Goal: Submit feedback/report problem: Submit feedback/report problem

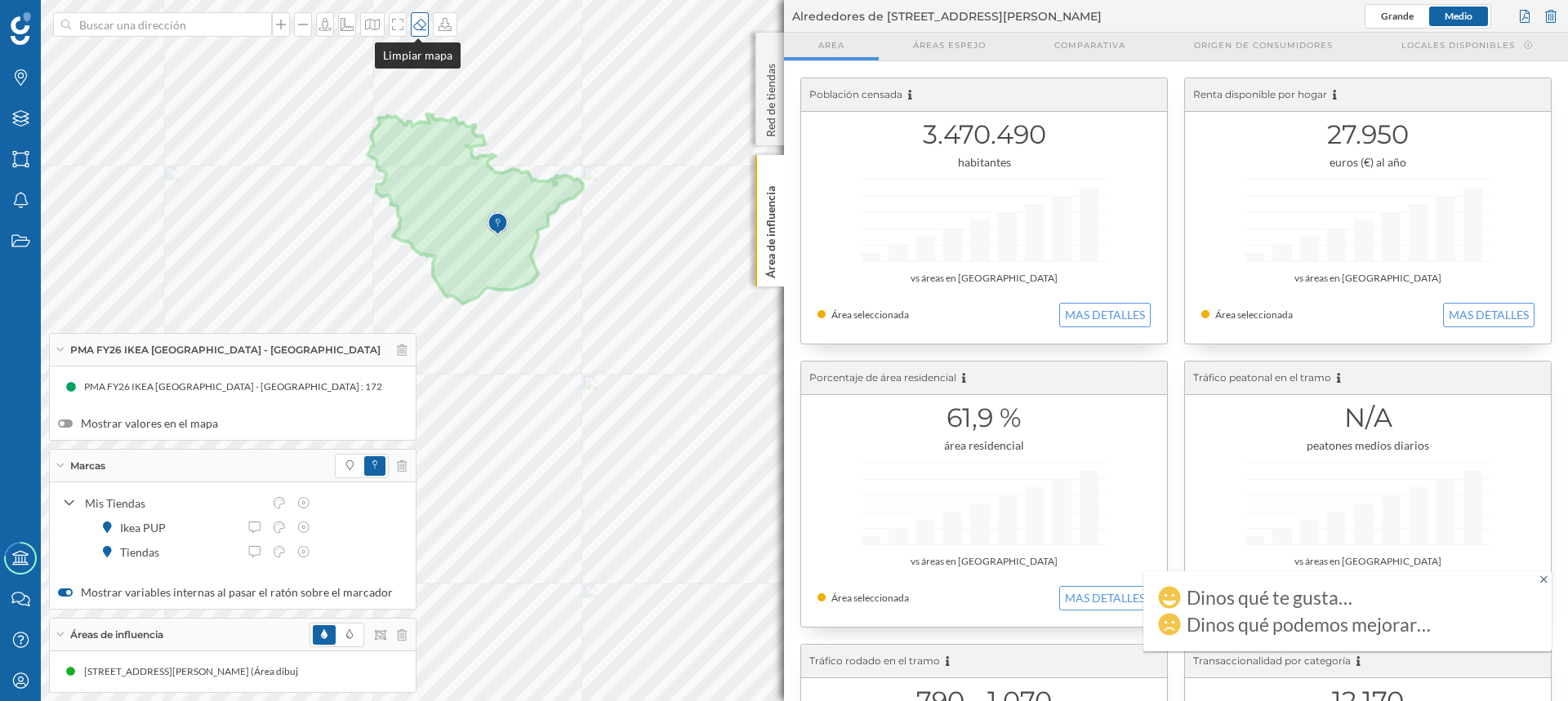
click at [418, 27] on icon at bounding box center [420, 25] width 13 height 11
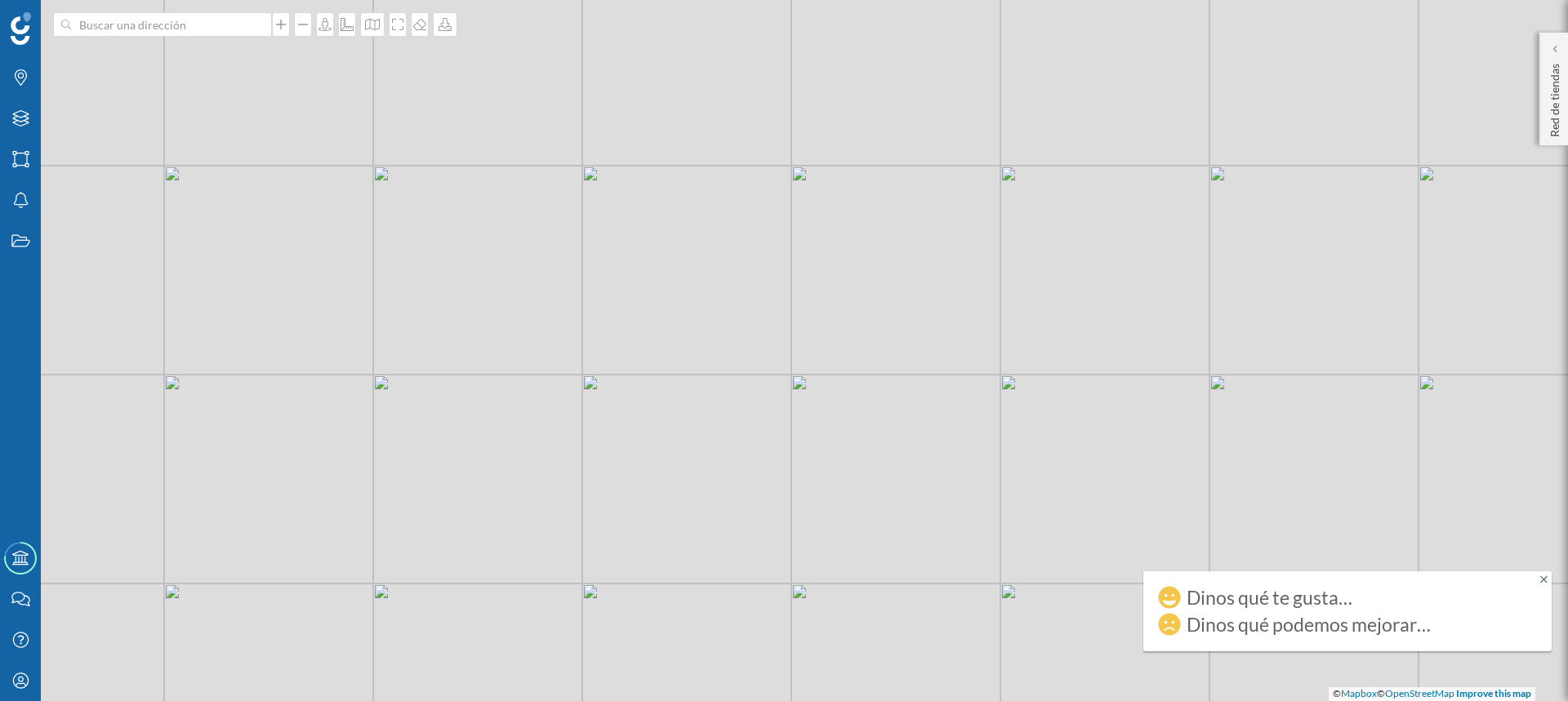
click at [1542, 579] on icon at bounding box center [1544, 580] width 8 height 11
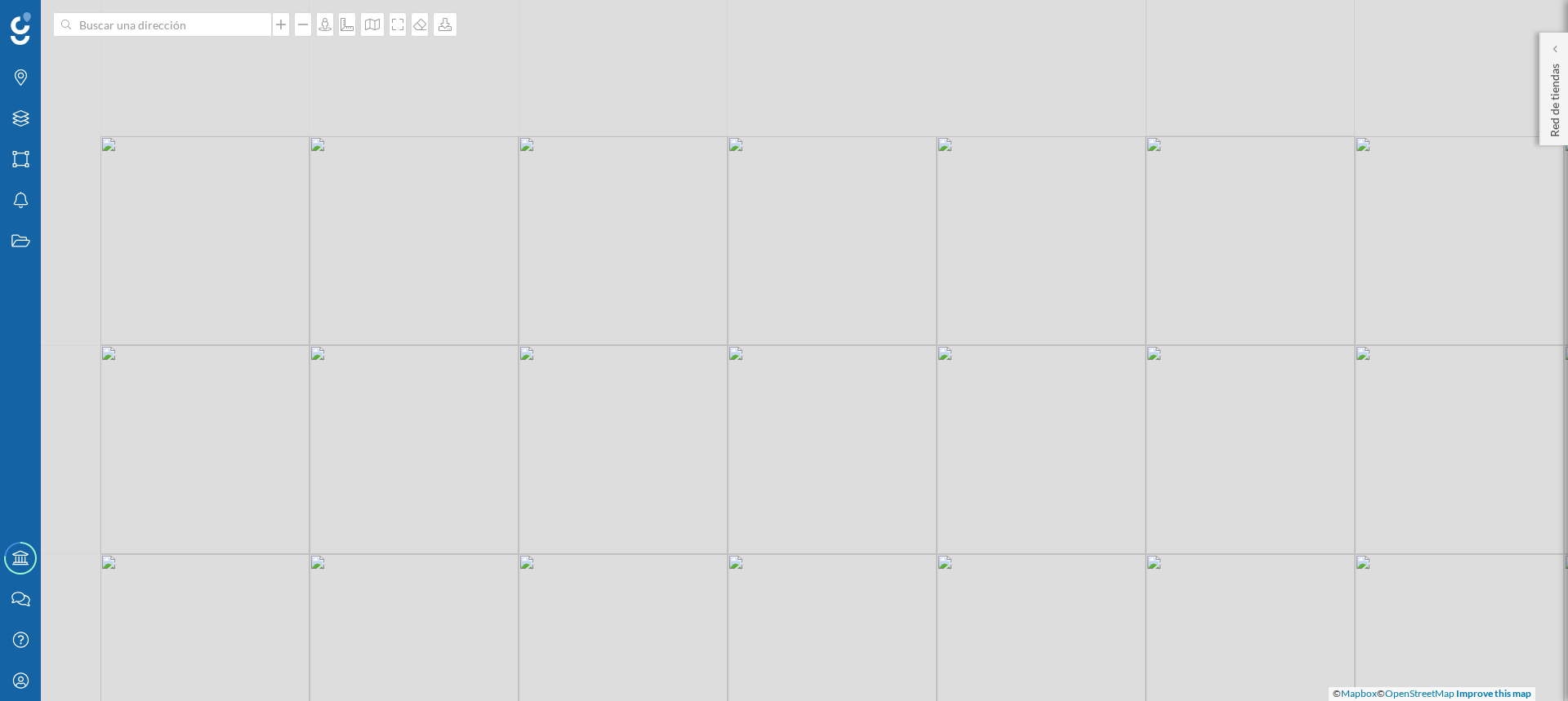
drag, startPoint x: 962, startPoint y: 283, endPoint x: 1103, endPoint y: 440, distance: 211.0
click at [1103, 440] on div "© Mapbox © OpenStreetMap Improve this map" at bounding box center [784, 350] width 1568 height 701
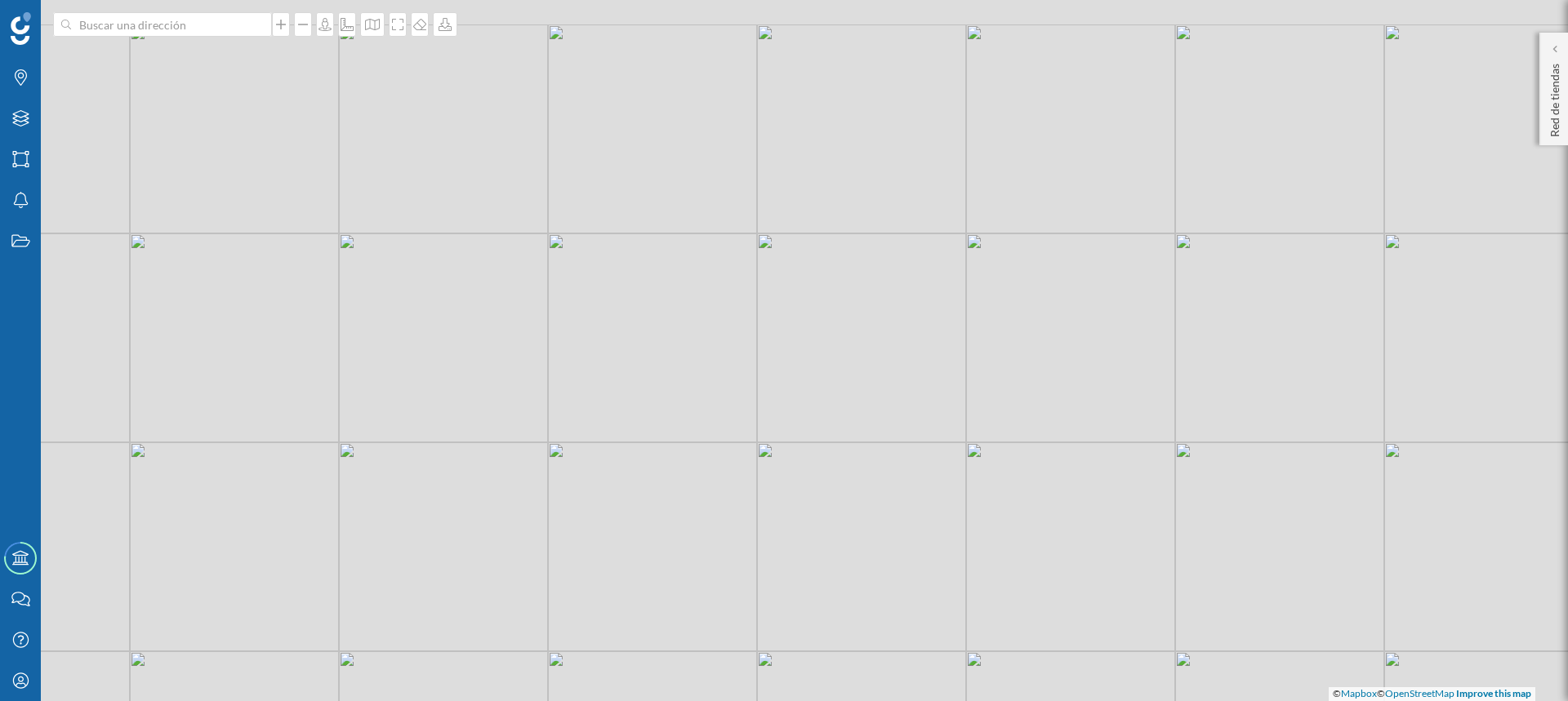
drag, startPoint x: 997, startPoint y: 406, endPoint x: 850, endPoint y: 501, distance: 175.0
click at [851, 500] on div "© Mapbox © OpenStreetMap Improve this map" at bounding box center [784, 350] width 1568 height 701
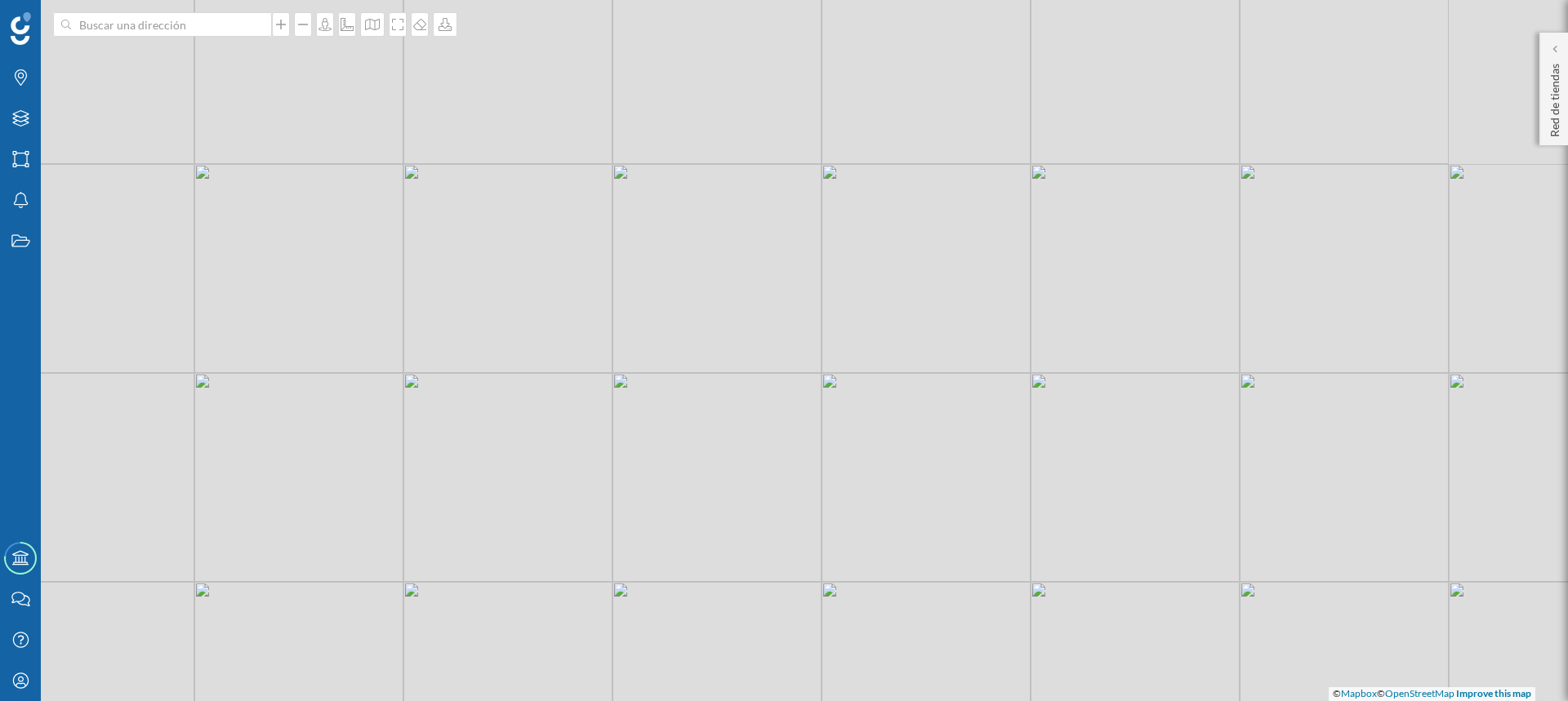
drag, startPoint x: 1092, startPoint y: 308, endPoint x: 1032, endPoint y: 382, distance: 95.3
click at [1032, 382] on div "© Mapbox © OpenStreetMap Improve this map" at bounding box center [784, 350] width 1568 height 701
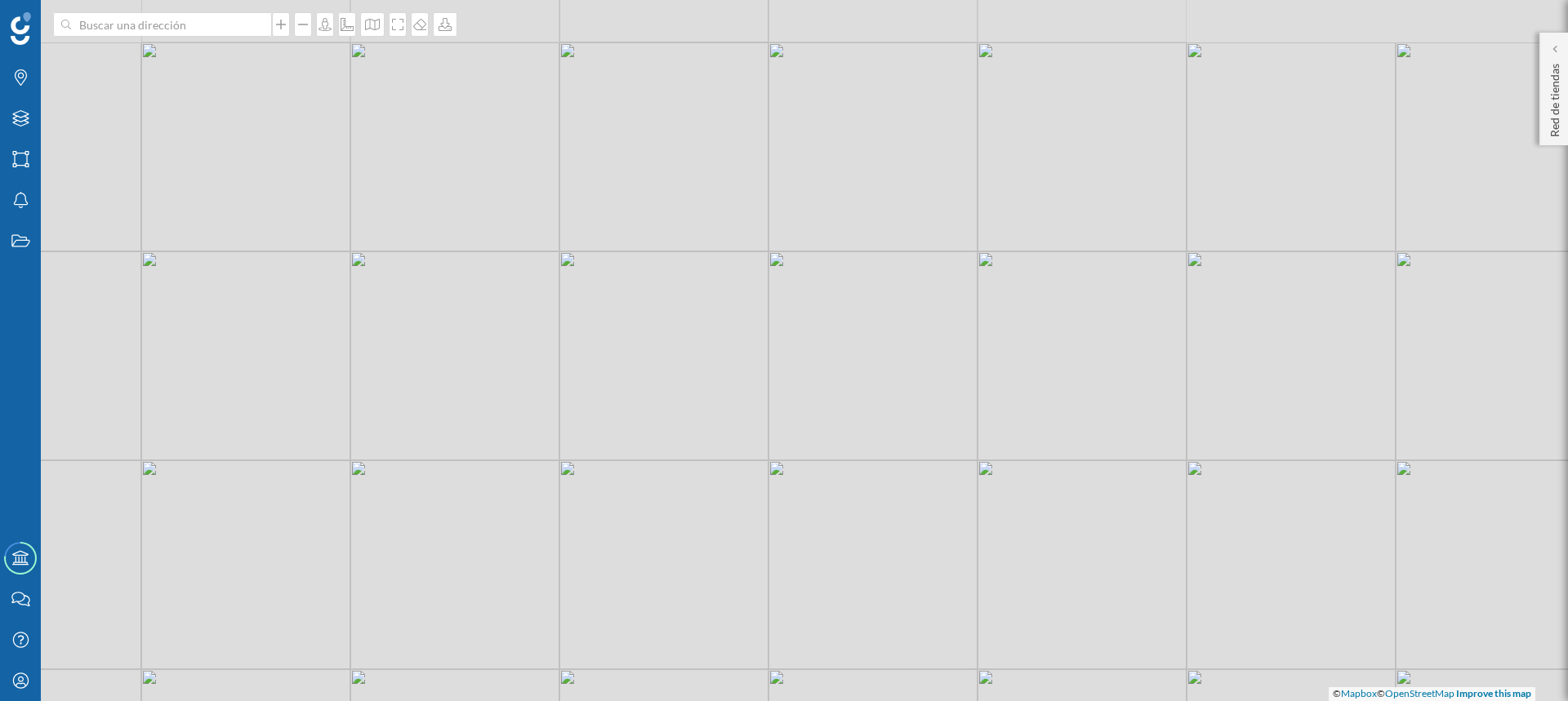
drag, startPoint x: 1020, startPoint y: 337, endPoint x: 968, endPoint y: 424, distance: 101.4
click at [968, 424] on div "© Mapbox © OpenStreetMap Improve this map" at bounding box center [784, 350] width 1568 height 701
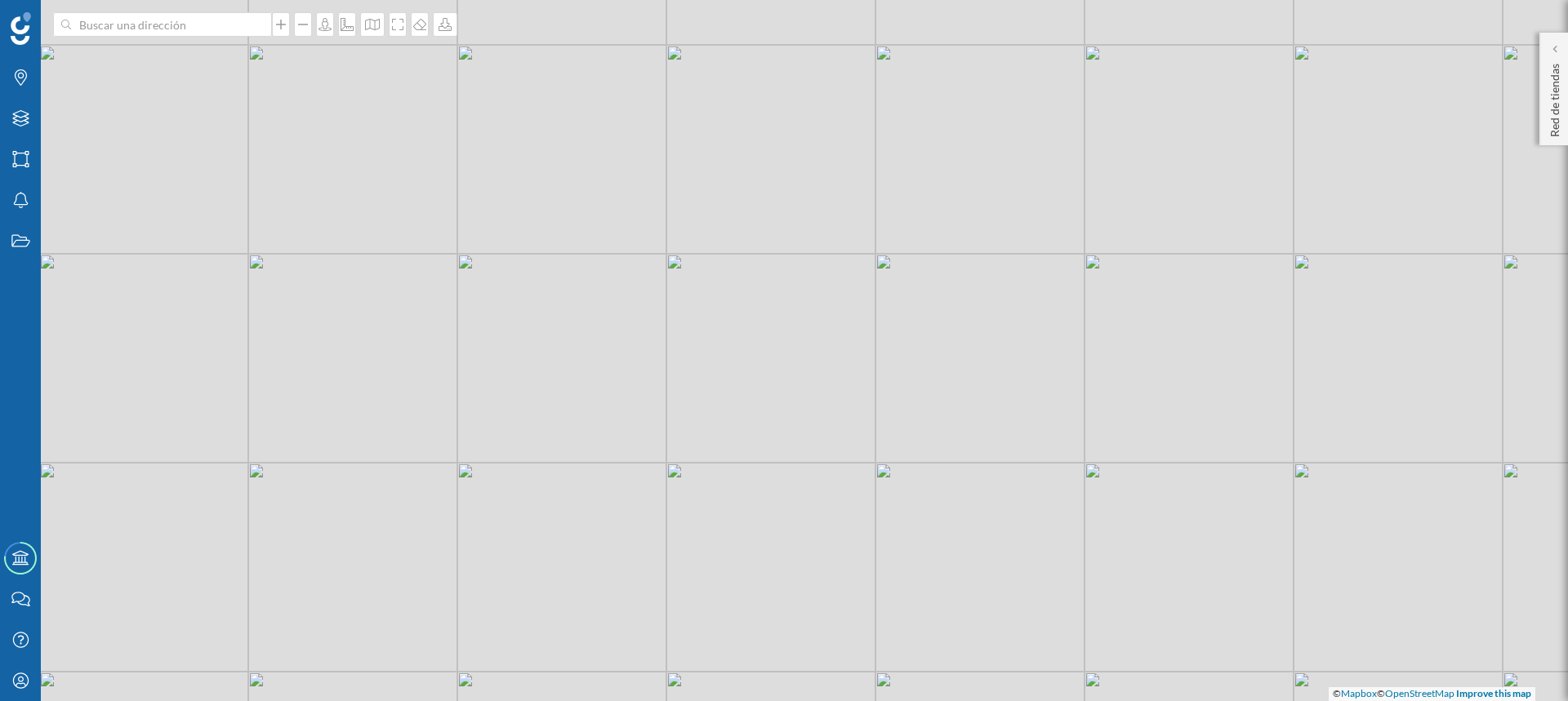
drag, startPoint x: 1241, startPoint y: 379, endPoint x: 1111, endPoint y: 427, distance: 138.6
click at [1111, 427] on div "© Mapbox © OpenStreetMap Improve this map" at bounding box center [784, 350] width 1568 height 701
drag, startPoint x: 1092, startPoint y: 393, endPoint x: 1093, endPoint y: 375, distance: 18.0
click at [1093, 375] on div "© Mapbox © OpenStreetMap Improve this map" at bounding box center [784, 350] width 1568 height 701
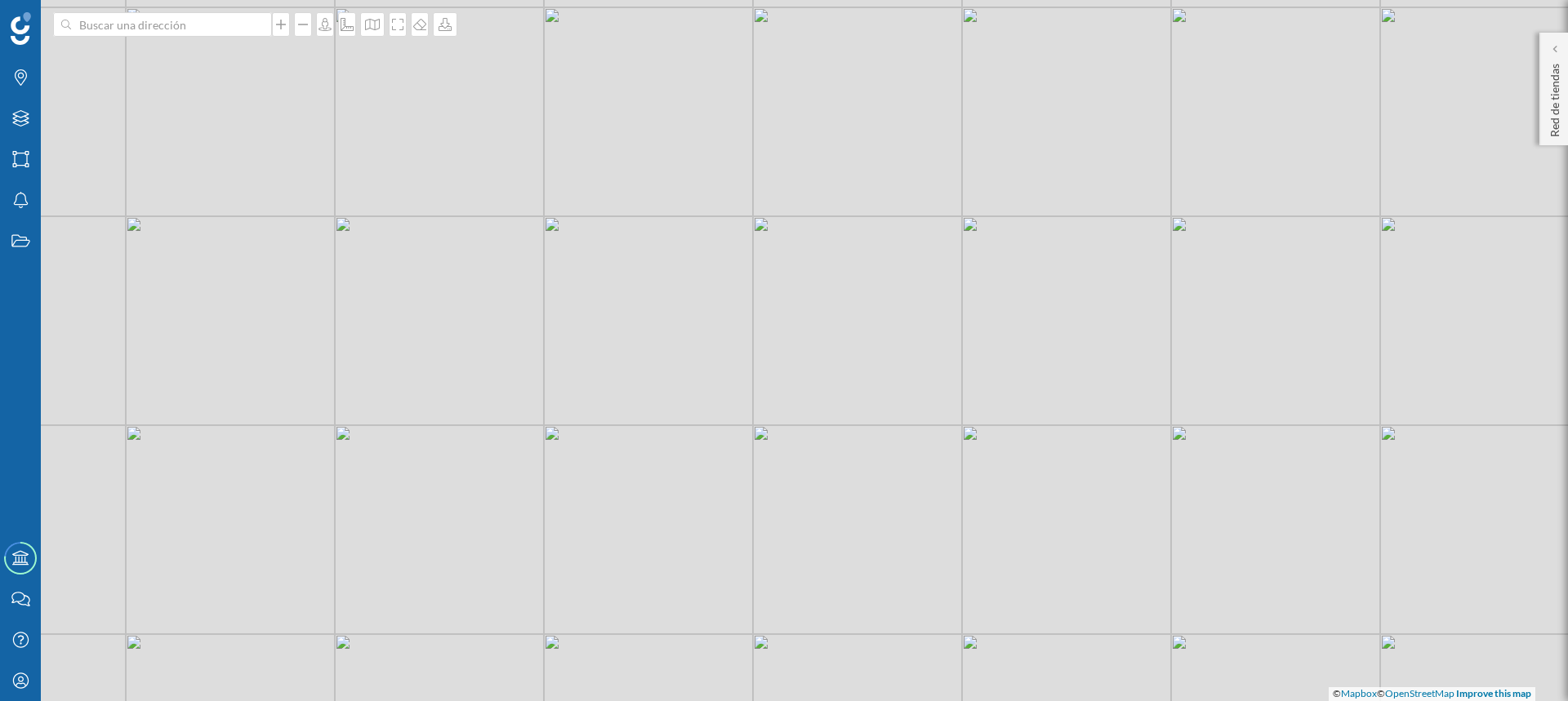
drag, startPoint x: 827, startPoint y: 422, endPoint x: 910, endPoint y: 418, distance: 83.1
click at [912, 414] on div "© Mapbox © OpenStreetMap Improve this map" at bounding box center [784, 350] width 1568 height 701
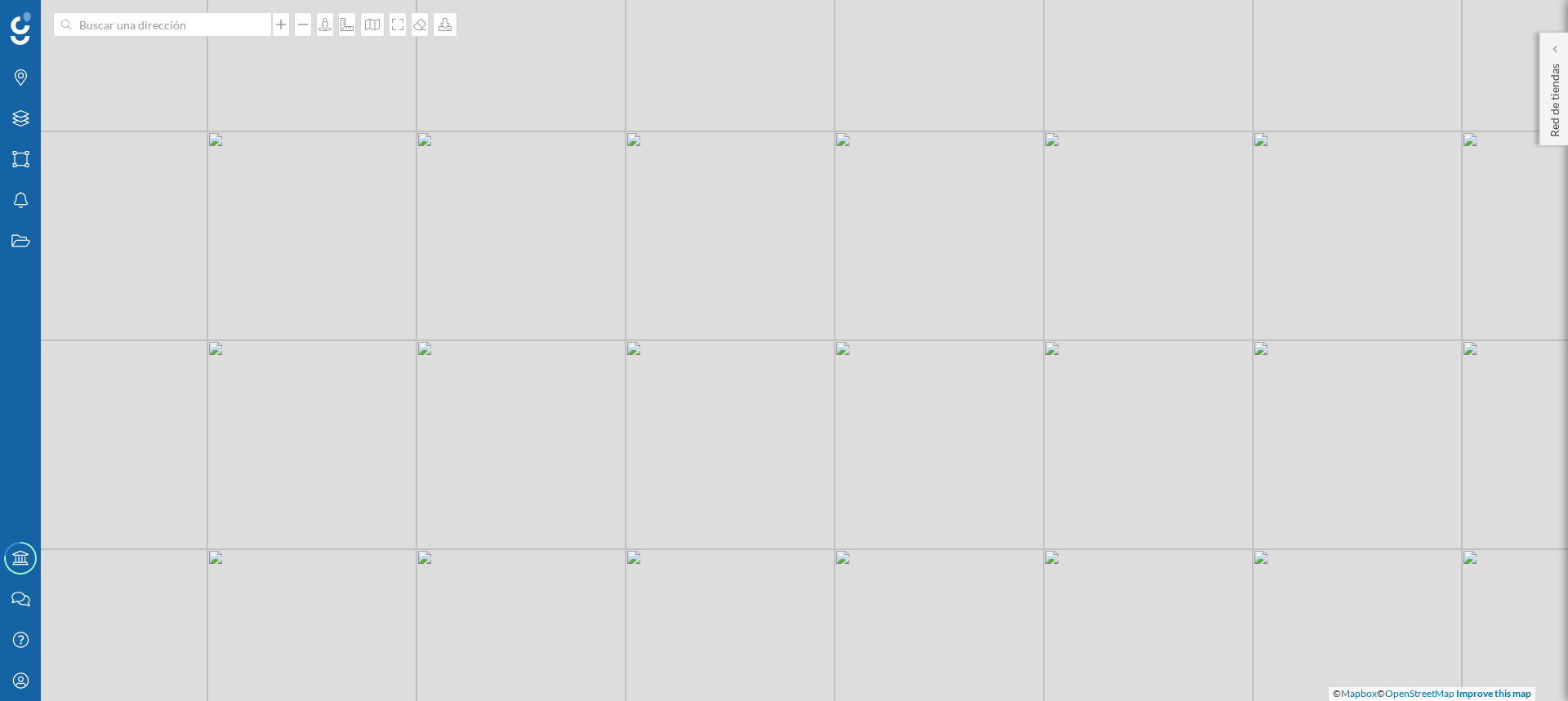
drag, startPoint x: 700, startPoint y: 301, endPoint x: 847, endPoint y: 386, distance: 169.8
click at [911, 598] on div "© Mapbox © OpenStreetMap Improve this map" at bounding box center [784, 350] width 1568 height 701
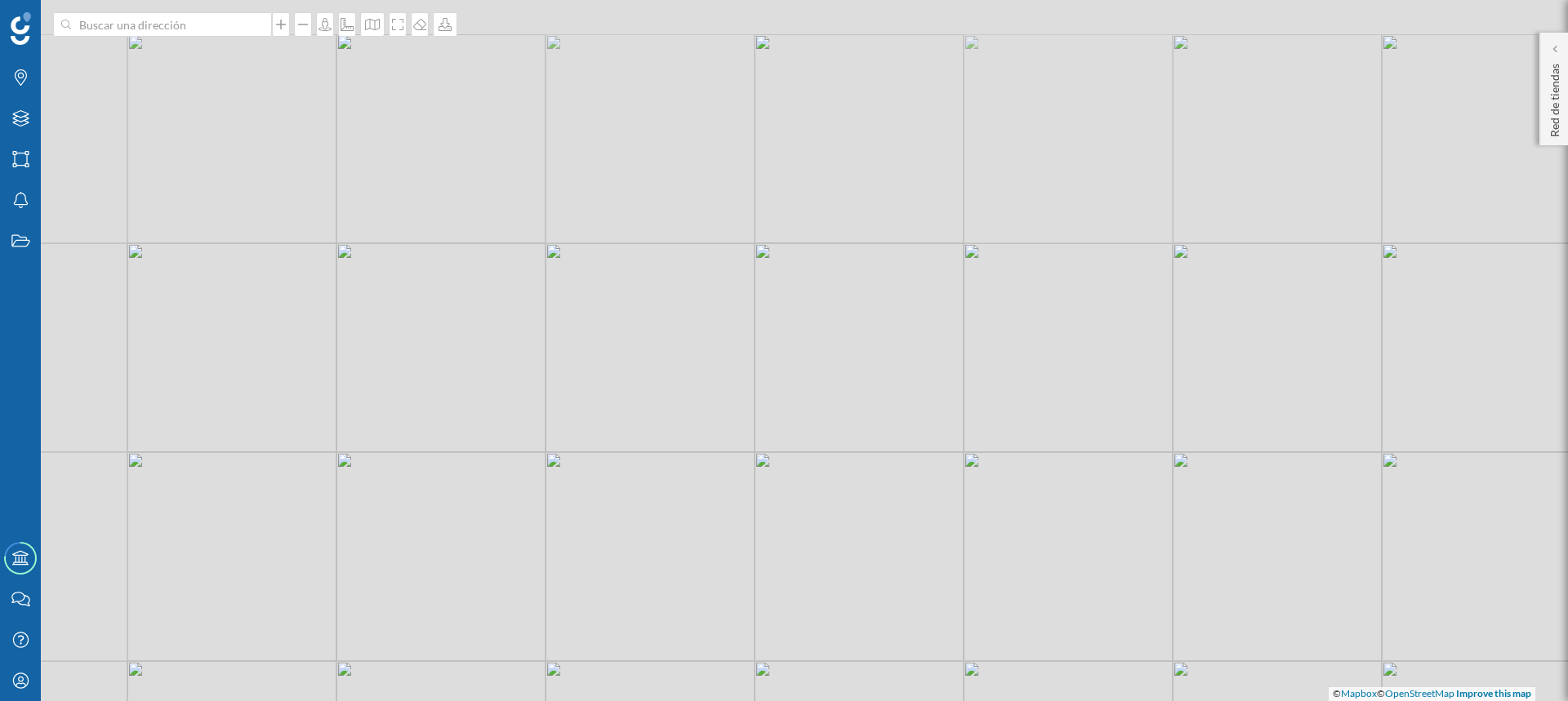
drag, startPoint x: 833, startPoint y: 422, endPoint x: 827, endPoint y: 523, distance: 101.2
click at [827, 519] on div "© Mapbox © OpenStreetMap Improve this map" at bounding box center [784, 350] width 1568 height 701
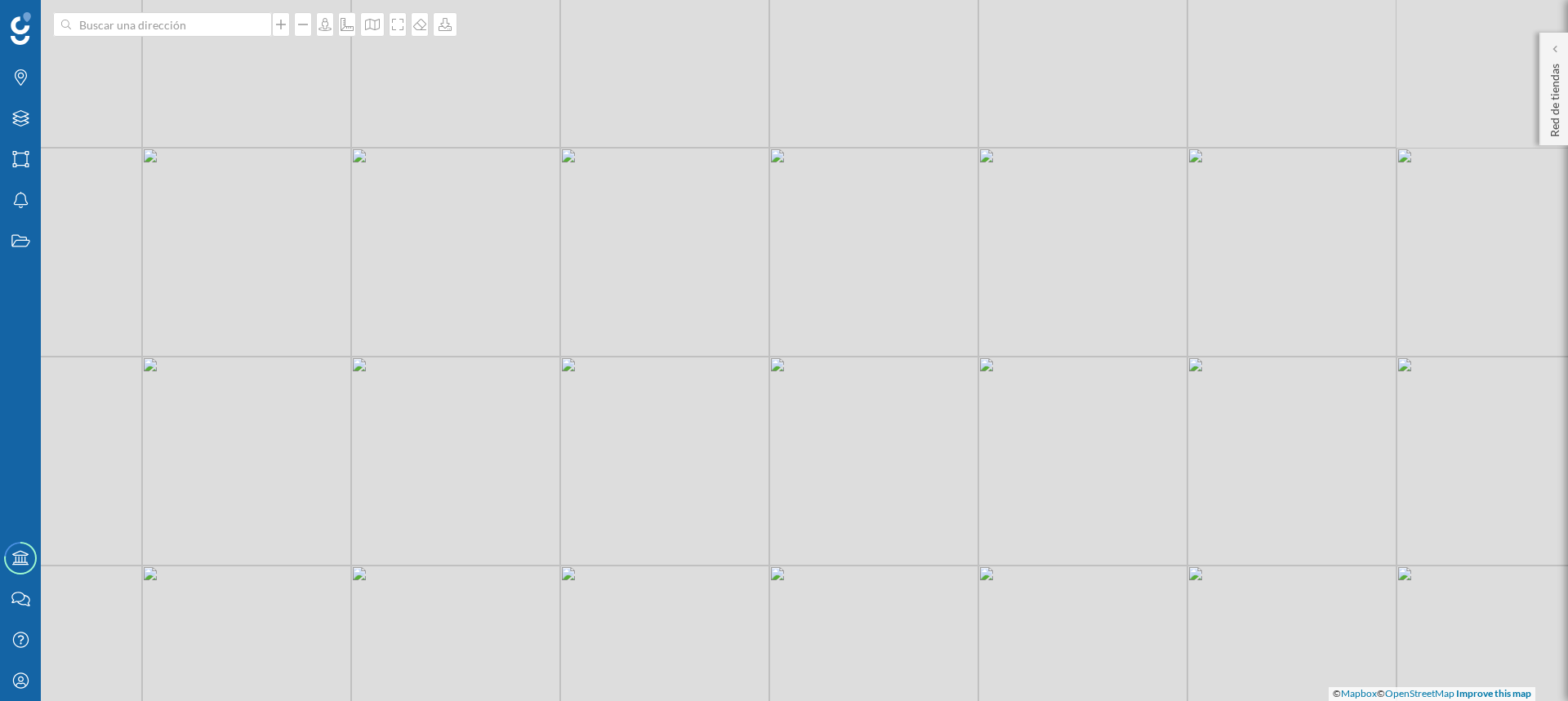
drag, startPoint x: 826, startPoint y: 371, endPoint x: 840, endPoint y: 420, distance: 51.0
click at [840, 420] on div "© Mapbox © OpenStreetMap Improve this map" at bounding box center [784, 350] width 1568 height 701
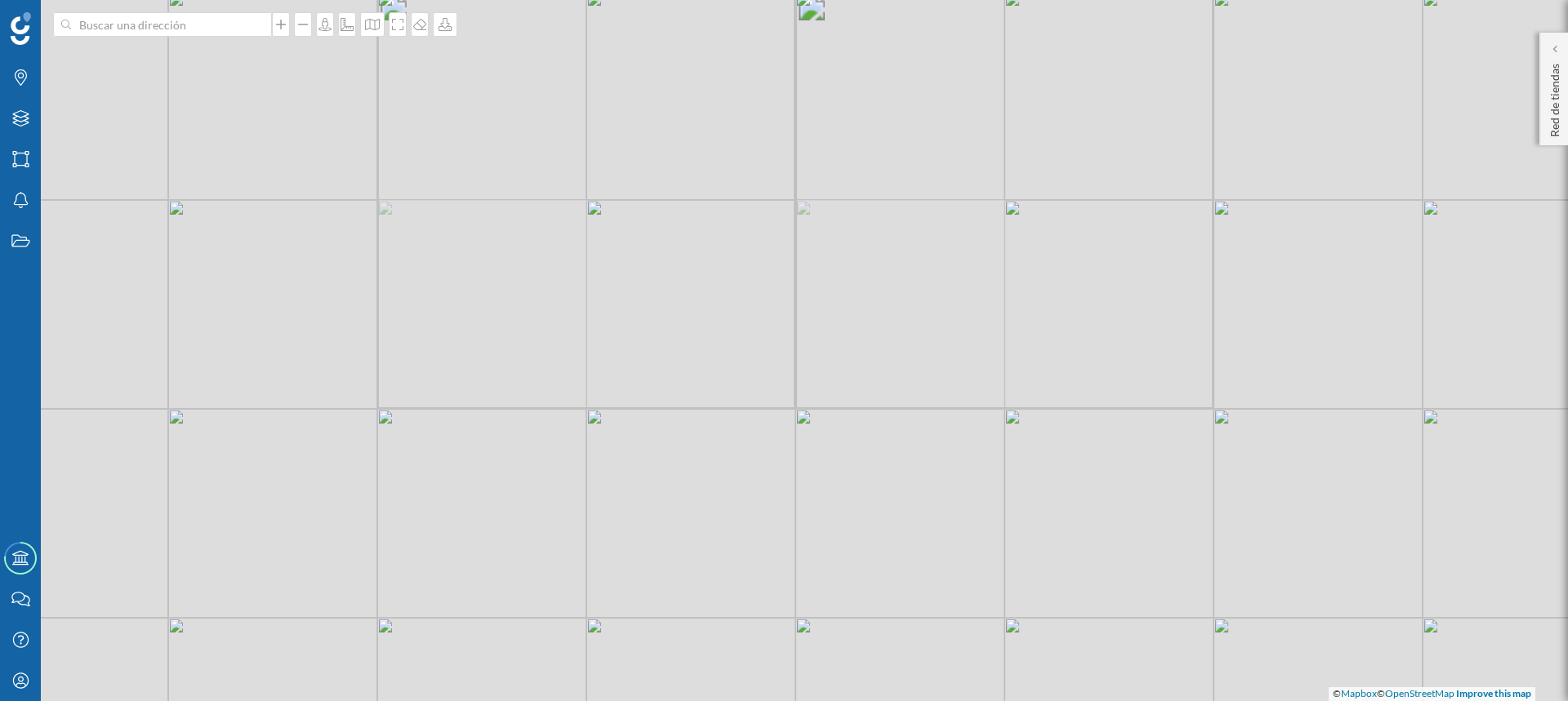
drag, startPoint x: 752, startPoint y: 269, endPoint x: 847, endPoint y: 379, distance: 145.3
click at [846, 384] on div "© Mapbox © OpenStreetMap Improve this map" at bounding box center [784, 350] width 1568 height 701
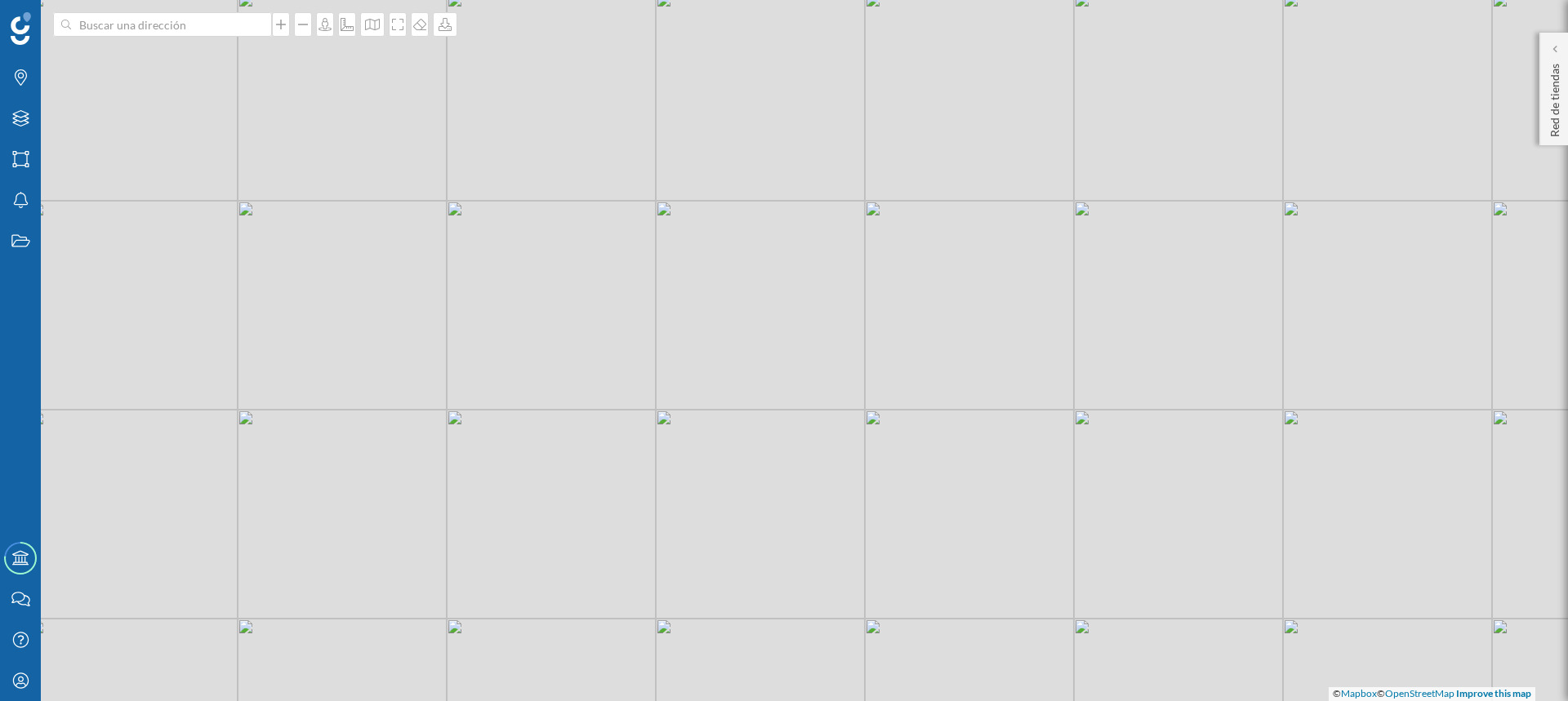
drag, startPoint x: 791, startPoint y: 298, endPoint x: 811, endPoint y: 504, distance: 207.0
click at [811, 504] on div "© Mapbox © OpenStreetMap Improve this map" at bounding box center [784, 350] width 1568 height 701
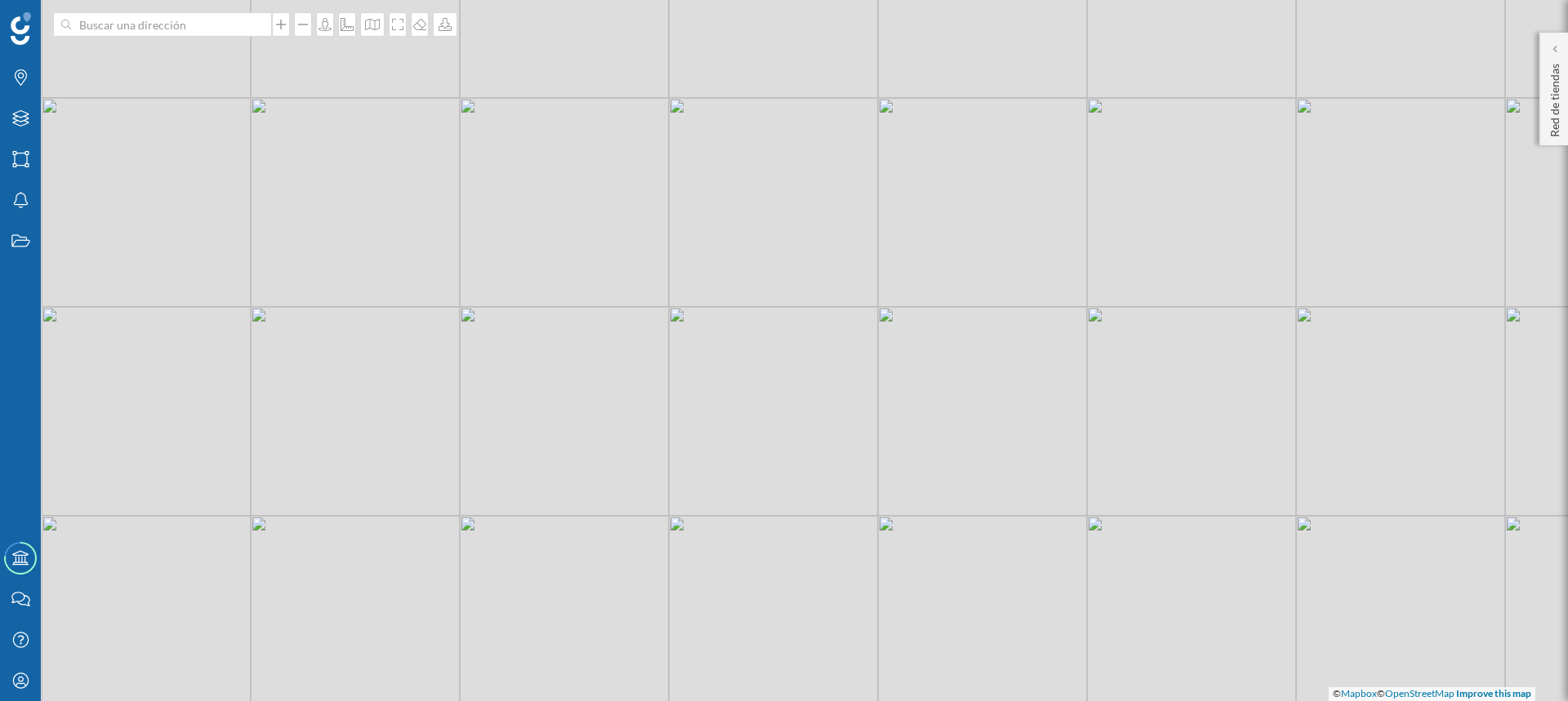
drag, startPoint x: 596, startPoint y: 395, endPoint x: 838, endPoint y: 254, distance: 280.1
click at [864, 251] on div "© Mapbox © OpenStreetMap Improve this map" at bounding box center [784, 350] width 1568 height 701
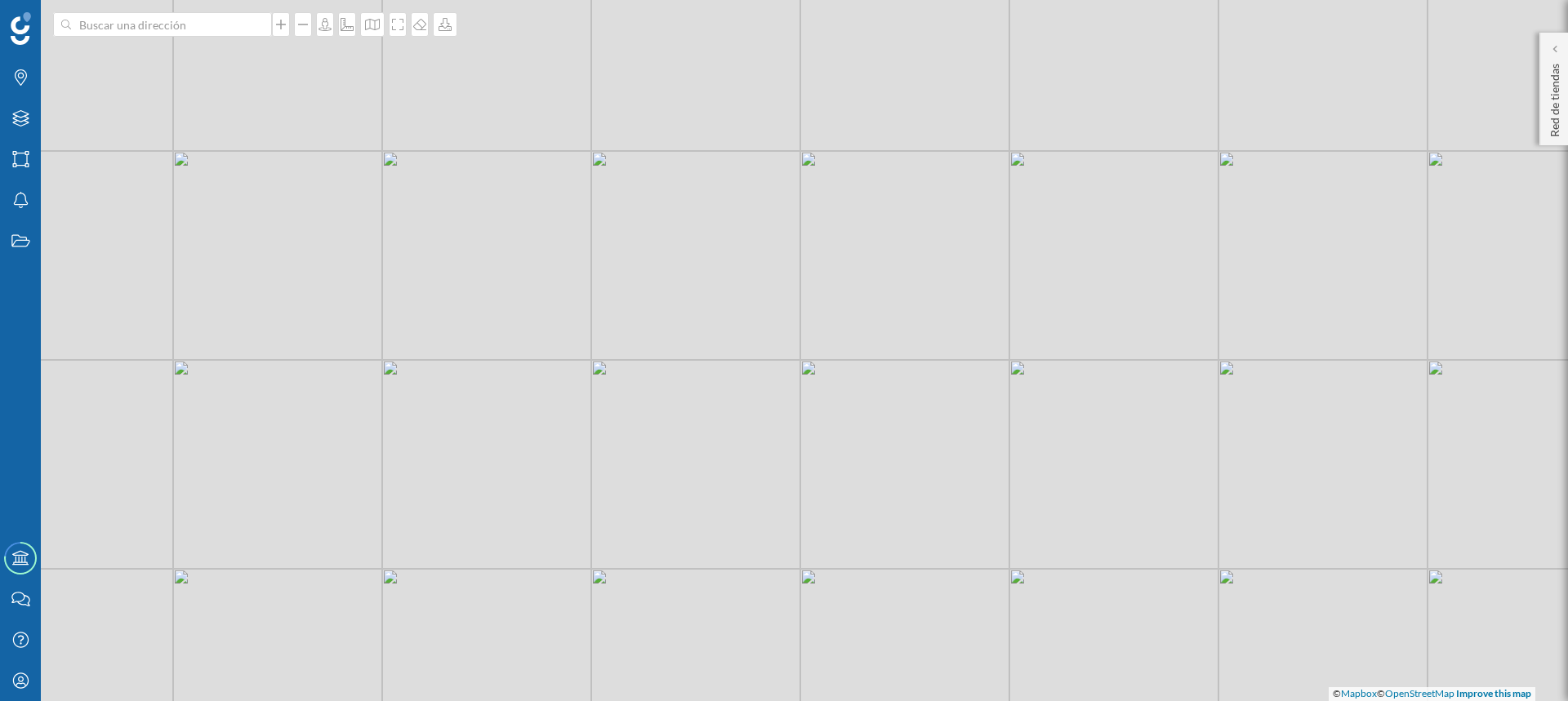
drag, startPoint x: 633, startPoint y: 349, endPoint x: 688, endPoint y: 272, distance: 94.6
click at [688, 272] on div "© Mapbox © OpenStreetMap Improve this map" at bounding box center [784, 350] width 1568 height 701
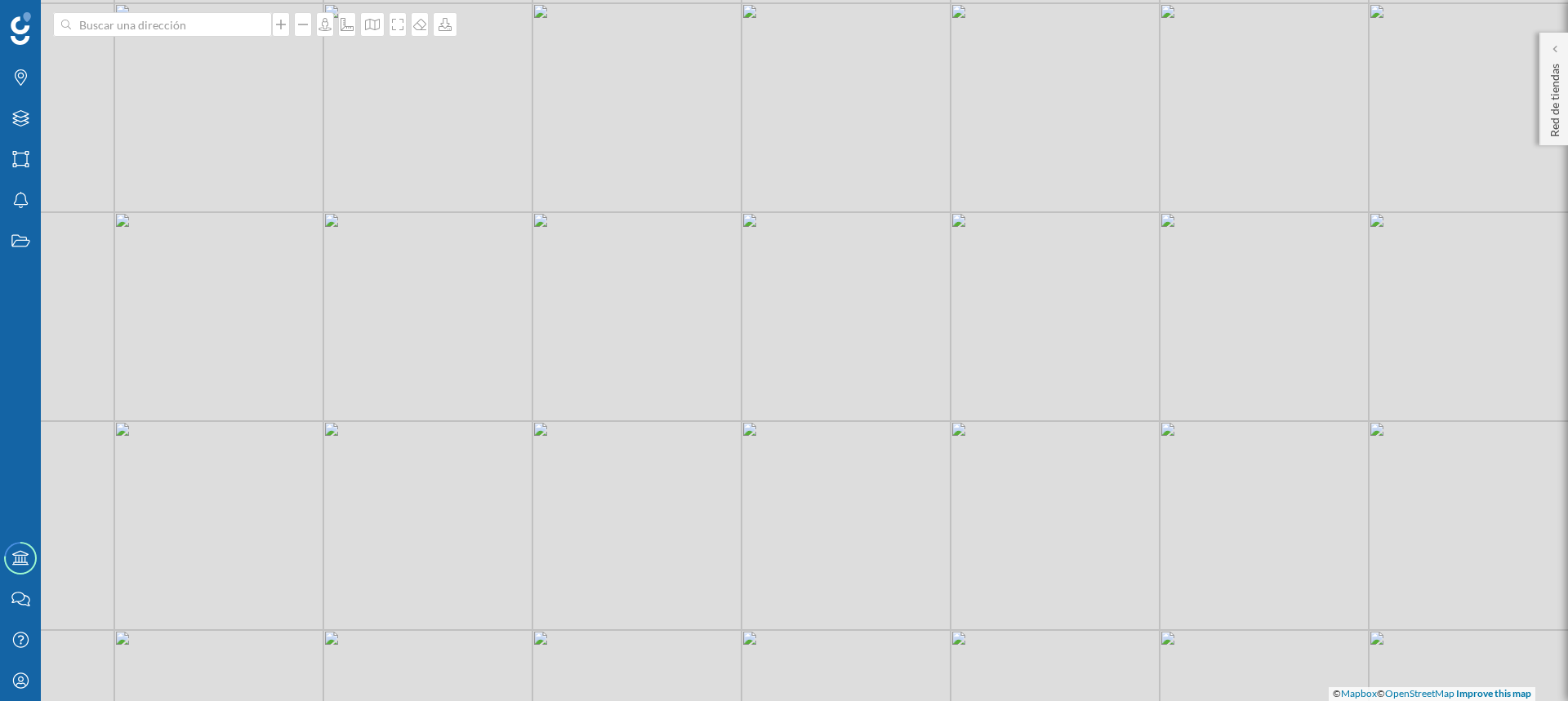
drag, startPoint x: 593, startPoint y: 362, endPoint x: 818, endPoint y: 214, distance: 269.3
click at [853, 192] on div "© Mapbox © OpenStreetMap Improve this map" at bounding box center [784, 350] width 1568 height 701
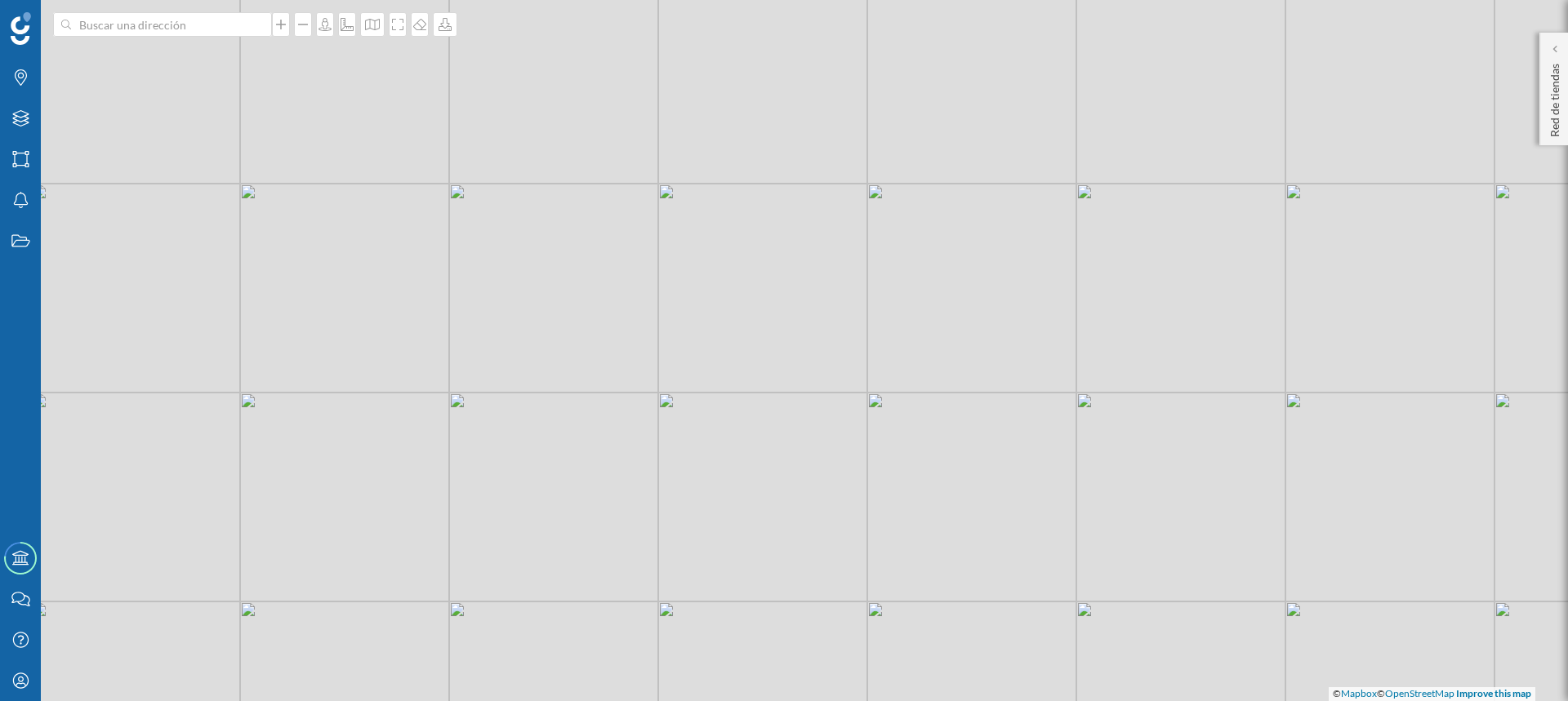
drag, startPoint x: 622, startPoint y: 345, endPoint x: 809, endPoint y: 233, distance: 218.0
click at [809, 233] on div "© Mapbox © OpenStreetMap Improve this map" at bounding box center [784, 350] width 1568 height 701
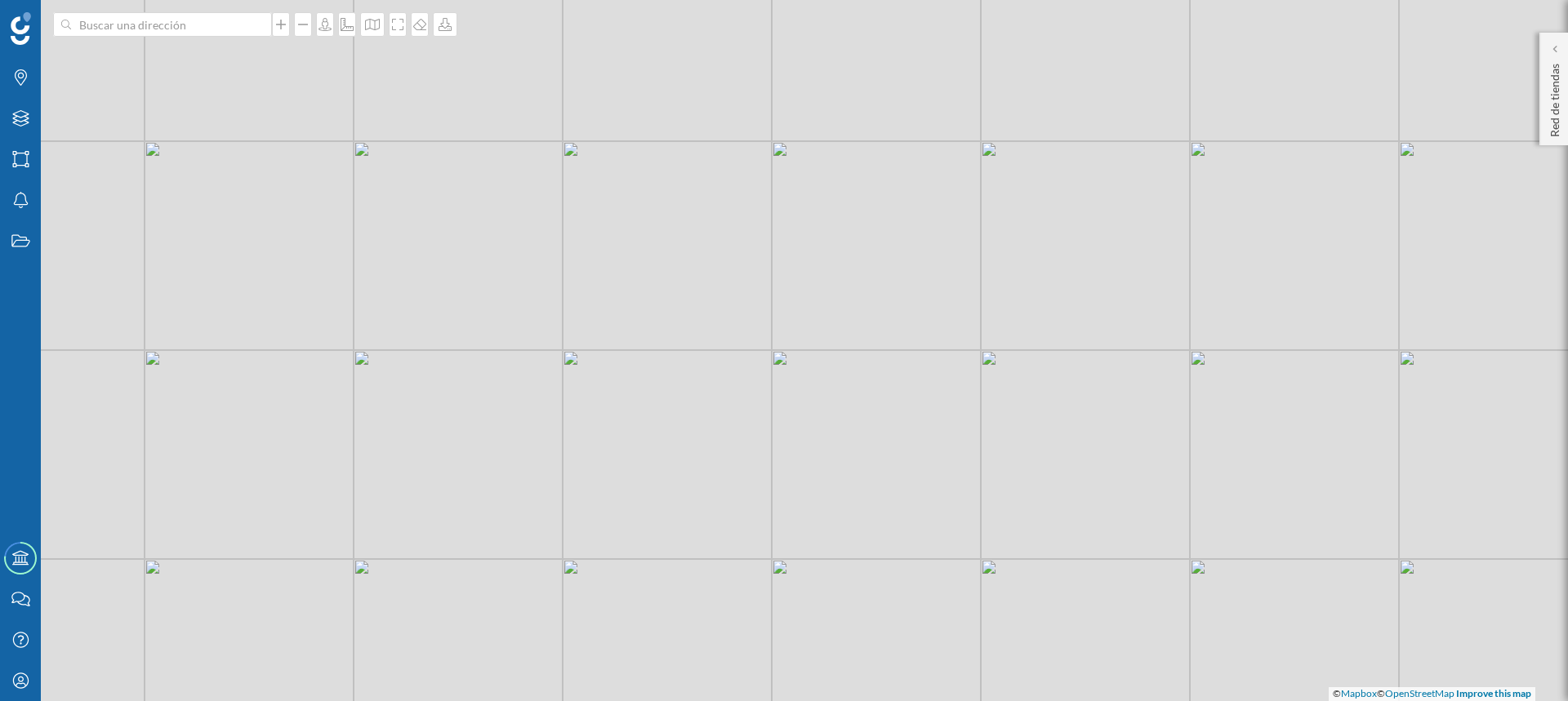
drag, startPoint x: 776, startPoint y: 369, endPoint x: 700, endPoint y: 229, distance: 159.3
click at [700, 229] on div "© Mapbox © OpenStreetMap Improve this map" at bounding box center [784, 350] width 1568 height 701
drag, startPoint x: 720, startPoint y: 378, endPoint x: 660, endPoint y: 541, distance: 173.7
click at [660, 541] on div "© Mapbox © OpenStreetMap Improve this map" at bounding box center [784, 350] width 1568 height 701
drag, startPoint x: 775, startPoint y: 451, endPoint x: 625, endPoint y: 352, distance: 179.7
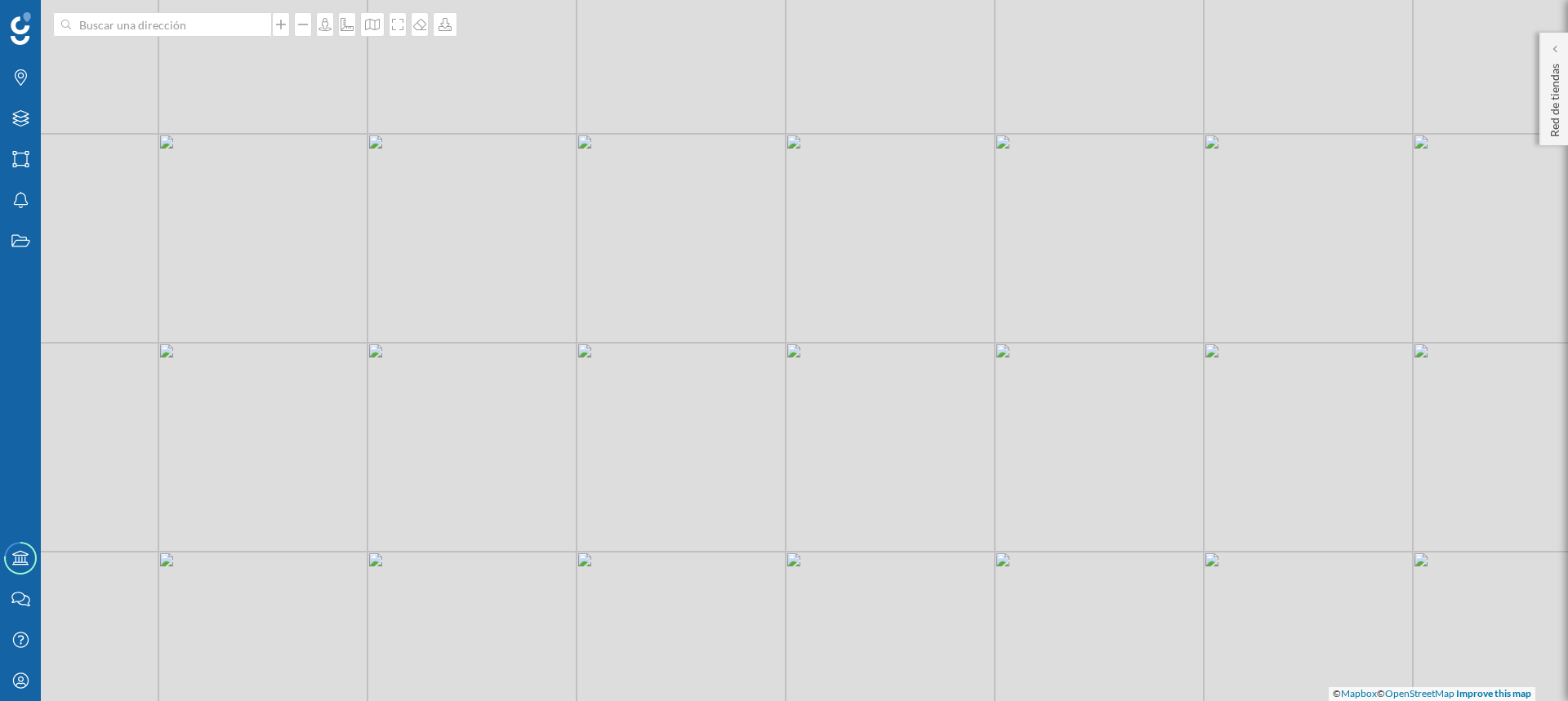
click at [625, 352] on div "© Mapbox © OpenStreetMap Improve this map" at bounding box center [784, 350] width 1568 height 701
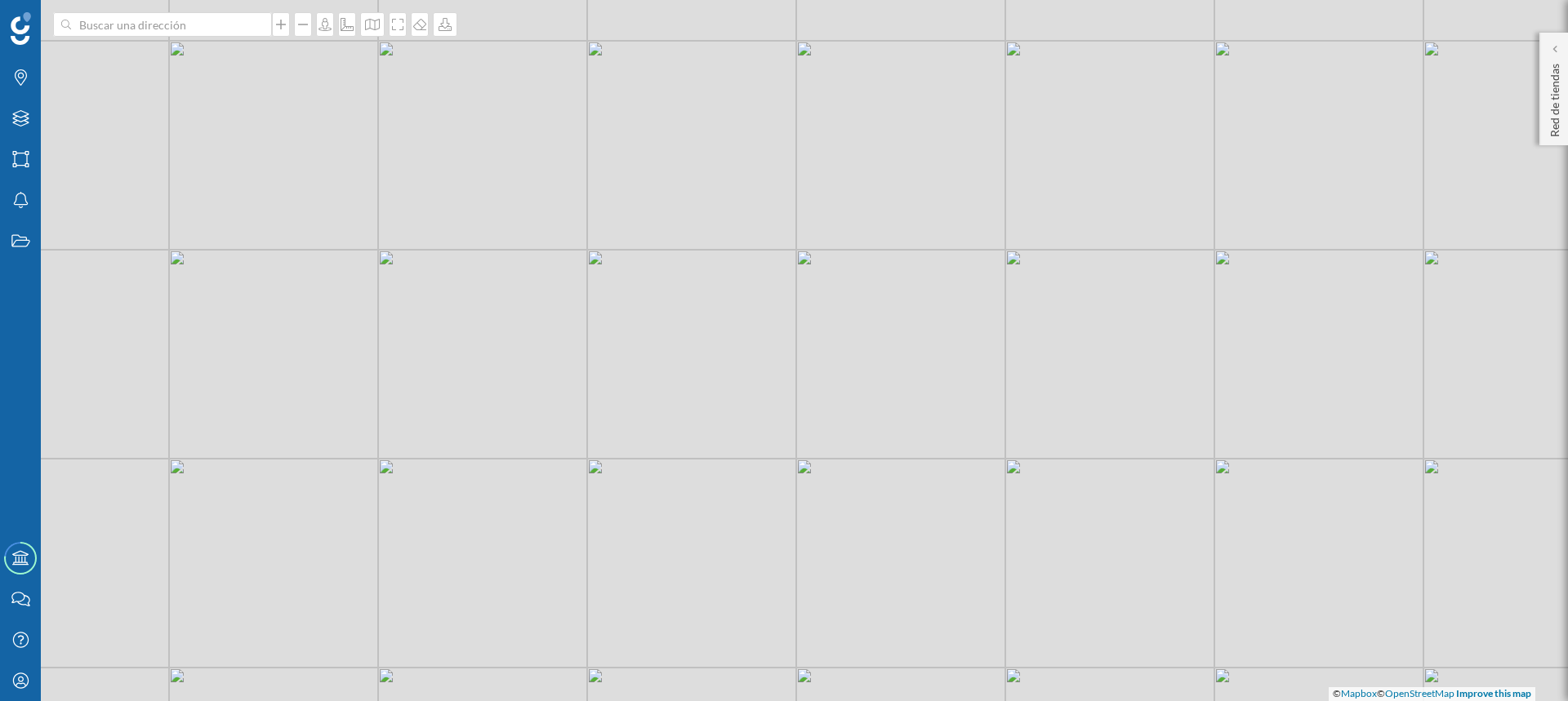
drag, startPoint x: 867, startPoint y: 313, endPoint x: 606, endPoint y: 482, distance: 310.9
click at [606, 482] on div "© Mapbox © OpenStreetMap Improve this map" at bounding box center [784, 350] width 1568 height 701
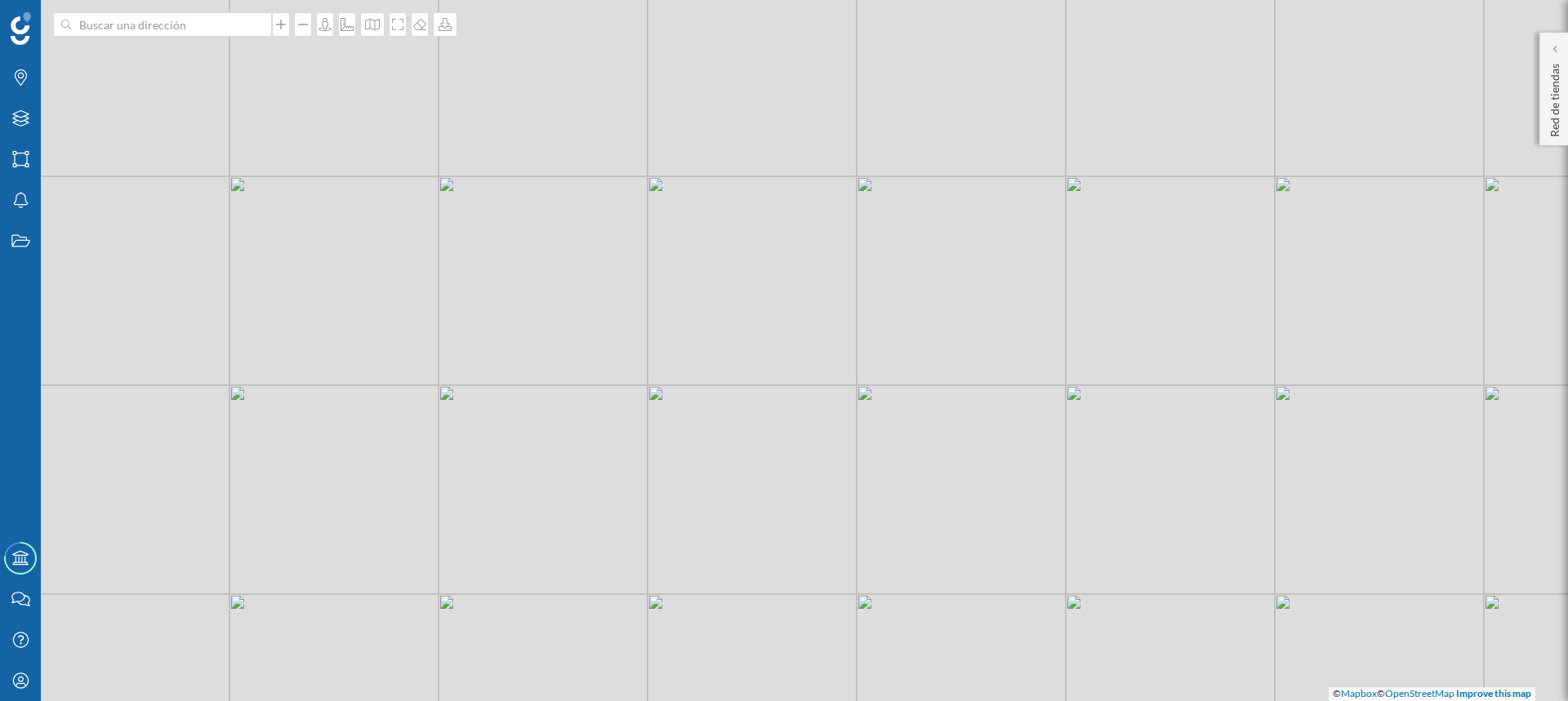
drag, startPoint x: 797, startPoint y: 348, endPoint x: 720, endPoint y: 432, distance: 114.0
click at [669, 518] on div "© Mapbox © OpenStreetMap Improve this map" at bounding box center [784, 350] width 1568 height 701
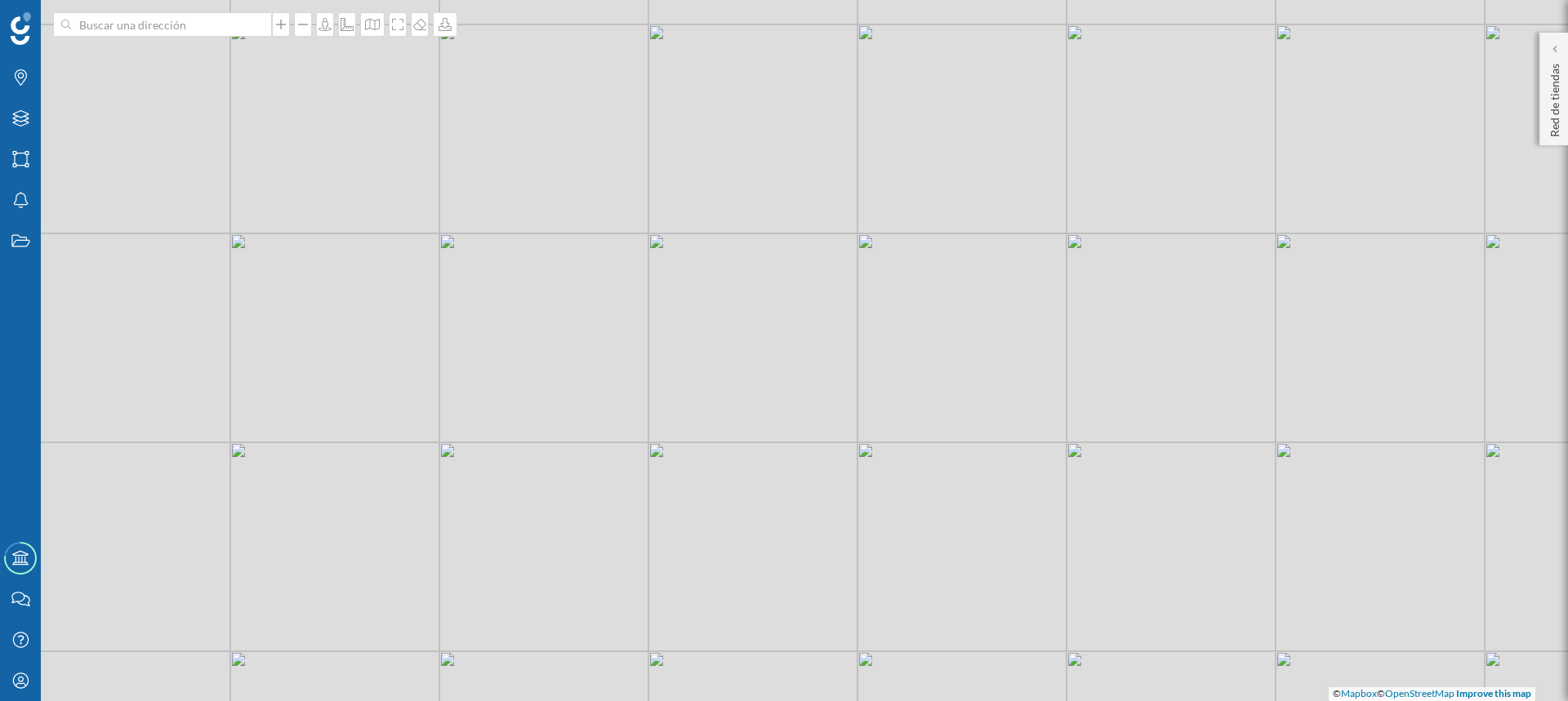
drag, startPoint x: 742, startPoint y: 391, endPoint x: 623, endPoint y: 533, distance: 185.3
click at [623, 533] on div "© Mapbox © OpenStreetMap Improve this map" at bounding box center [784, 350] width 1568 height 701
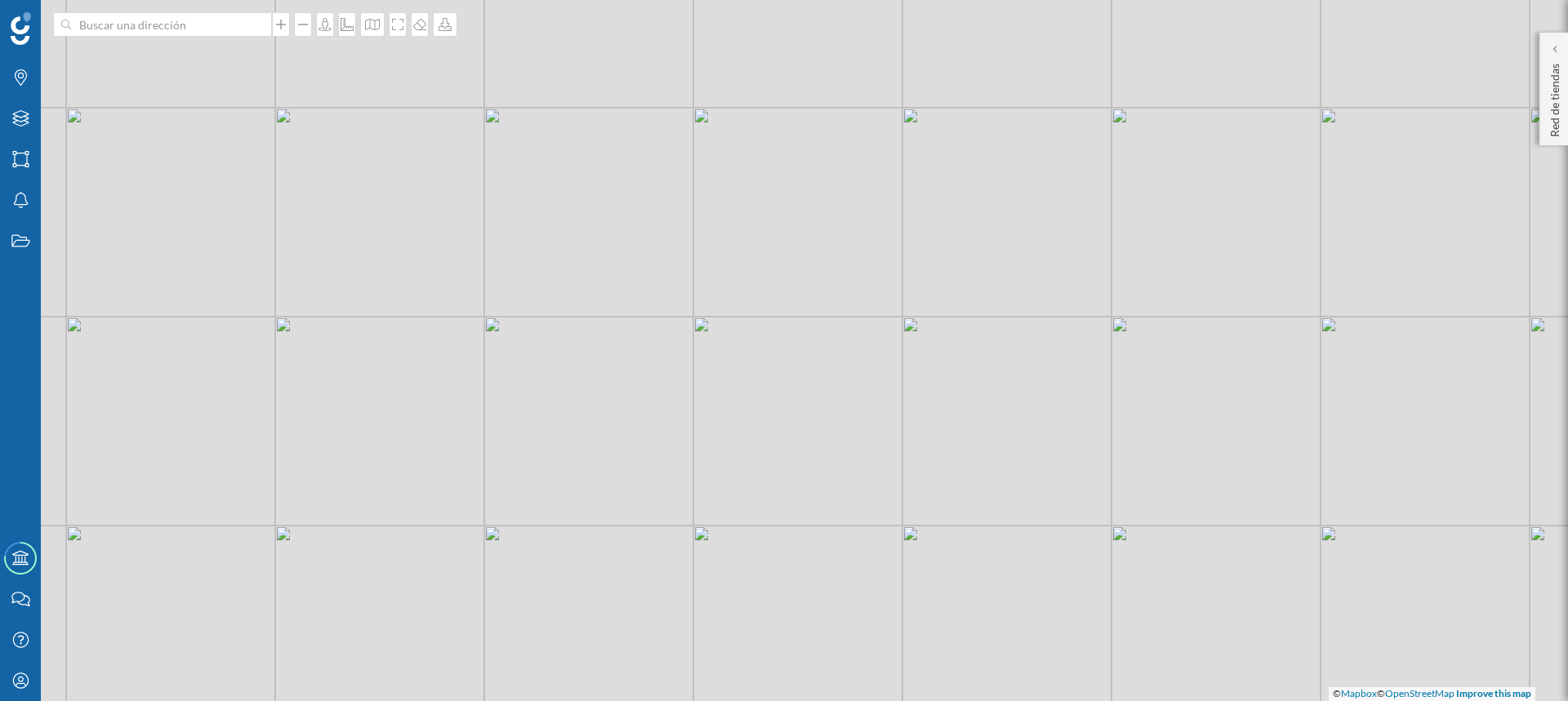
drag, startPoint x: 616, startPoint y: 384, endPoint x: 661, endPoint y: 259, distance: 132.9
click at [661, 259] on div "© Mapbox © OpenStreetMap Improve this map" at bounding box center [784, 350] width 1568 height 701
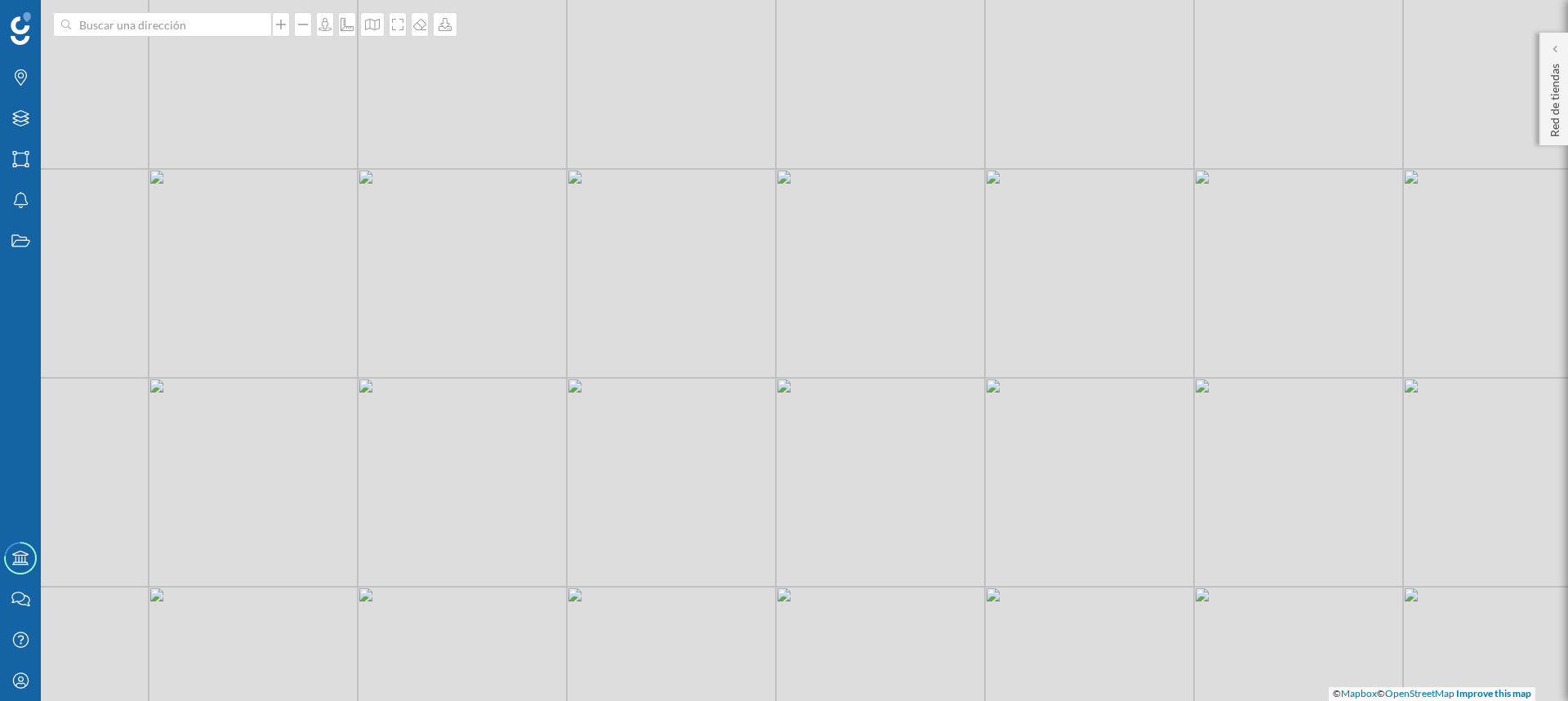
drag, startPoint x: 661, startPoint y: 259, endPoint x: 746, endPoint y: 559, distance: 311.8
click at [746, 558] on div "© Mapbox © OpenStreetMap Improve this map" at bounding box center [784, 350] width 1568 height 701
drag, startPoint x: 741, startPoint y: 377, endPoint x: 723, endPoint y: 537, distance: 161.0
click at [723, 537] on div "© Mapbox © OpenStreetMap Improve this map" at bounding box center [784, 350] width 1568 height 701
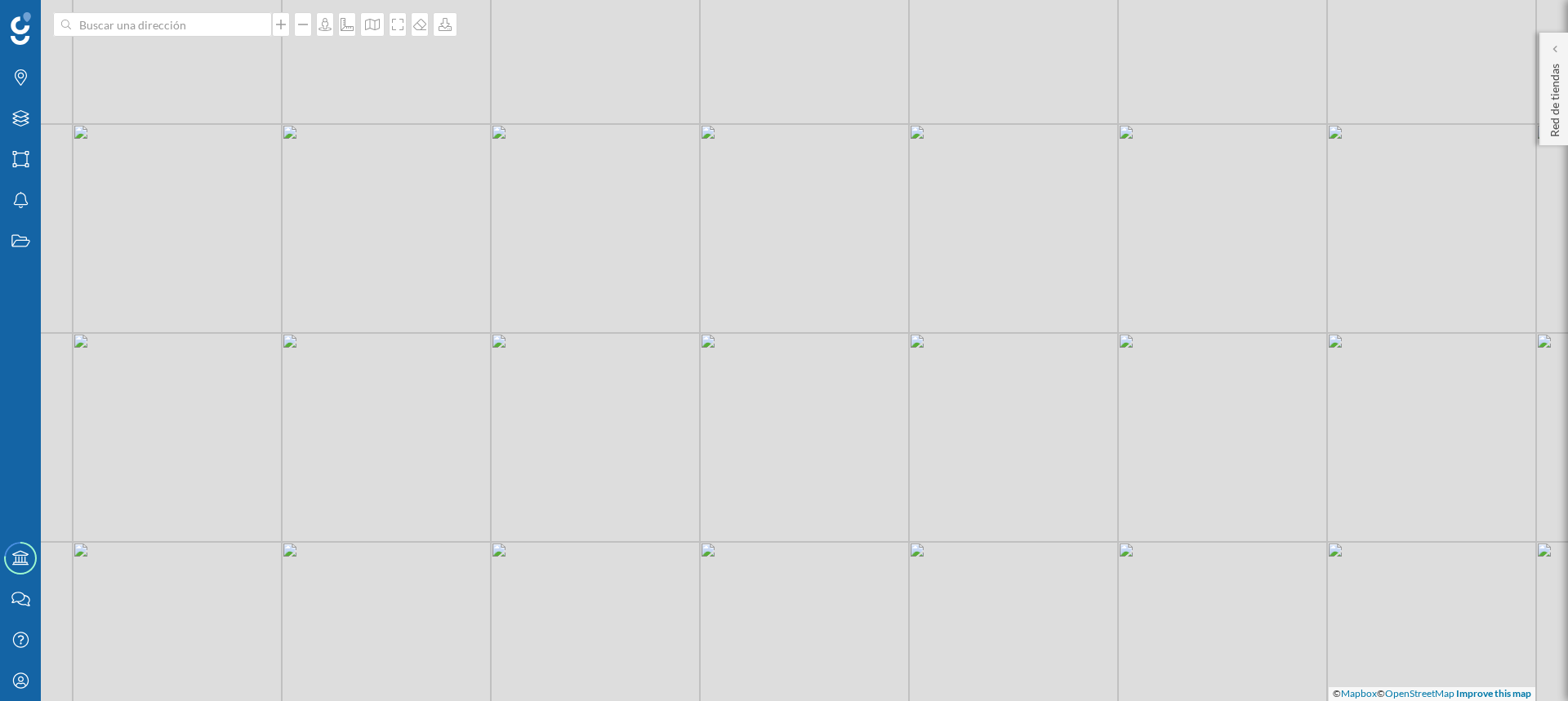
drag, startPoint x: 784, startPoint y: 294, endPoint x: 722, endPoint y: 476, distance: 192.3
click at [722, 476] on div "© Mapbox © OpenStreetMap Improve this map" at bounding box center [784, 350] width 1568 height 701
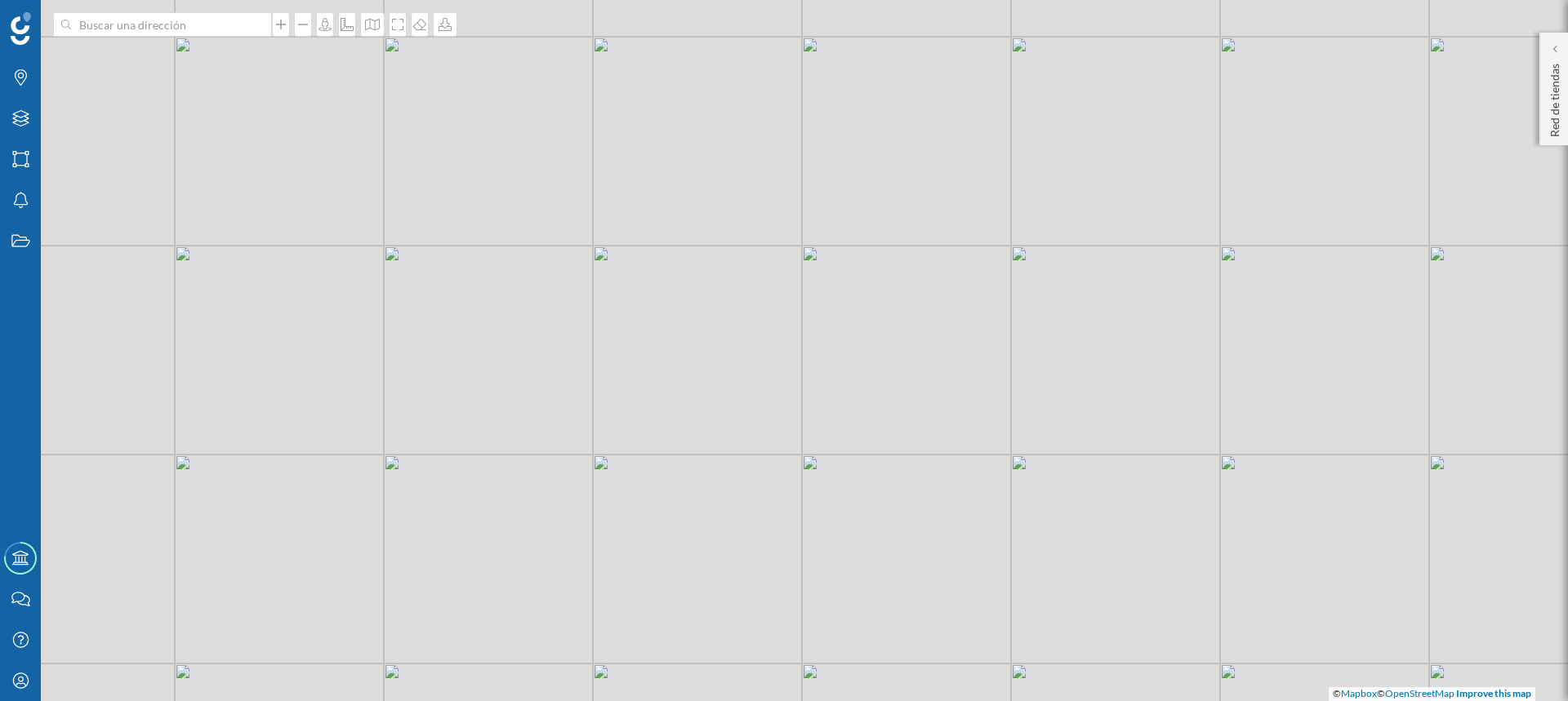
drag, startPoint x: 735, startPoint y: 297, endPoint x: 721, endPoint y: 377, distance: 81.2
click at [721, 377] on div "© Mapbox © OpenStreetMap Improve this map" at bounding box center [784, 350] width 1568 height 701
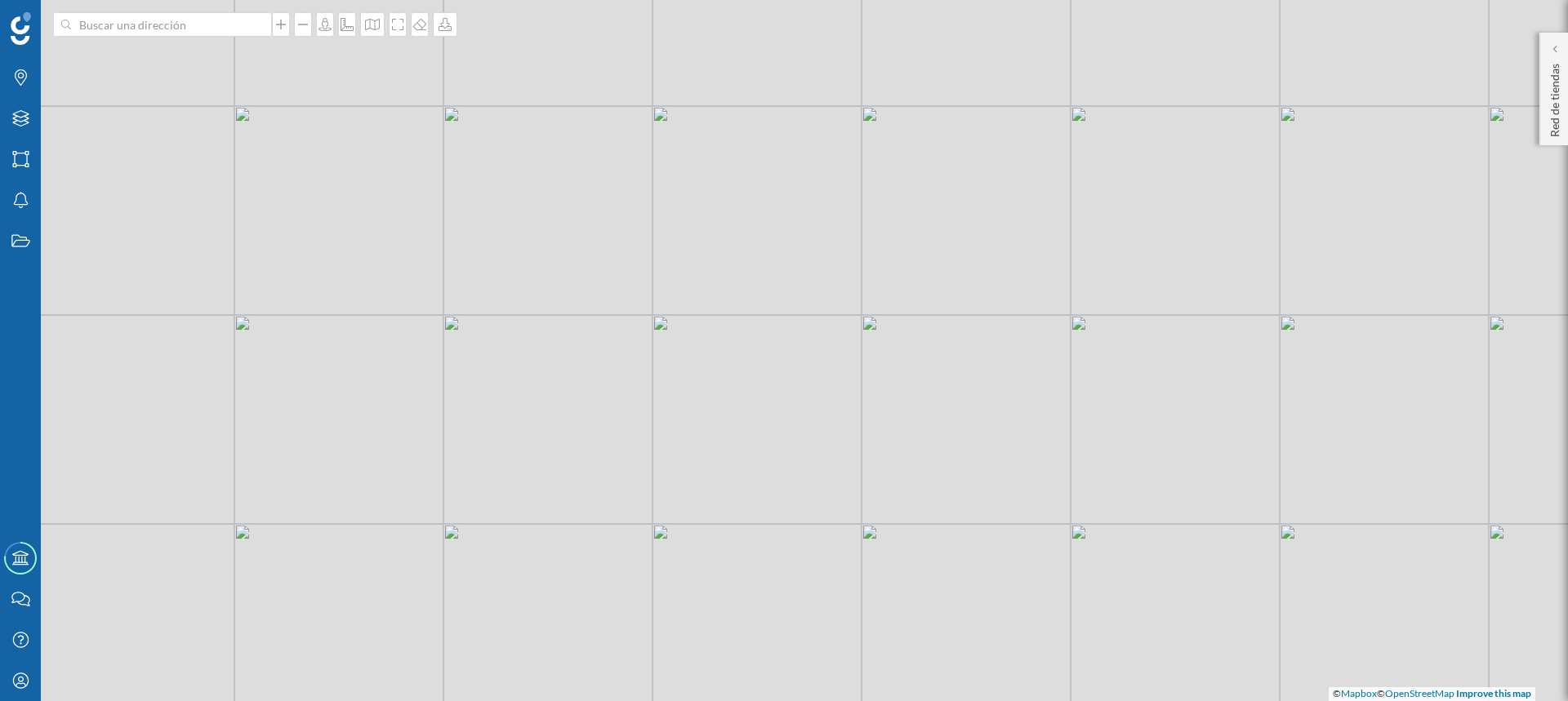
drag, startPoint x: 736, startPoint y: 258, endPoint x: 851, endPoint y: 394, distance: 178.1
click at [851, 394] on div "© Mapbox © OpenStreetMap Improve this map" at bounding box center [784, 350] width 1568 height 701
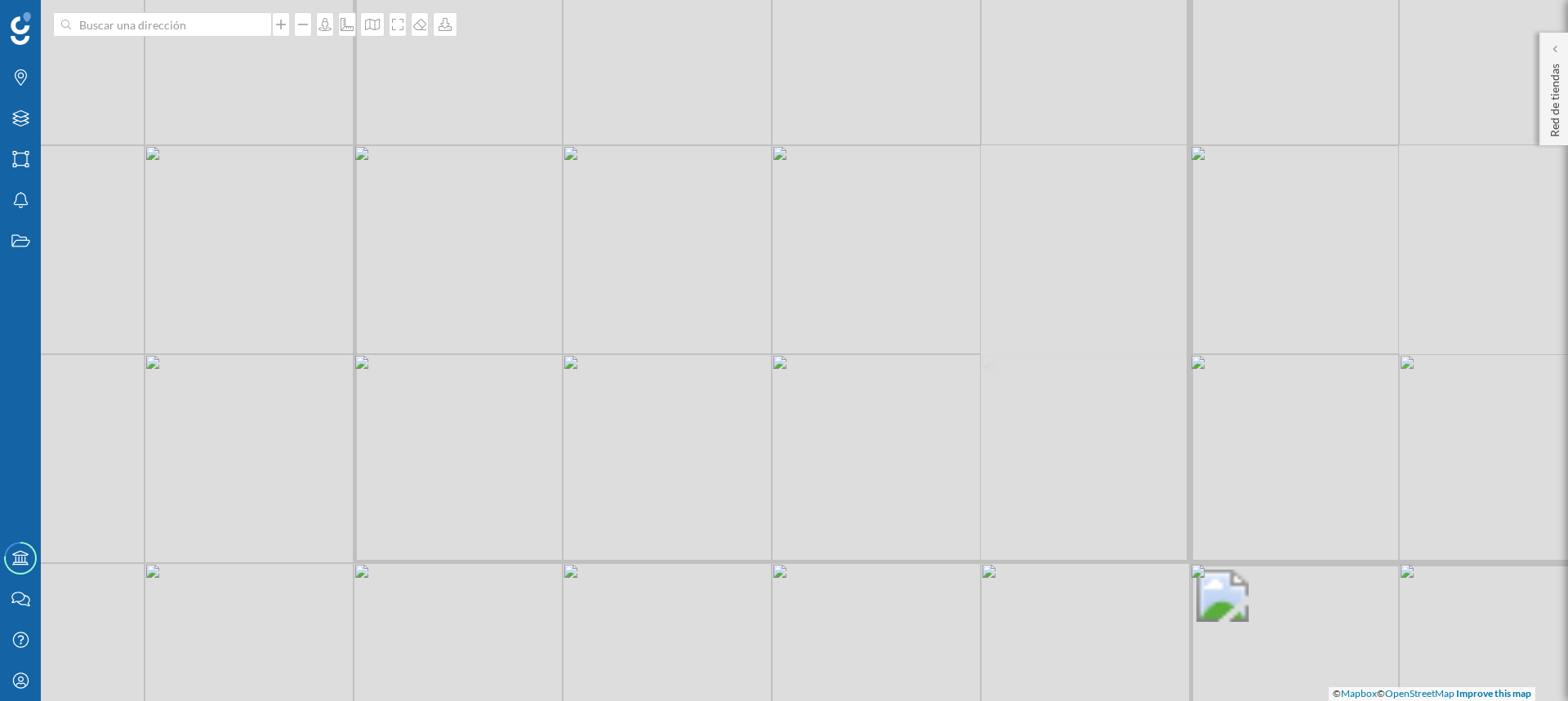
drag, startPoint x: 817, startPoint y: 184, endPoint x: 888, endPoint y: 305, distance: 140.3
click at [888, 305] on div "© Mapbox © OpenStreetMap Improve this map" at bounding box center [784, 350] width 1568 height 701
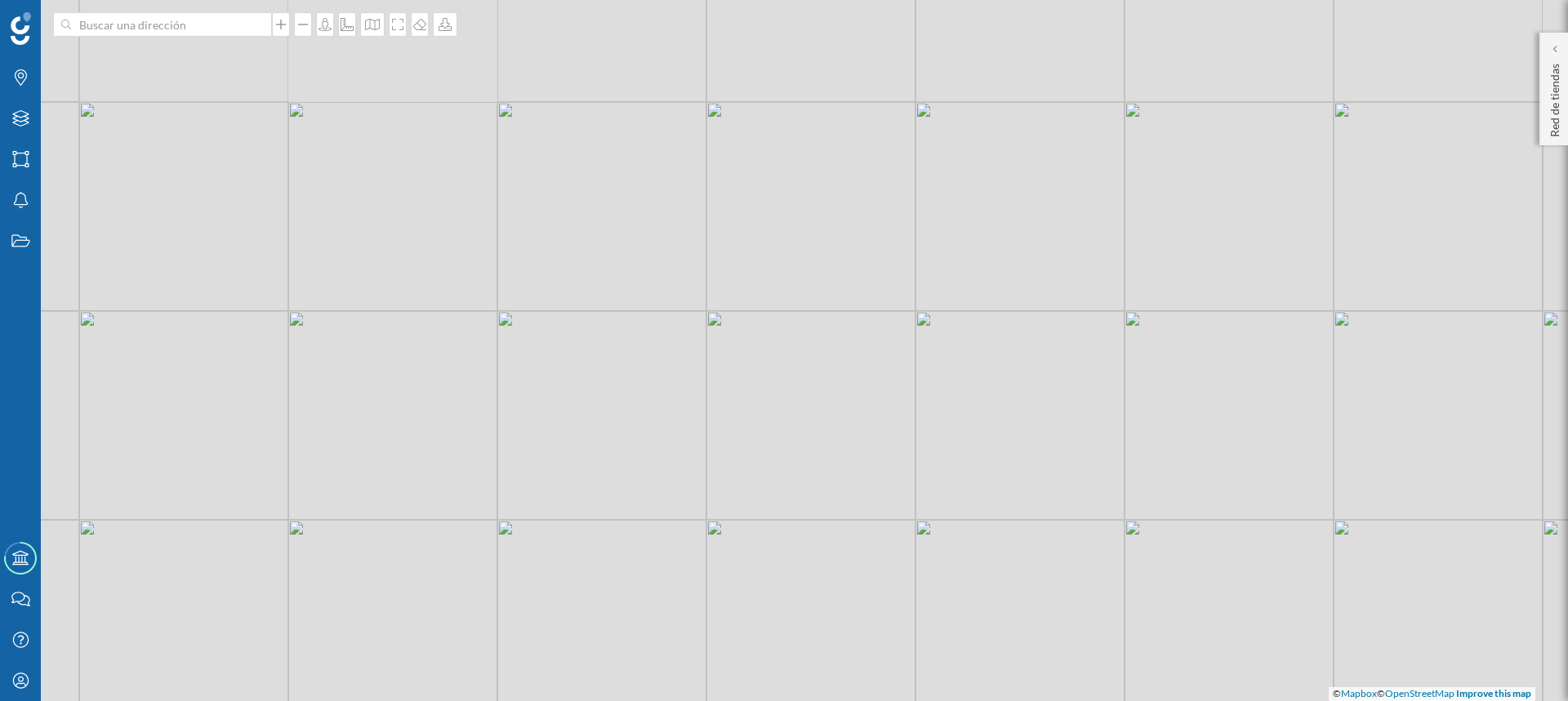
drag, startPoint x: 652, startPoint y: 266, endPoint x: 793, endPoint y: 424, distance: 211.8
click at [793, 424] on div "© Mapbox © OpenStreetMap Improve this map" at bounding box center [784, 350] width 1568 height 701
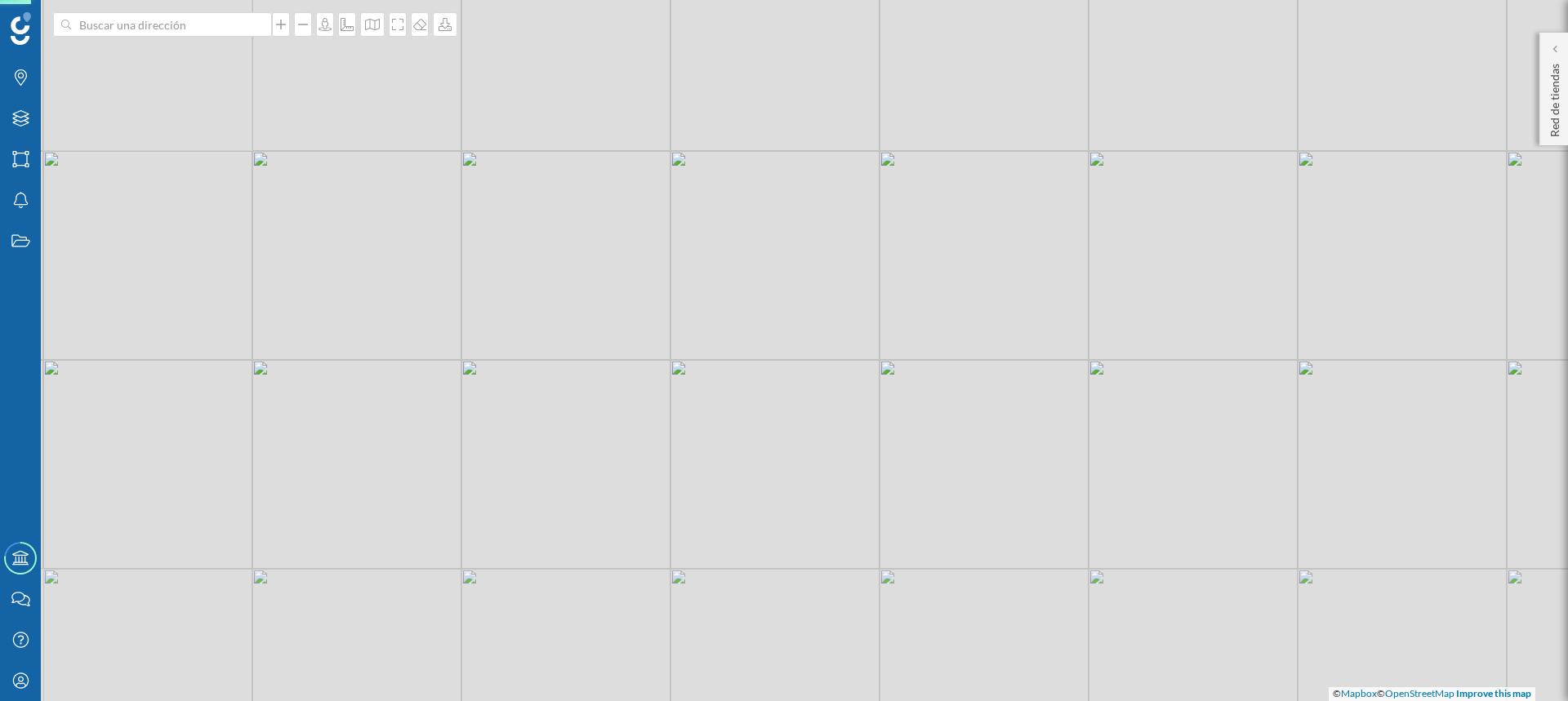
drag, startPoint x: 778, startPoint y: 444, endPoint x: 805, endPoint y: 227, distance: 218.7
click at [805, 227] on div "© Mapbox © OpenStreetMap Improve this map" at bounding box center [784, 350] width 1568 height 701
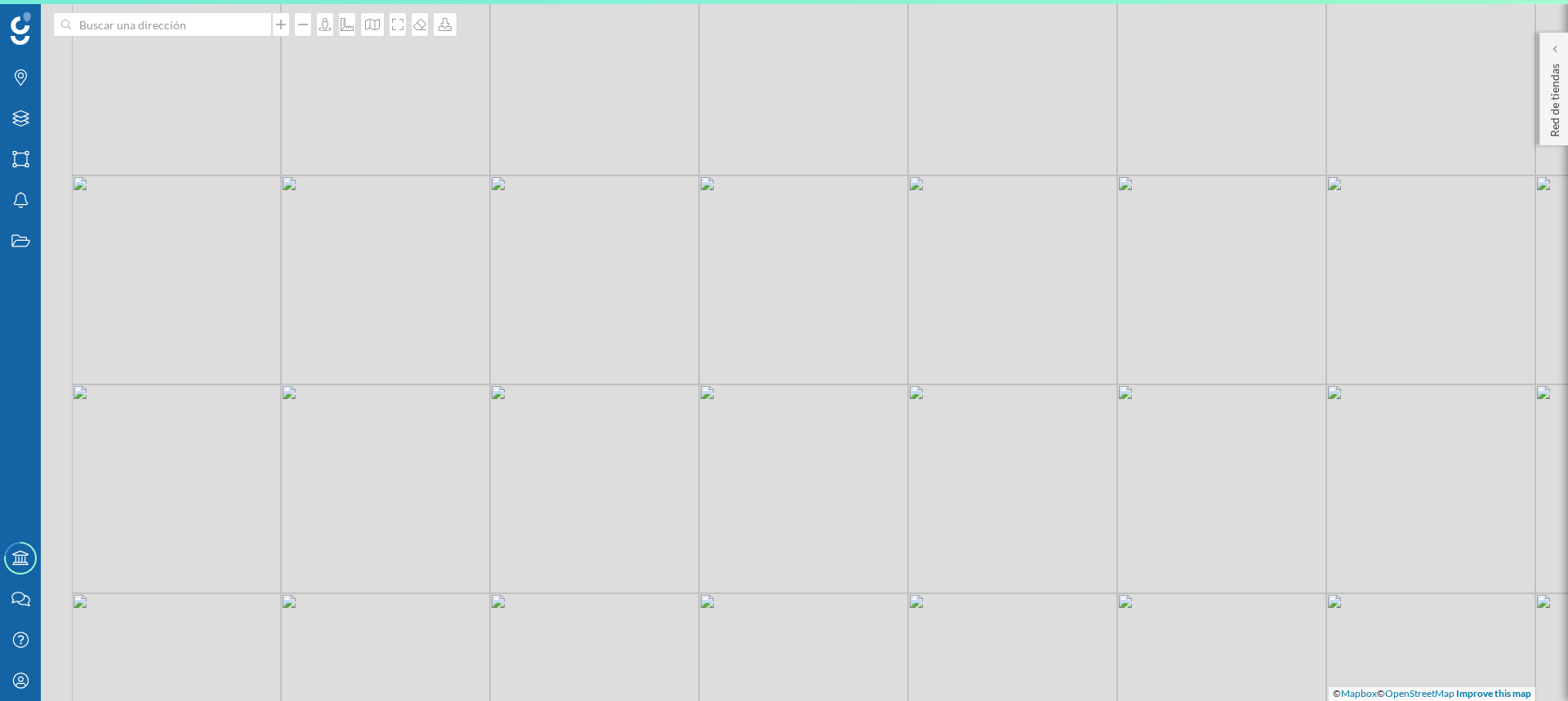
drag, startPoint x: 796, startPoint y: 373, endPoint x: 968, endPoint y: 382, distance: 172.2
click at [968, 382] on div "© Mapbox © OpenStreetMap Improve this map" at bounding box center [784, 350] width 1568 height 701
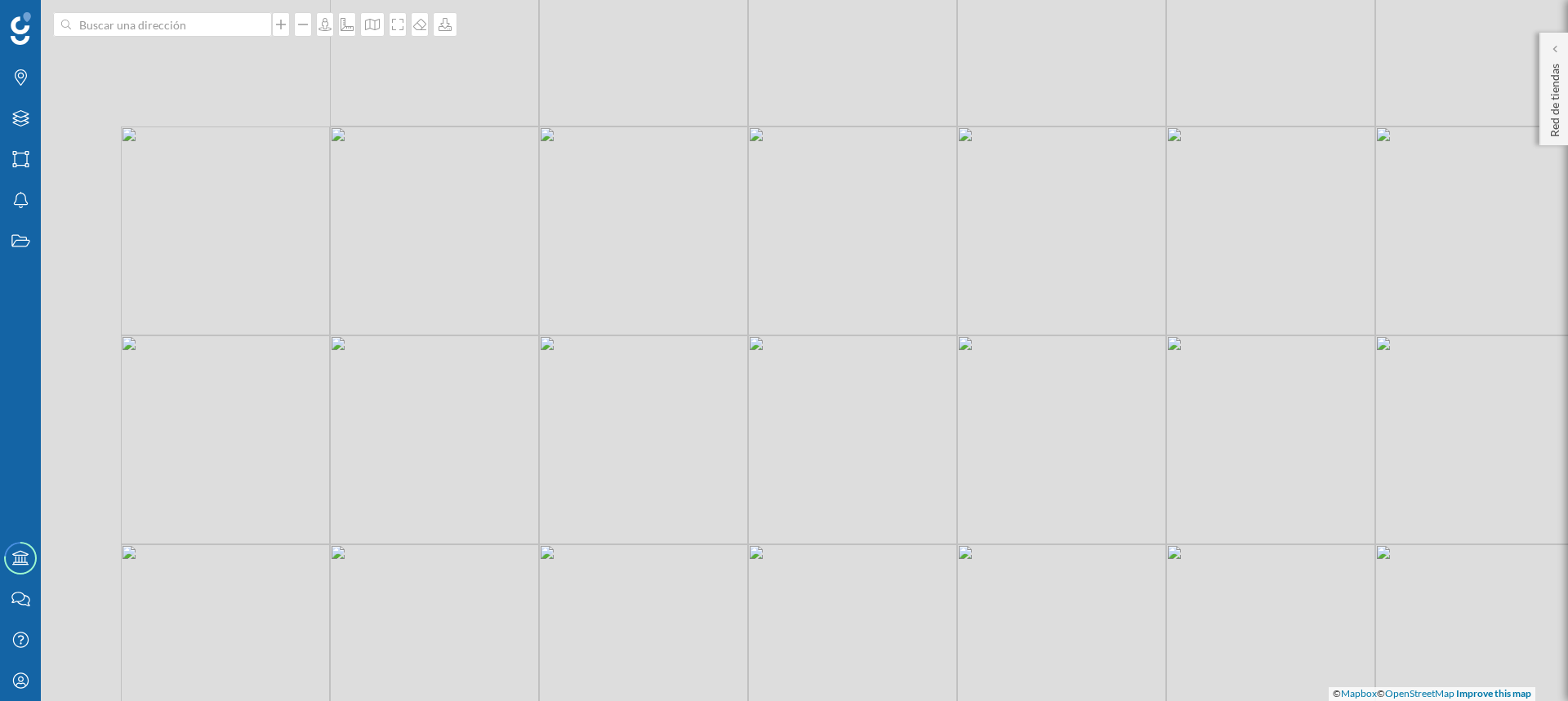
drag, startPoint x: 866, startPoint y: 341, endPoint x: 990, endPoint y: 331, distance: 124.4
click at [990, 331] on div "© Mapbox © OpenStreetMap Improve this map" at bounding box center [784, 350] width 1568 height 701
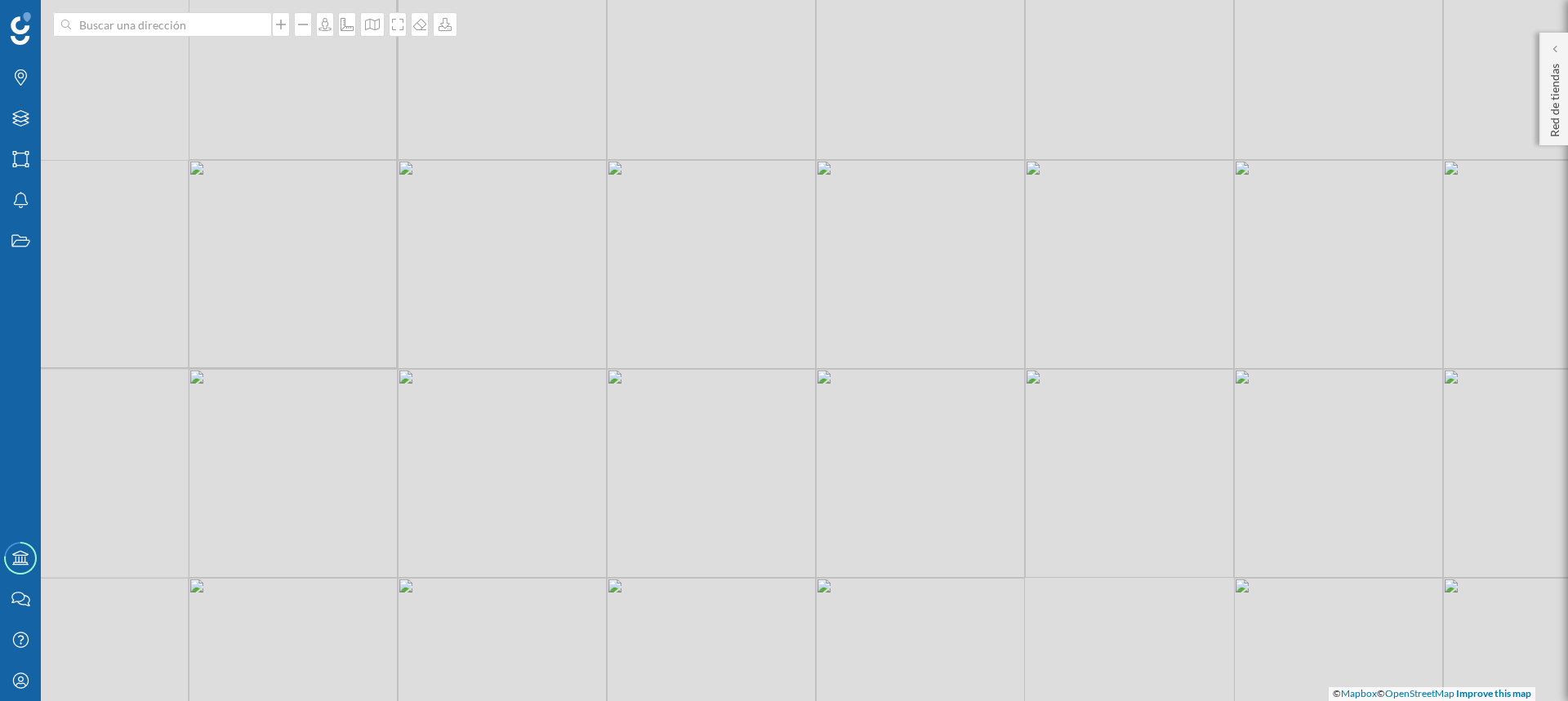
drag, startPoint x: 825, startPoint y: 319, endPoint x: 1026, endPoint y: 330, distance: 201.3
click at [1026, 330] on div "© Mapbox © OpenStreetMap Improve this map" at bounding box center [784, 350] width 1568 height 701
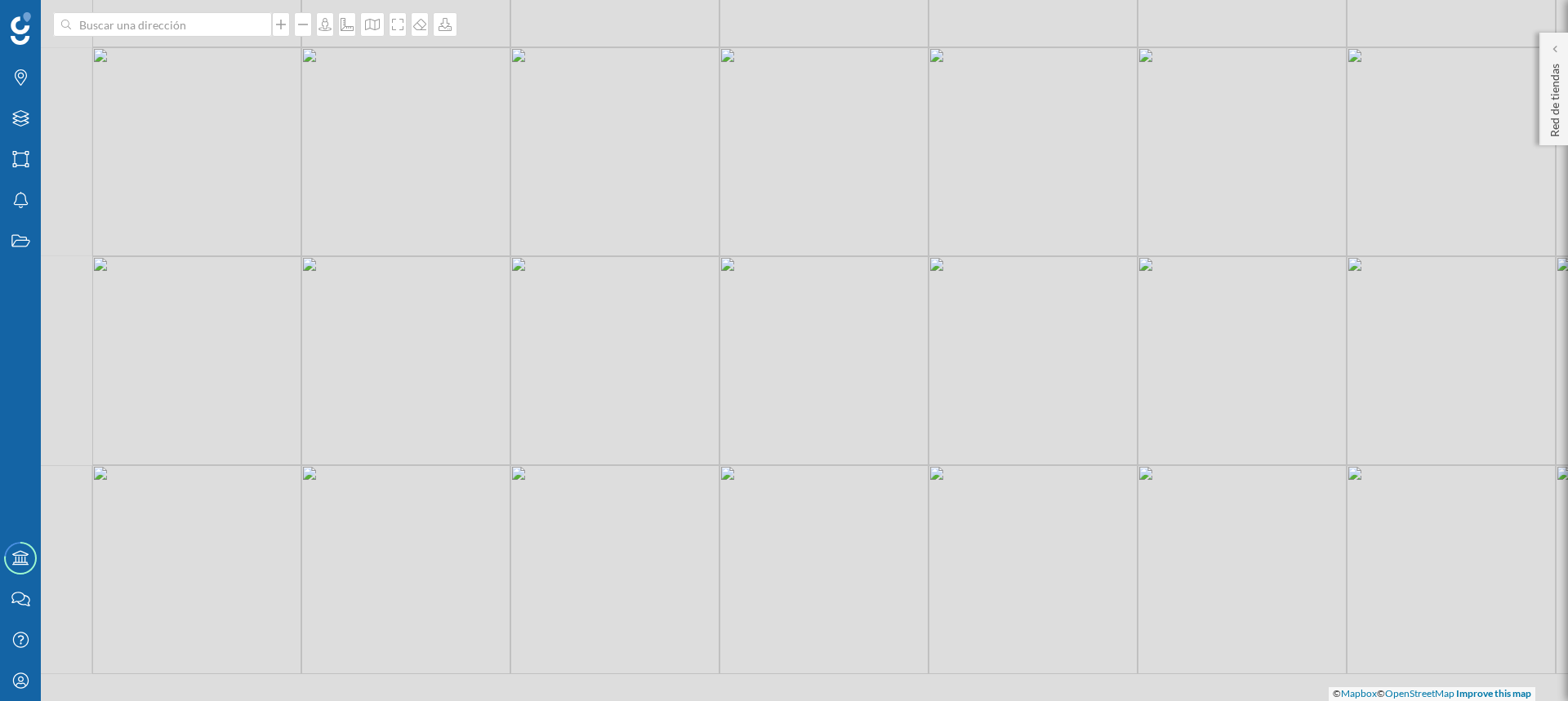
drag, startPoint x: 550, startPoint y: 416, endPoint x: 672, endPoint y: 313, distance: 159.7
click at [672, 313] on div "© Mapbox © OpenStreetMap Improve this map" at bounding box center [784, 350] width 1568 height 701
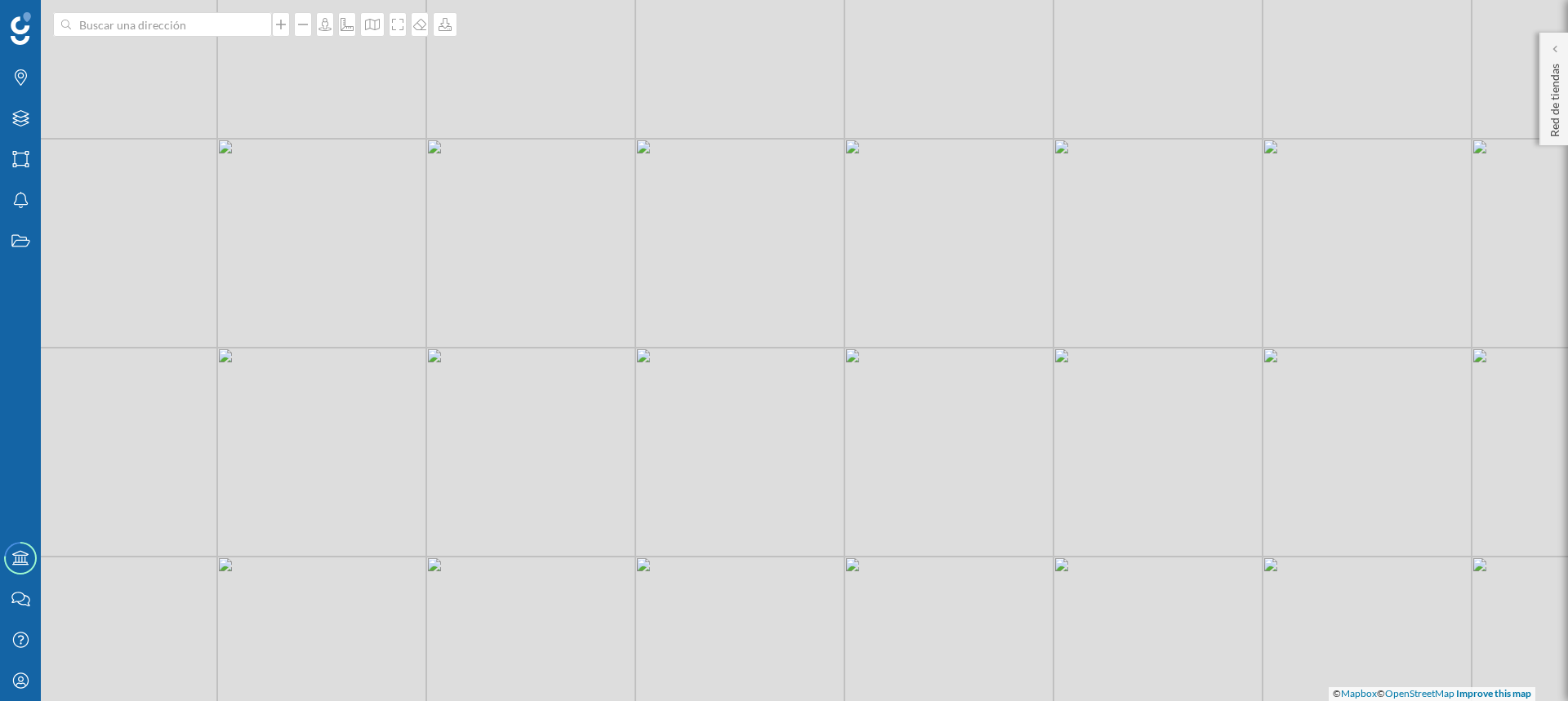
drag, startPoint x: 640, startPoint y: 439, endPoint x: 681, endPoint y: 272, distance: 172.0
click at [681, 272] on div "© Mapbox © OpenStreetMap Improve this map" at bounding box center [784, 350] width 1568 height 701
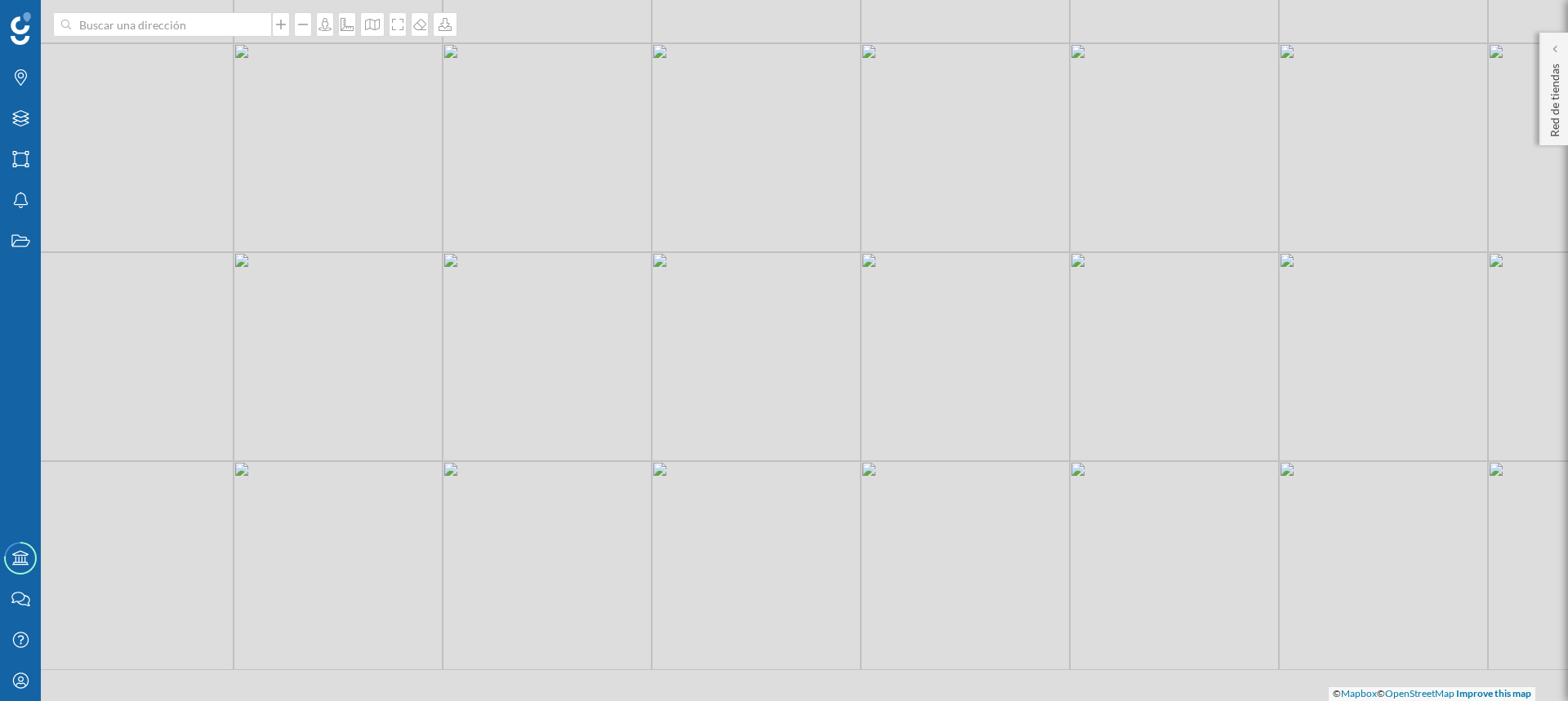
drag, startPoint x: 631, startPoint y: 411, endPoint x: 652, endPoint y: 308, distance: 105.1
click at [652, 308] on div "© Mapbox © OpenStreetMap Improve this map" at bounding box center [784, 350] width 1568 height 701
drag, startPoint x: 780, startPoint y: 554, endPoint x: 720, endPoint y: 520, distance: 69.0
click at [720, 520] on div "© Mapbox © OpenStreetMap Improve this map" at bounding box center [784, 350] width 1568 height 701
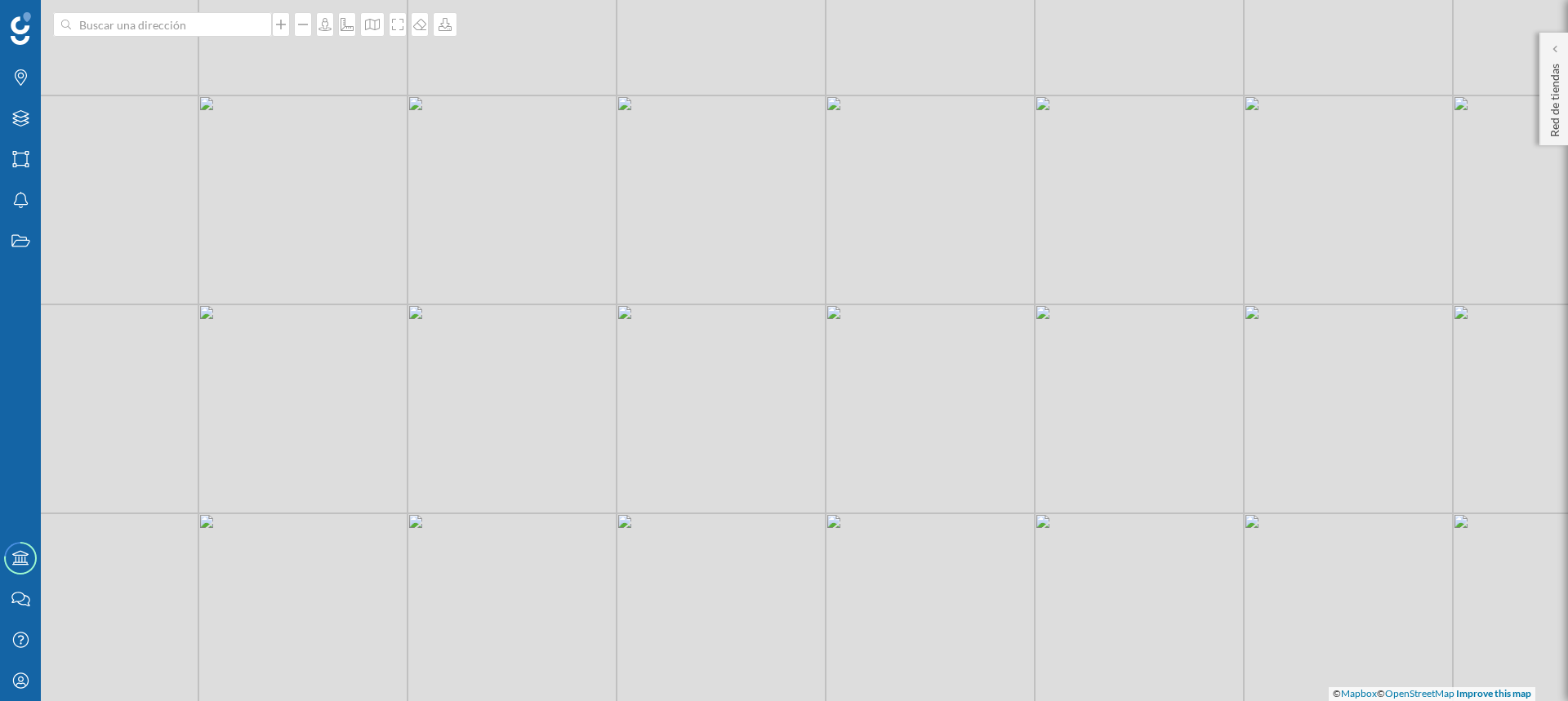
drag, startPoint x: 756, startPoint y: 374, endPoint x: 719, endPoint y: 539, distance: 169.1
click at [719, 539] on div "© Mapbox © OpenStreetMap Improve this map" at bounding box center [784, 350] width 1568 height 701
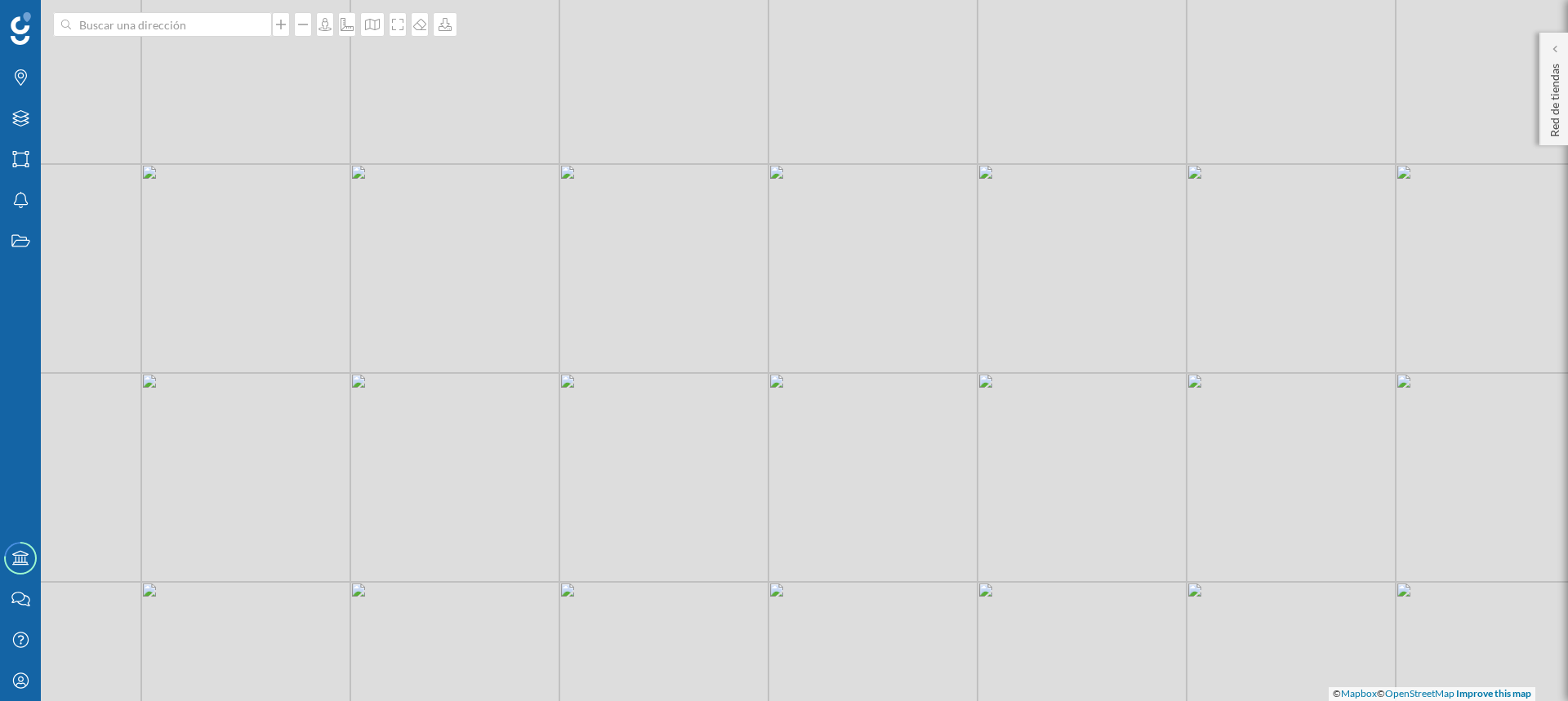
drag, startPoint x: 735, startPoint y: 435, endPoint x: 678, endPoint y: 504, distance: 89.5
click at [678, 504] on div "© Mapbox © OpenStreetMap Improve this map" at bounding box center [784, 350] width 1568 height 701
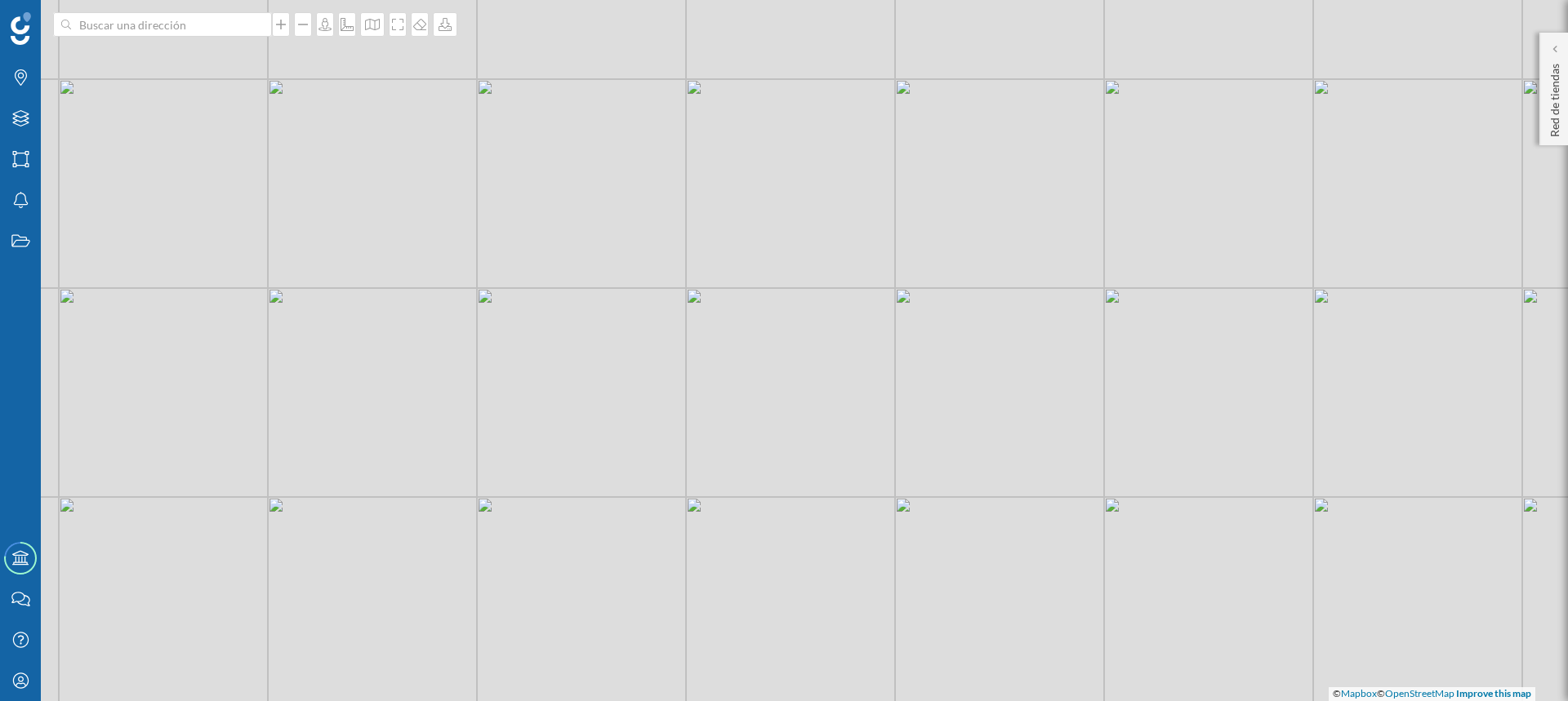
drag, startPoint x: 681, startPoint y: 365, endPoint x: 706, endPoint y: 424, distance: 64.1
click at [706, 424] on div "© Mapbox © OpenStreetMap Improve this map" at bounding box center [784, 350] width 1568 height 701
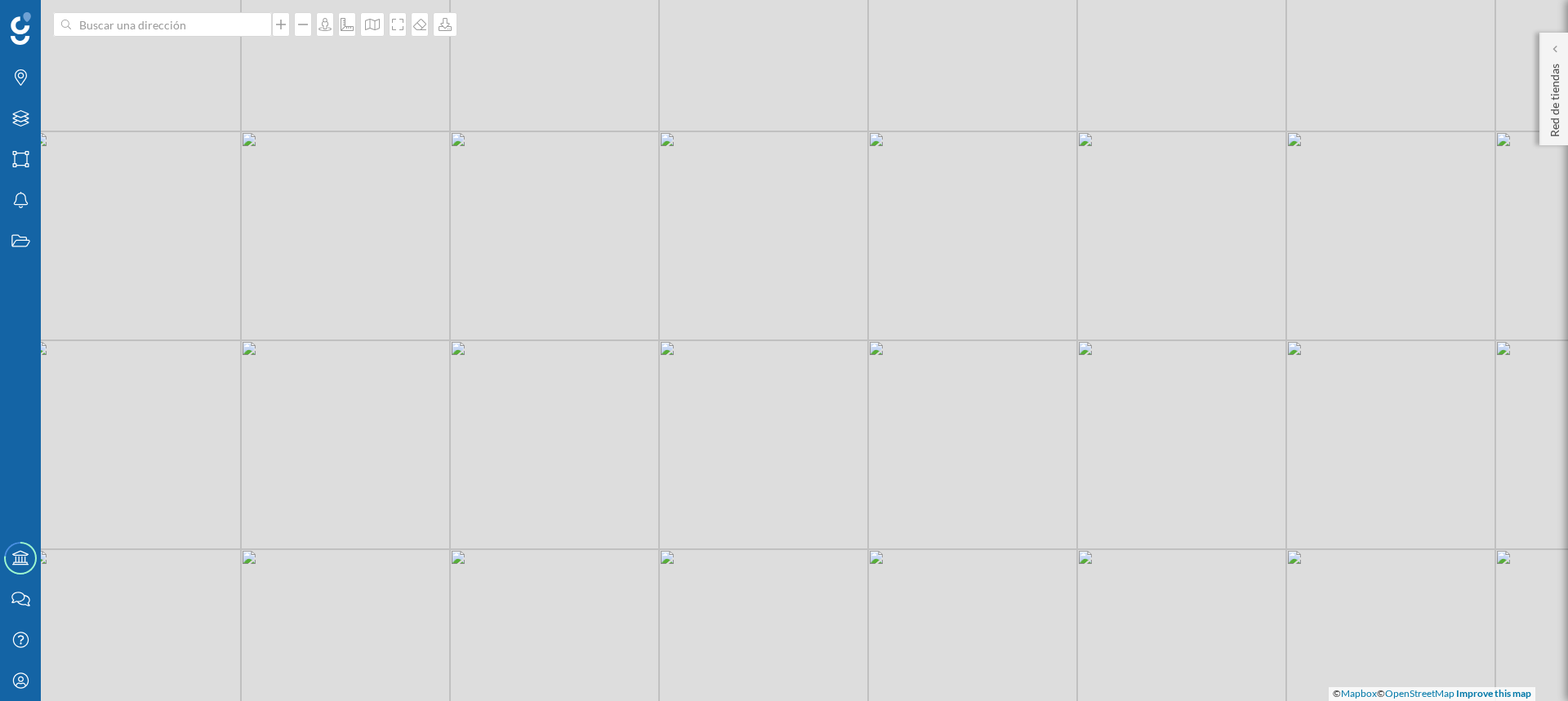
drag, startPoint x: 712, startPoint y: 374, endPoint x: 685, endPoint y: 426, distance: 58.6
click at [685, 426] on div "© Mapbox © OpenStreetMap Improve this map" at bounding box center [784, 350] width 1568 height 701
drag, startPoint x: 953, startPoint y: 373, endPoint x: 948, endPoint y: 578, distance: 205.1
click at [950, 582] on div "© Mapbox © OpenStreetMap Improve this map" at bounding box center [784, 350] width 1568 height 701
drag, startPoint x: 939, startPoint y: 415, endPoint x: 939, endPoint y: 517, distance: 102.0
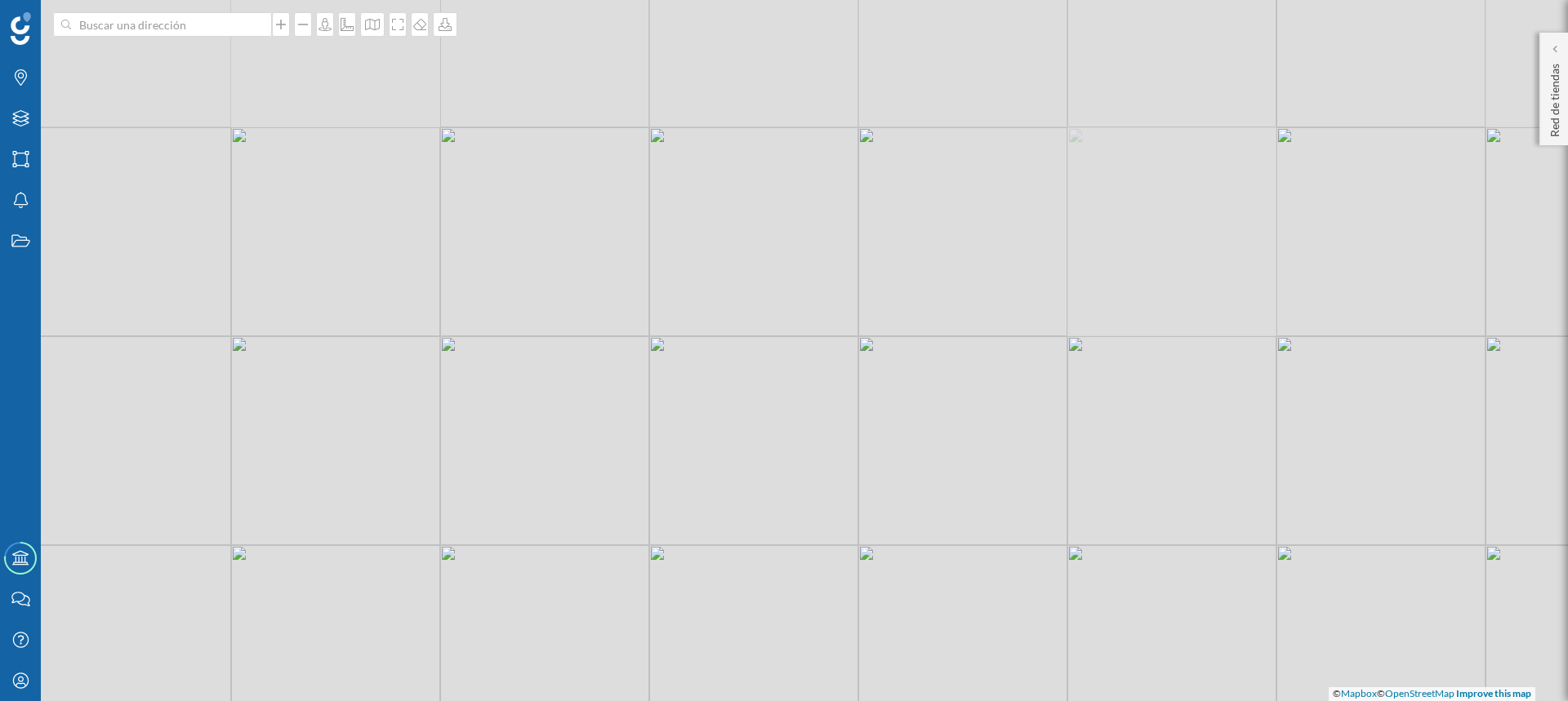
click at [939, 517] on div "© Mapbox © OpenStreetMap Improve this map" at bounding box center [784, 350] width 1568 height 701
drag, startPoint x: 693, startPoint y: 500, endPoint x: 866, endPoint y: 167, distance: 375.3
click at [874, 139] on div "© Mapbox © OpenStreetMap Improve this map" at bounding box center [784, 350] width 1568 height 701
drag, startPoint x: 658, startPoint y: 494, endPoint x: 747, endPoint y: 246, distance: 263.5
click at [747, 246] on div "© Mapbox © OpenStreetMap Improve this map" at bounding box center [784, 350] width 1568 height 701
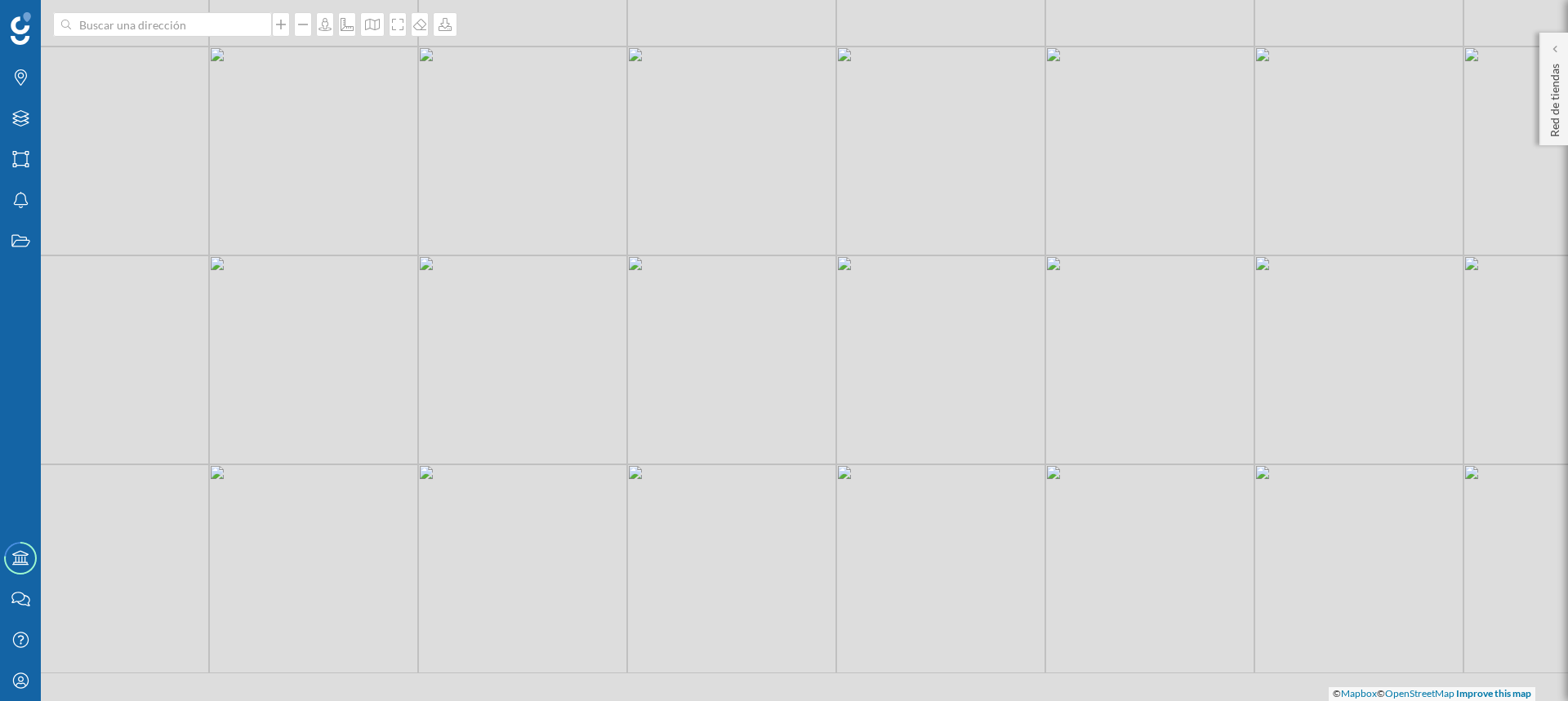
drag, startPoint x: 675, startPoint y: 384, endPoint x: 874, endPoint y: 91, distance: 354.2
click at [873, 96] on div "© Mapbox © OpenStreetMap Improve this map" at bounding box center [784, 350] width 1568 height 701
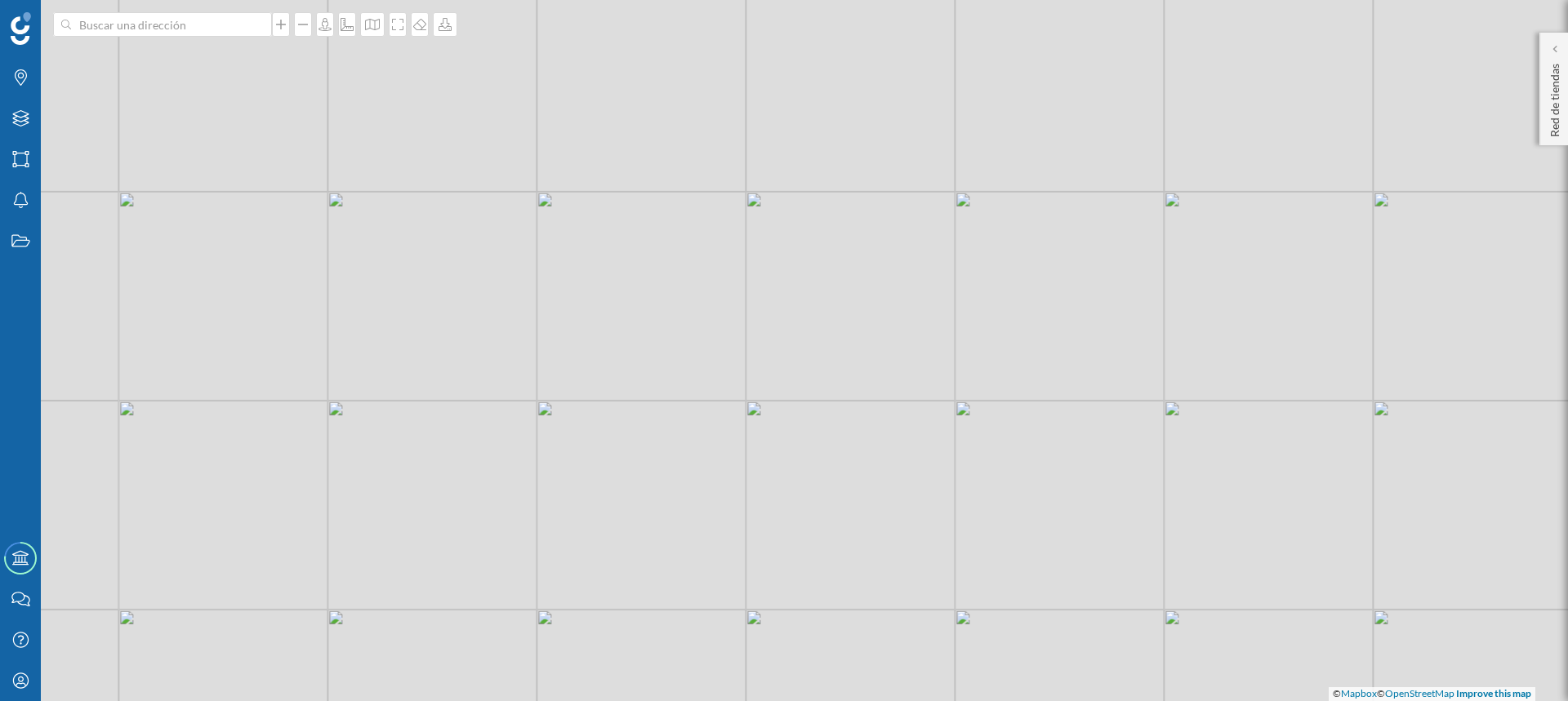
drag, startPoint x: 704, startPoint y: 413, endPoint x: 770, endPoint y: 397, distance: 67.9
click at [770, 397] on div "© Mapbox © OpenStreetMap Improve this map" at bounding box center [784, 350] width 1568 height 701
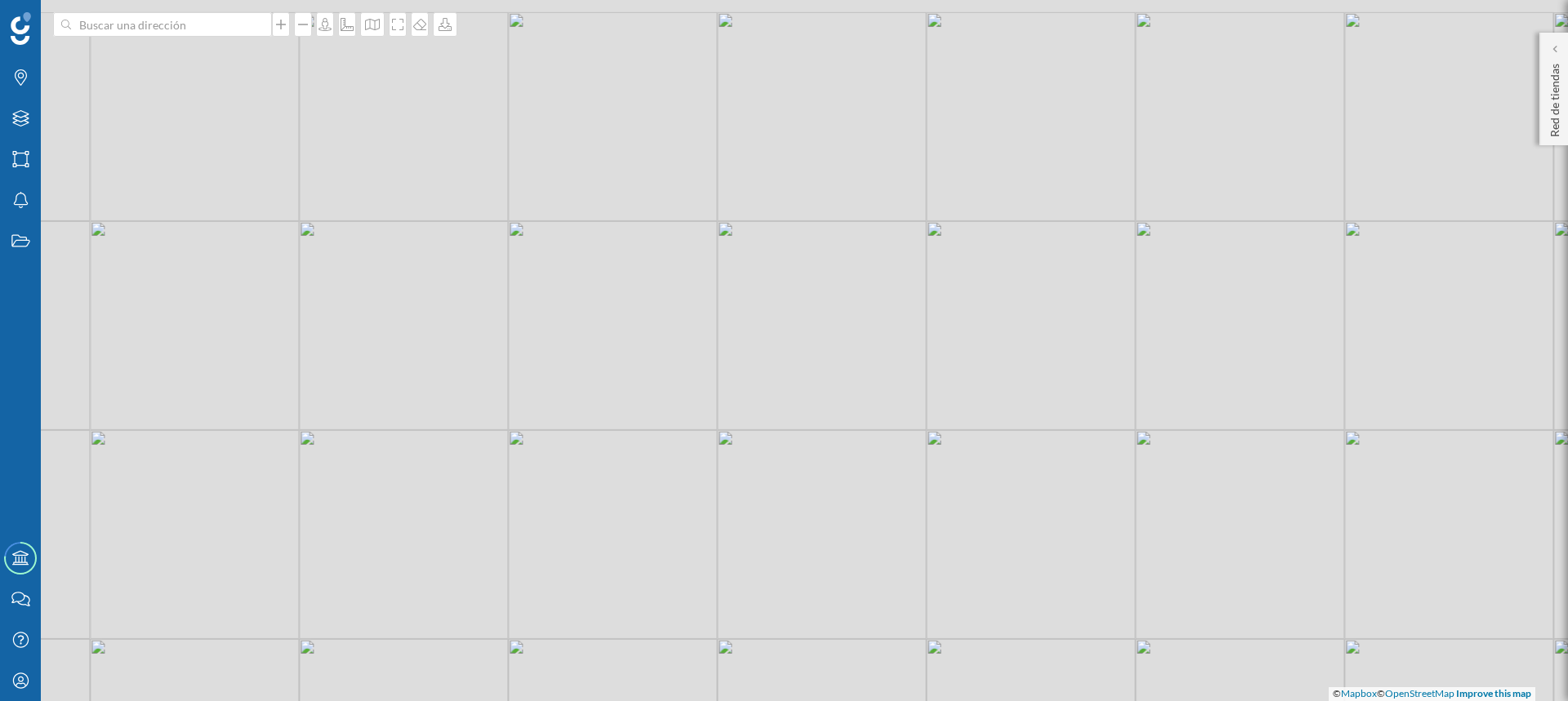
drag, startPoint x: 755, startPoint y: 350, endPoint x: 704, endPoint y: 520, distance: 177.5
click at [704, 520] on div "© Mapbox © OpenStreetMap Improve this map" at bounding box center [784, 350] width 1568 height 701
click at [17, 111] on icon "Capas" at bounding box center [21, 118] width 21 height 16
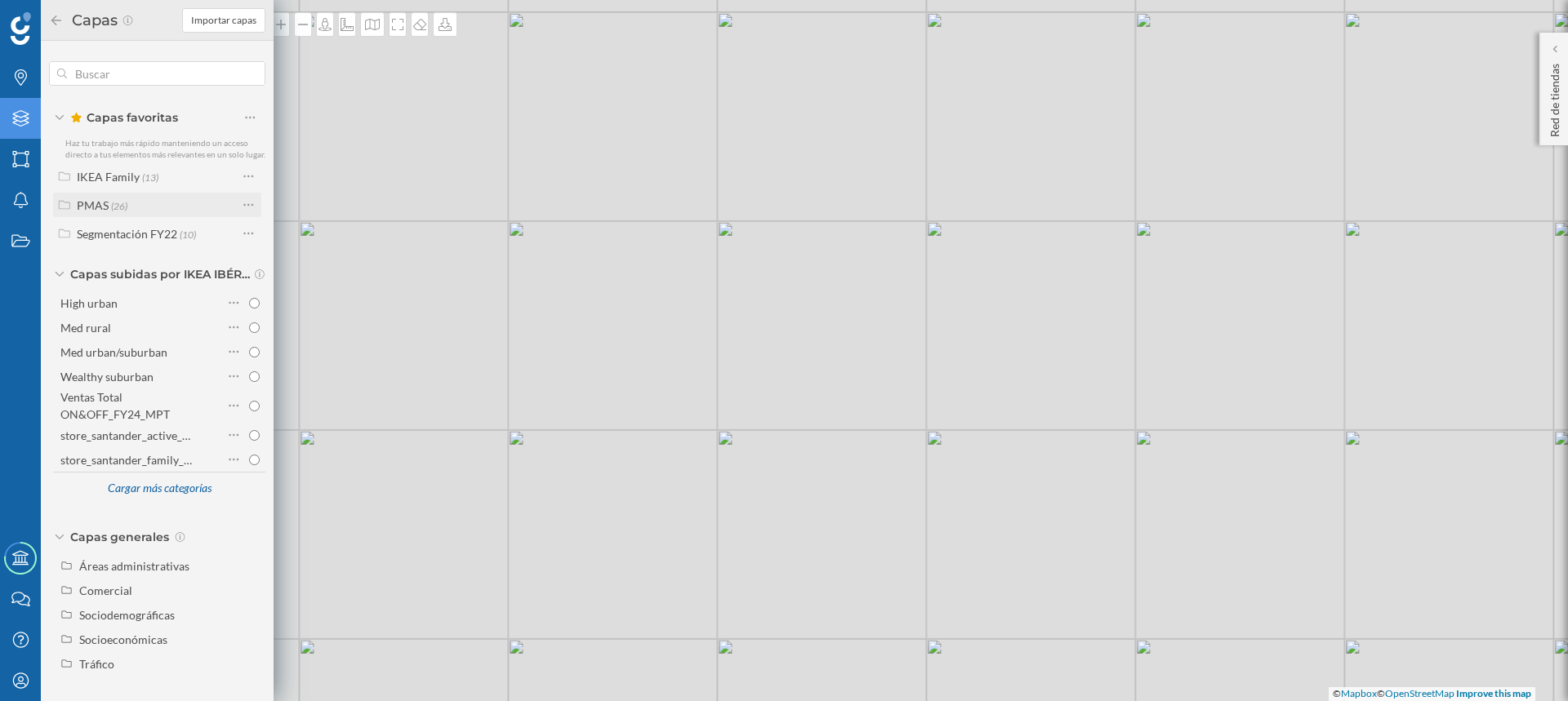
click at [112, 200] on span "(26)" at bounding box center [119, 205] width 16 height 14
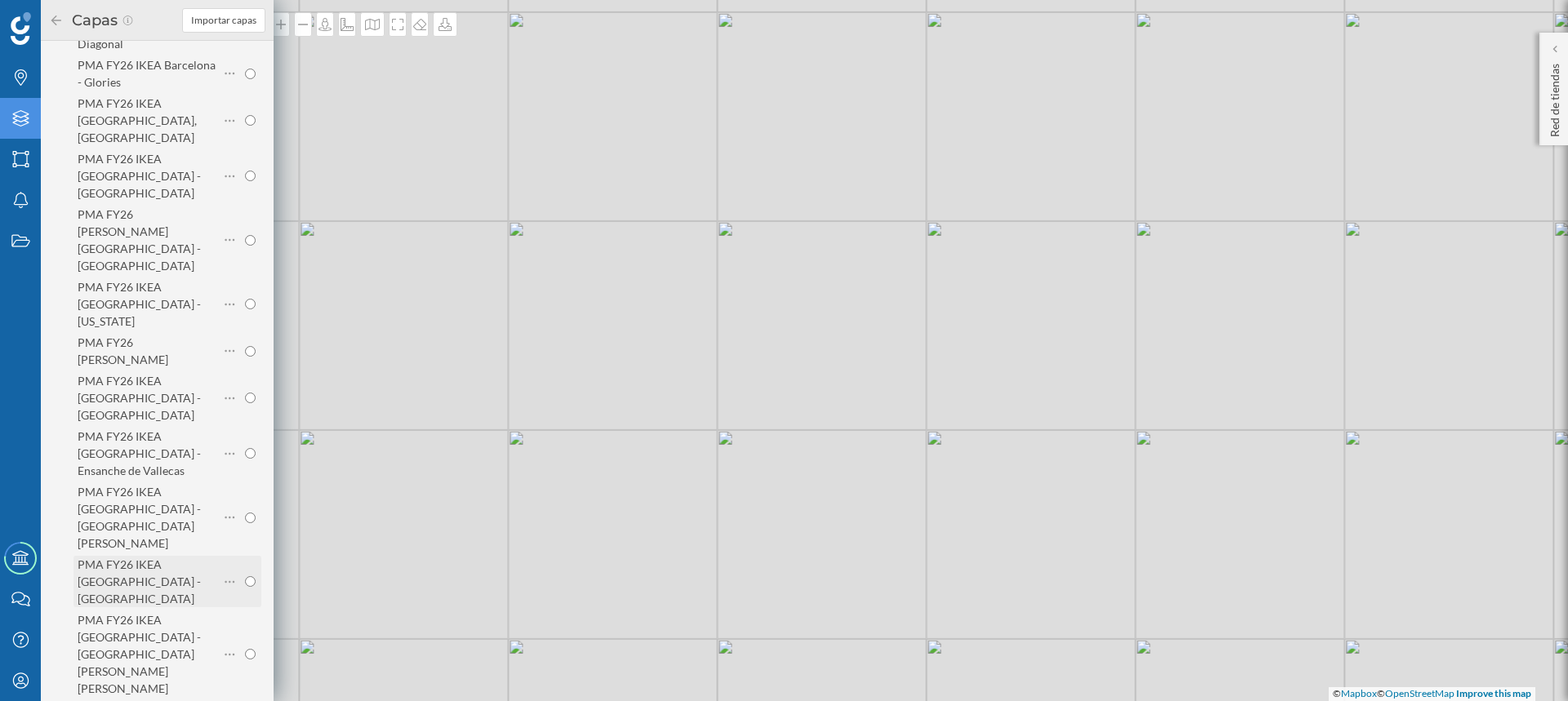
scroll to position [408, 0]
radio input "true"
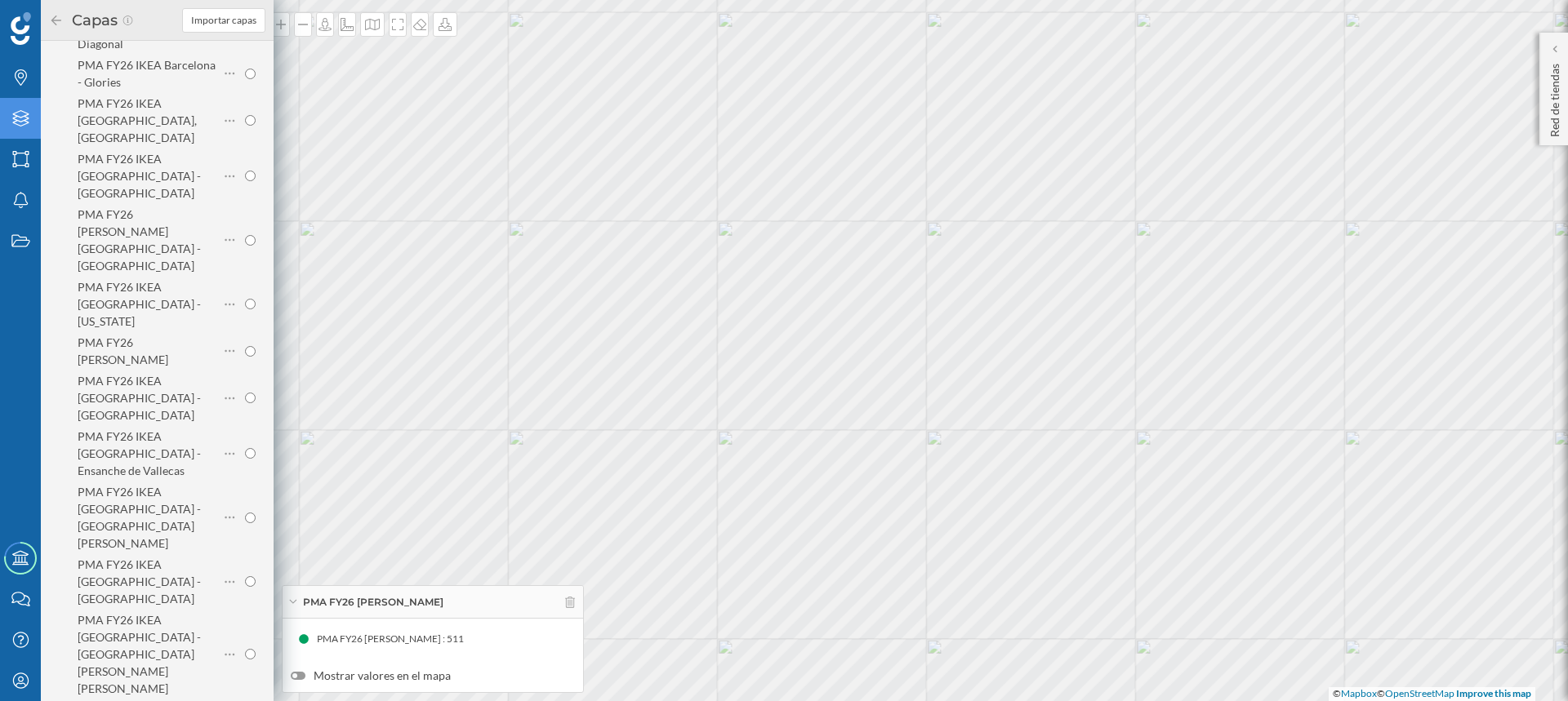
click at [371, 680] on label "Mostrar valores en el mapa" at bounding box center [432, 675] width 284 height 16
click at [0, 0] on input "Mostrar valores en el mapa" at bounding box center [0, 0] width 0 height 0
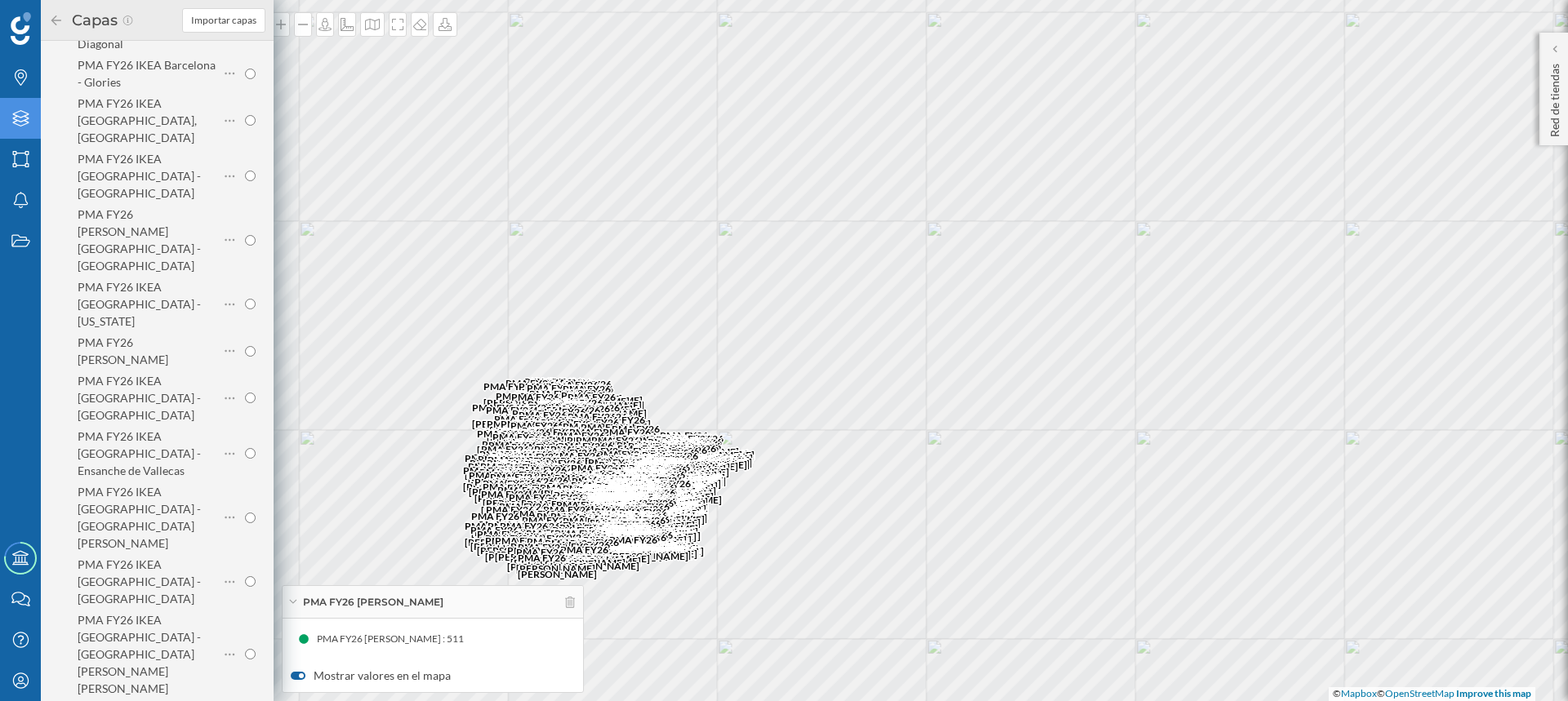
click at [359, 675] on label "Mostrar valores en el mapa" at bounding box center [432, 675] width 284 height 16
click at [0, 0] on input "Mostrar valores en el mapa" at bounding box center [0, 0] width 0 height 0
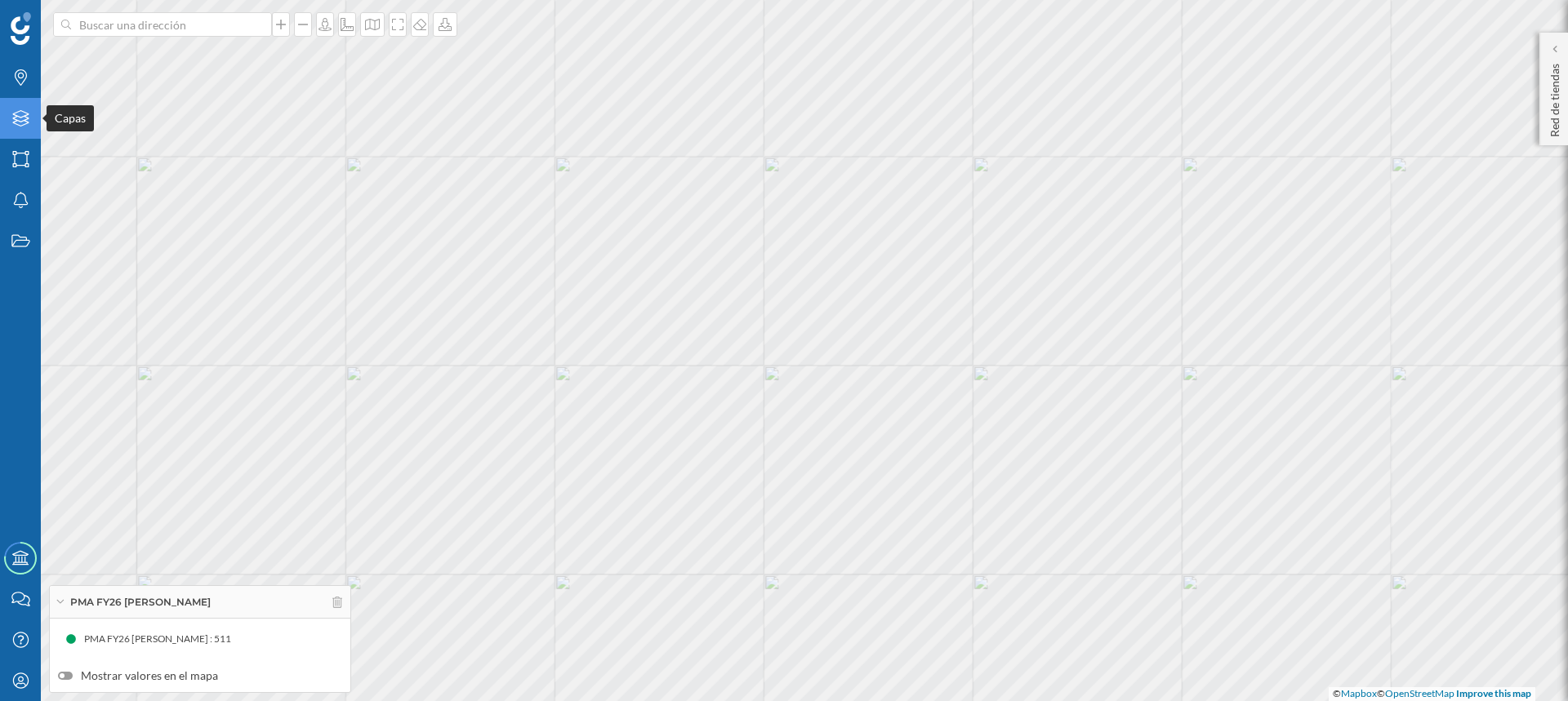
click at [14, 120] on icon at bounding box center [20, 118] width 16 height 16
click at [23, 151] on icon "Áreas" at bounding box center [21, 158] width 21 height 16
click at [16, 113] on icon at bounding box center [20, 118] width 16 height 16
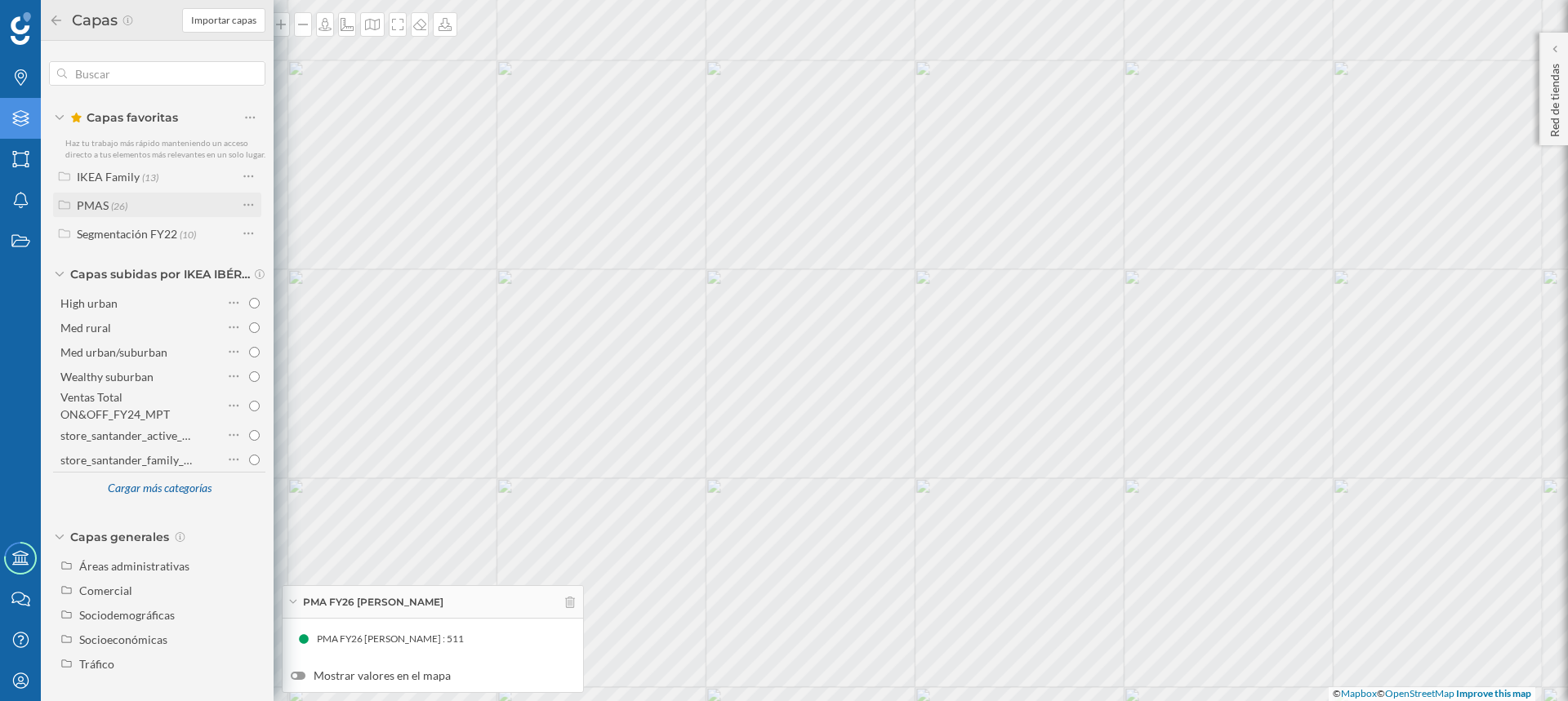
click at [117, 204] on span "(26)" at bounding box center [119, 205] width 16 height 14
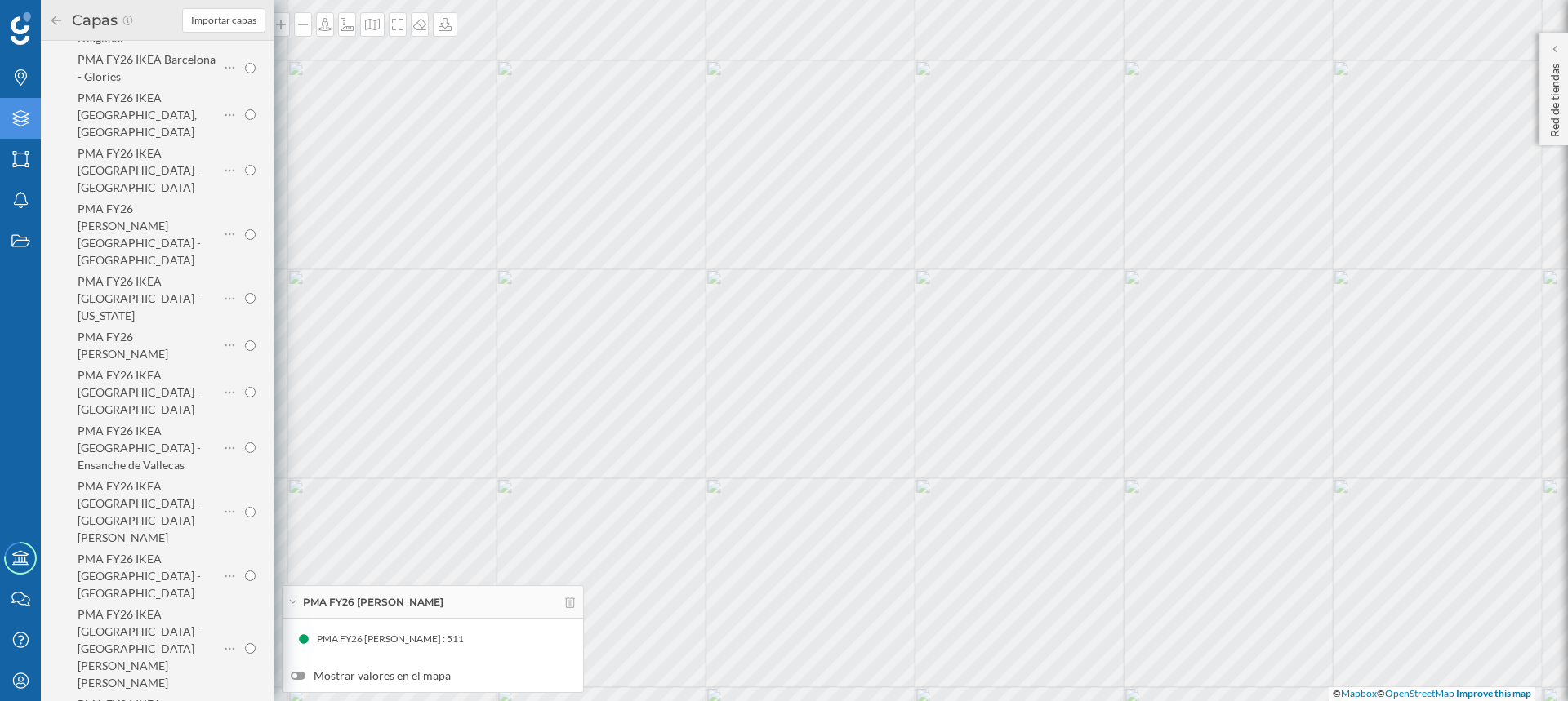
scroll to position [571, 0]
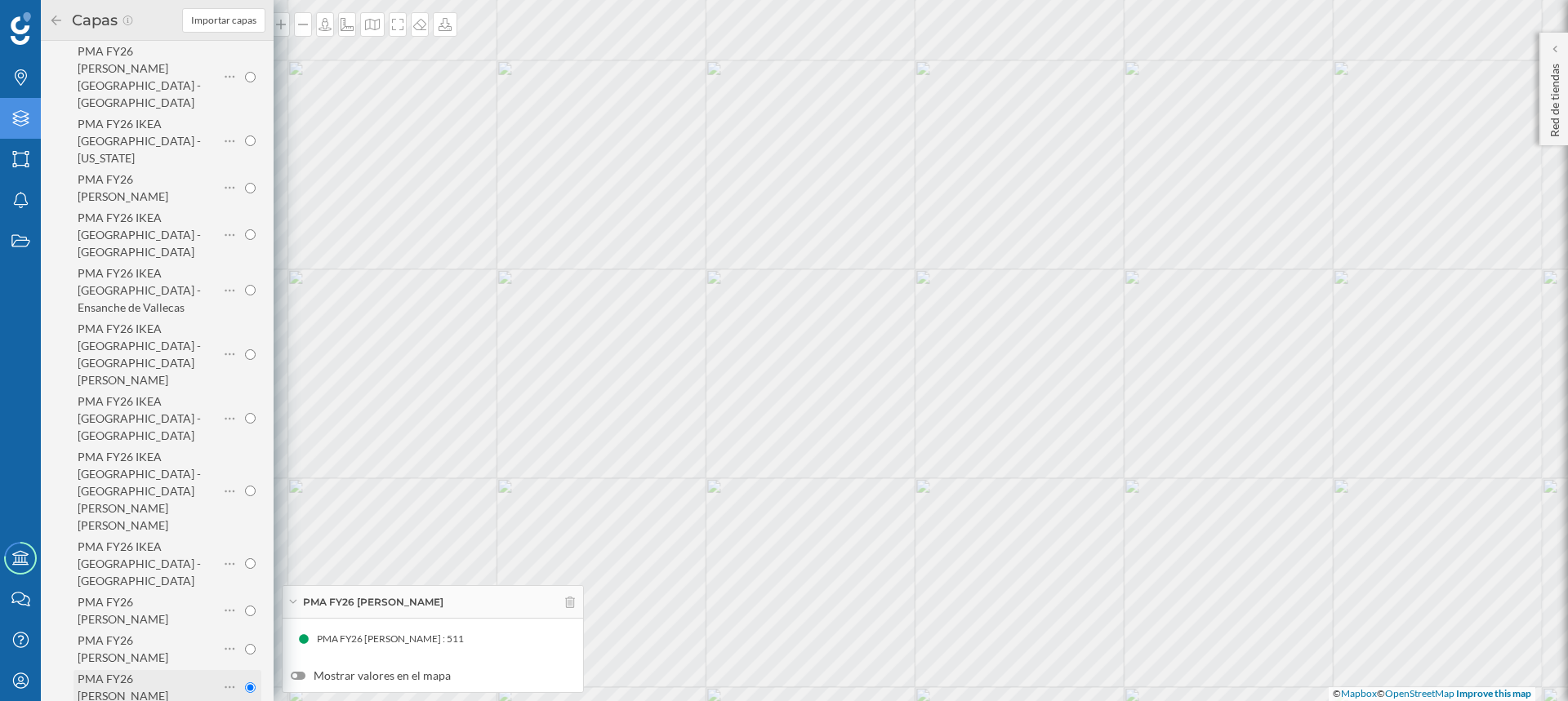
click at [245, 682] on input "radio" at bounding box center [250, 687] width 10 height 10
click at [16, 155] on icon at bounding box center [20, 158] width 16 height 16
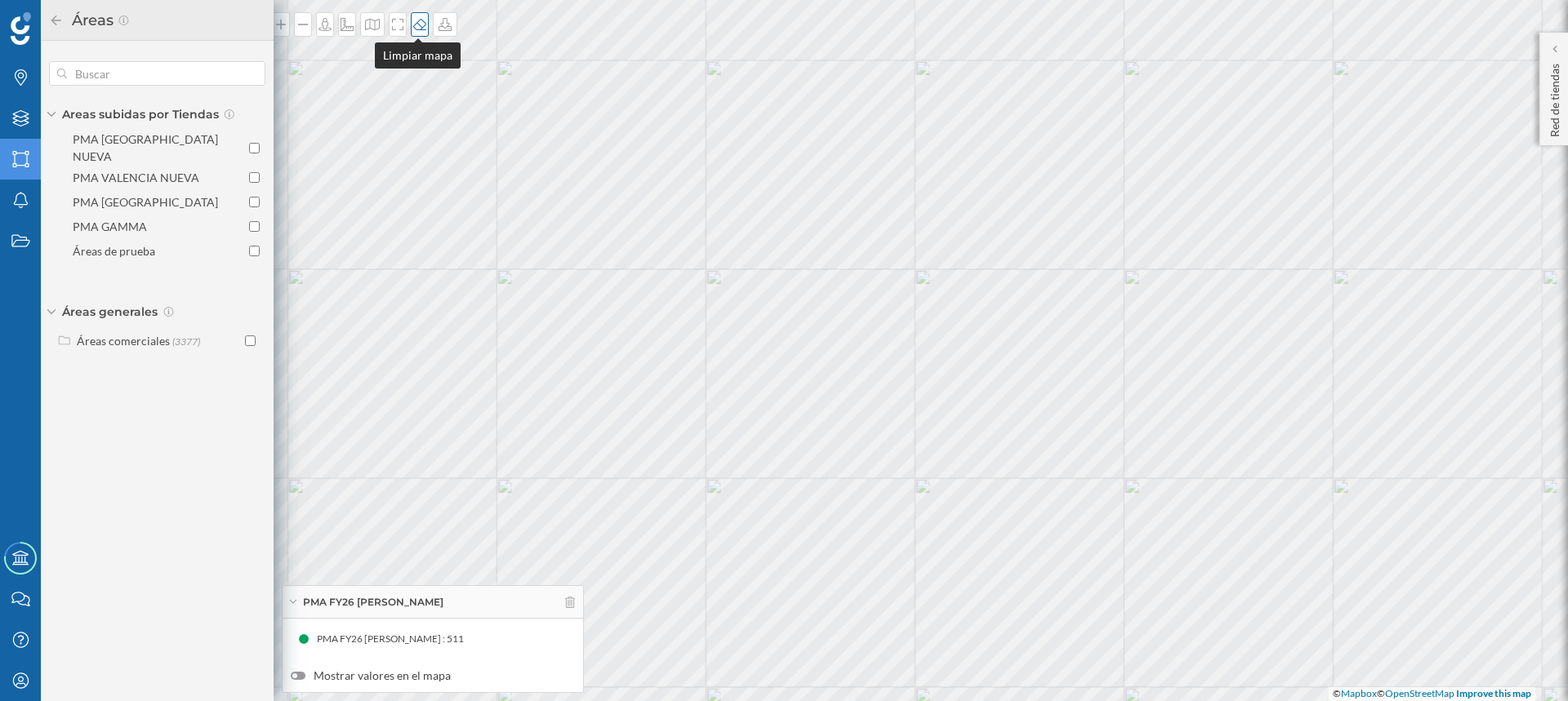
click at [413, 33] on div at bounding box center [420, 25] width 18 height 25
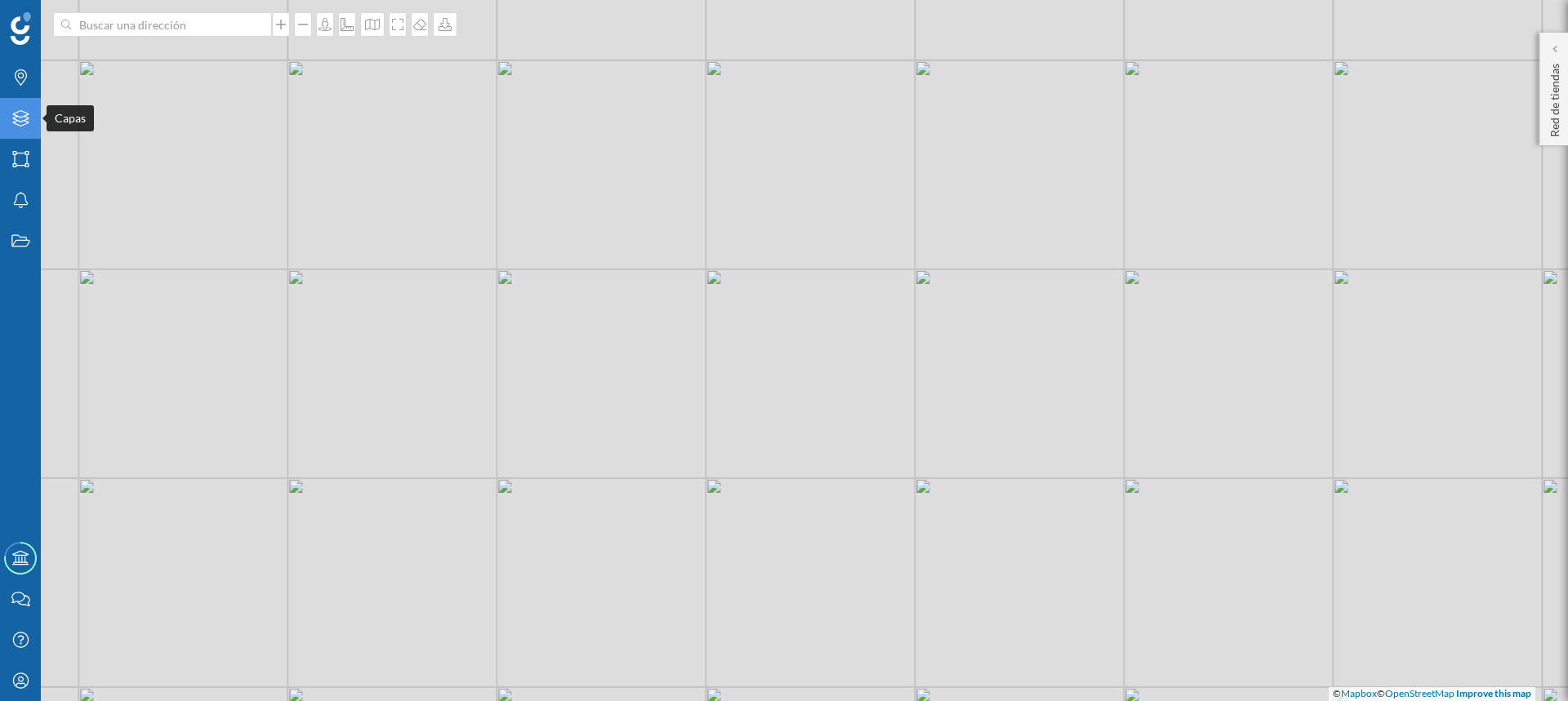
click at [25, 110] on icon "Capas" at bounding box center [21, 118] width 21 height 16
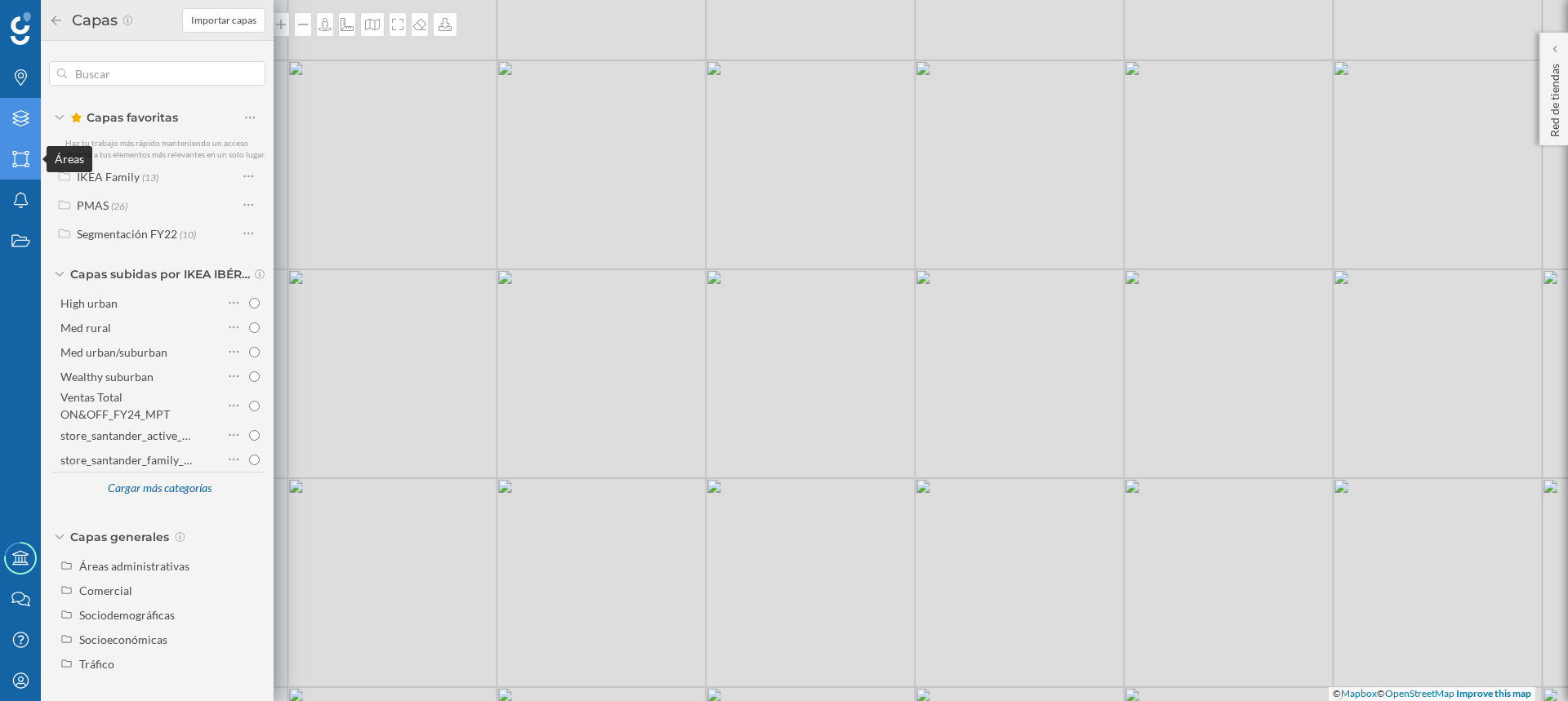
click at [15, 155] on icon at bounding box center [20, 158] width 16 height 16
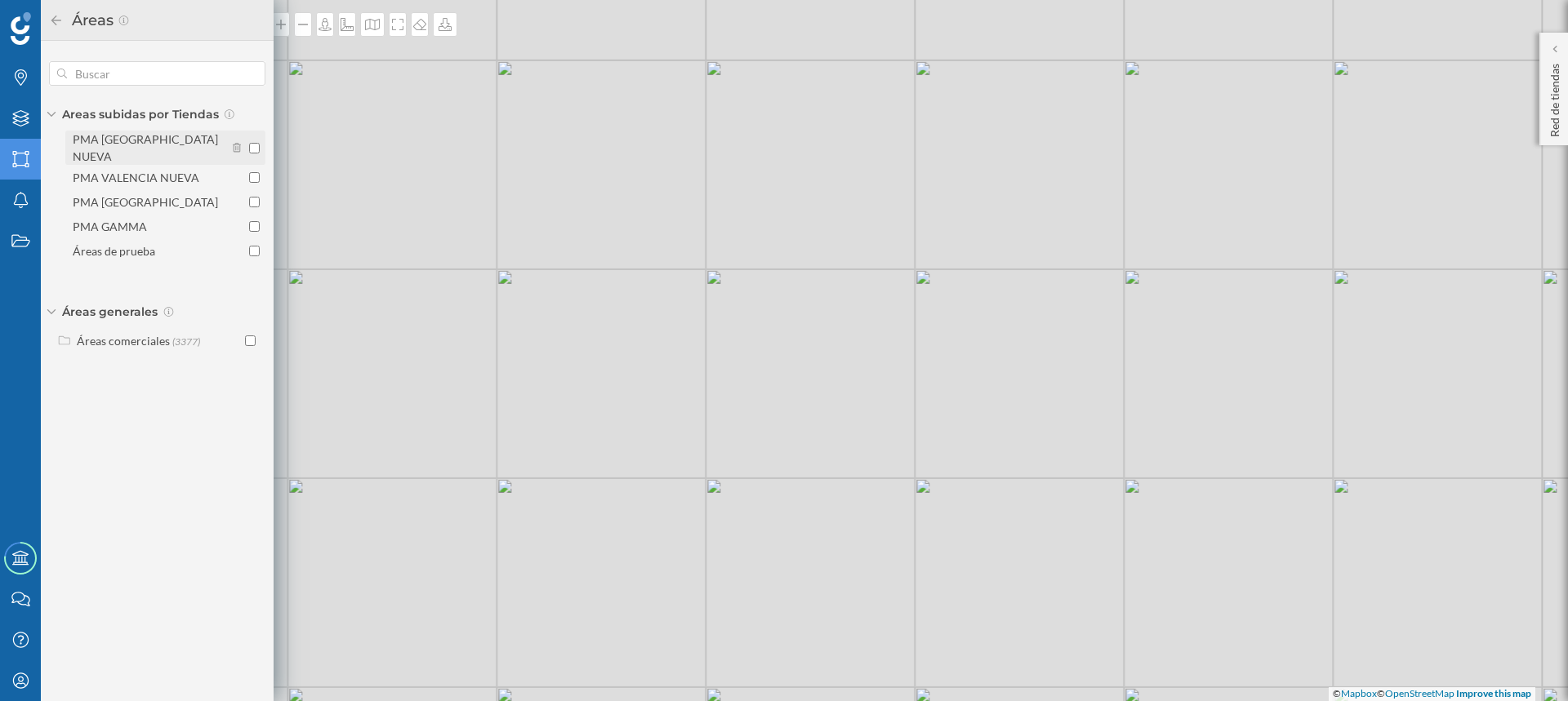
click at [254, 143] on input "PMA [GEOGRAPHIC_DATA] NUEVA" at bounding box center [253, 148] width 10 height 10
checkbox input "true"
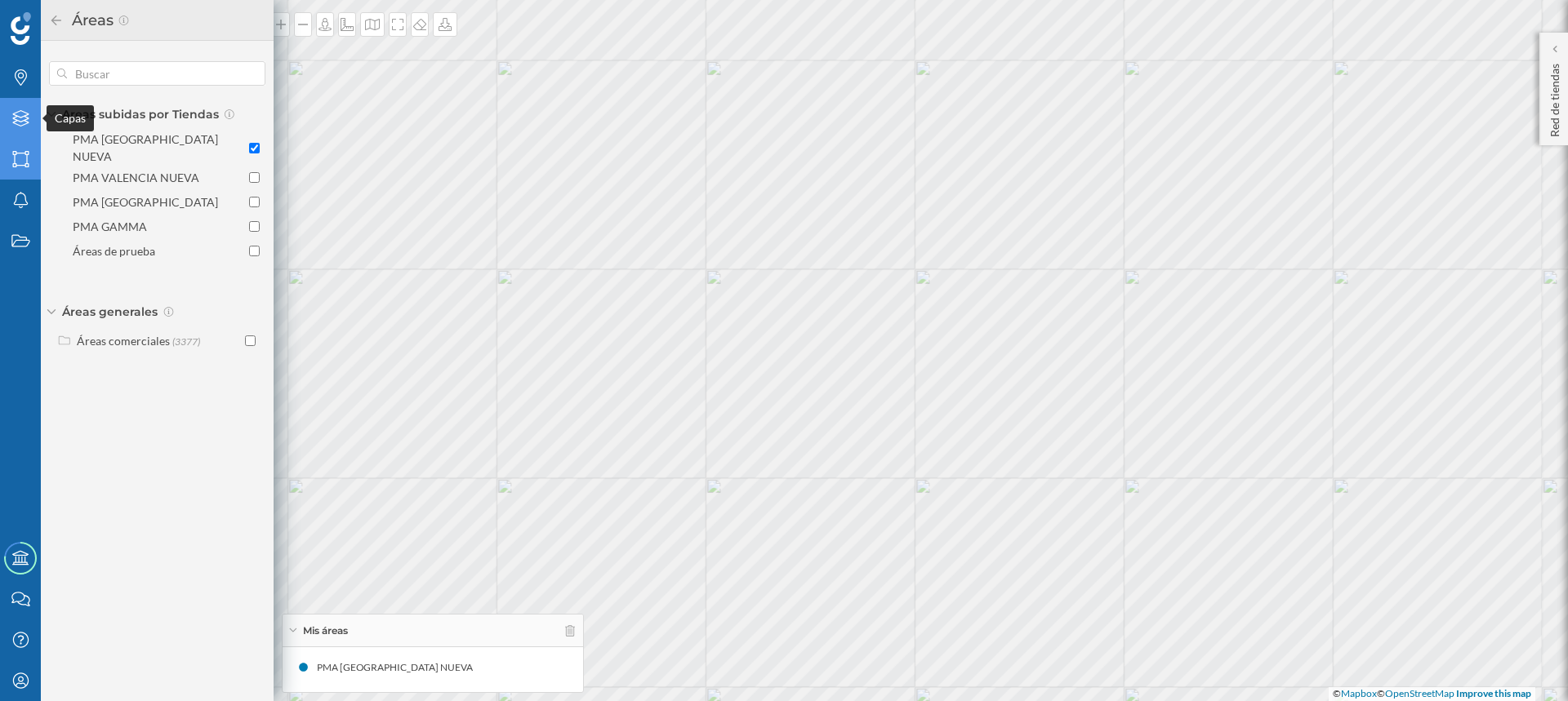
click at [16, 120] on icon at bounding box center [20, 118] width 16 height 16
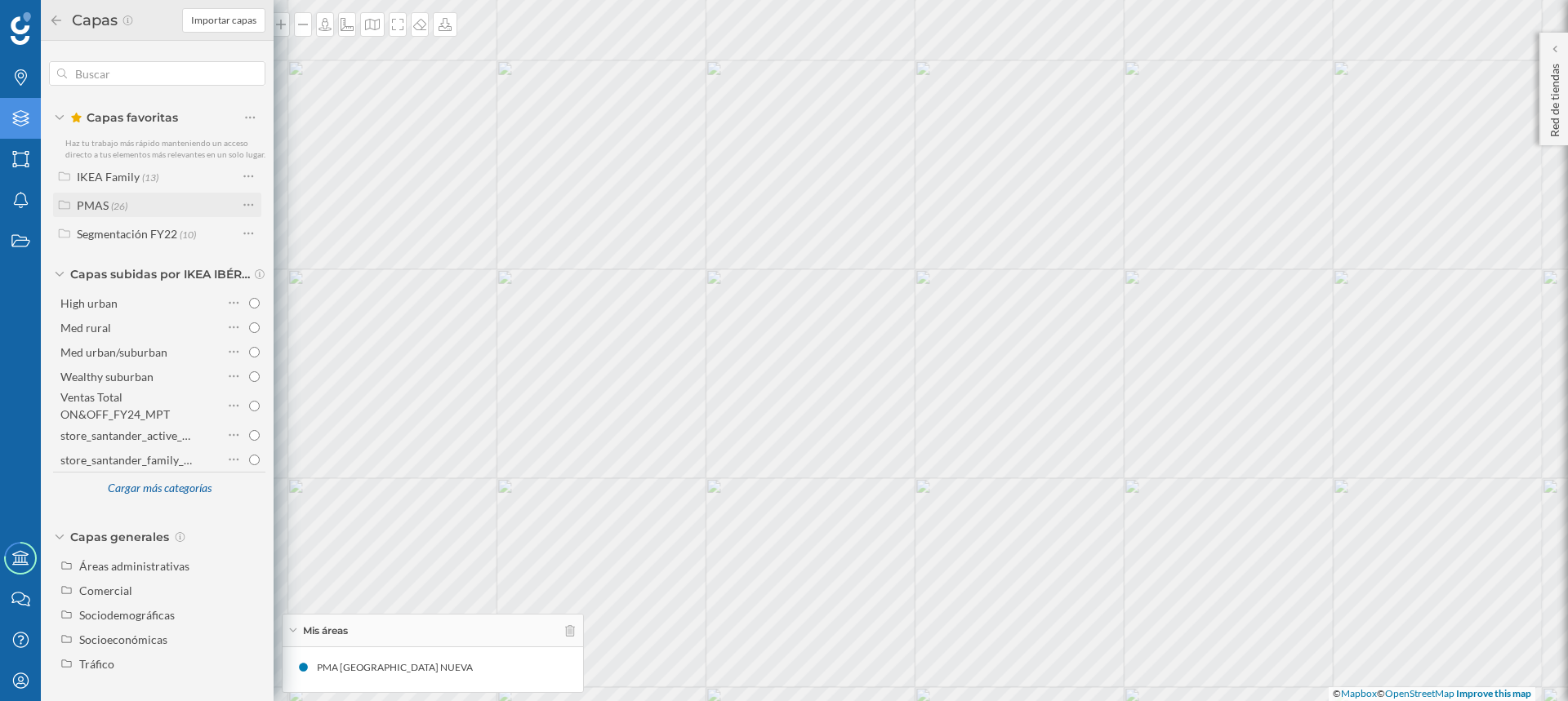
click at [120, 207] on span "(26)" at bounding box center [119, 205] width 16 height 14
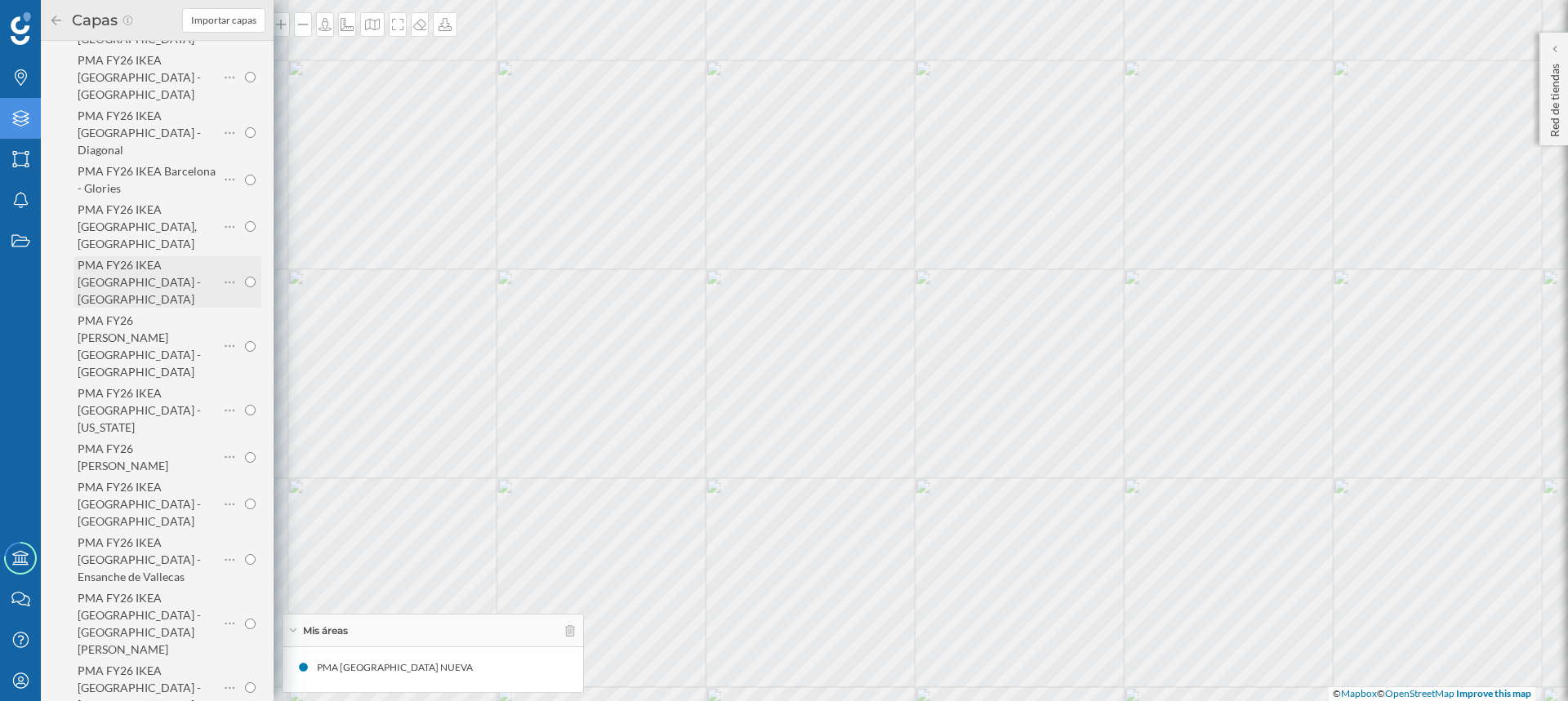
scroll to position [326, 0]
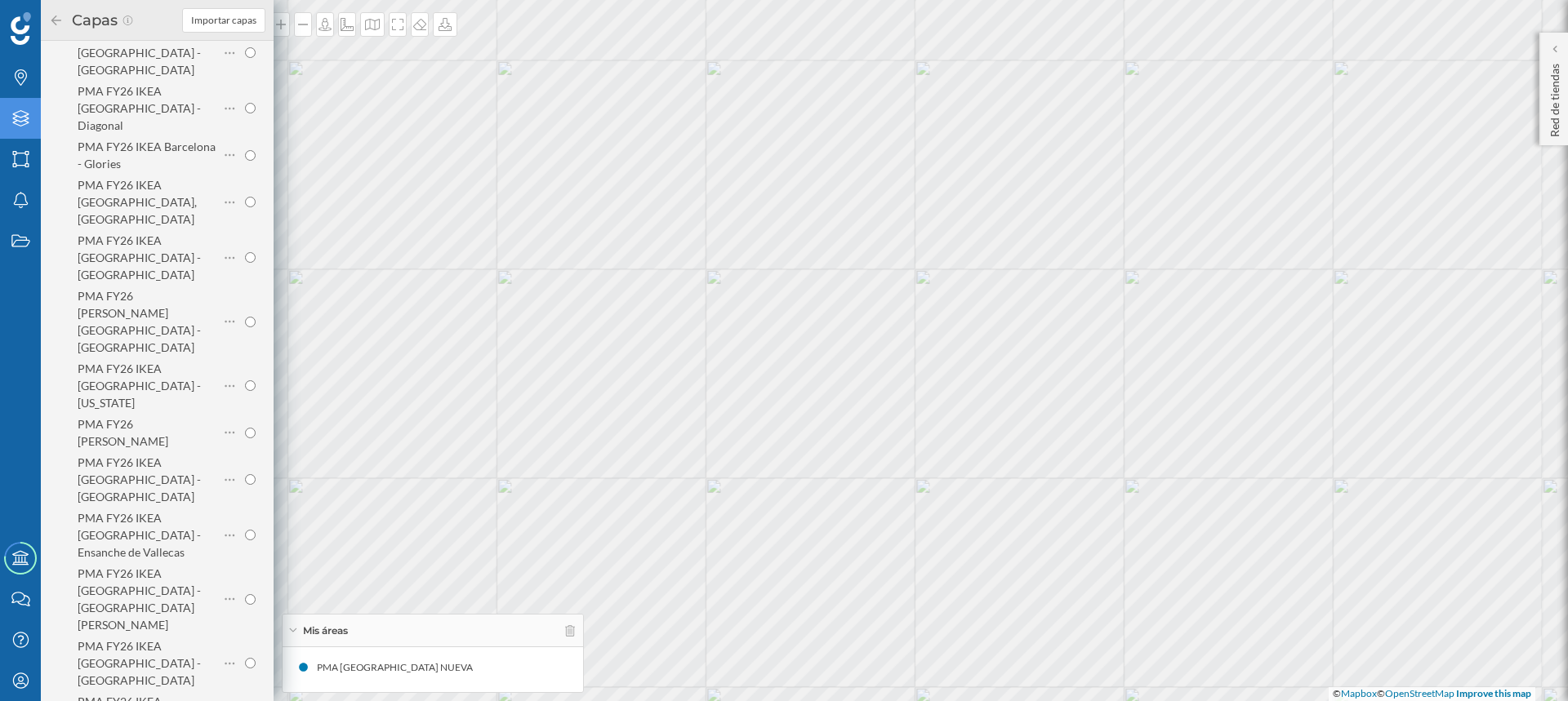
radio input "true"
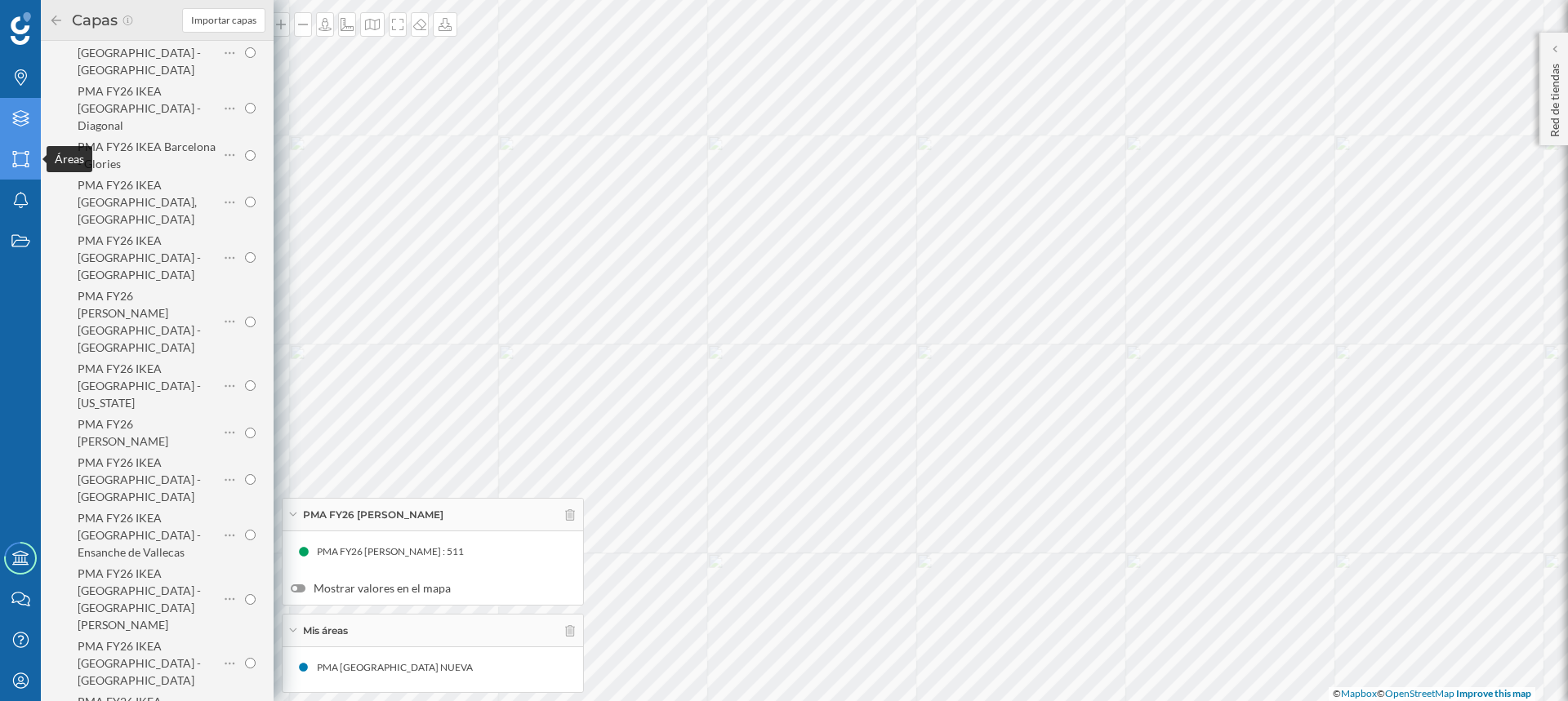
click at [14, 156] on icon at bounding box center [20, 158] width 16 height 16
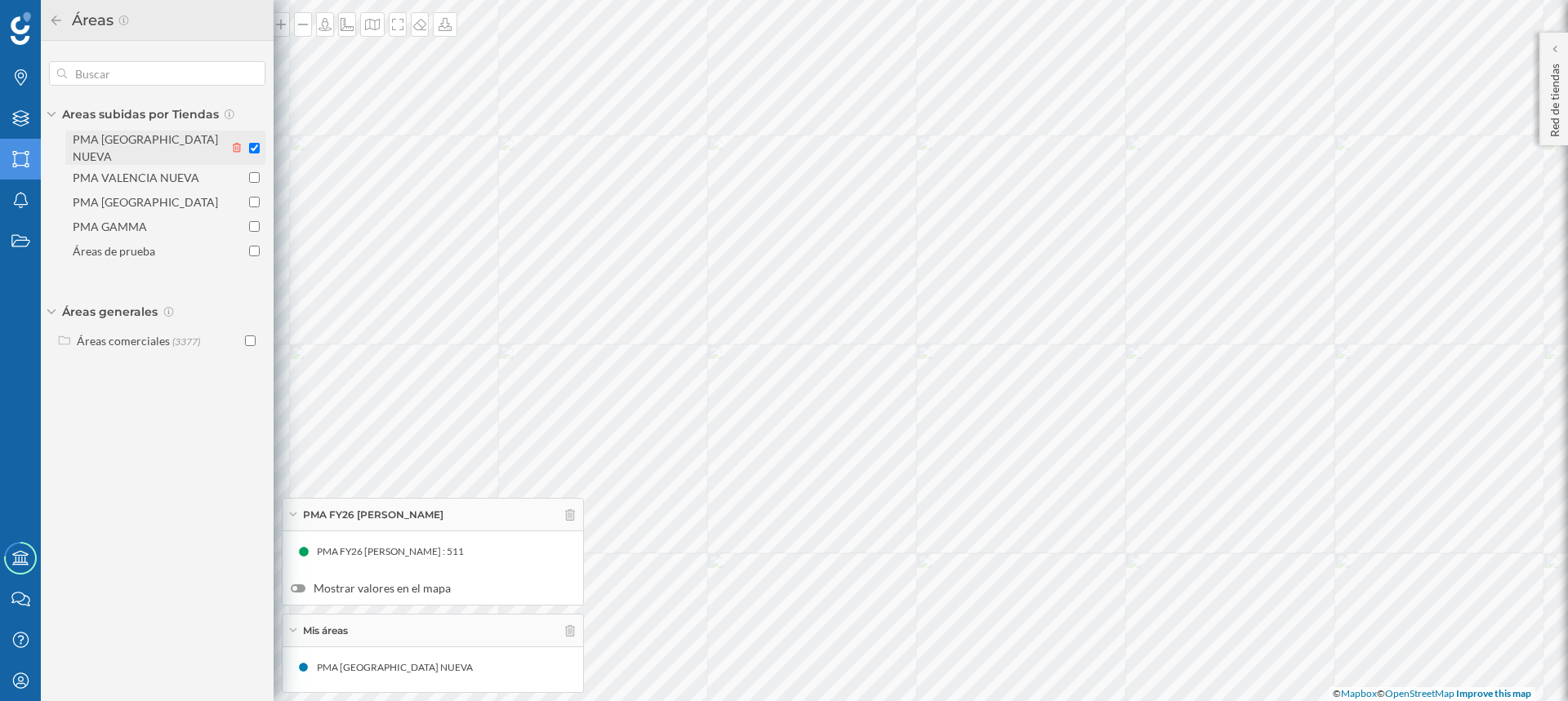
click at [235, 143] on icon at bounding box center [236, 148] width 9 height 9
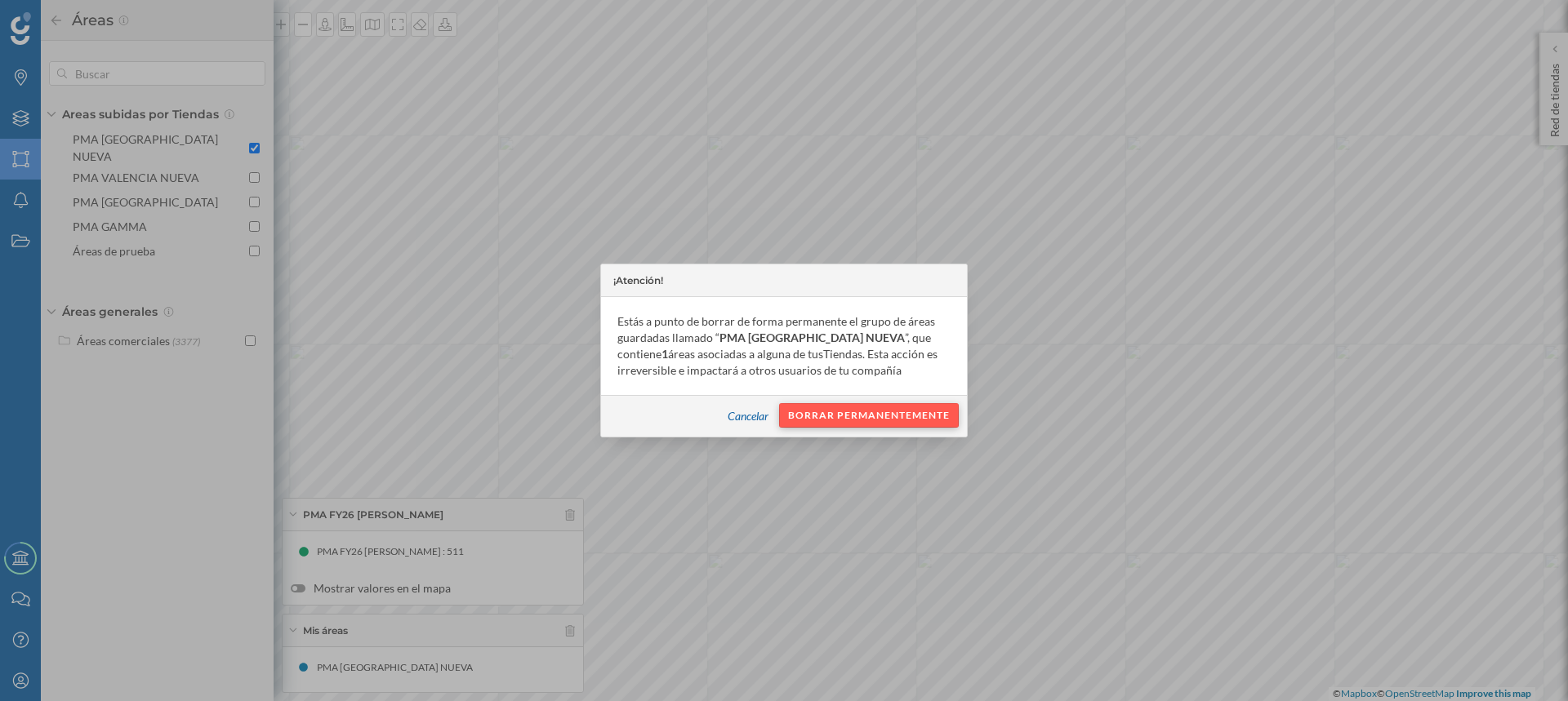
click at [868, 417] on div "Borrar permanentemente" at bounding box center [868, 415] width 179 height 25
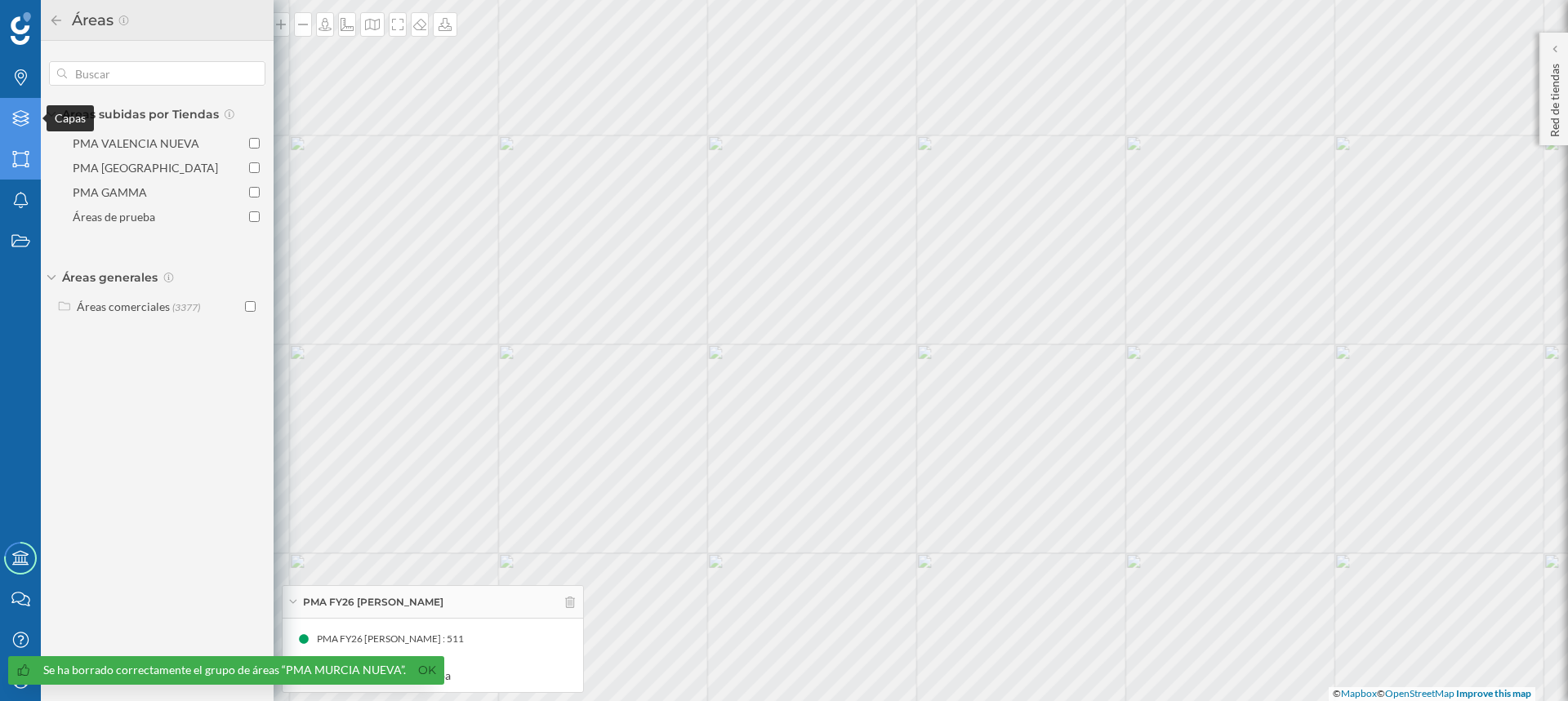
click at [17, 115] on icon "Capas" at bounding box center [21, 118] width 21 height 16
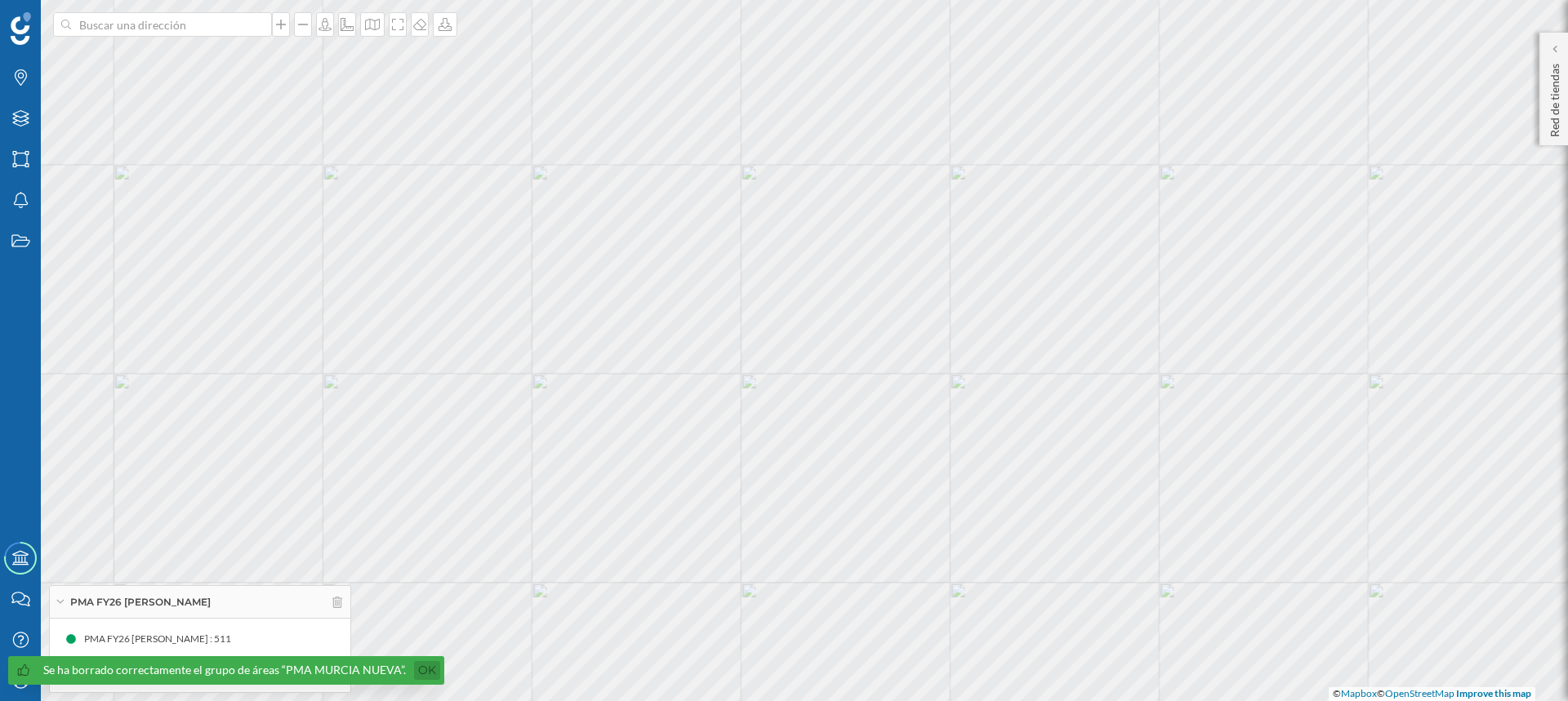
click at [423, 673] on link "Ok" at bounding box center [427, 671] width 27 height 19
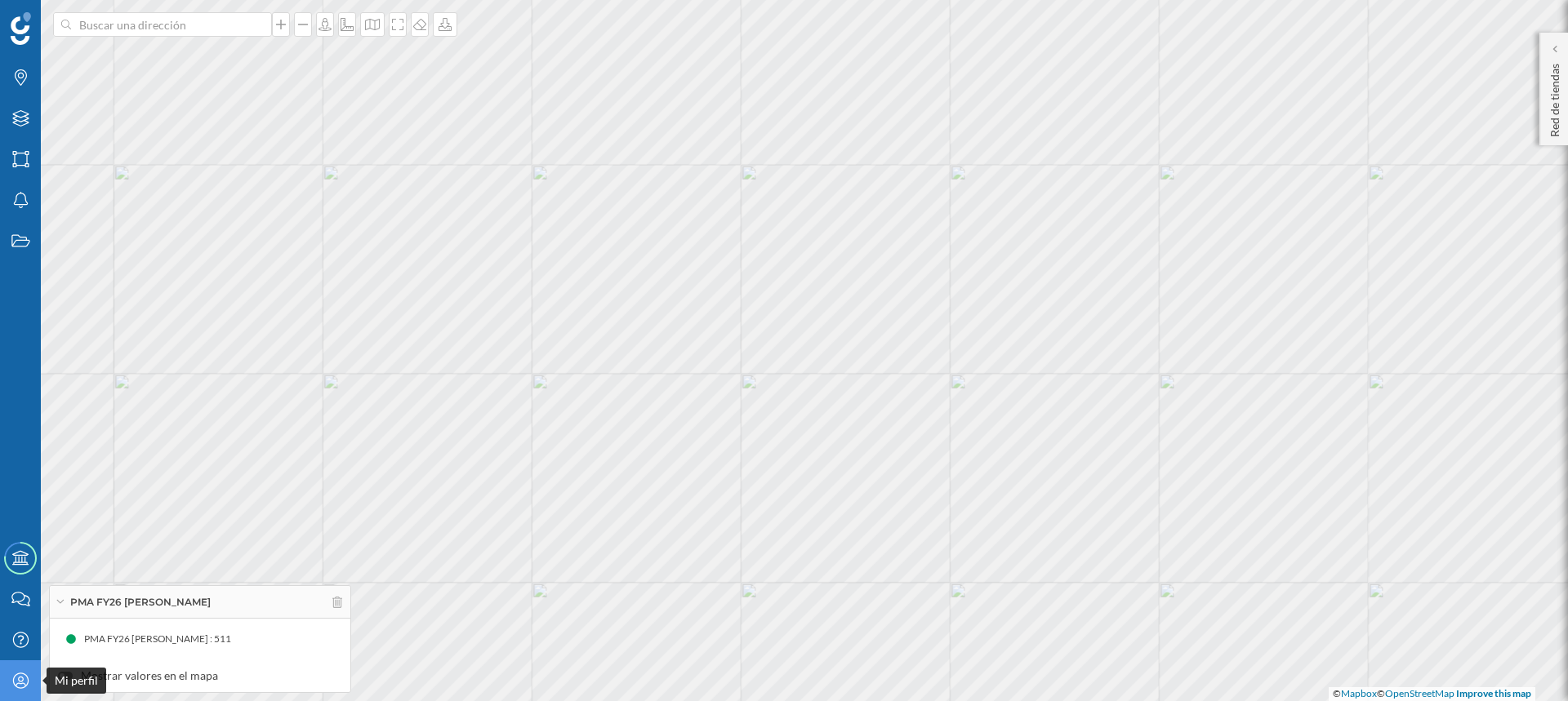
click at [17, 680] on icon "Mi perfil" at bounding box center [21, 680] width 21 height 16
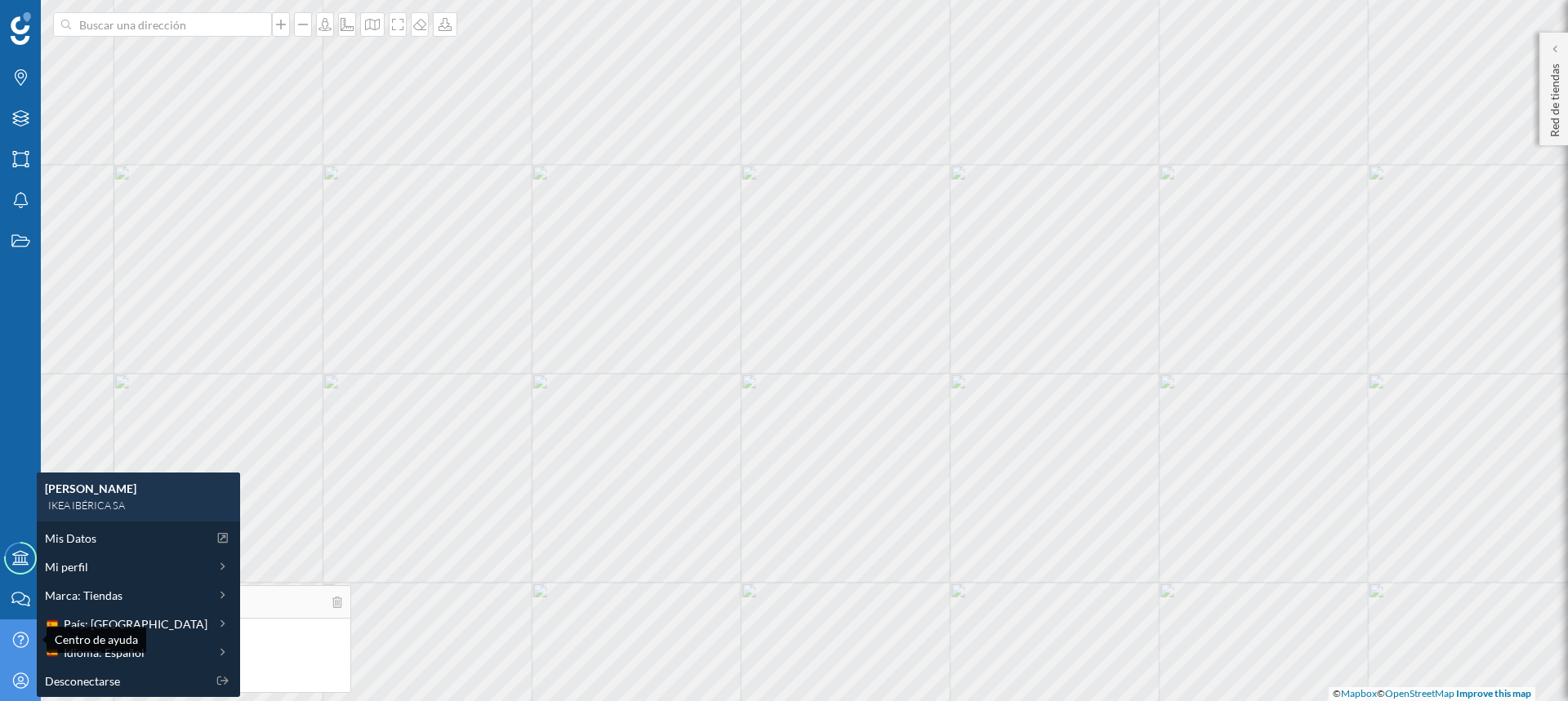
click at [14, 633] on icon "Centro de ayuda" at bounding box center [21, 639] width 21 height 16
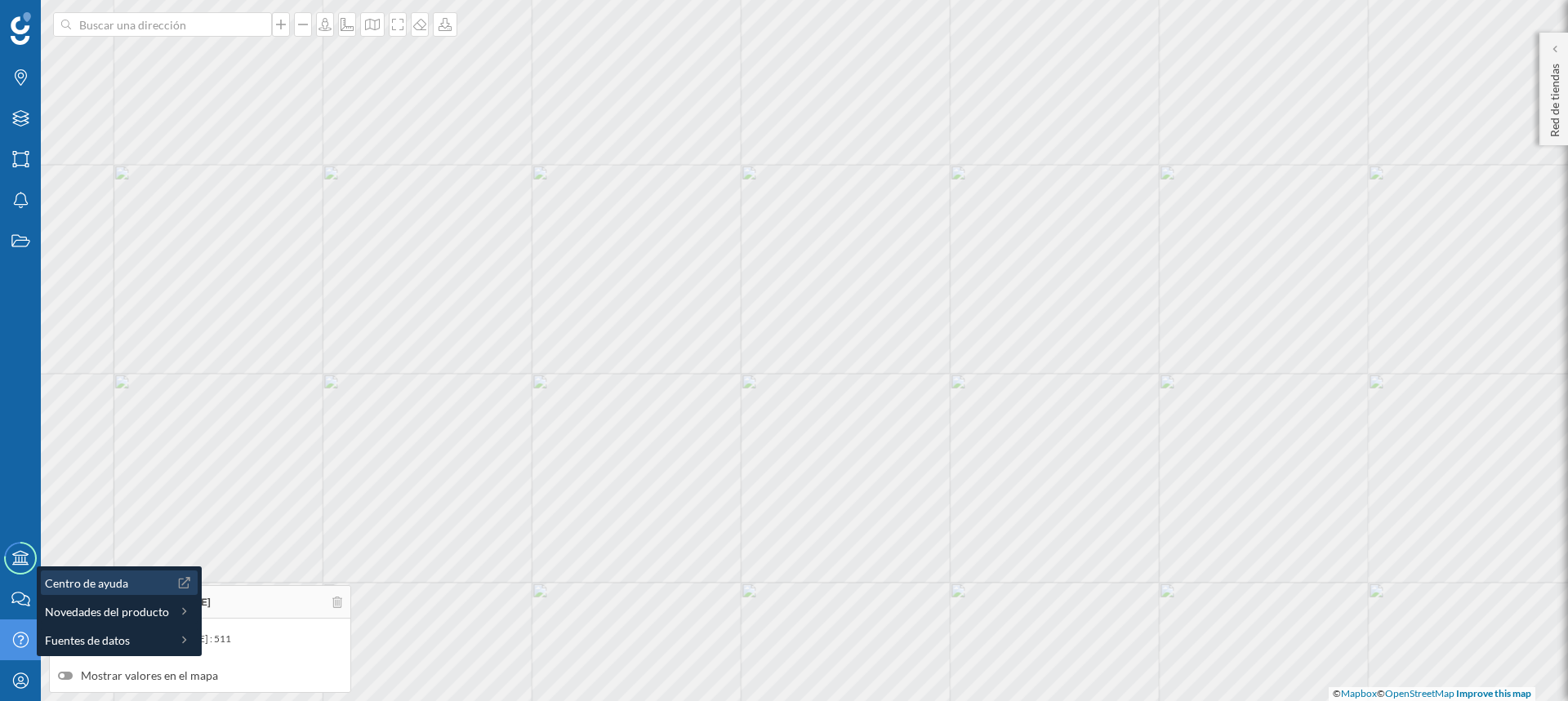
click at [90, 586] on span "Centro de ayuda" at bounding box center [86, 583] width 84 height 17
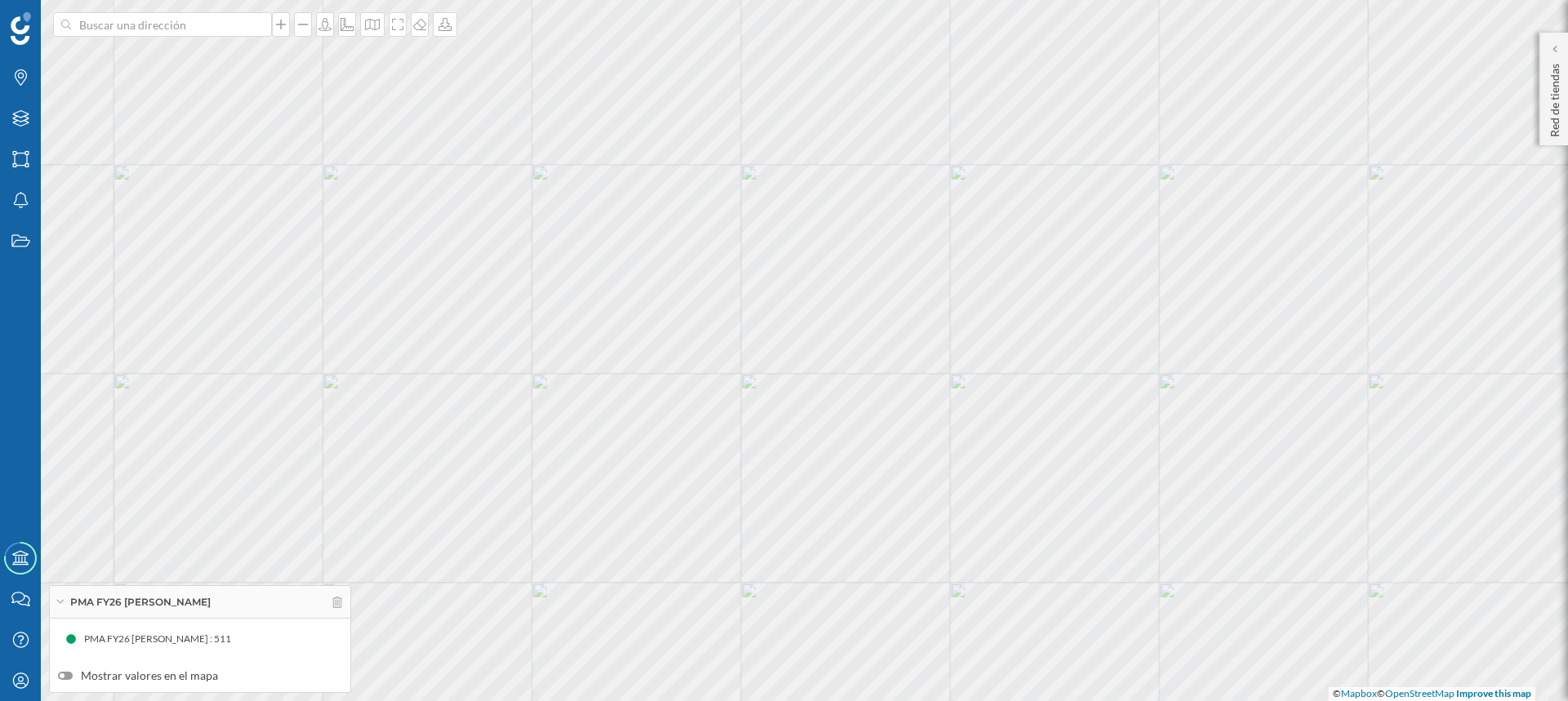
click at [140, 644] on span "PMA FY26 [PERSON_NAME] : 511" at bounding box center [158, 638] width 147 height 16
click at [131, 634] on span "PMA FY26 [PERSON_NAME] : 511" at bounding box center [158, 638] width 147 height 16
click at [120, 605] on span "PMA FY26 [PERSON_NAME]" at bounding box center [140, 601] width 140 height 14
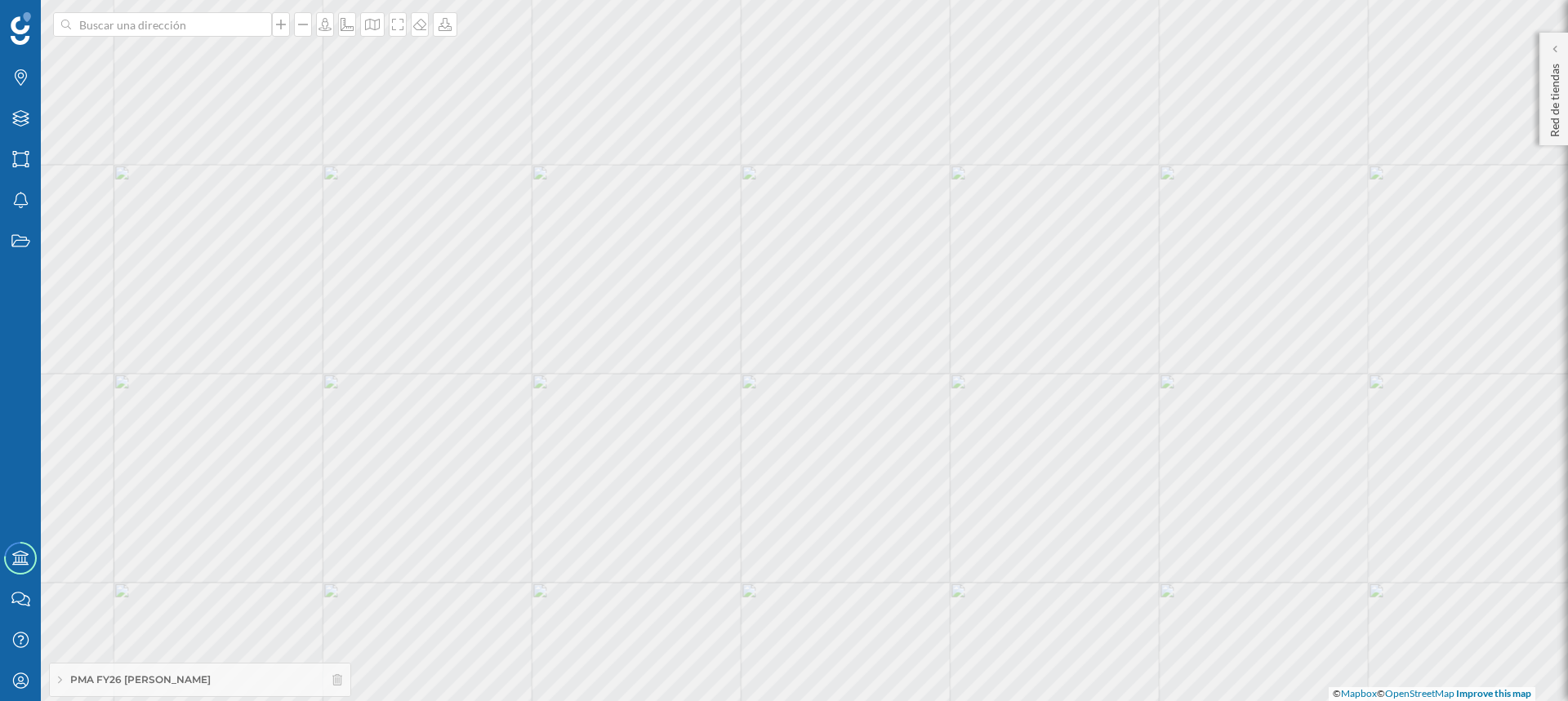
click at [136, 689] on div "PMA FY26 [PERSON_NAME]" at bounding box center [199, 679] width 301 height 32
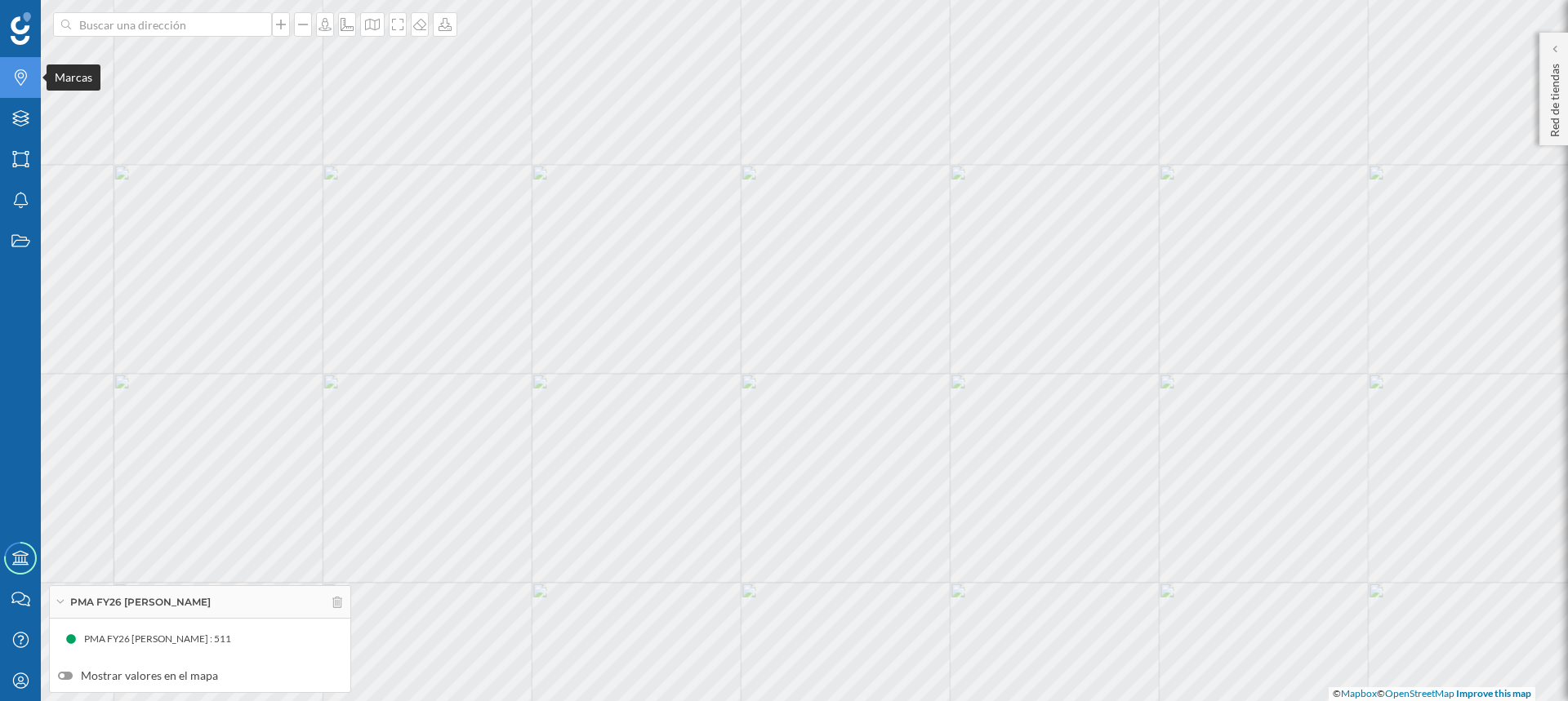
click at [14, 78] on icon at bounding box center [20, 77] width 12 height 16
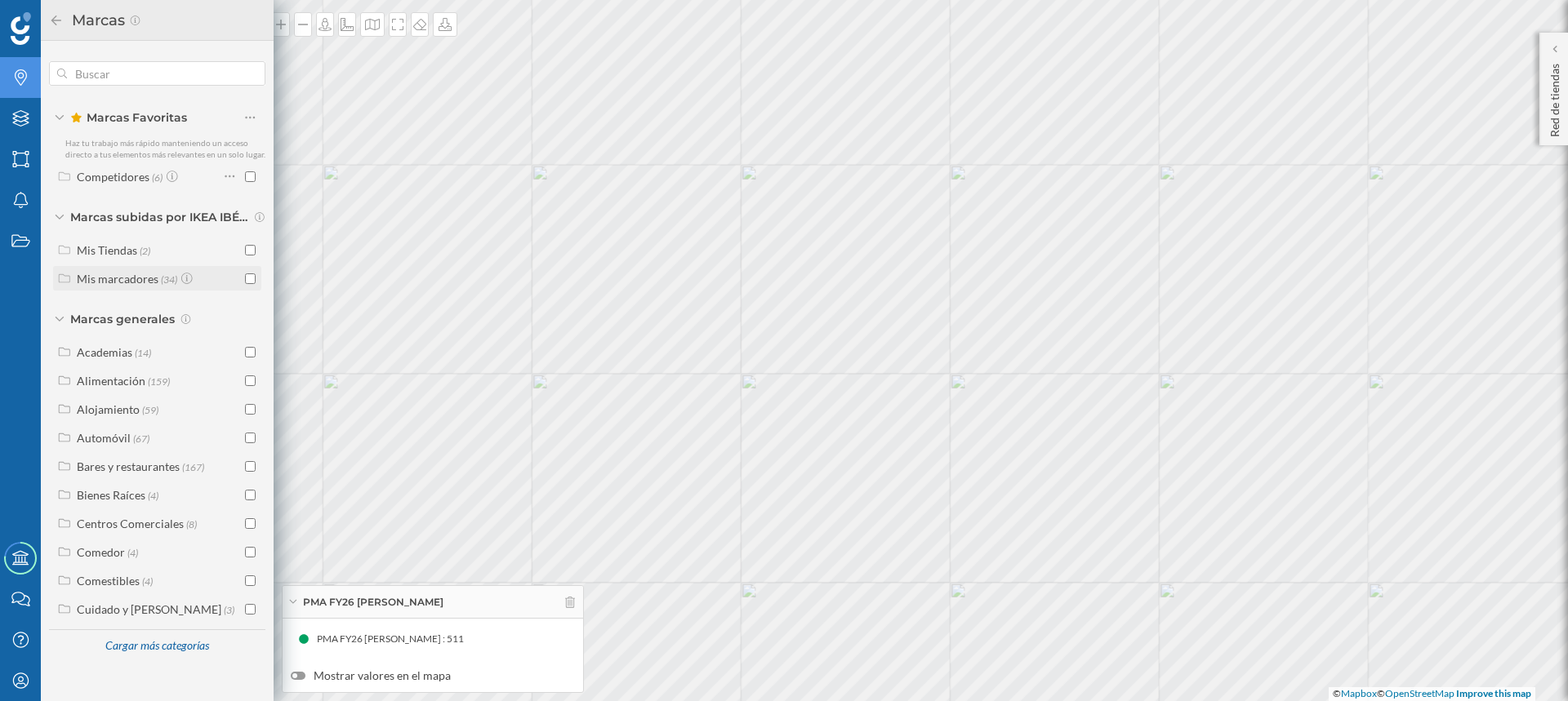
click at [120, 284] on div "Mis marcadores" at bounding box center [118, 279] width 82 height 14
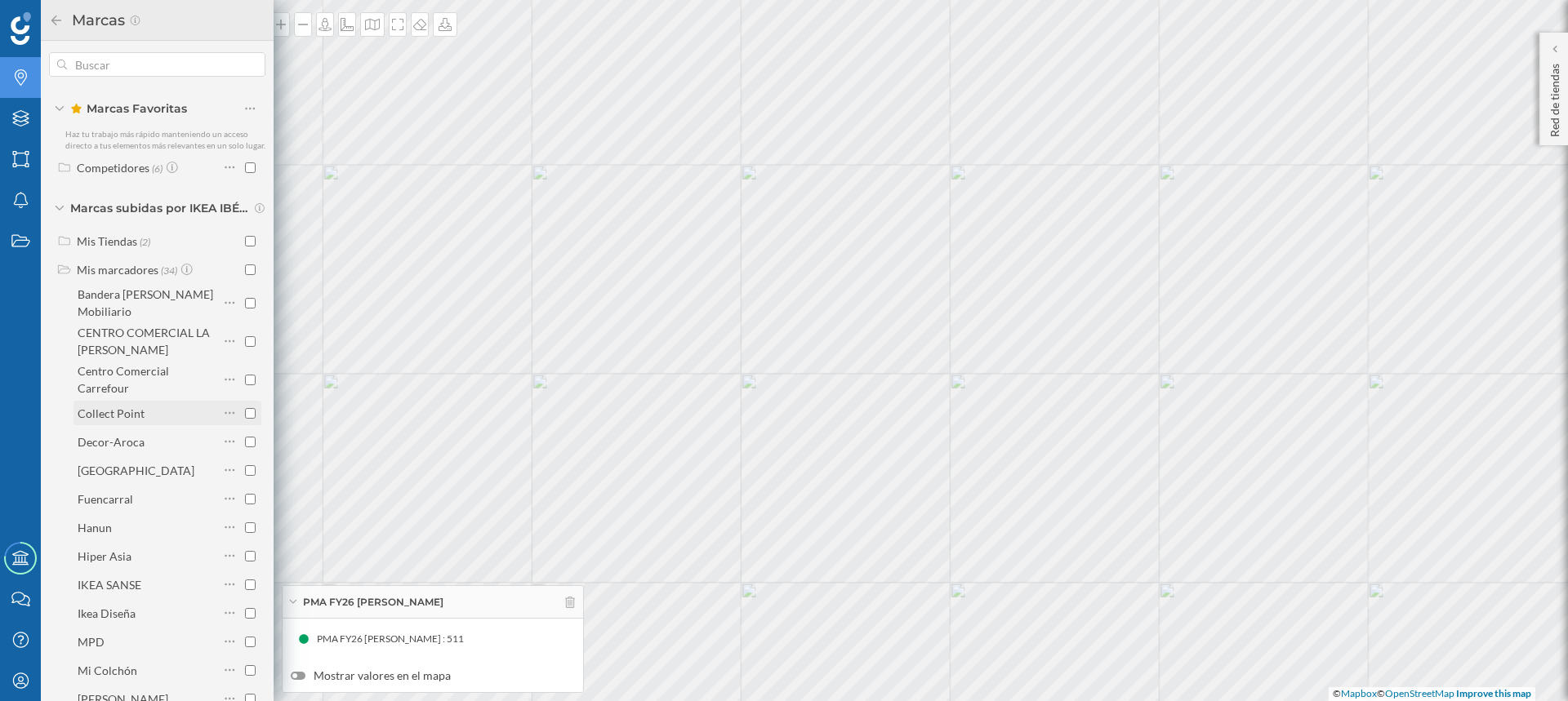
scroll to position [0, 0]
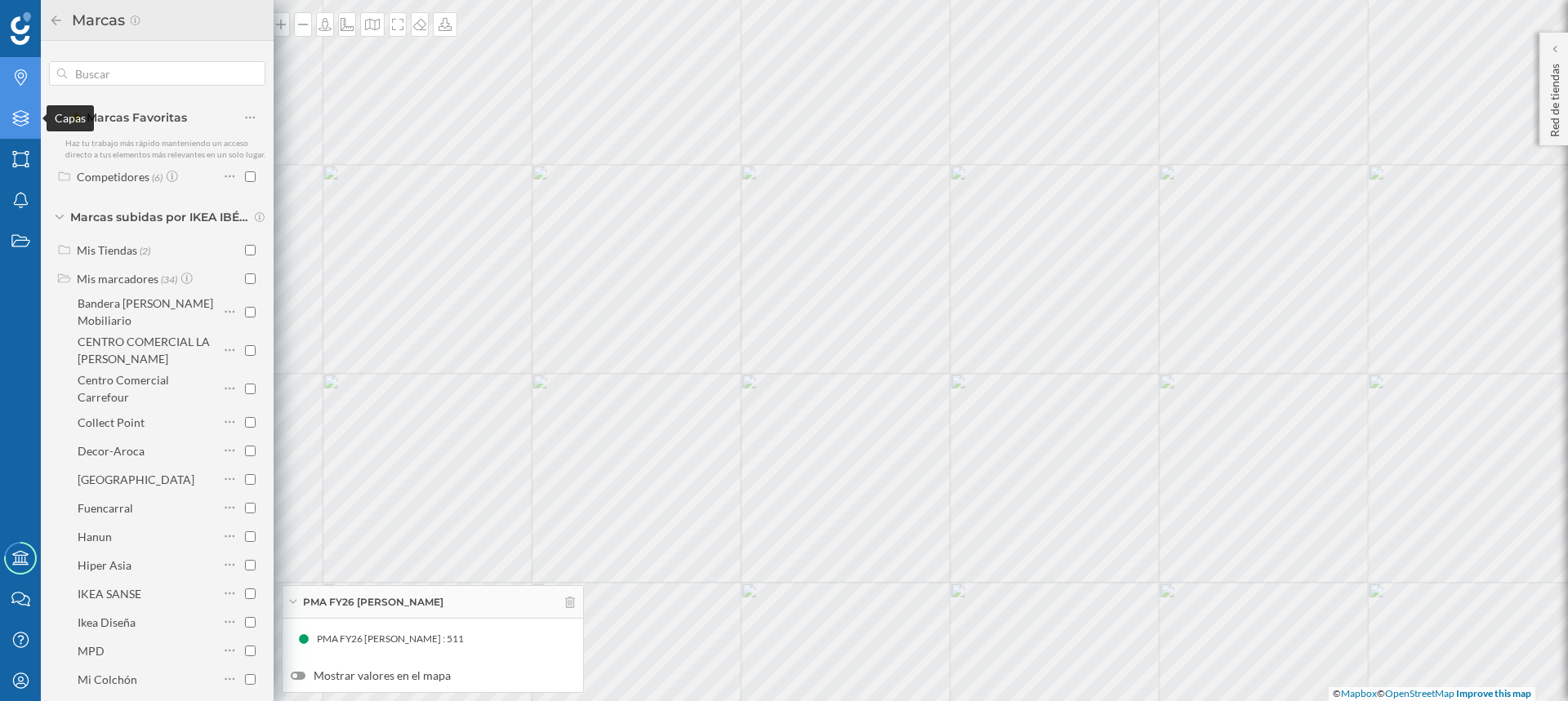
click at [13, 116] on icon "Capas" at bounding box center [21, 118] width 21 height 16
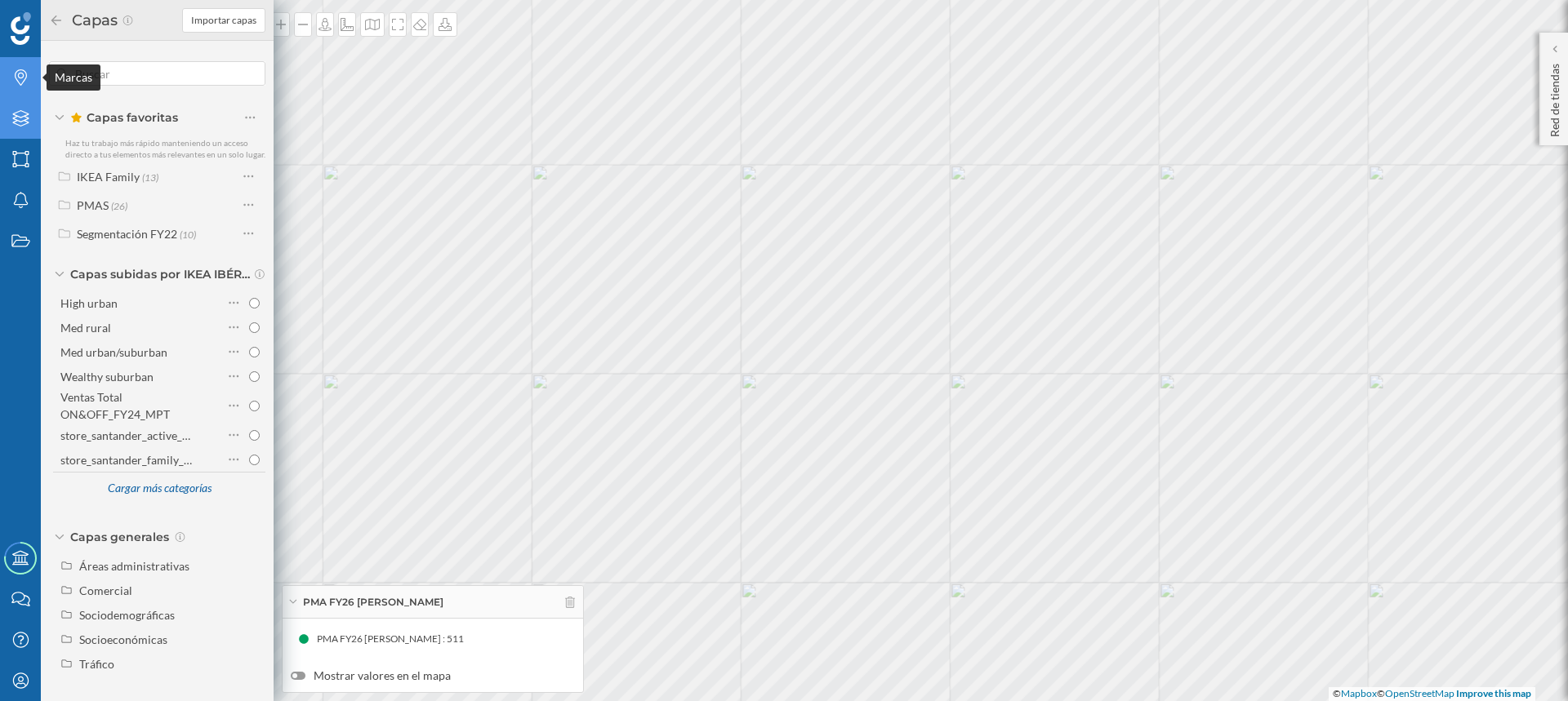
click at [16, 79] on icon "Marcas" at bounding box center [21, 77] width 21 height 16
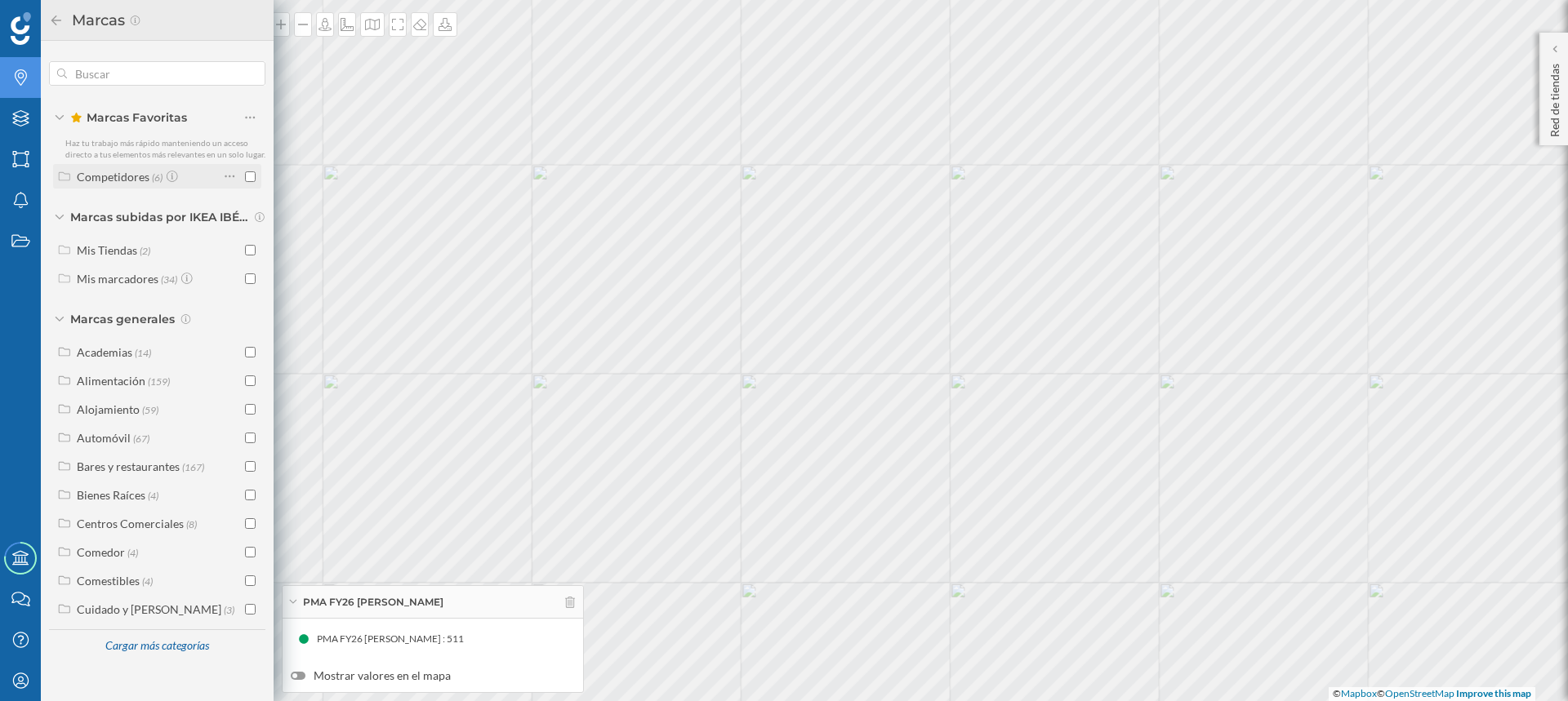
click at [110, 173] on div "Competidores" at bounding box center [113, 176] width 73 height 14
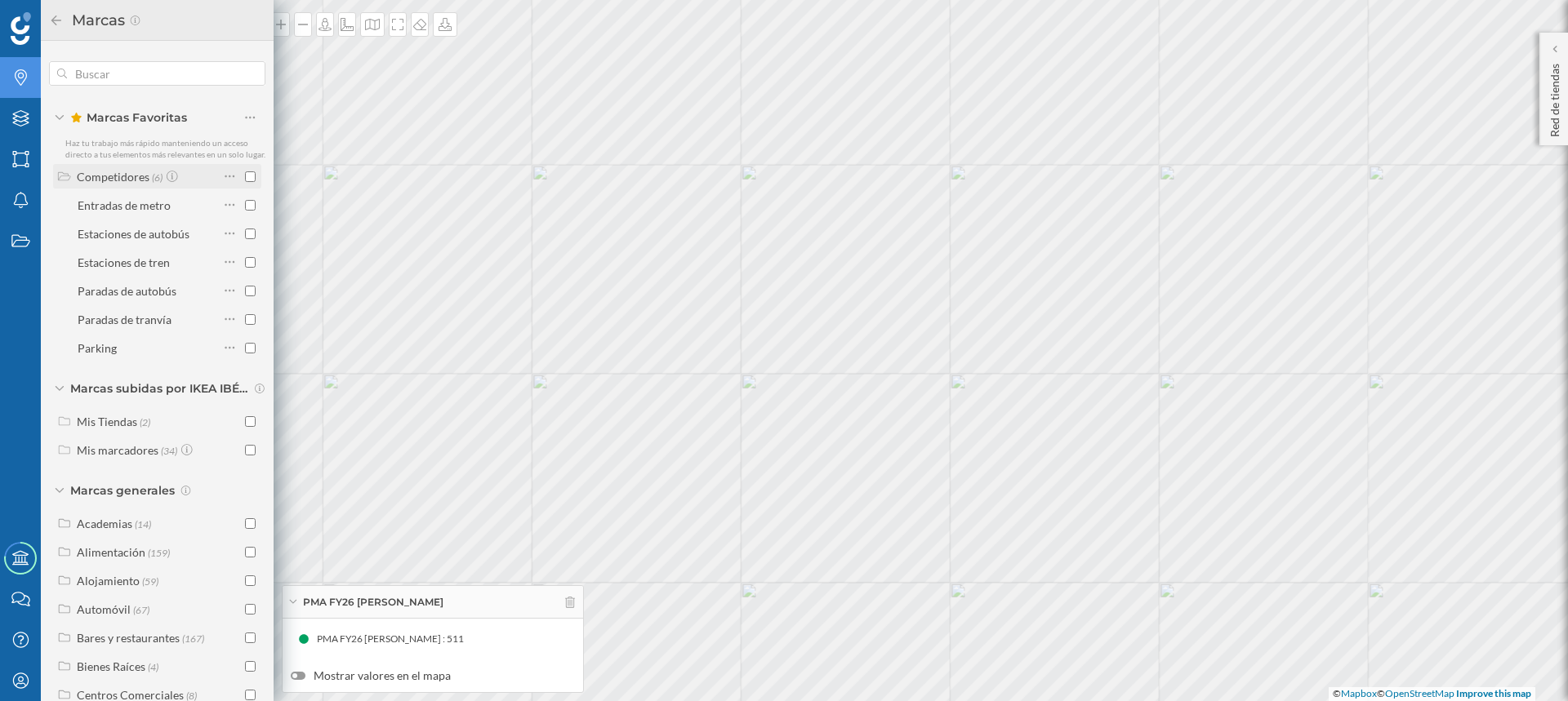
click at [102, 184] on div "Competidores" at bounding box center [113, 176] width 73 height 14
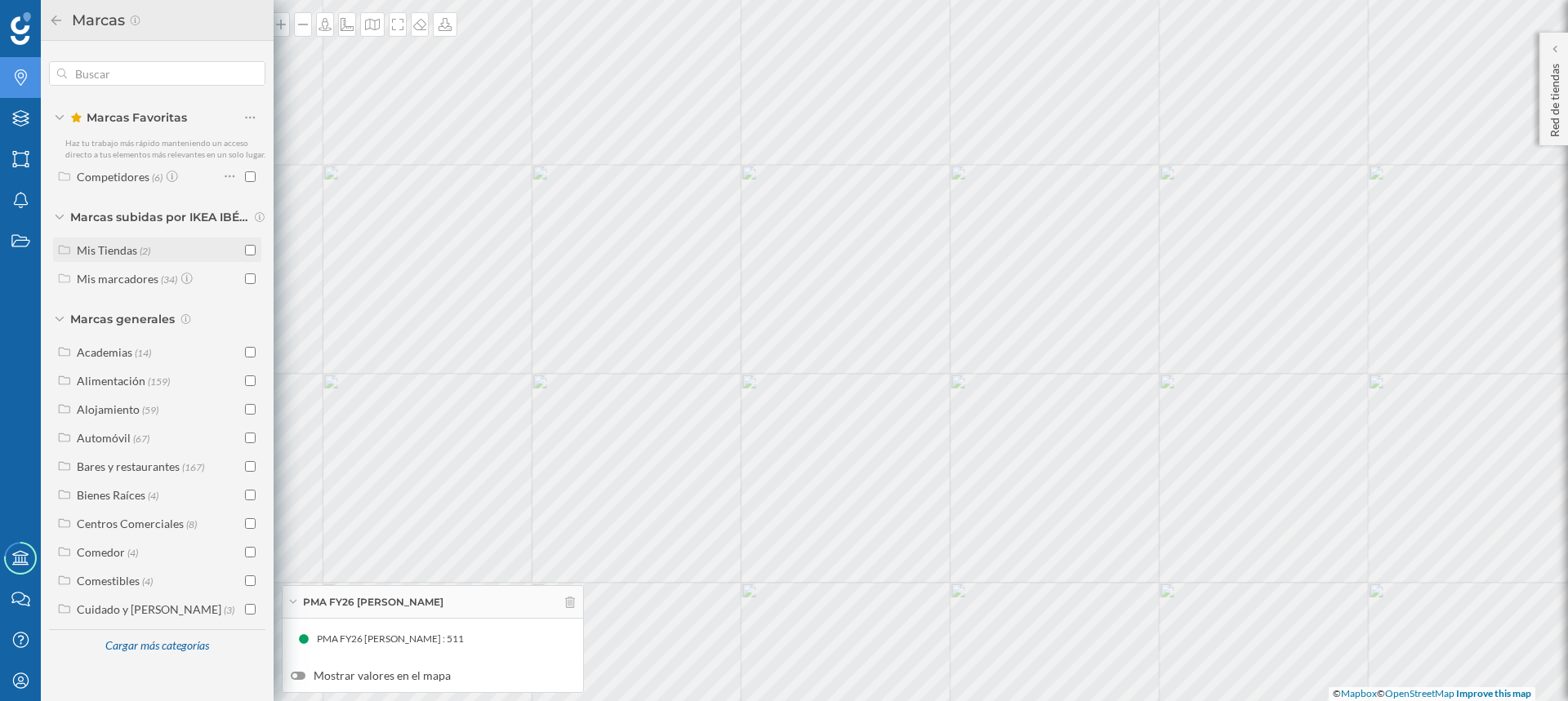
click at [99, 248] on div "Mis Tiendas" at bounding box center [107, 249] width 61 height 14
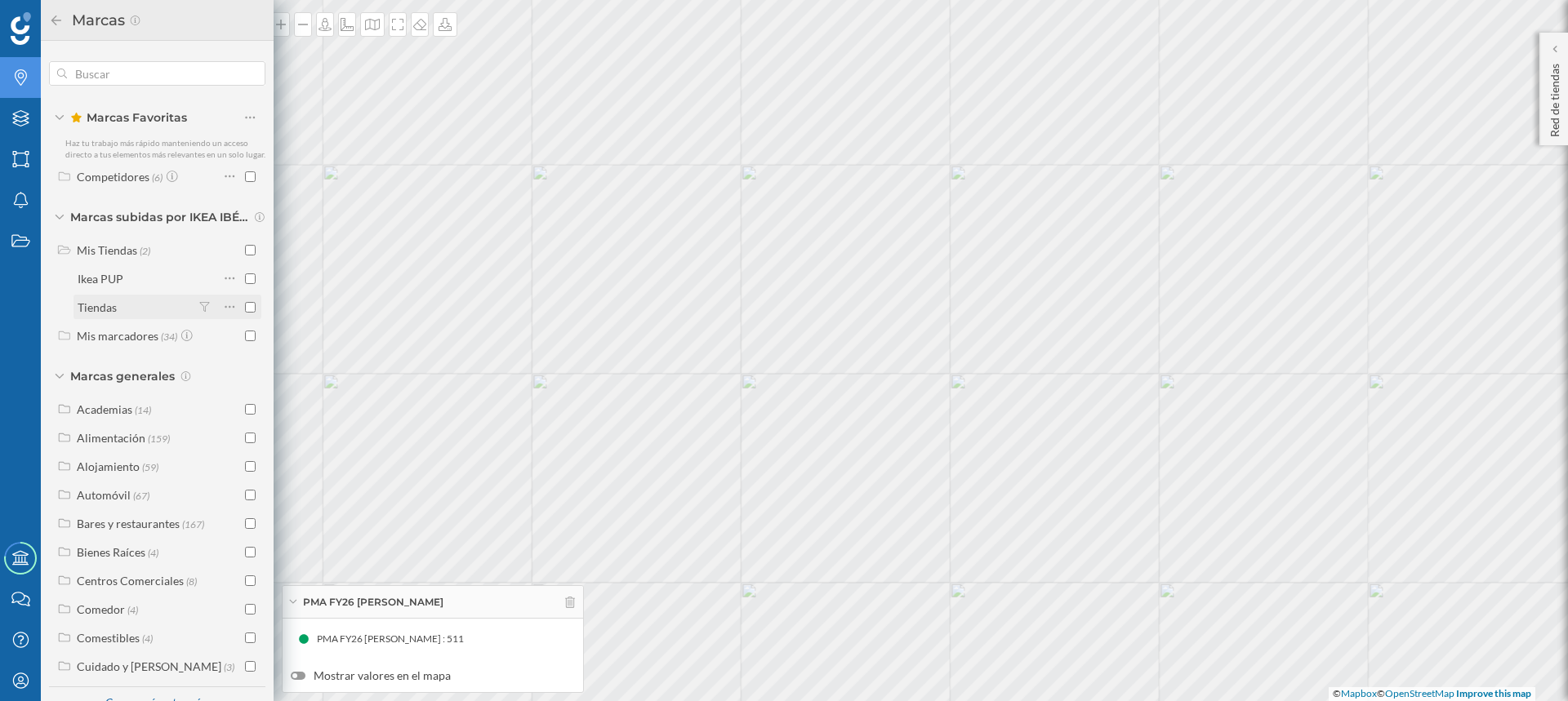
scroll to position [42, 0]
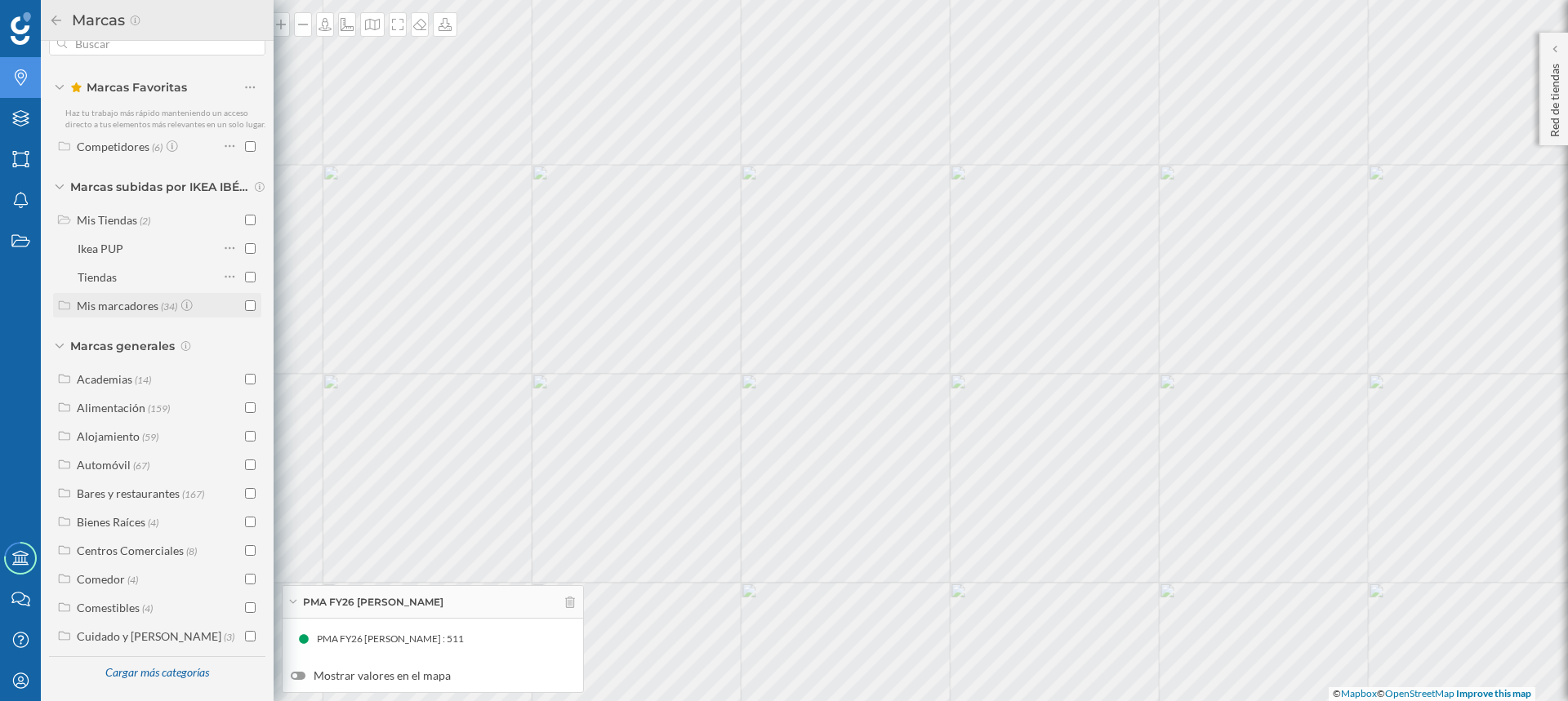
click at [106, 307] on div "Mis marcadores" at bounding box center [118, 305] width 82 height 14
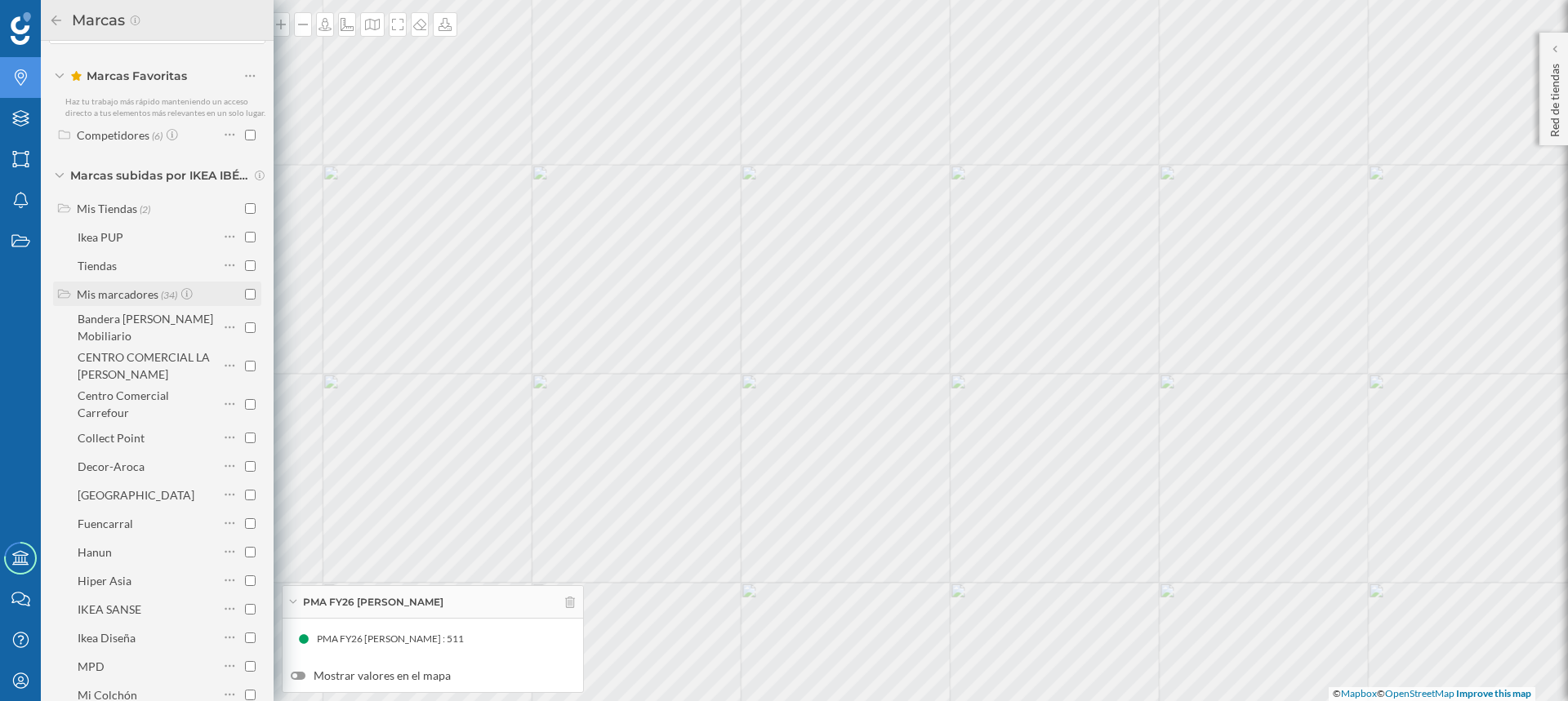
click at [106, 301] on div "Mis marcadores" at bounding box center [118, 294] width 82 height 14
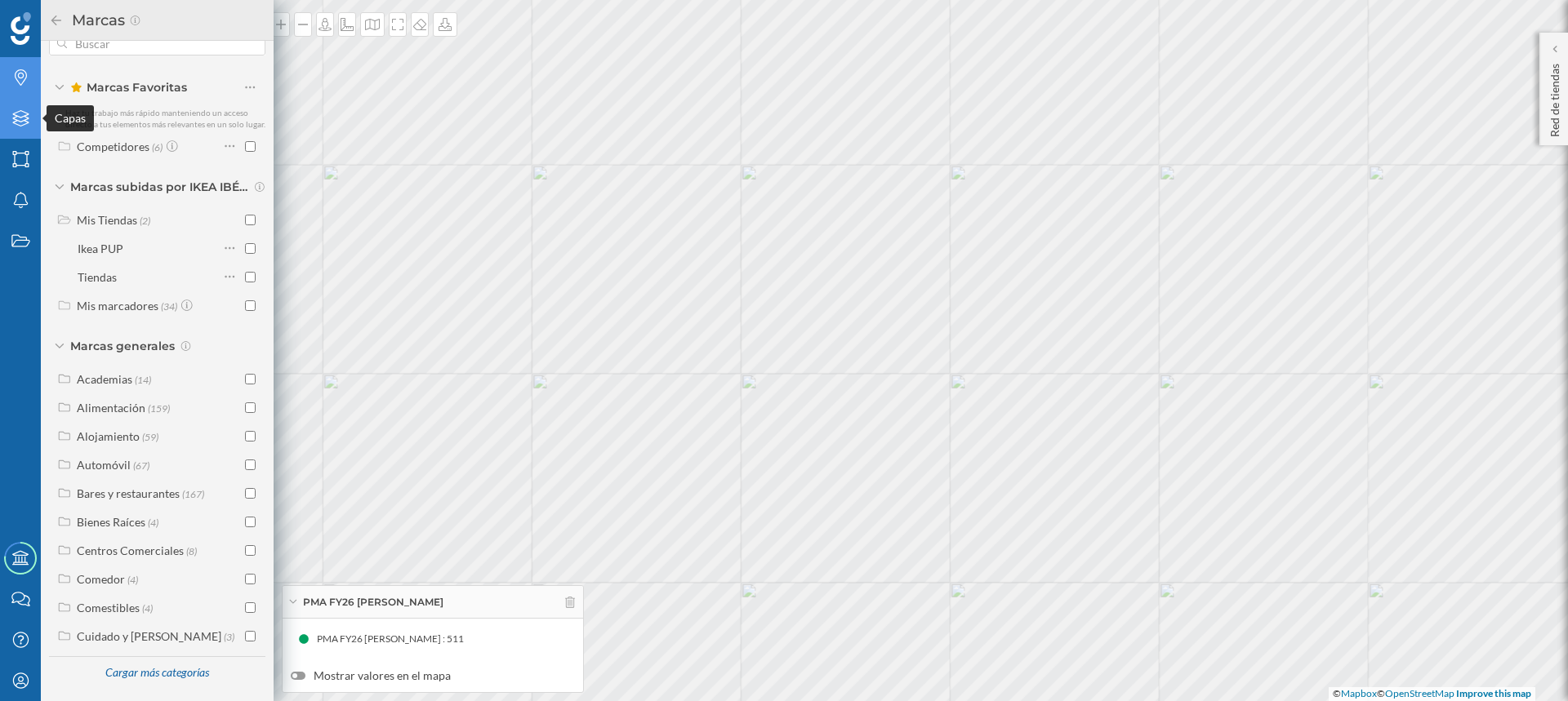
click at [22, 114] on icon "Capas" at bounding box center [21, 118] width 21 height 16
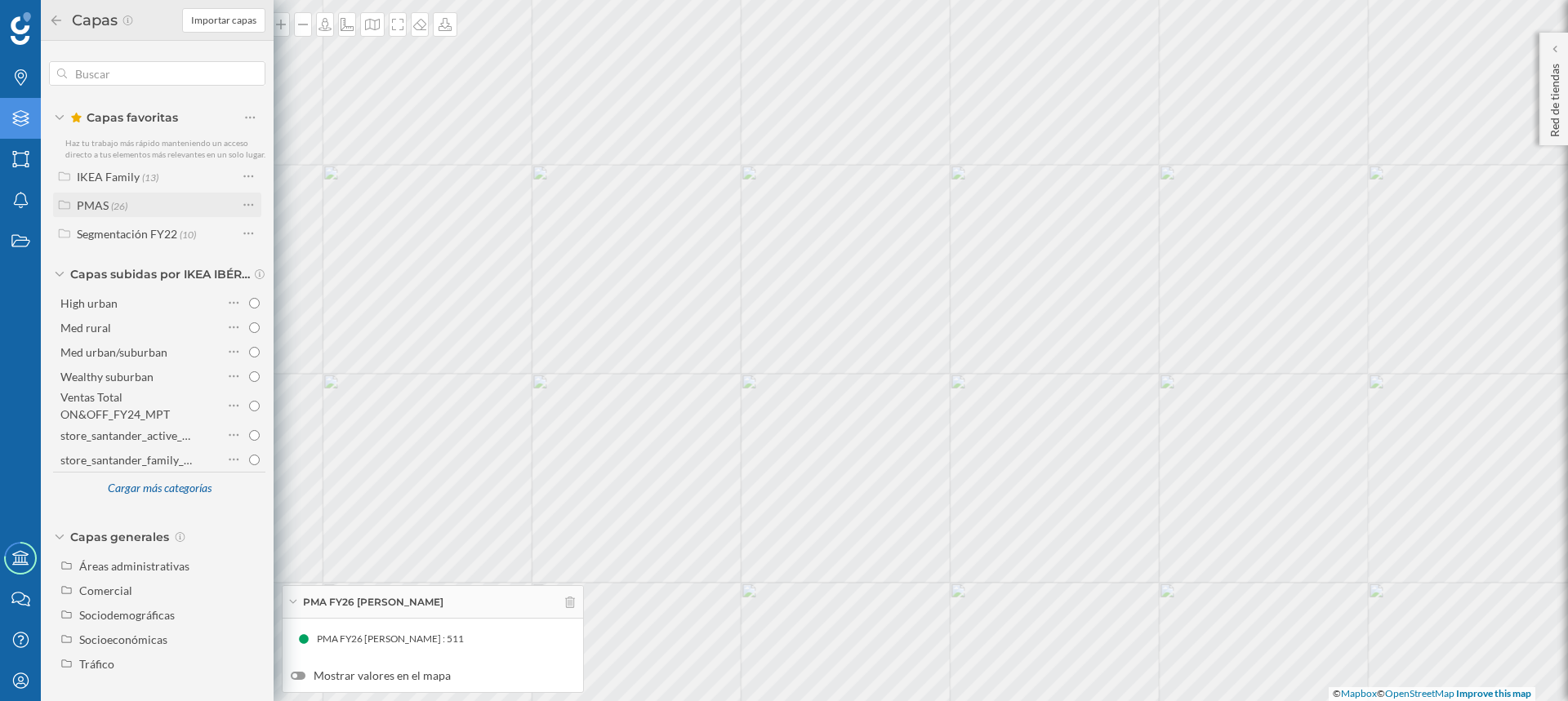
click at [88, 201] on div "PMAS" at bounding box center [93, 205] width 32 height 14
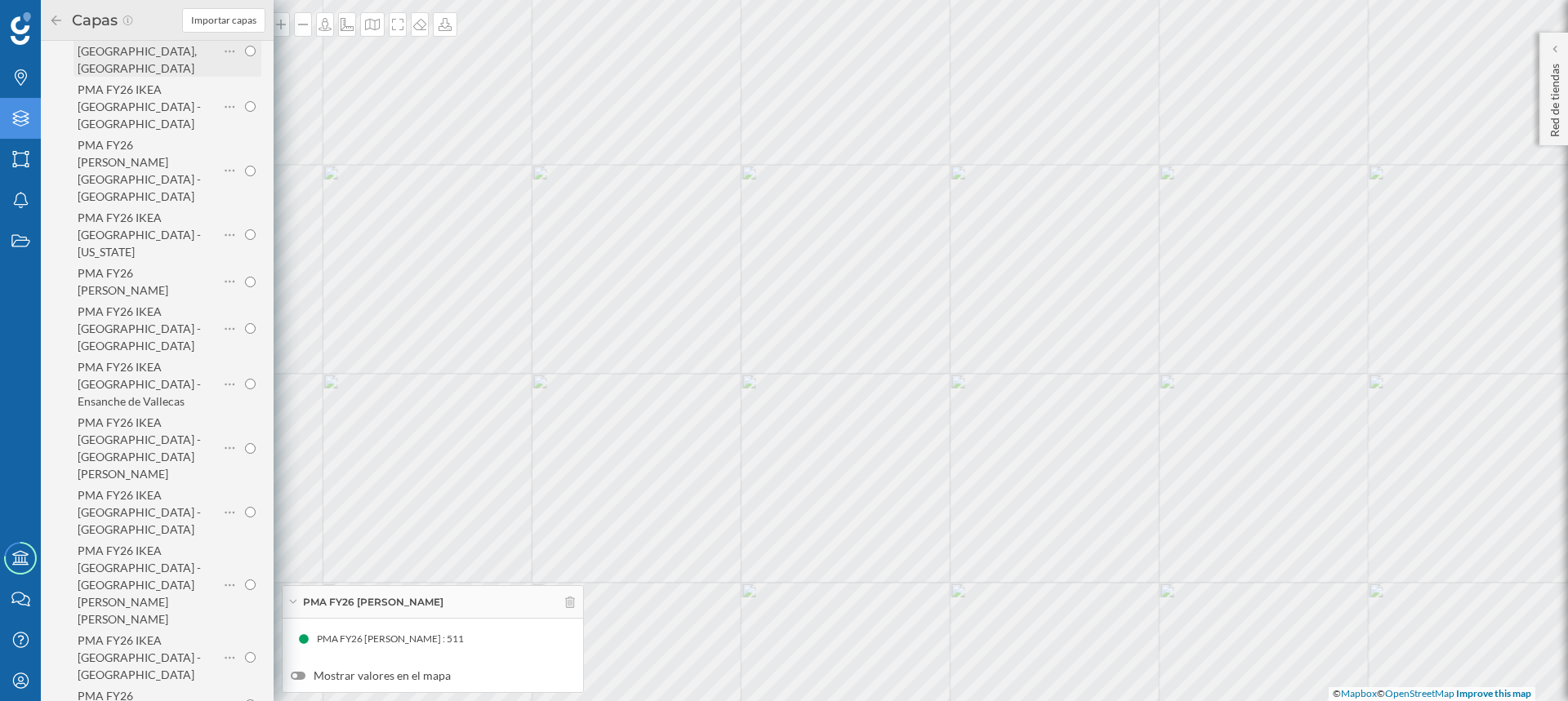
scroll to position [489, 0]
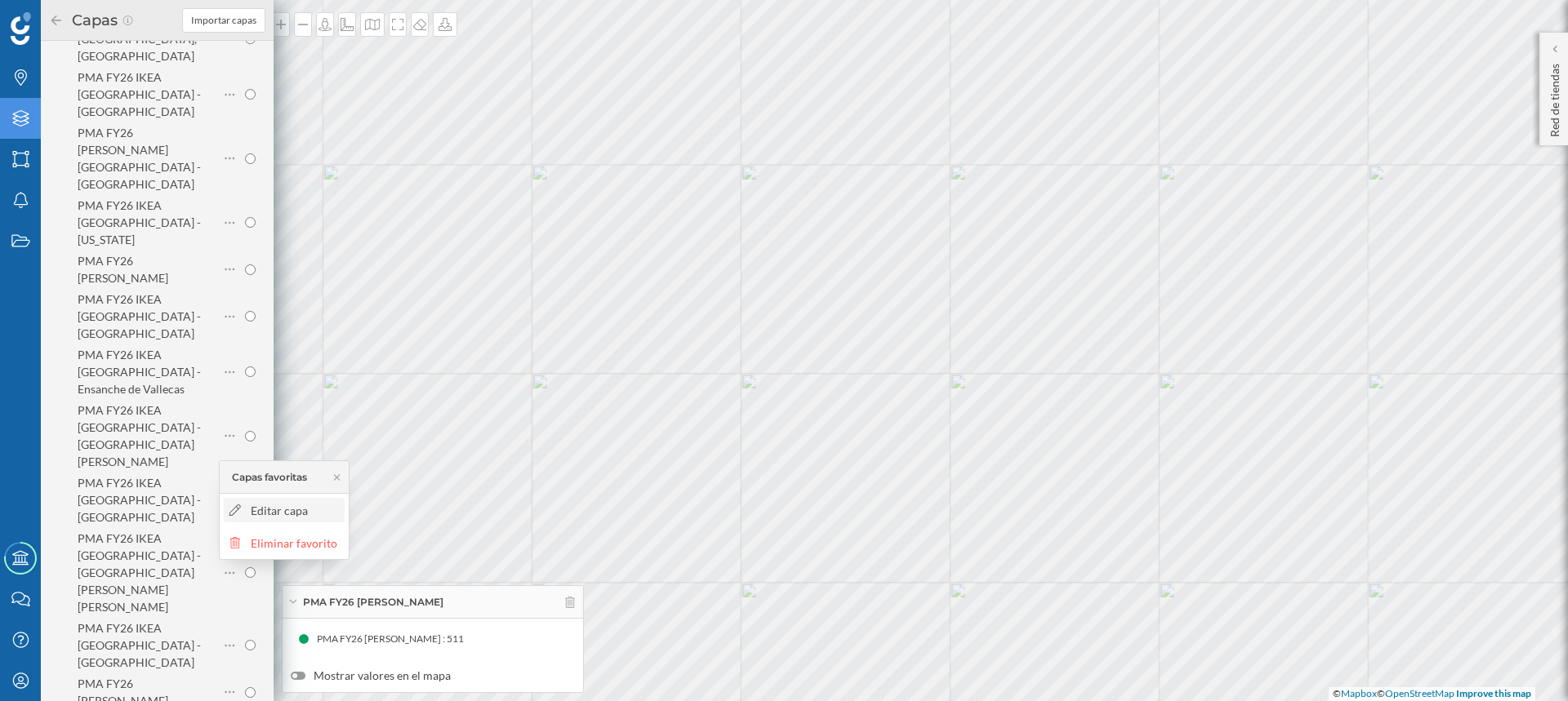
click at [248, 507] on div "Editar capa" at bounding box center [283, 510] width 111 height 17
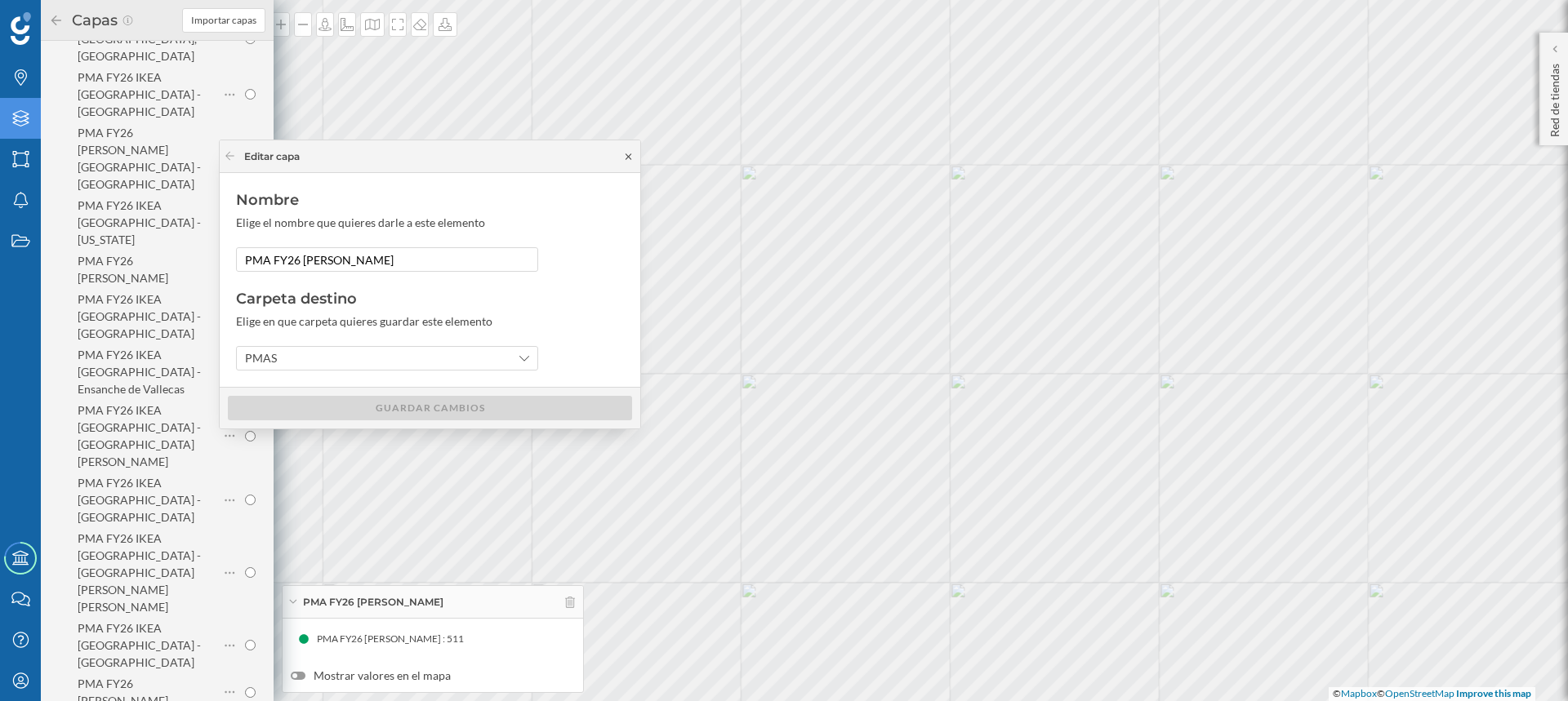
click at [631, 154] on icon at bounding box center [628, 157] width 12 height 9
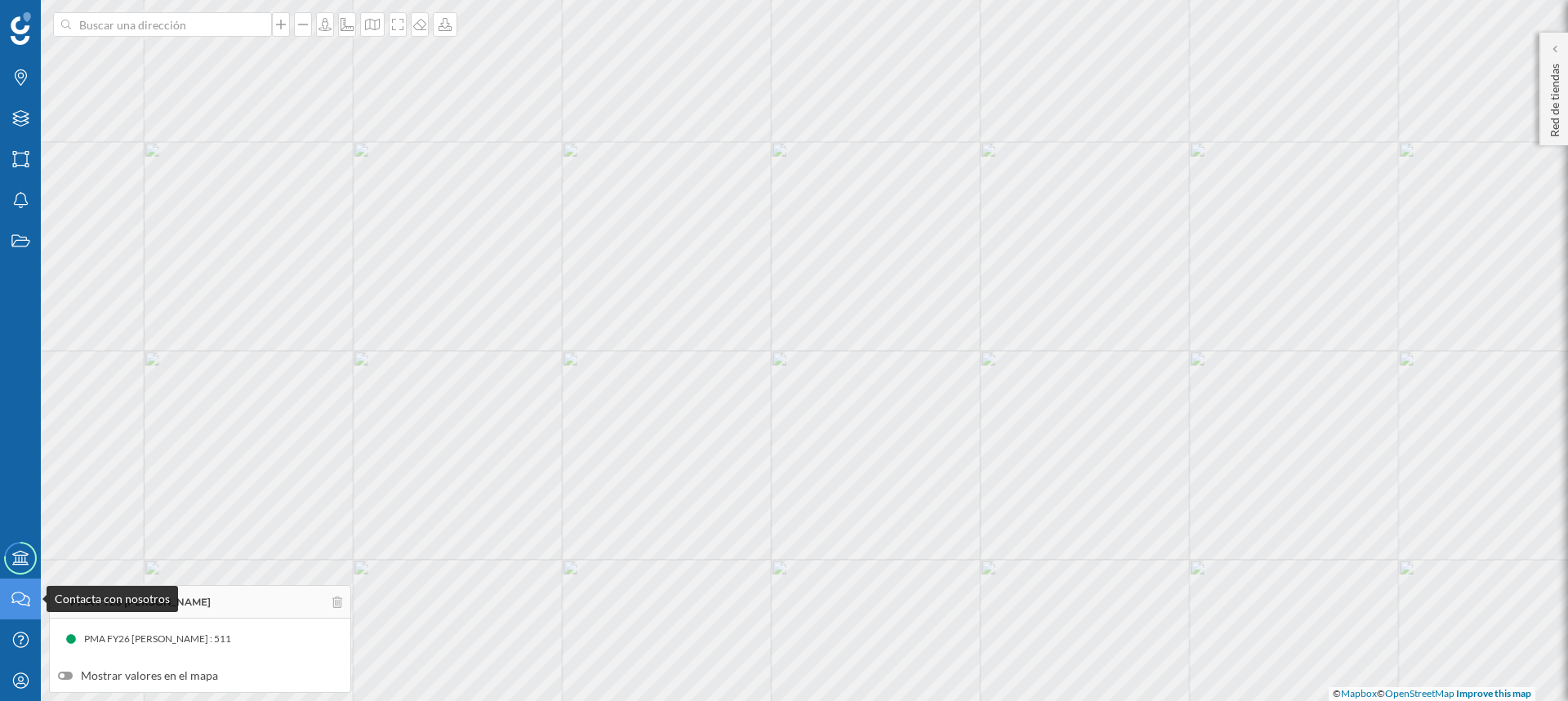
click at [22, 600] on icon "Contacta con nosotros" at bounding box center [21, 599] width 21 height 16
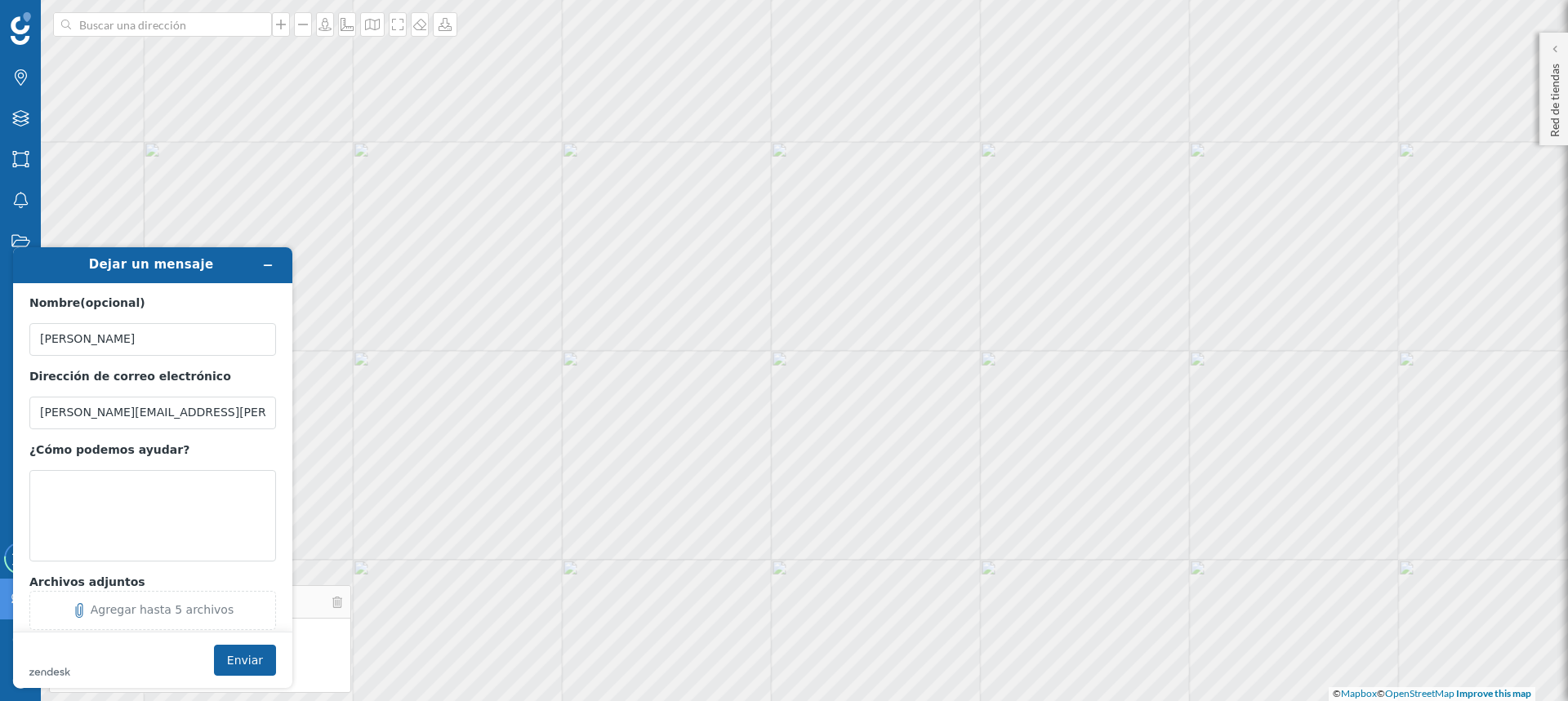
scroll to position [0, 0]
click at [120, 481] on textarea "¿Cómo podemos ayudar?" at bounding box center [153, 516] width 247 height 91
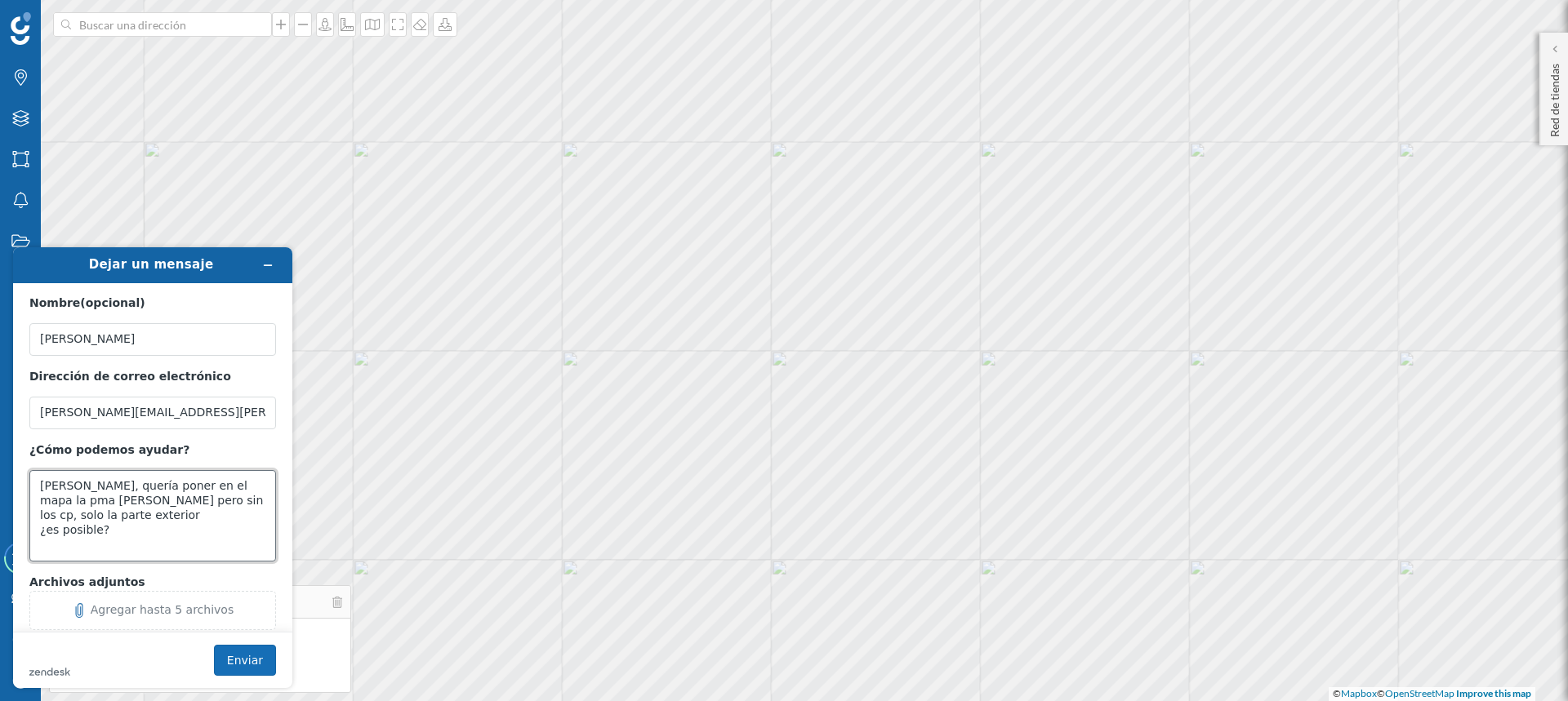
type textarea "[PERSON_NAME], quería poner en el mapa la pma [PERSON_NAME] pero sin los cp, so…"
click at [249, 660] on button "Enviar" at bounding box center [244, 660] width 62 height 31
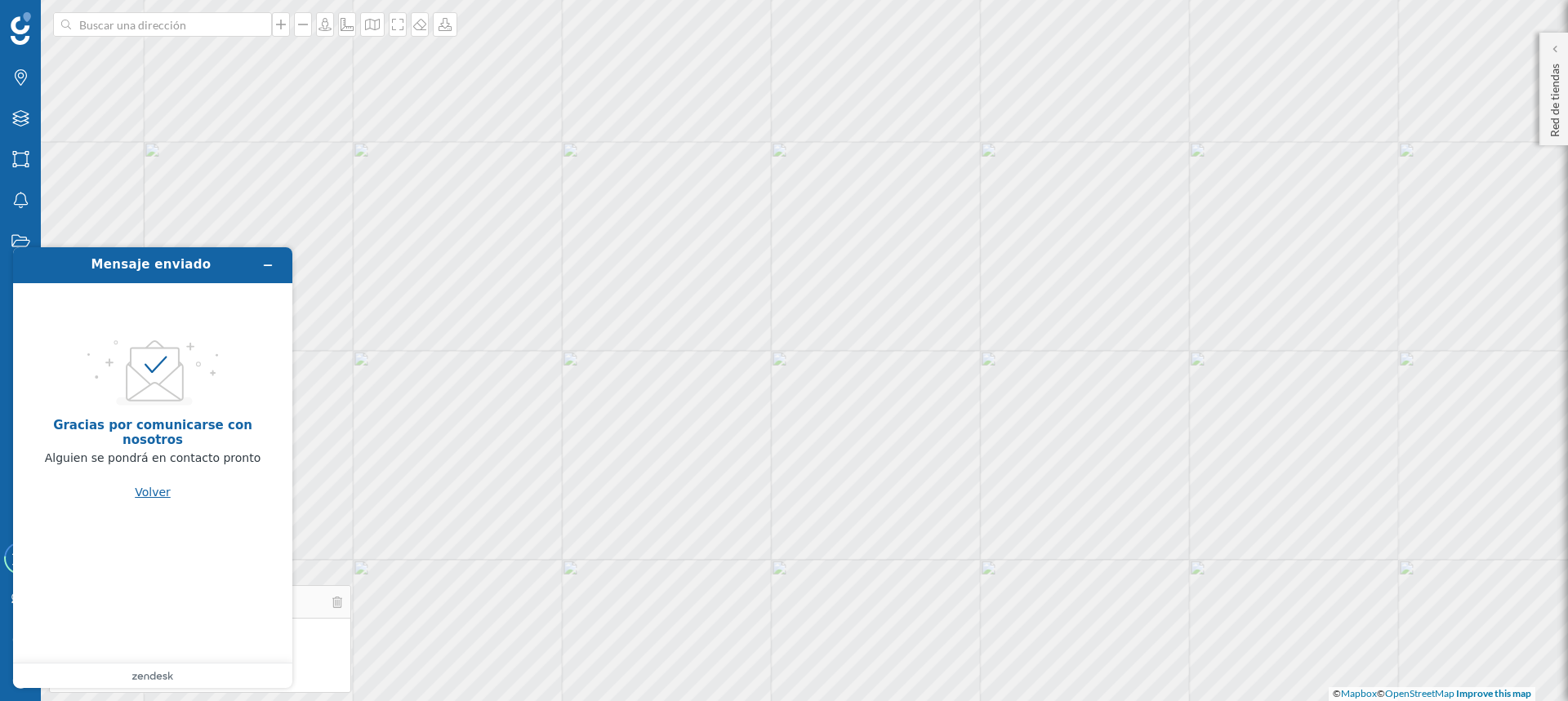
click at [155, 490] on button "Volver" at bounding box center [153, 491] width 36 height 31
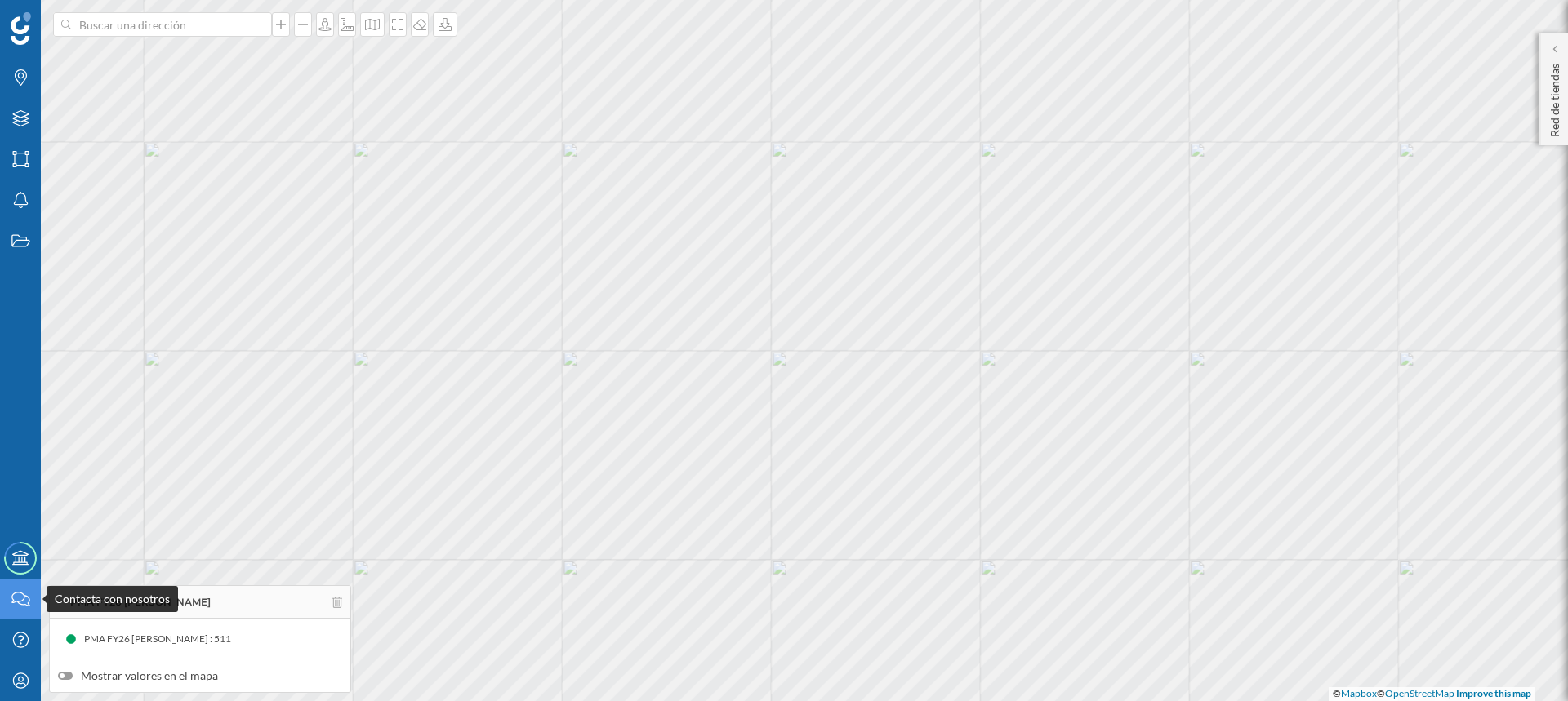
click at [11, 594] on icon "Contacta con nosotros" at bounding box center [21, 599] width 21 height 16
click at [17, 595] on icon "Contacta con nosotros" at bounding box center [21, 599] width 21 height 16
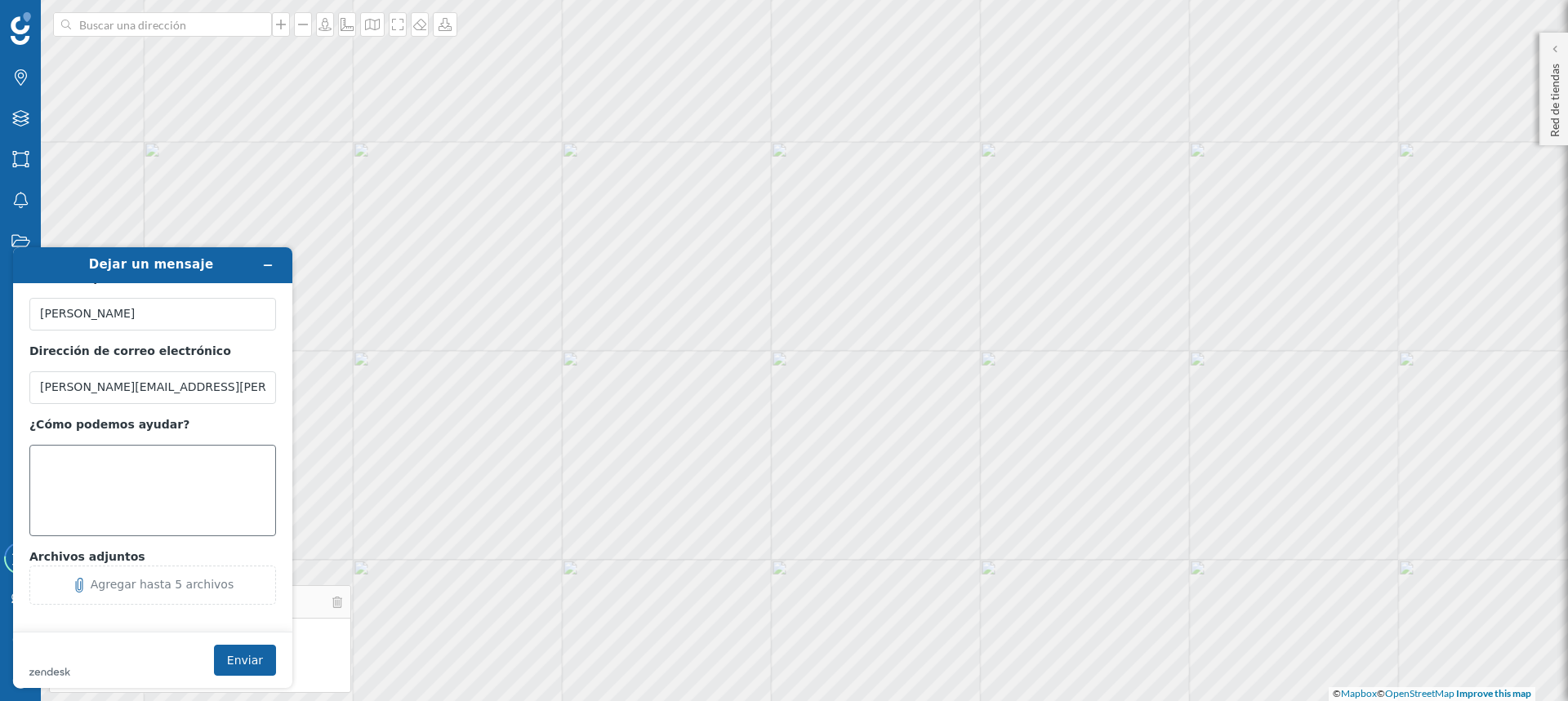
scroll to position [33, 0]
click at [140, 583] on div "Agregar hasta 5 archivos" at bounding box center [162, 579] width 143 height 13
click at [167, 578] on div "Agregar hasta 5 archivos" at bounding box center [162, 579] width 143 height 13
drag, startPoint x: 303, startPoint y: 605, endPoint x: 376, endPoint y: 600, distance: 73.2
click at [306, 600] on html "Dejar un mensaje Nombre (opcional) [PERSON_NAME] Dirección de correo electrónic…" at bounding box center [153, 468] width 306 height 467
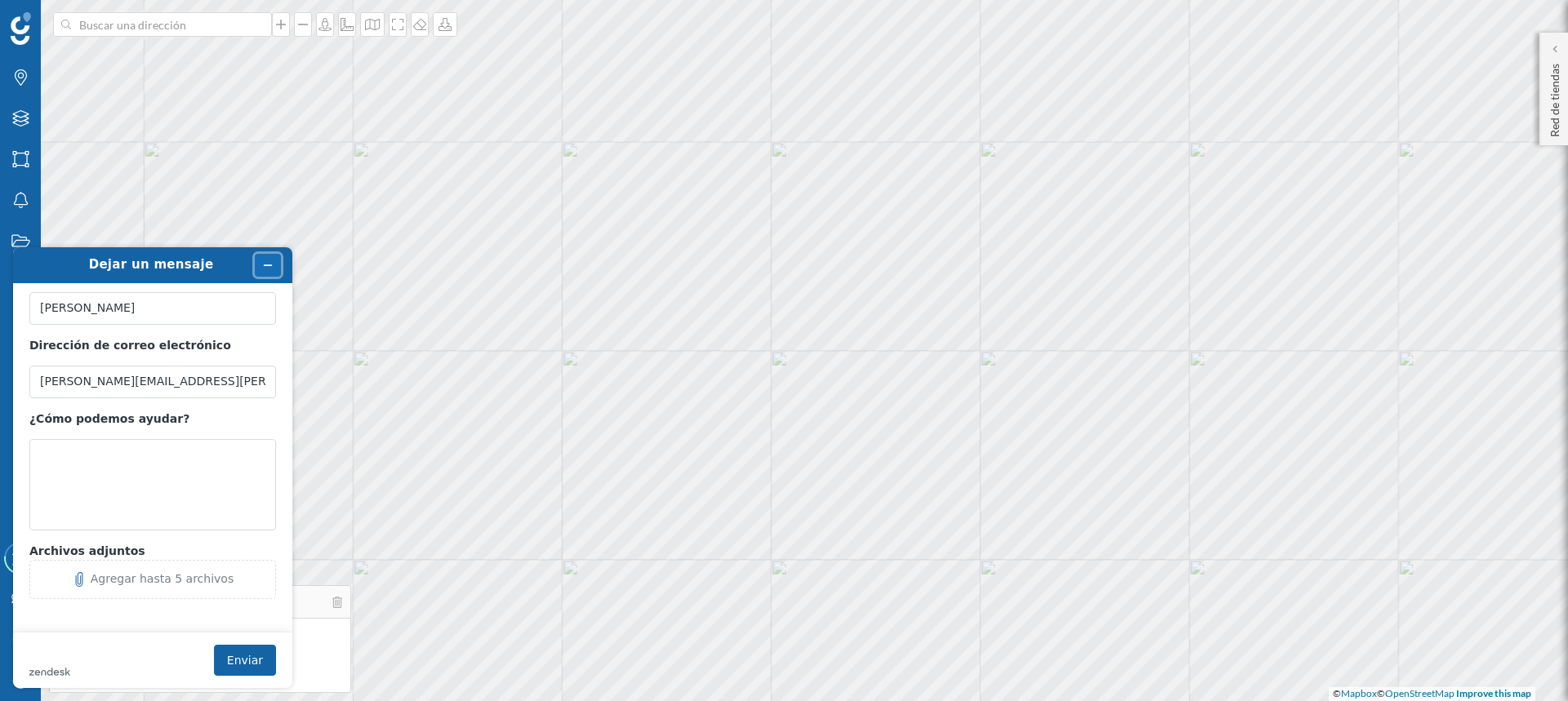
click at [269, 264] on icon "Minimizar widget" at bounding box center [268, 266] width 11 height 11
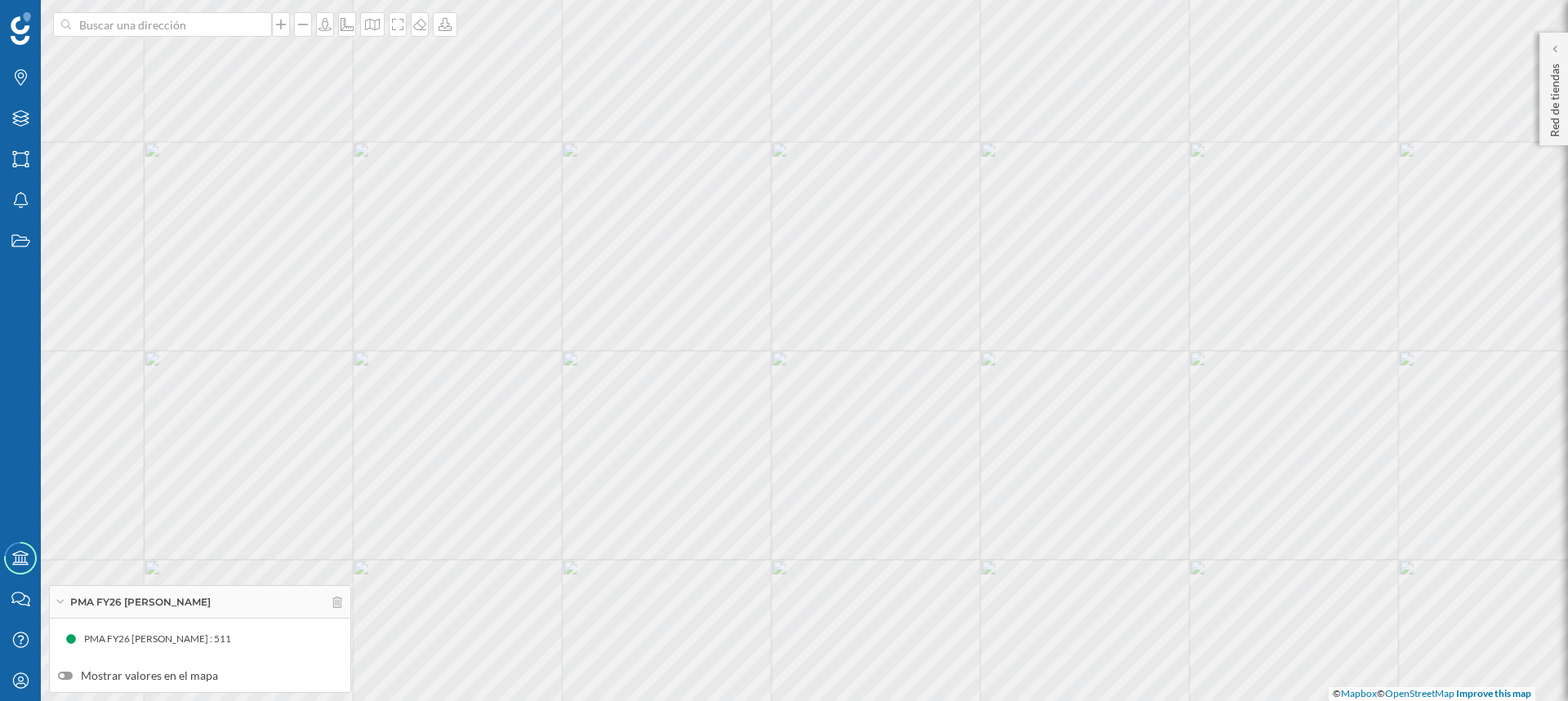
click at [70, 640] on icon at bounding box center [71, 639] width 9 height 9
click at [60, 641] on div "PMA FY26 [PERSON_NAME] : 511" at bounding box center [199, 639] width 284 height 25
click at [126, 636] on span "PMA FY26 [PERSON_NAME] : 511" at bounding box center [158, 638] width 147 height 16
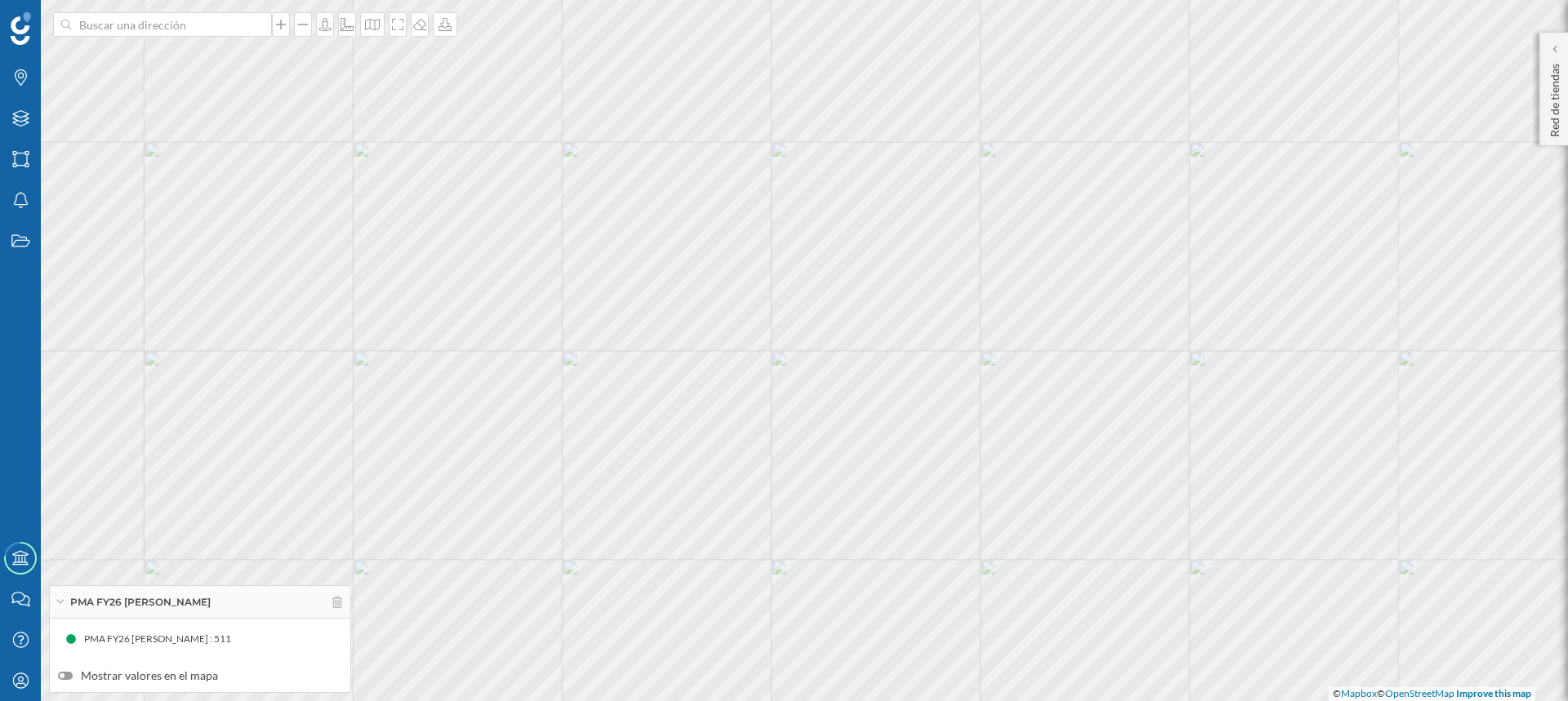
click at [67, 639] on icon at bounding box center [71, 639] width 9 height 9
click at [149, 637] on span "PMA FY26 [PERSON_NAME] : 511" at bounding box center [158, 638] width 147 height 16
click at [69, 637] on icon at bounding box center [71, 639] width 9 height 9
click at [147, 635] on span "PMA FY26 [PERSON_NAME] : 511" at bounding box center [158, 638] width 147 height 16
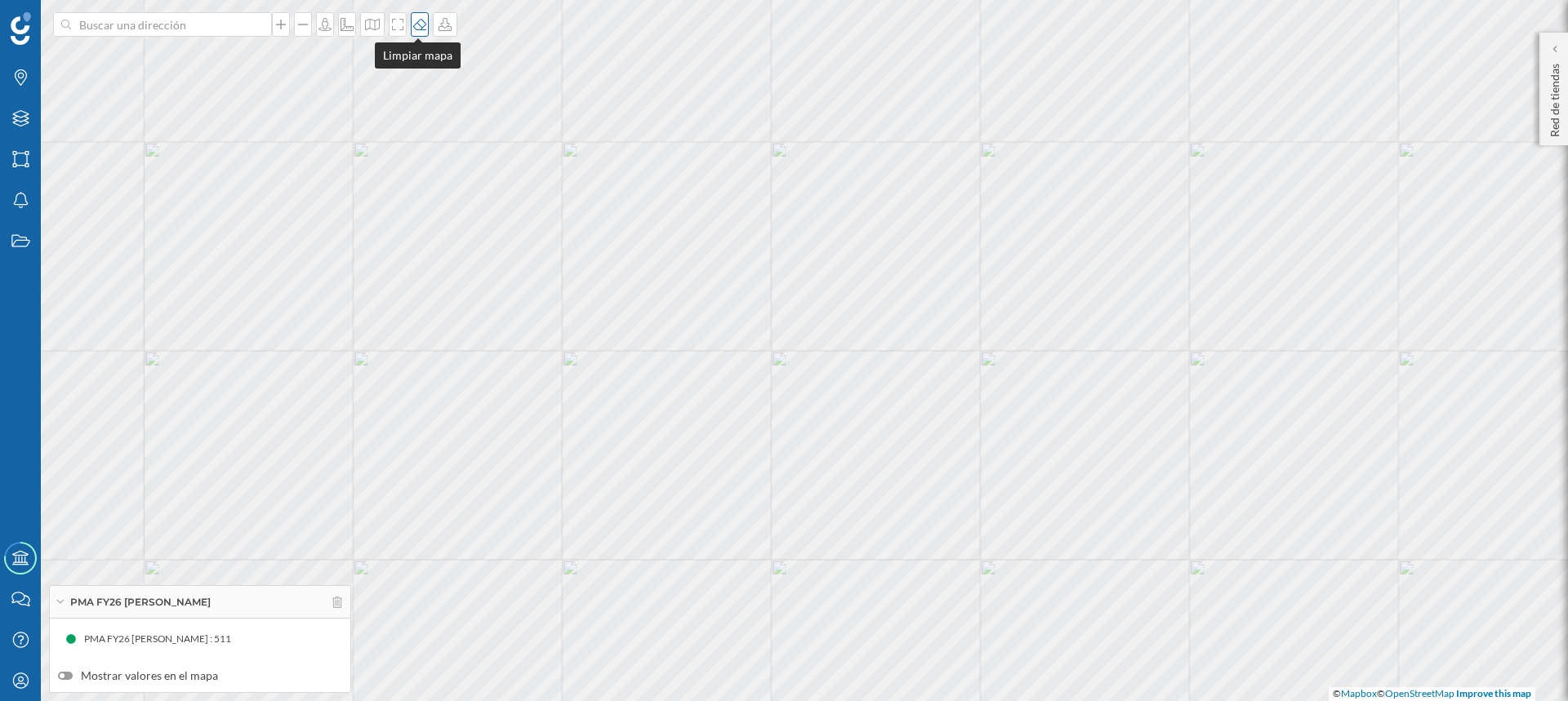
click at [416, 24] on icon at bounding box center [420, 25] width 16 height 13
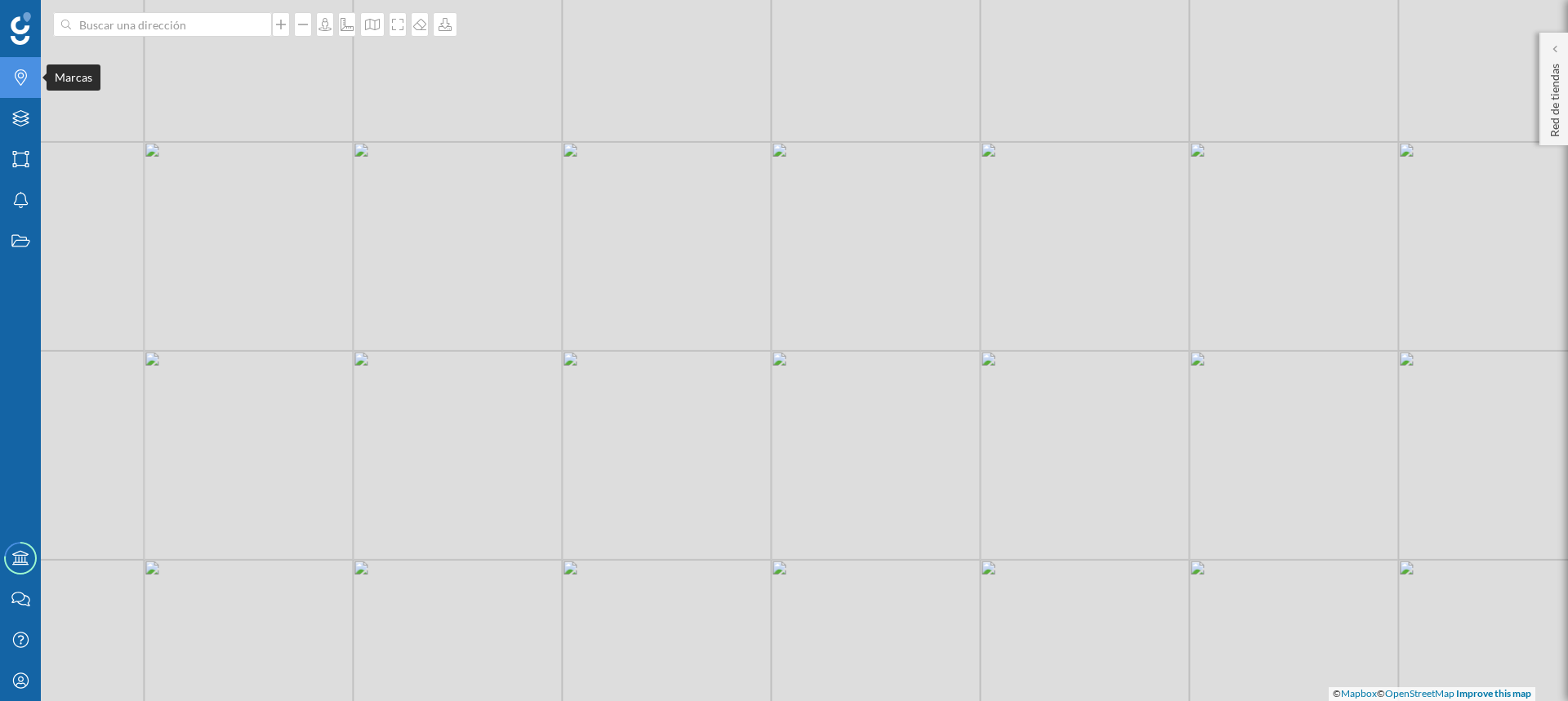
click at [15, 72] on icon "Marcas" at bounding box center [21, 77] width 21 height 16
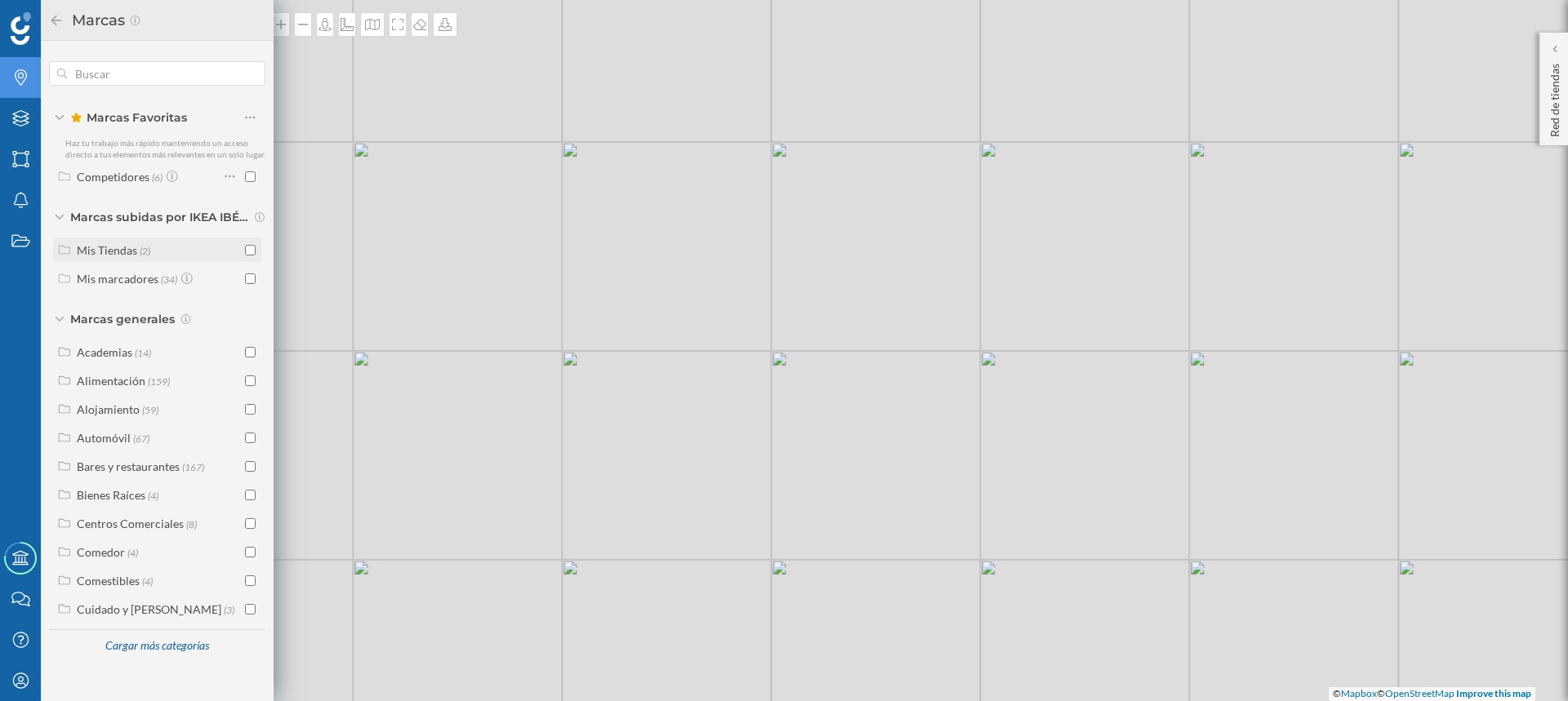
click at [248, 245] on input "checkbox" at bounding box center [250, 249] width 10 height 10
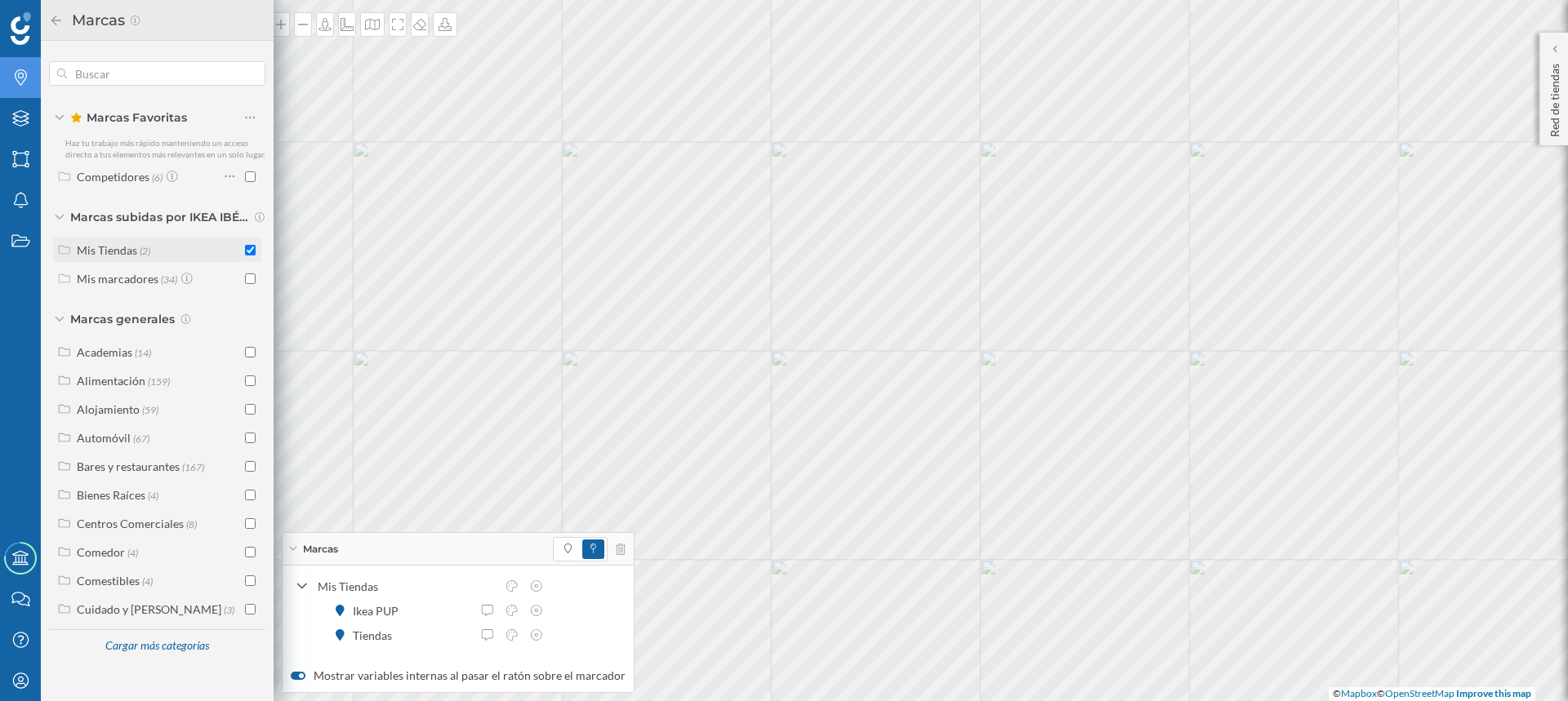
click at [56, 249] on div "Mis Tiendas (2)" at bounding box center [157, 249] width 208 height 25
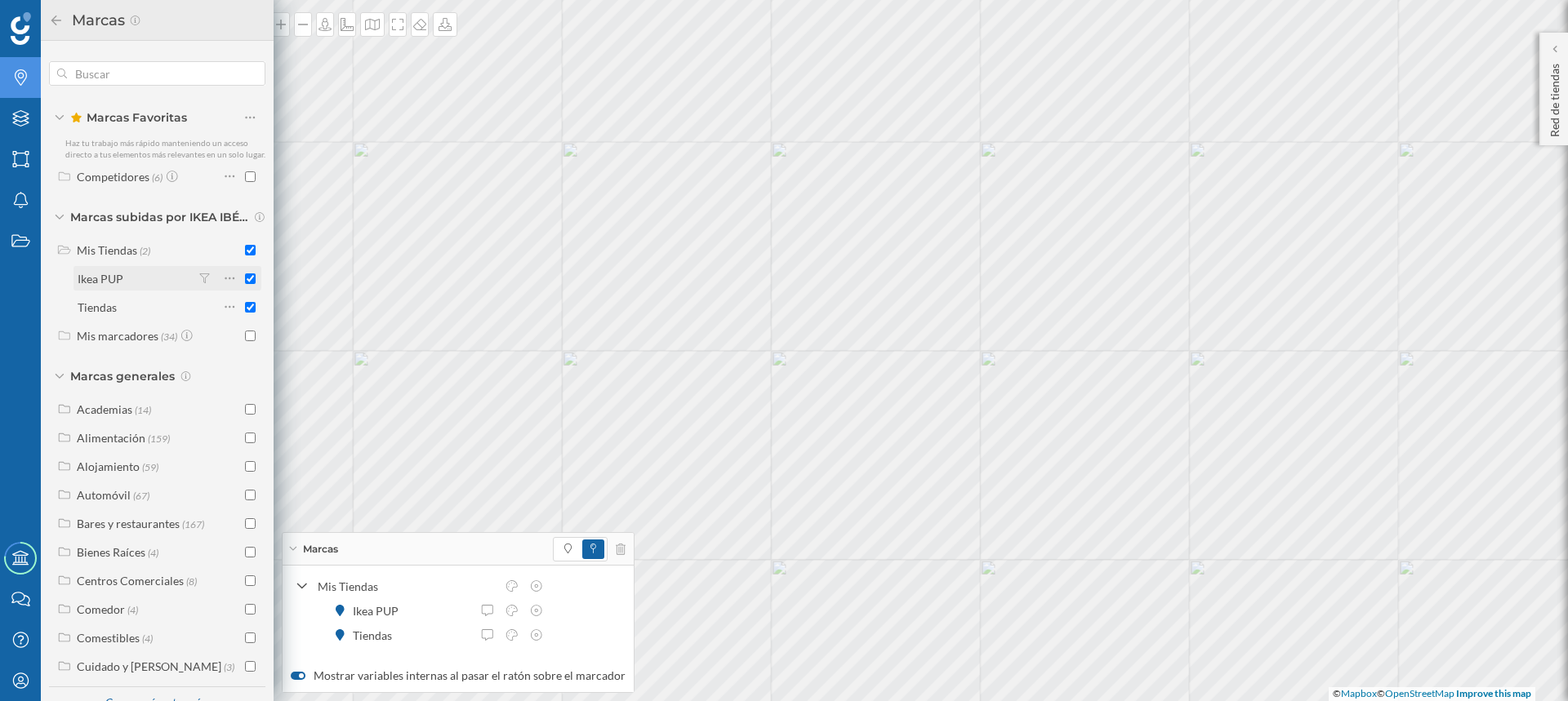
click at [248, 284] on input "checkbox" at bounding box center [250, 278] width 10 height 10
click at [135, 342] on div "Mis marcadores" at bounding box center [118, 336] width 82 height 14
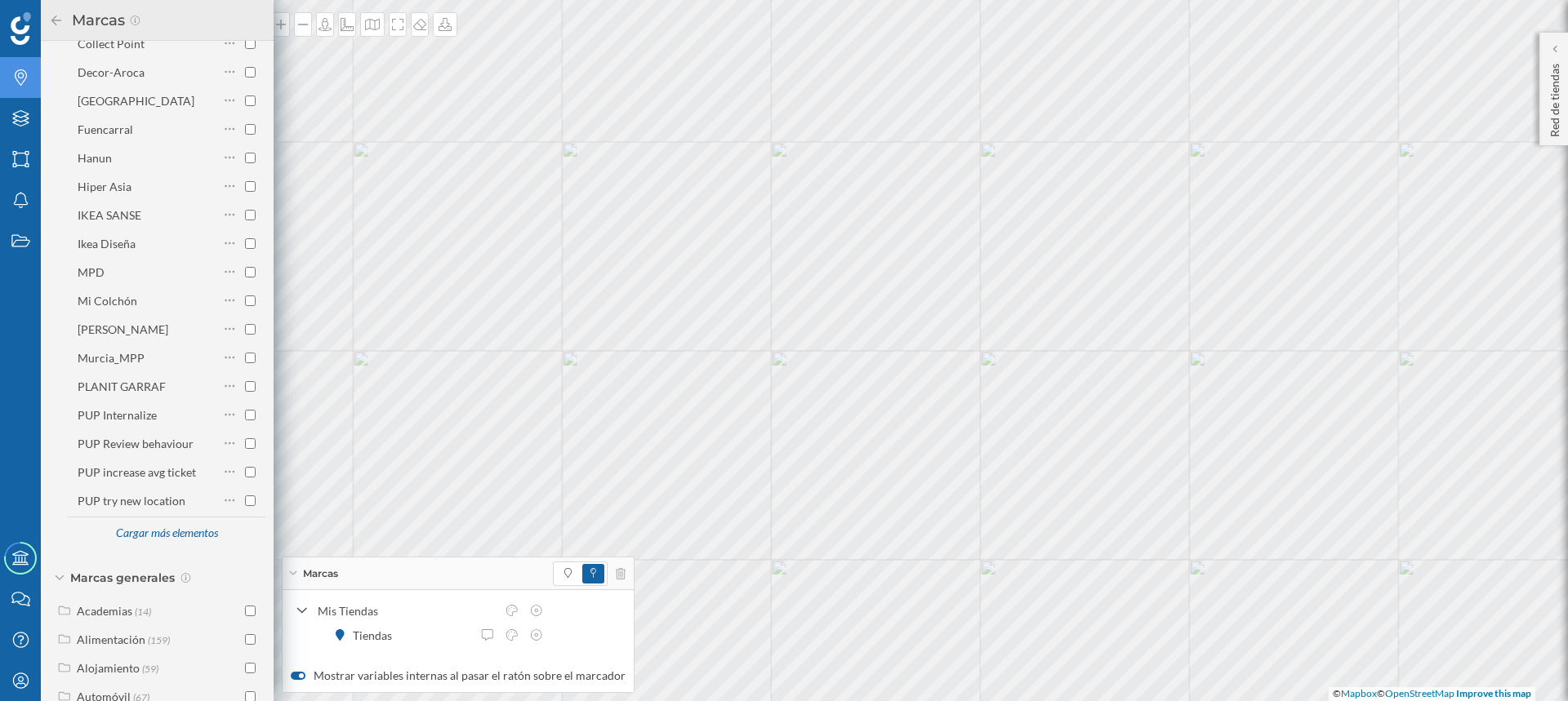
scroll to position [571, 0]
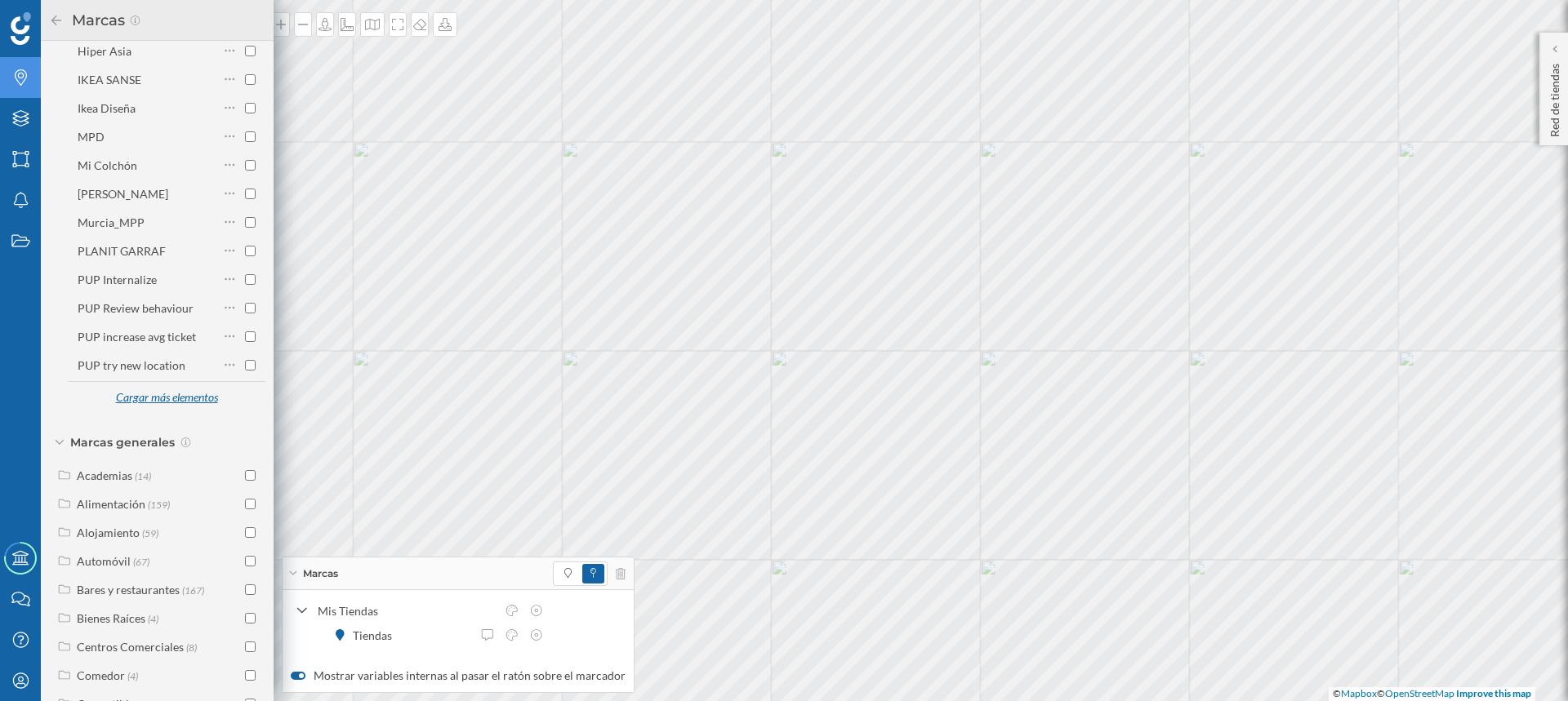
click at [181, 396] on div "Cargar más elementos" at bounding box center [166, 398] width 122 height 25
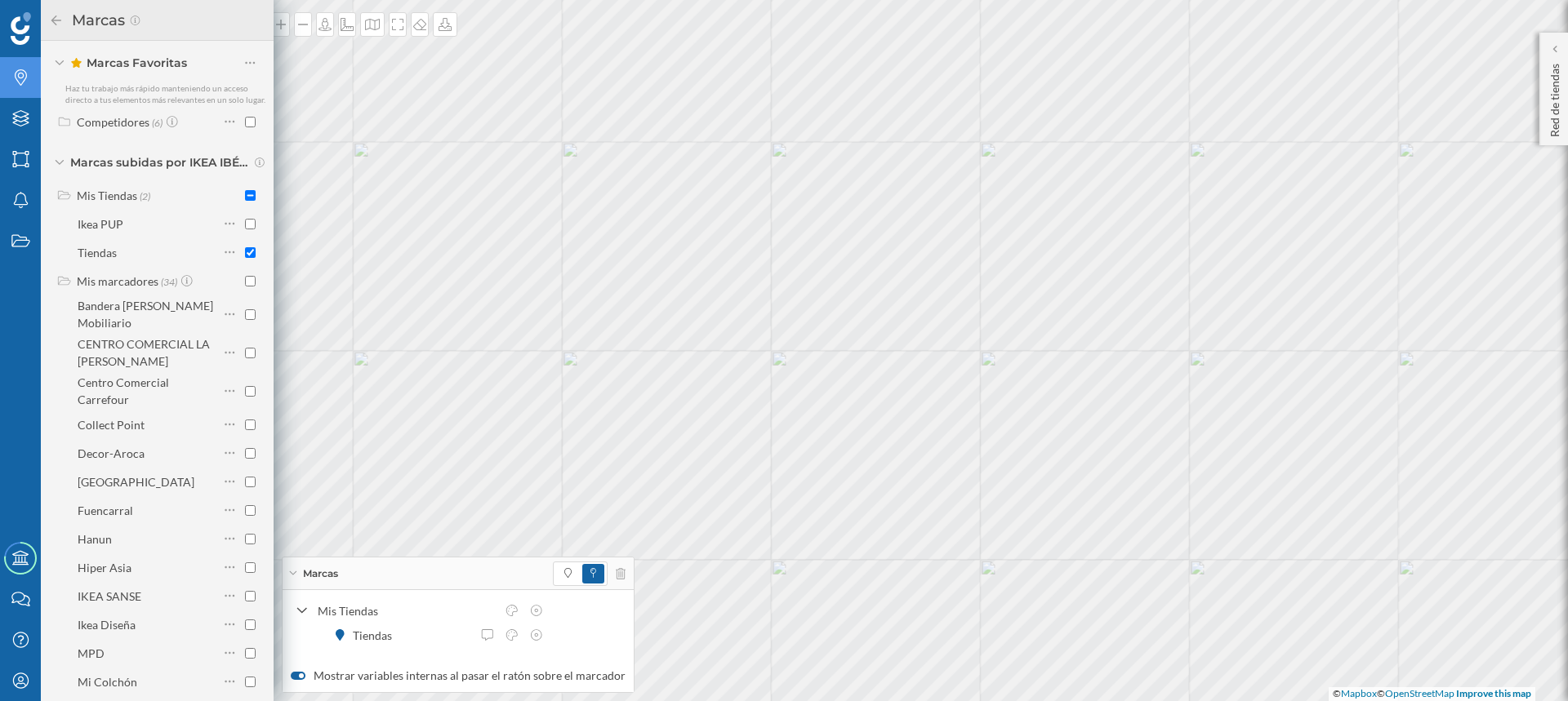
scroll to position [0, 0]
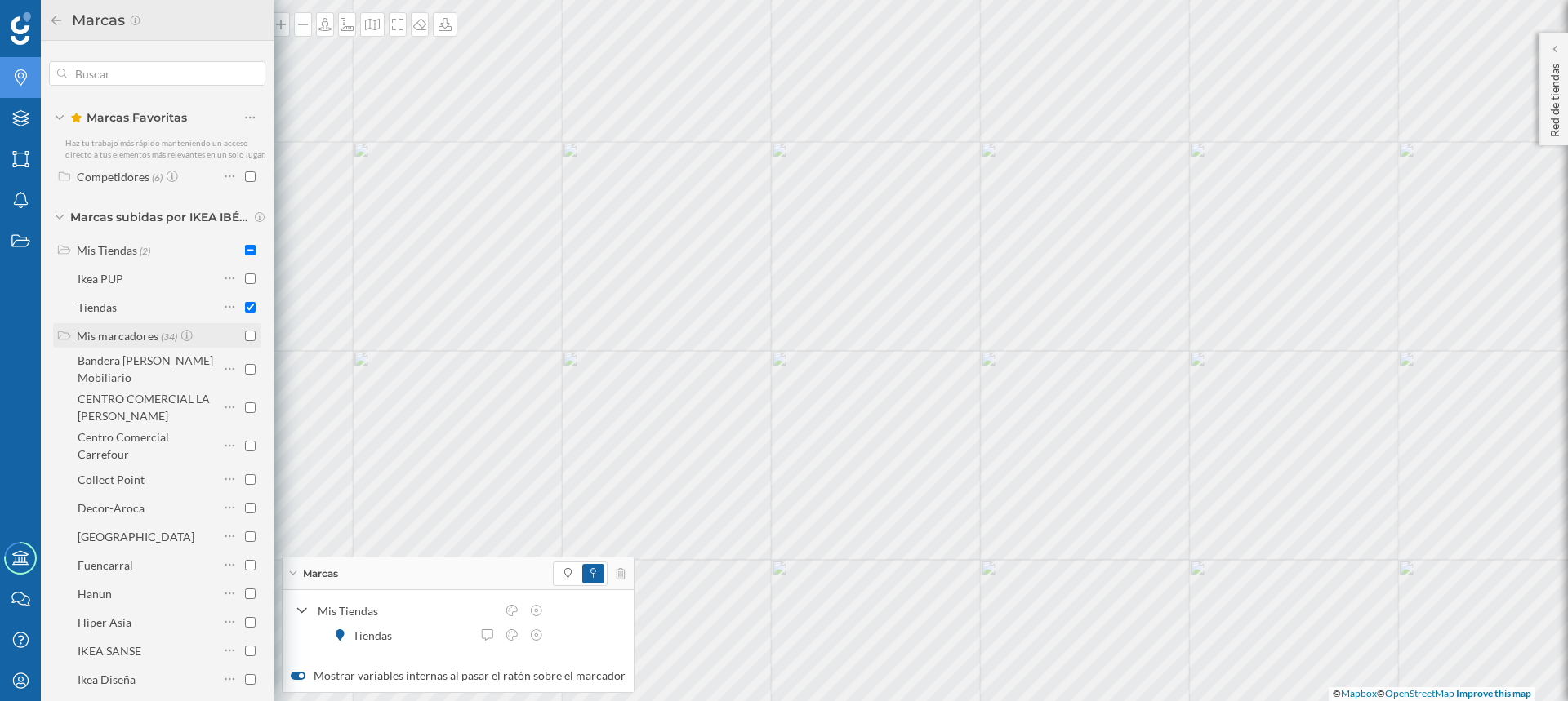
click at [93, 342] on div "Mis marcadores" at bounding box center [118, 336] width 82 height 14
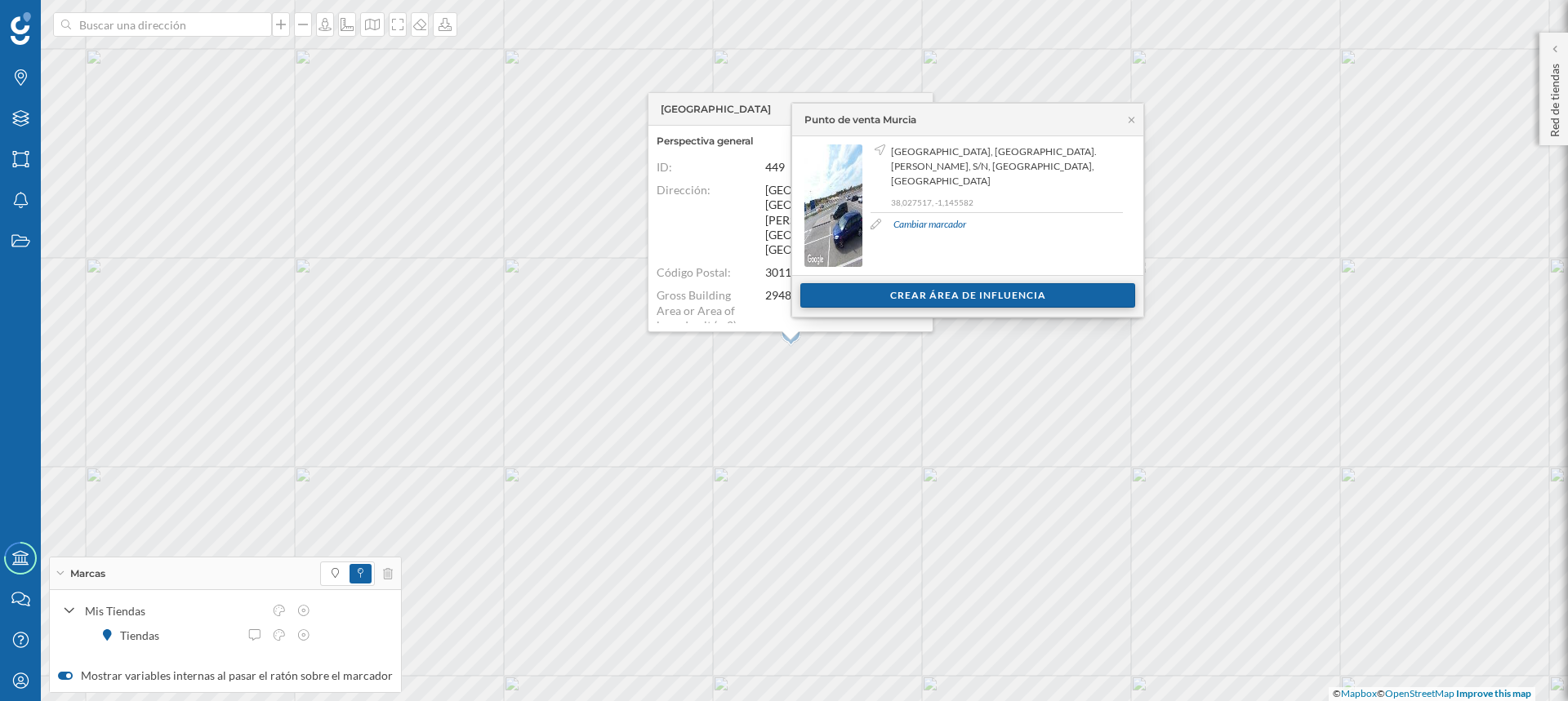
click at [915, 297] on div "Crear área de influencia" at bounding box center [967, 296] width 335 height 25
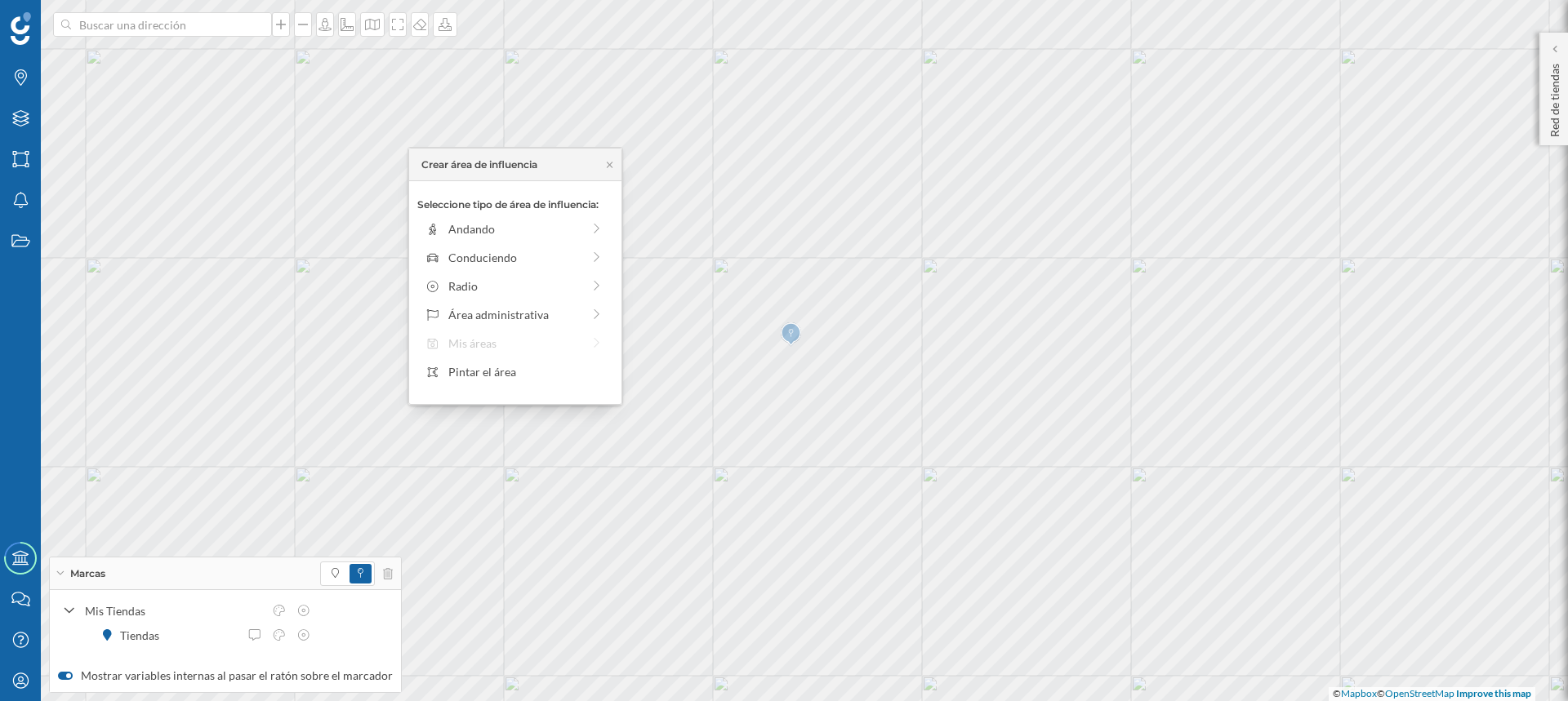
click at [474, 344] on div "Seleccione tipo de área de influencia: Andando Conduciendo Radio Área administr…" at bounding box center [515, 292] width 213 height 223
click at [458, 341] on div "Seleccione tipo de área de influencia: Andando Conduciendo Radio Área administr…" at bounding box center [515, 292] width 213 height 223
click at [486, 306] on div "Área administrativa" at bounding box center [514, 315] width 133 height 17
click at [423, 166] on icon at bounding box center [425, 164] width 9 height 9
click at [460, 341] on div "Seleccione tipo de área de influencia: Andando Conduciendo Radio Área administr…" at bounding box center [515, 292] width 213 height 223
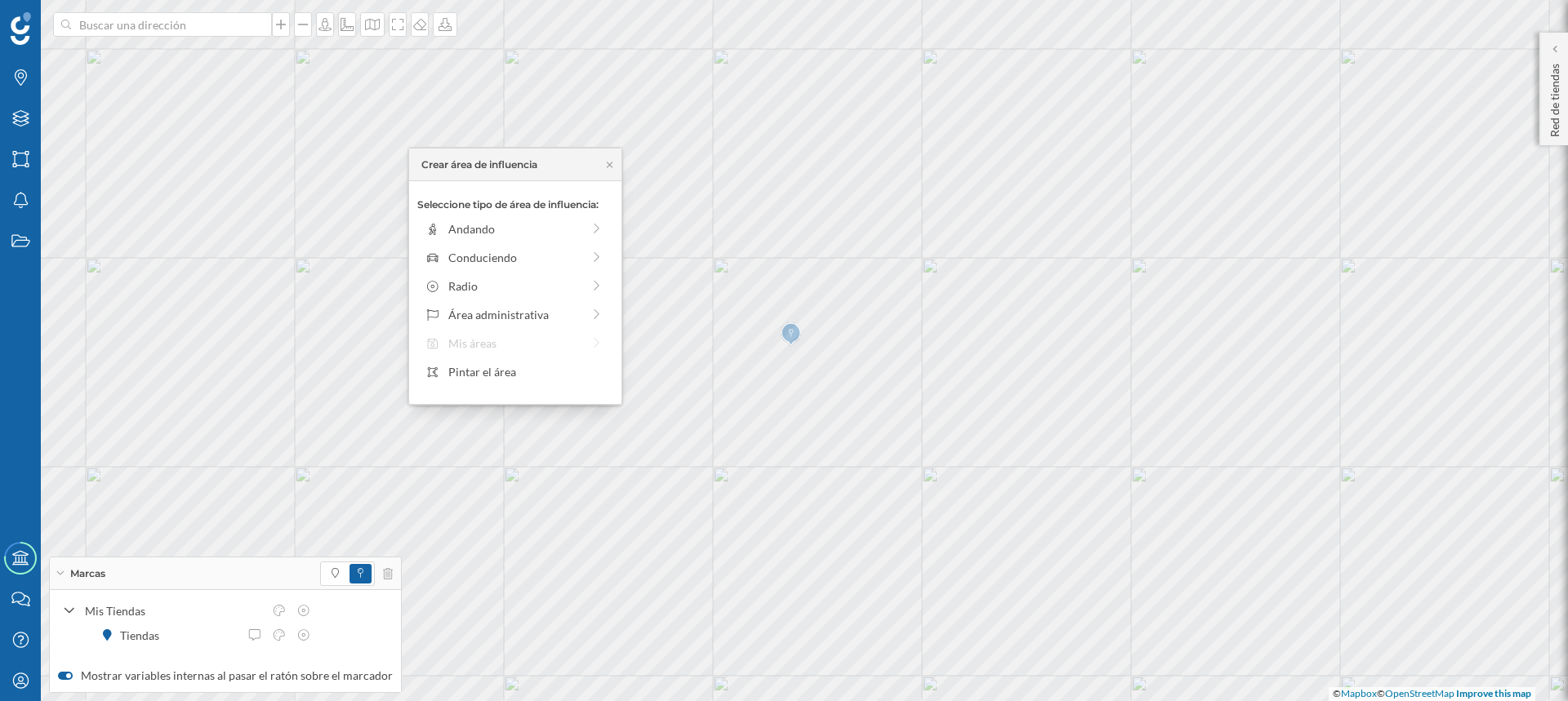
click at [460, 341] on div "Seleccione tipo de área de influencia: Andando Conduciendo Radio Área administr…" at bounding box center [515, 292] width 213 height 223
click at [505, 346] on div "Seleccione tipo de área de influencia: Andando Conduciendo Radio Área administr…" at bounding box center [515, 292] width 213 height 223
click at [439, 348] on div "Seleccione tipo de área de influencia: Andando Conduciendo Radio Área administr…" at bounding box center [515, 292] width 213 height 223
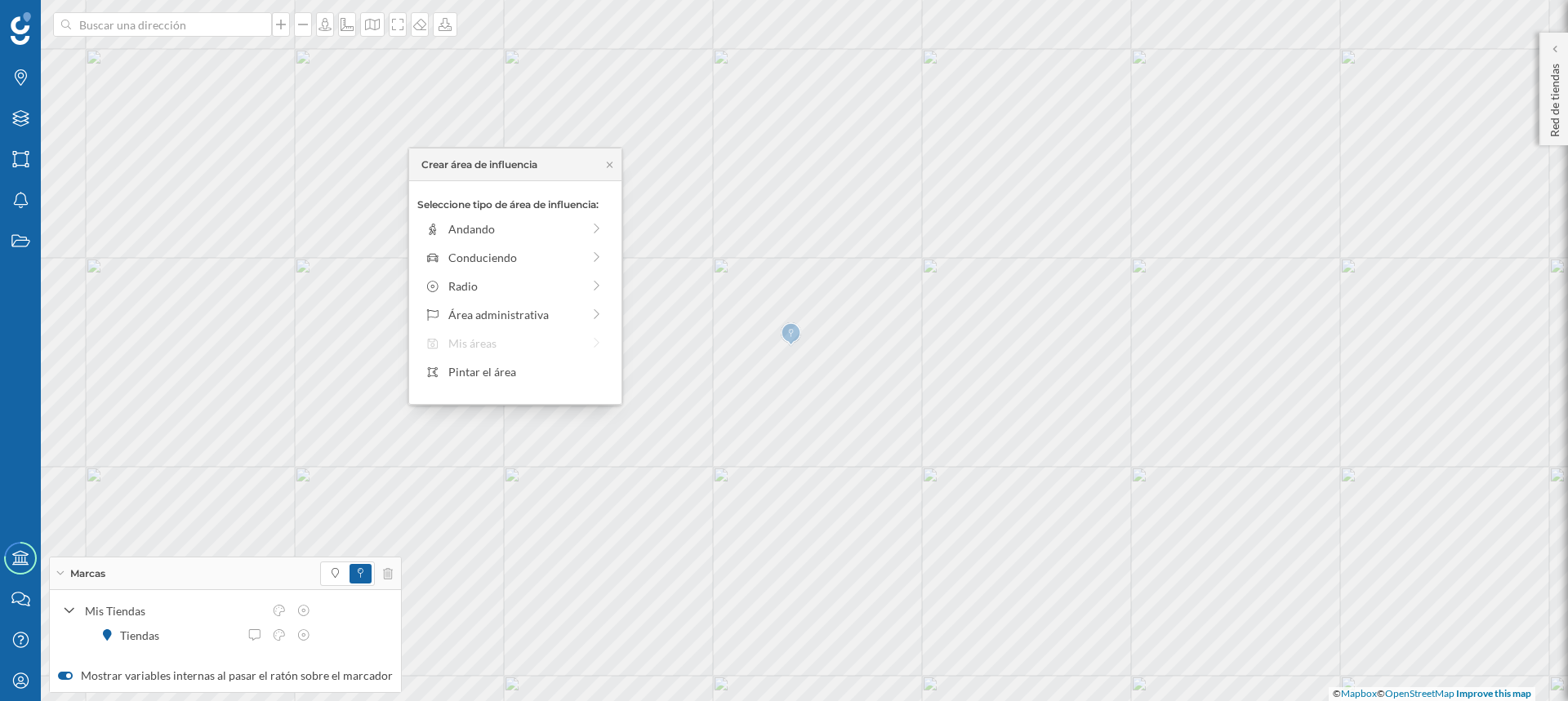
click at [501, 348] on div "Seleccione tipo de área de influencia: Andando Conduciendo Radio Área administr…" at bounding box center [515, 292] width 213 height 223
click at [458, 348] on div "Seleccione tipo de área de influencia: Andando Conduciendo Radio Área administr…" at bounding box center [515, 292] width 213 height 223
click at [27, 161] on icon at bounding box center [20, 158] width 16 height 16
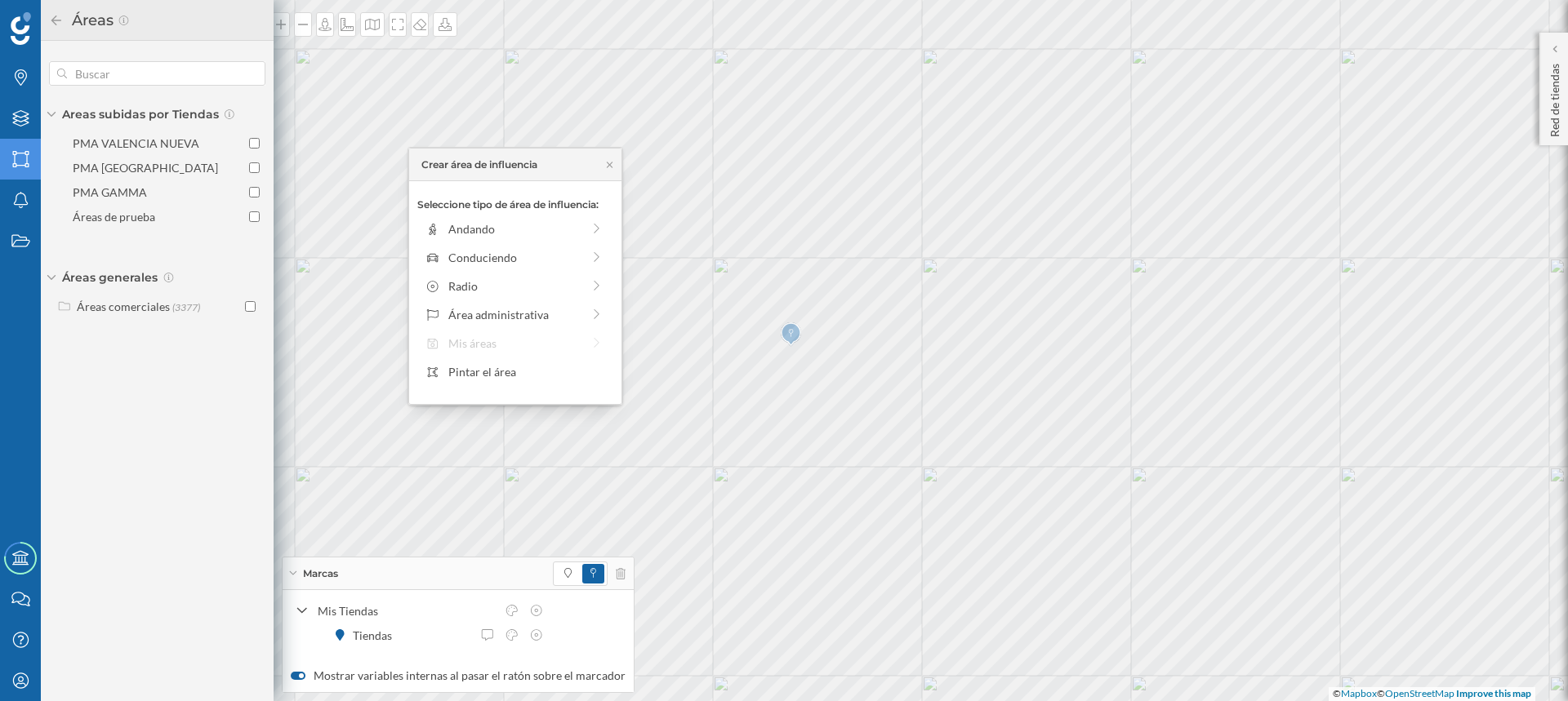
click at [51, 274] on div "Áreas generales" at bounding box center [158, 277] width 216 height 16
click at [51, 274] on icon at bounding box center [51, 277] width 5 height 9
click at [21, 152] on icon "Áreas" at bounding box center [21, 158] width 21 height 16
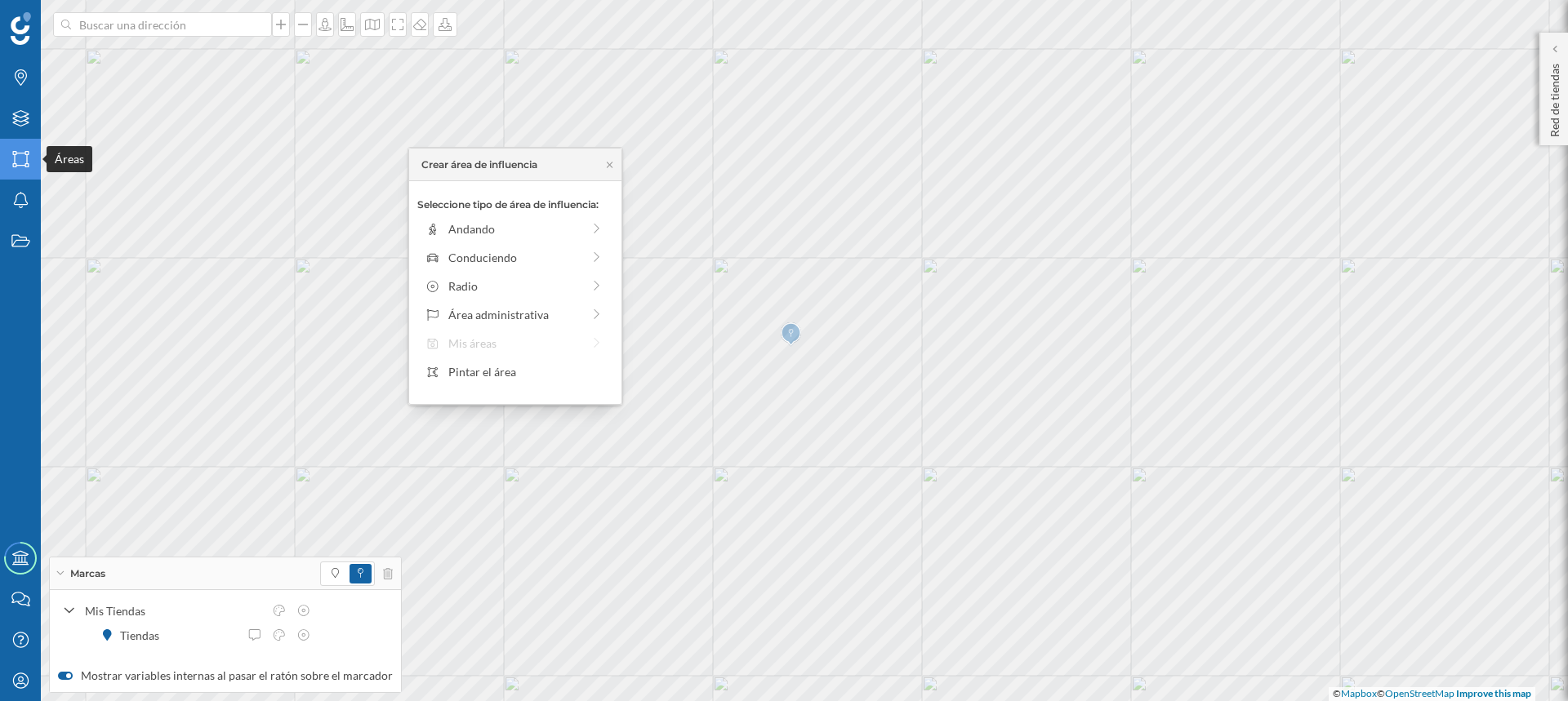
click at [21, 160] on icon "Áreas" at bounding box center [21, 158] width 21 height 16
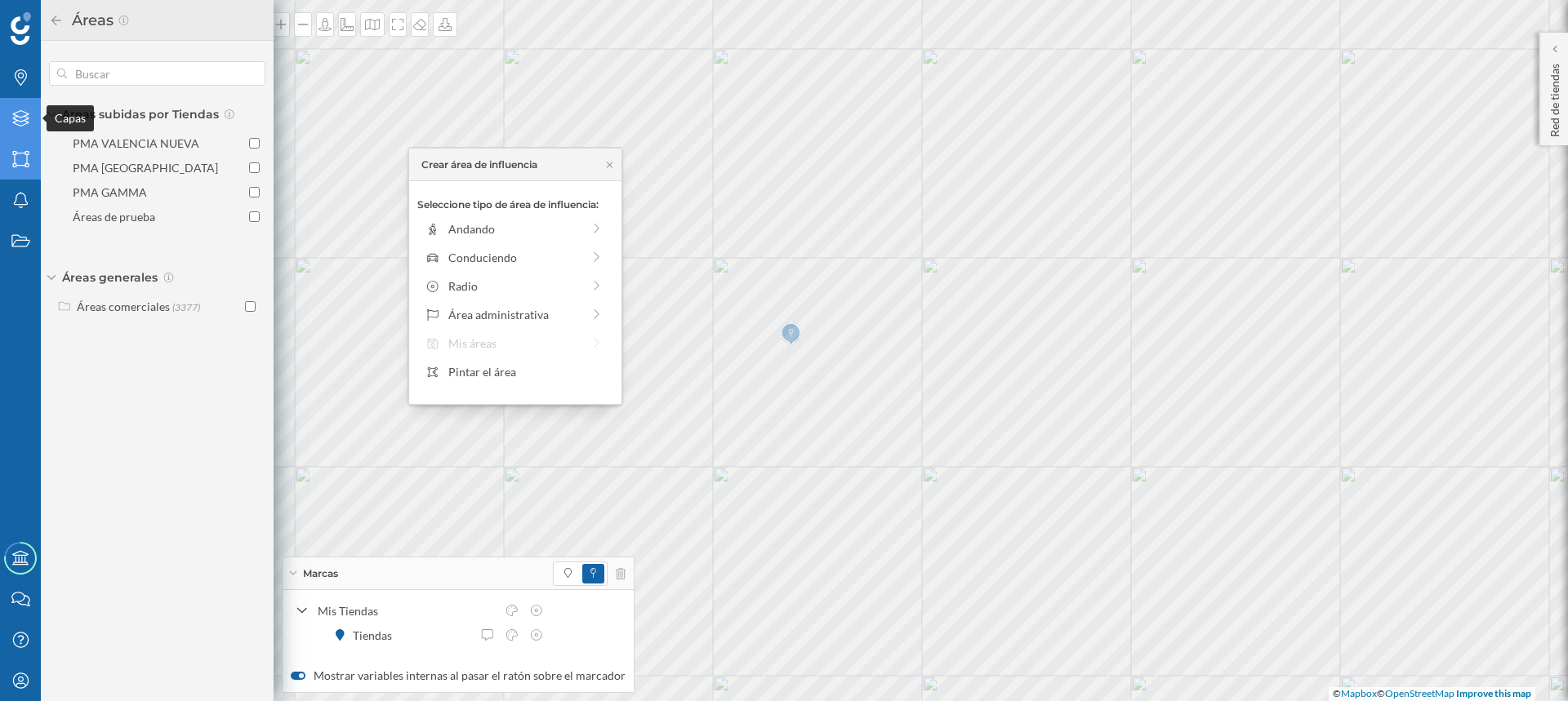
click at [20, 117] on icon "Capas" at bounding box center [21, 118] width 21 height 16
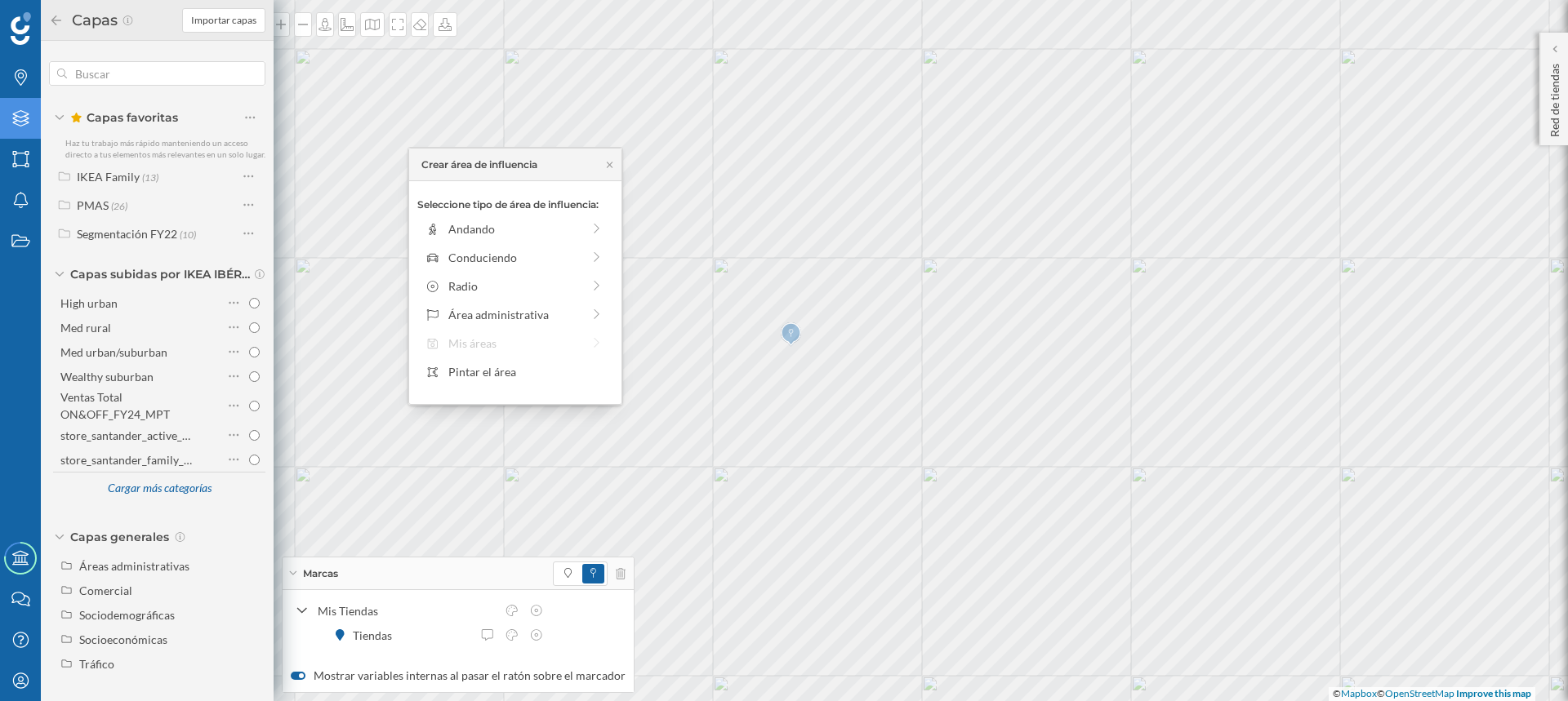
click at [60, 273] on icon at bounding box center [60, 274] width 9 height 5
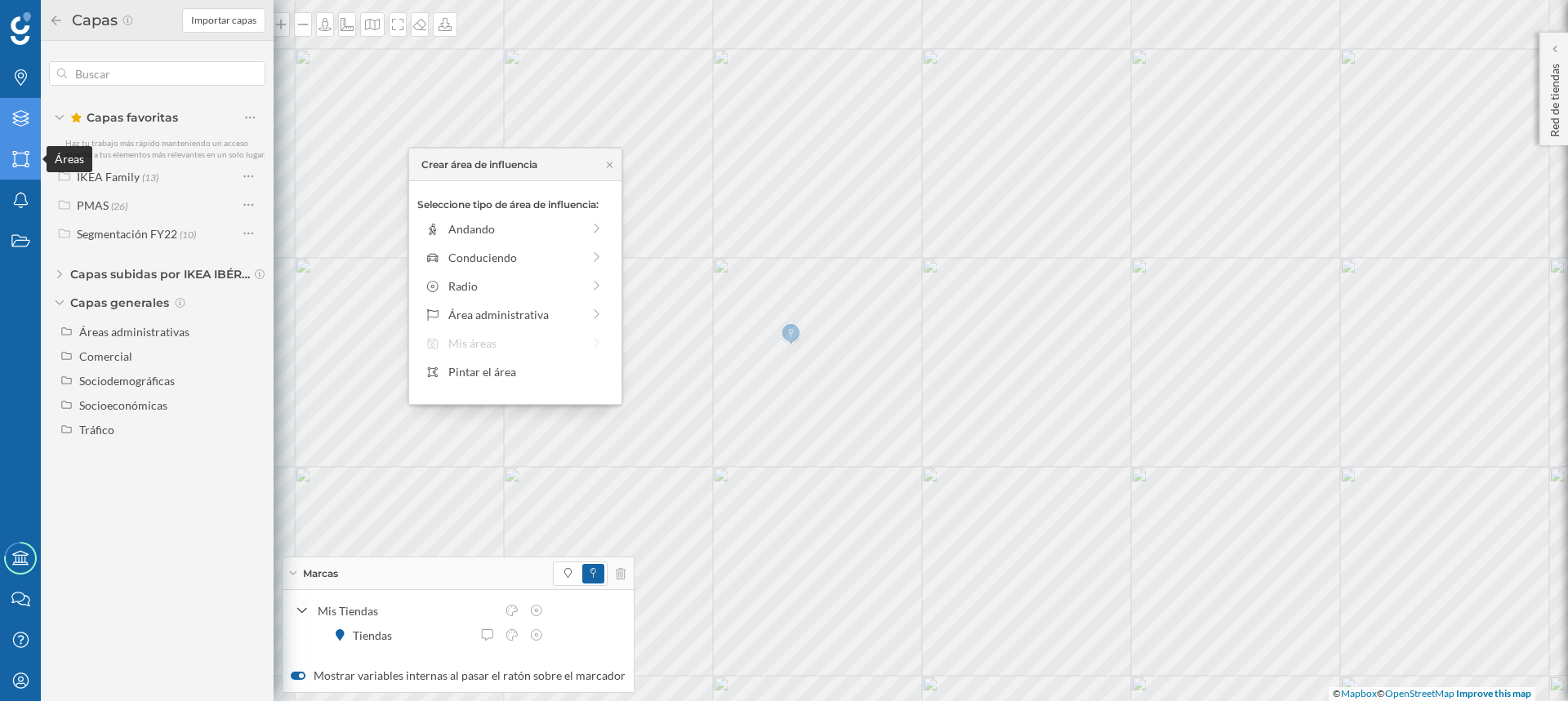
click at [19, 160] on icon "Áreas" at bounding box center [21, 158] width 21 height 16
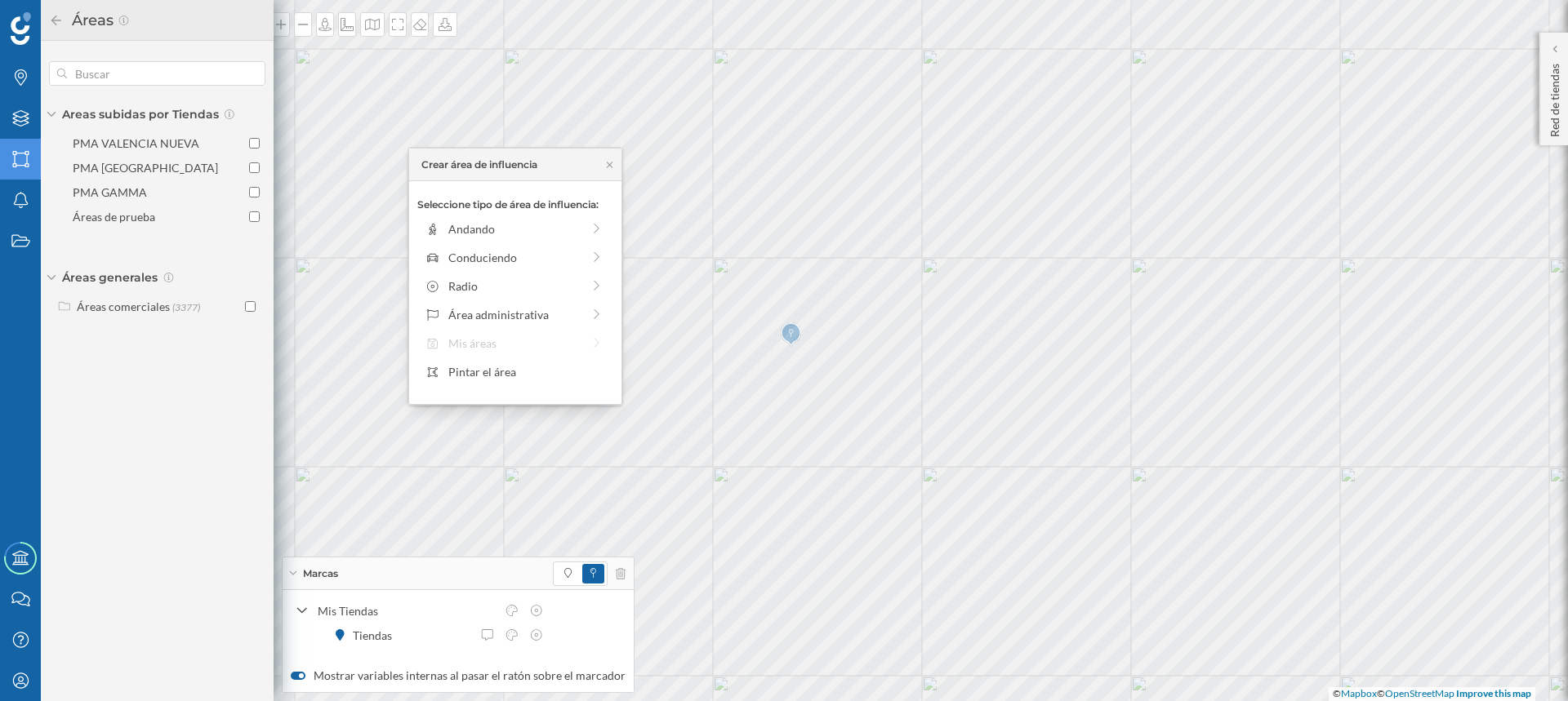
click at [55, 113] on icon at bounding box center [51, 114] width 9 height 5
click at [51, 146] on div "Áreas generales" at bounding box center [158, 142] width 216 height 16
click at [475, 341] on div "Seleccione tipo de área de influencia: Andando Conduciendo Radio Área administr…" at bounding box center [515, 292] width 213 height 223
click at [607, 160] on icon at bounding box center [609, 165] width 12 height 9
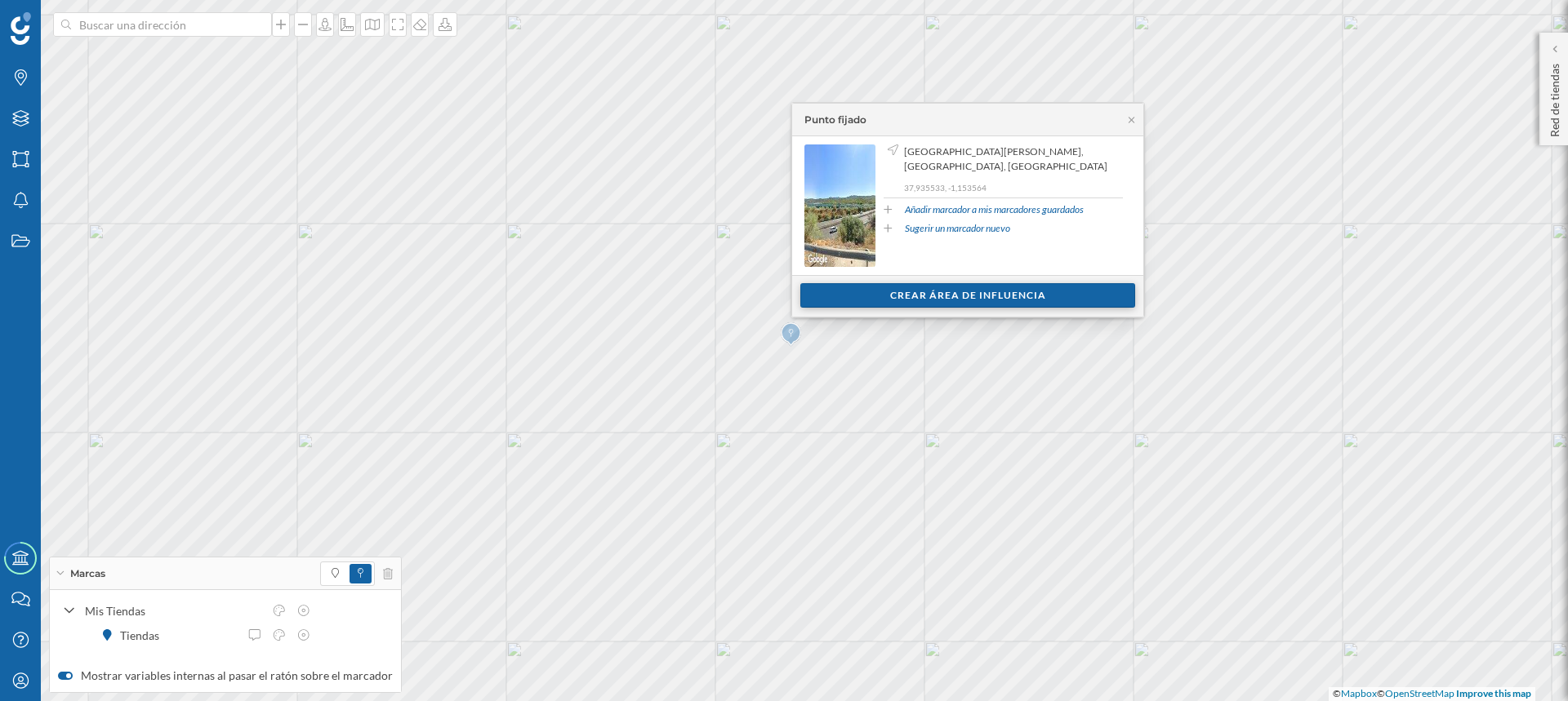
click at [887, 304] on div "Crear área de influencia" at bounding box center [967, 296] width 335 height 25
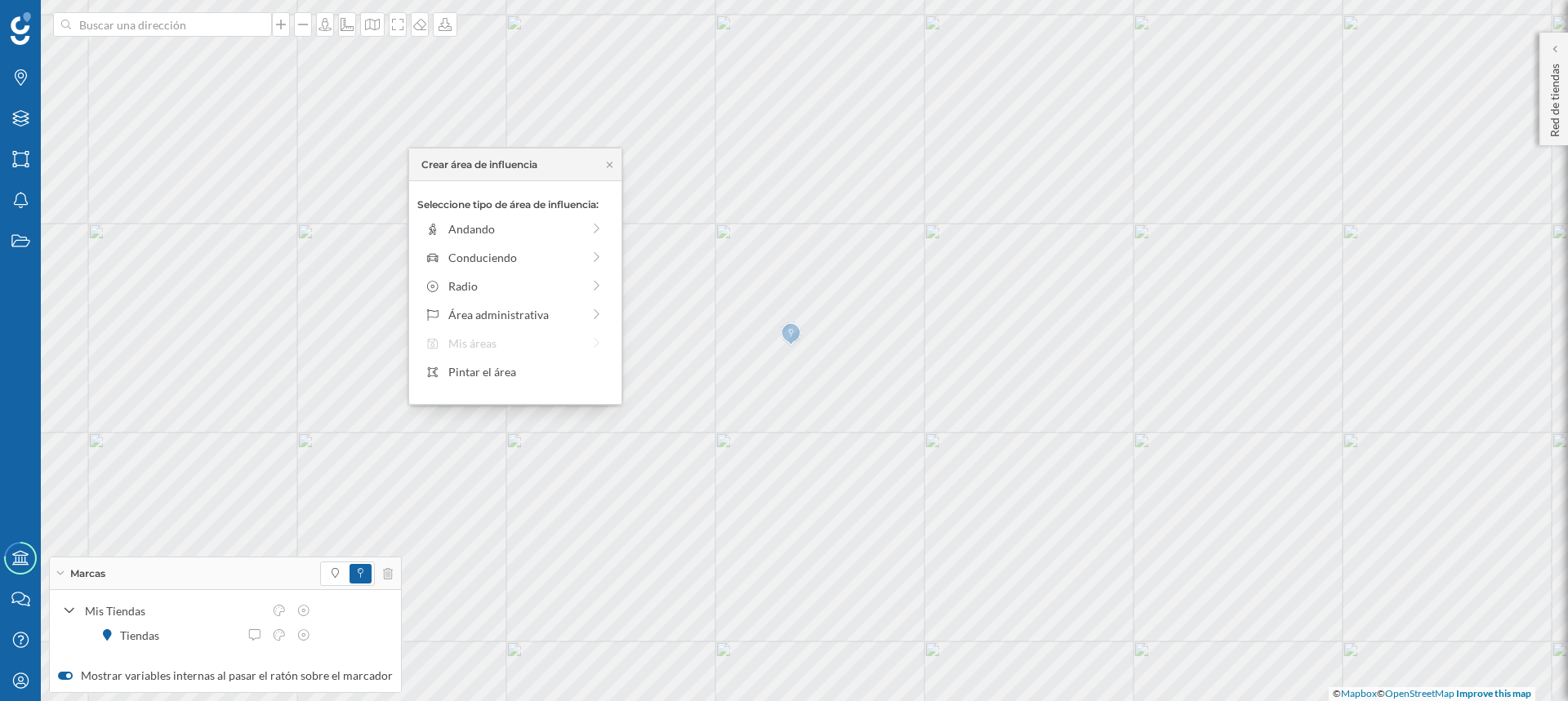
click at [444, 337] on div "Seleccione tipo de área de influencia: Andando Conduciendo Radio Área administr…" at bounding box center [515, 292] width 213 height 223
click at [497, 341] on div "Seleccione tipo de área de influencia: Andando Conduciendo Radio Área administr…" at bounding box center [515, 292] width 213 height 223
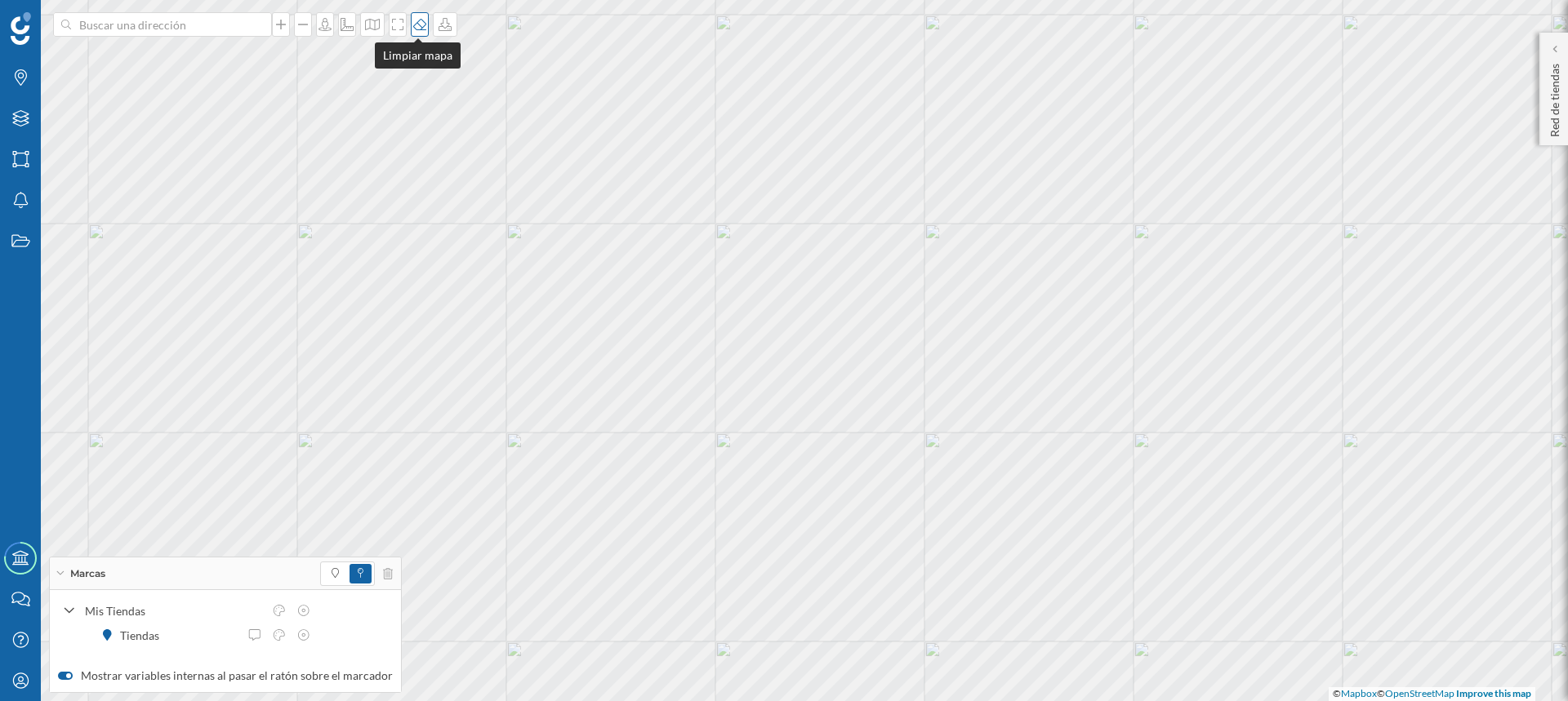
click at [415, 27] on icon at bounding box center [420, 25] width 16 height 13
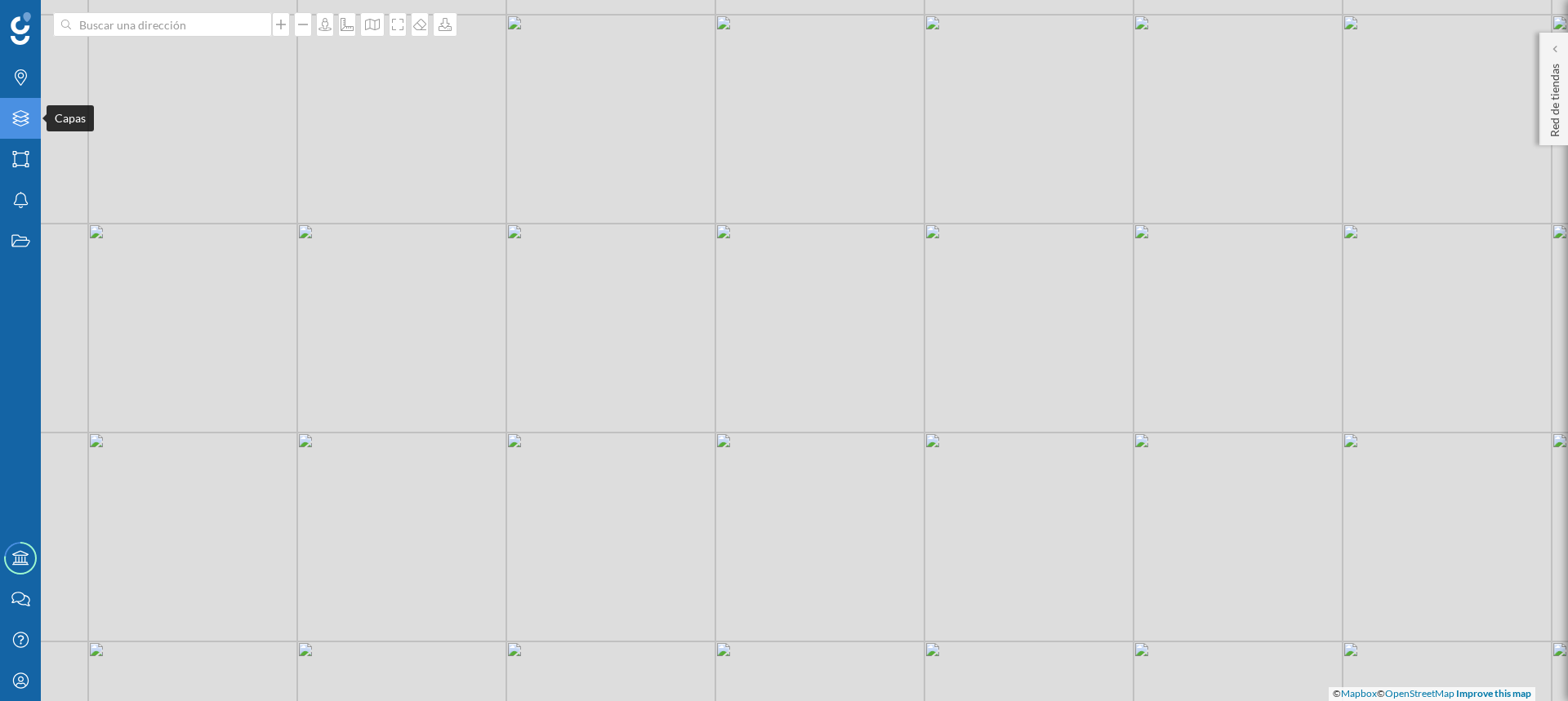
click at [13, 117] on icon "Capas" at bounding box center [21, 118] width 21 height 16
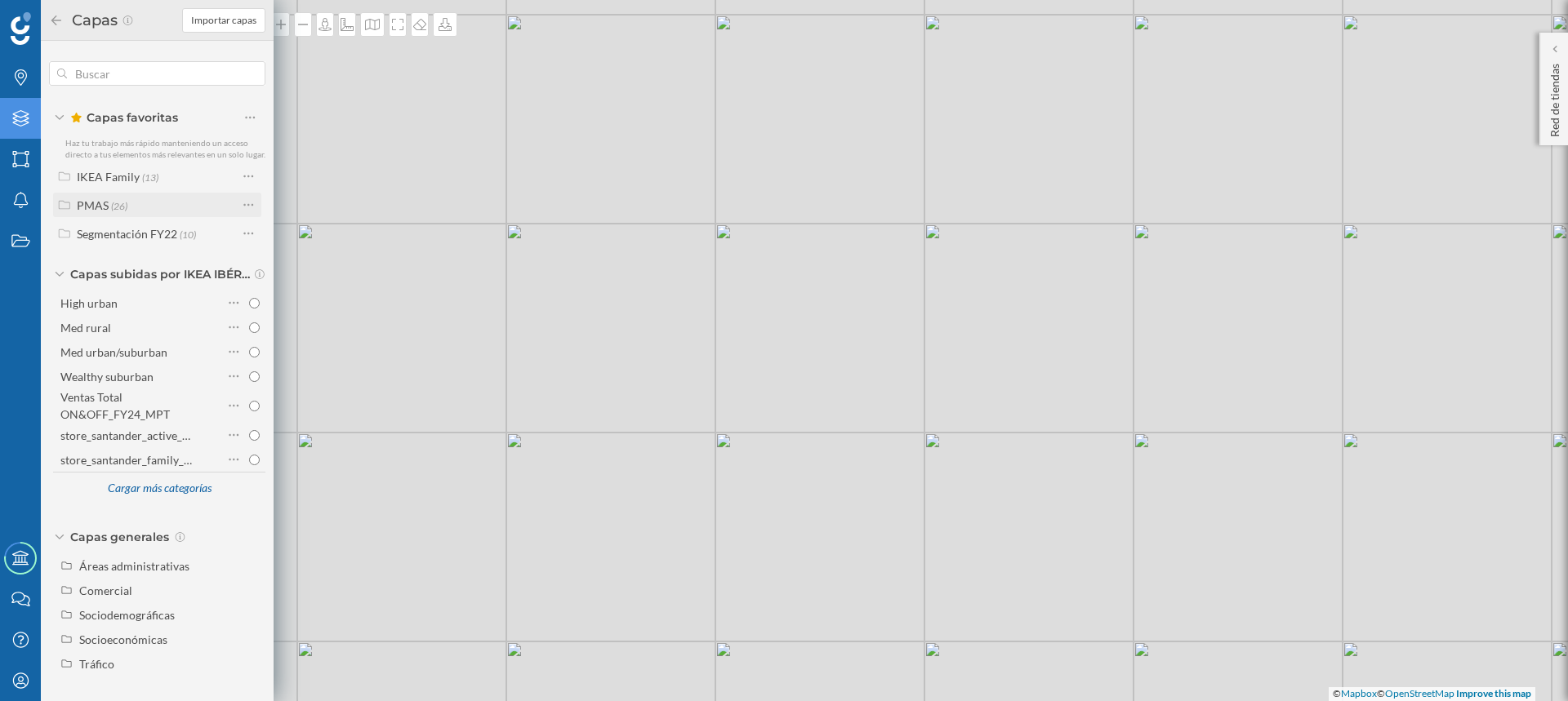
click at [111, 204] on span "(26)" at bounding box center [119, 205] width 16 height 14
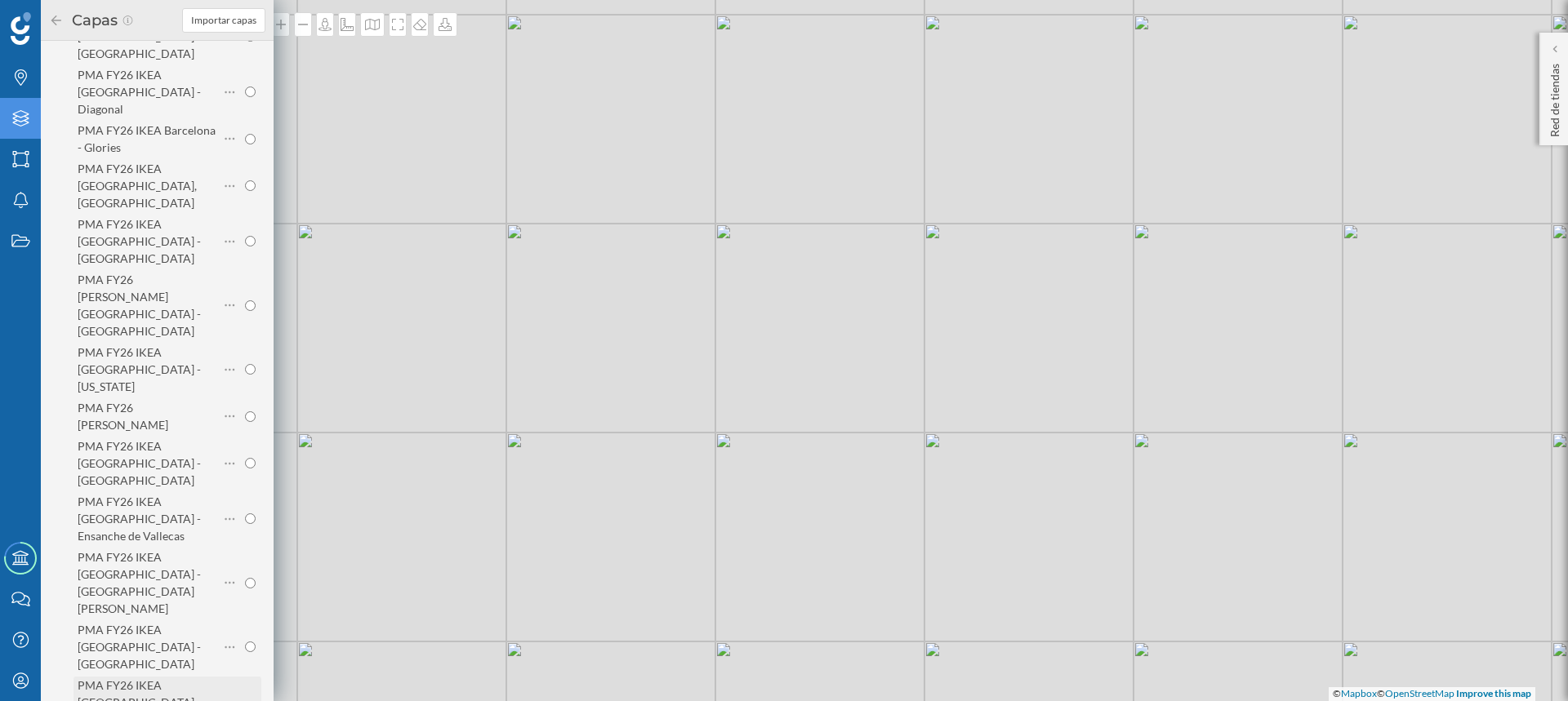
scroll to position [408, 0]
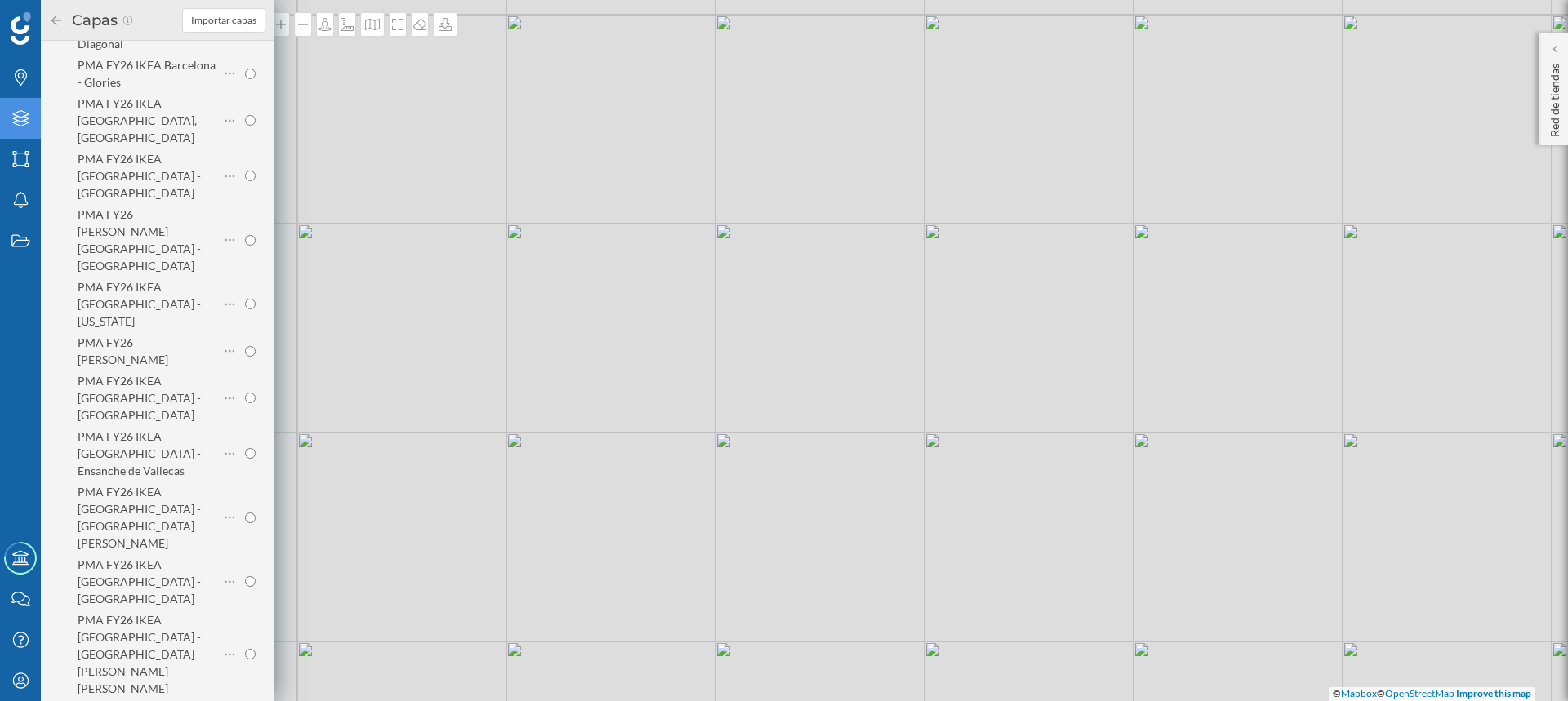
radio input "true"
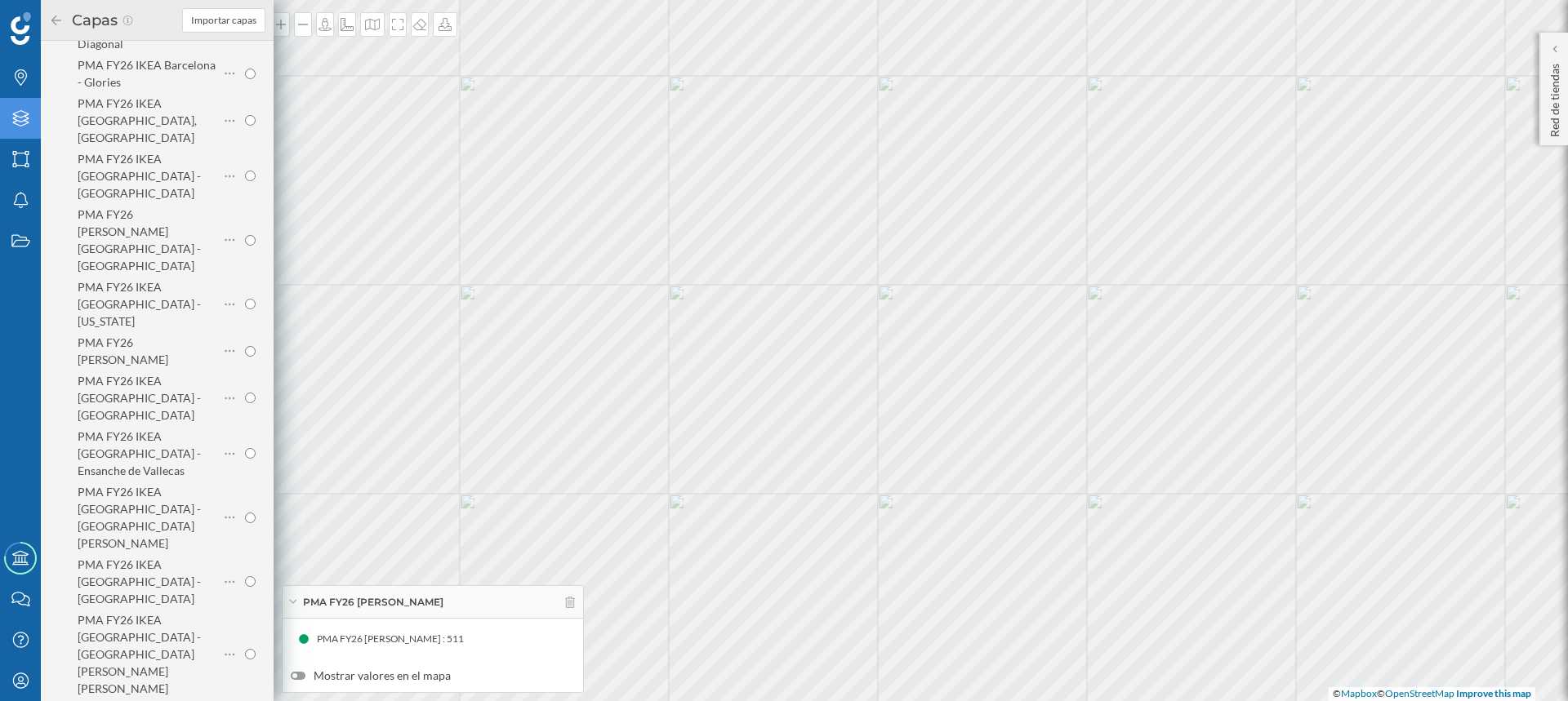
drag, startPoint x: 382, startPoint y: 640, endPoint x: 301, endPoint y: 640, distance: 81.0
click at [301, 640] on icon at bounding box center [304, 639] width 9 height 9
click at [308, 640] on div "PMA FY26 [PERSON_NAME] : 511" at bounding box center [432, 639] width 284 height 25
click at [303, 639] on icon at bounding box center [304, 639] width 9 height 9
drag, startPoint x: 303, startPoint y: 638, endPoint x: 316, endPoint y: 638, distance: 13.0
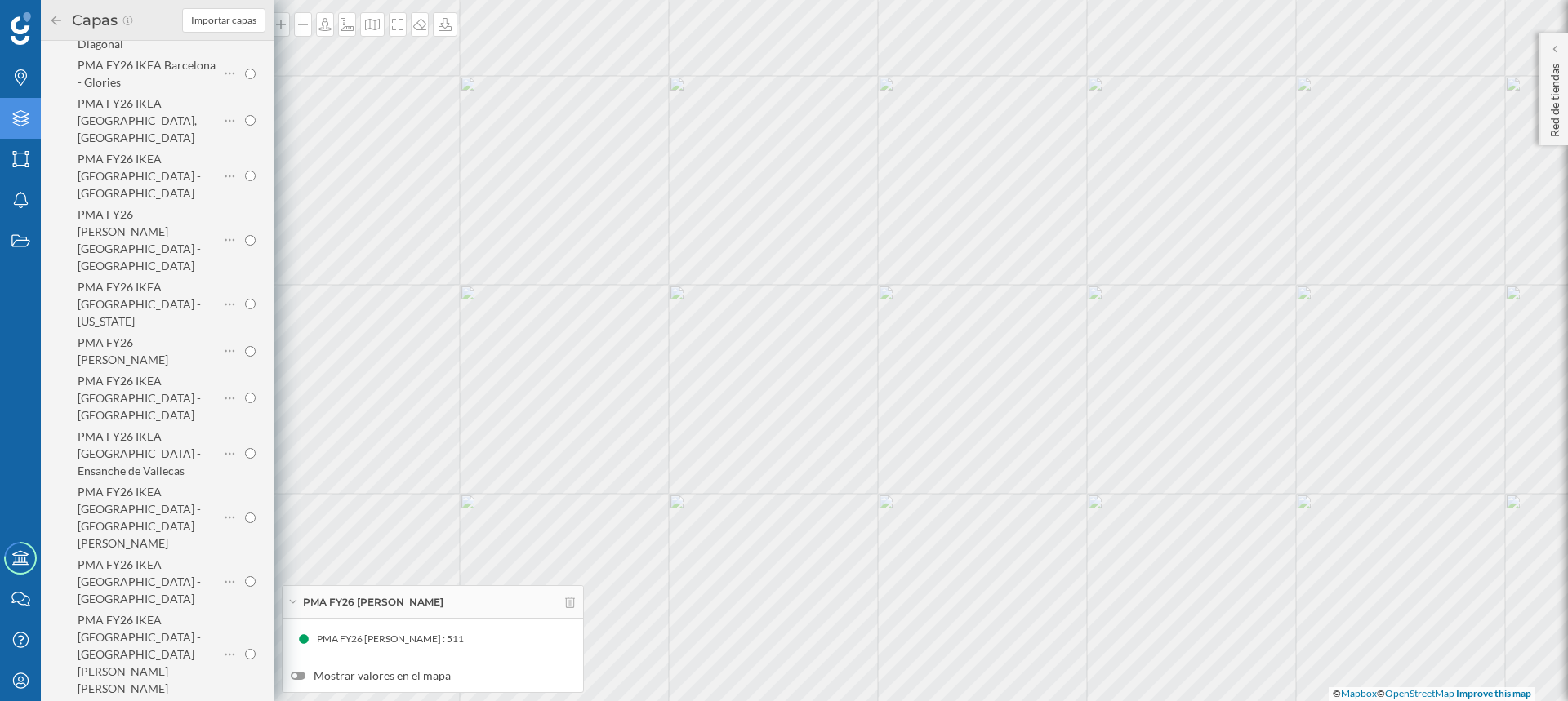
click at [317, 638] on span "PMA FY26 [PERSON_NAME] : 511" at bounding box center [390, 638] width 147 height 16
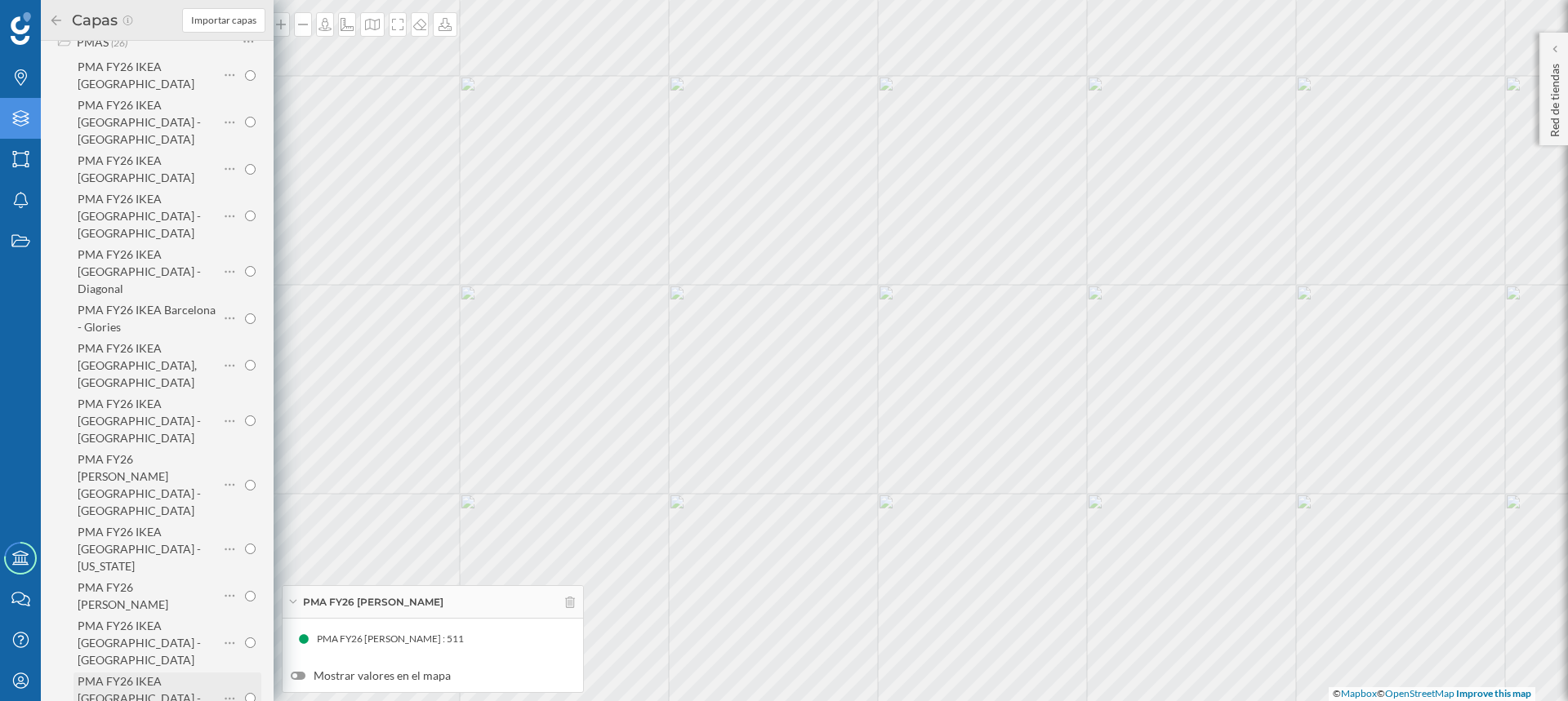
scroll to position [82, 0]
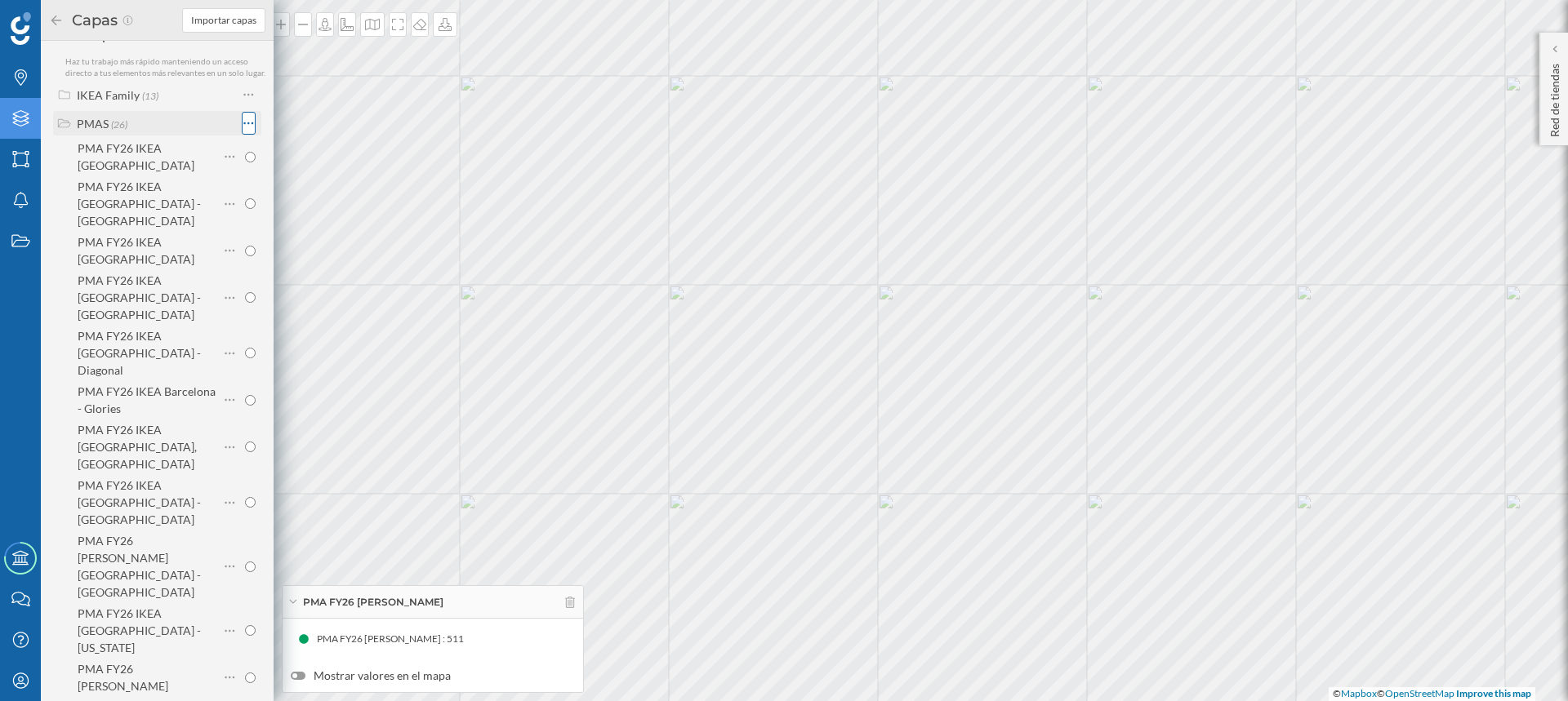
click at [246, 132] on icon at bounding box center [248, 122] width 10 height 16
click at [247, 198] on input "radio" at bounding box center [250, 203] width 10 height 10
radio input "true"
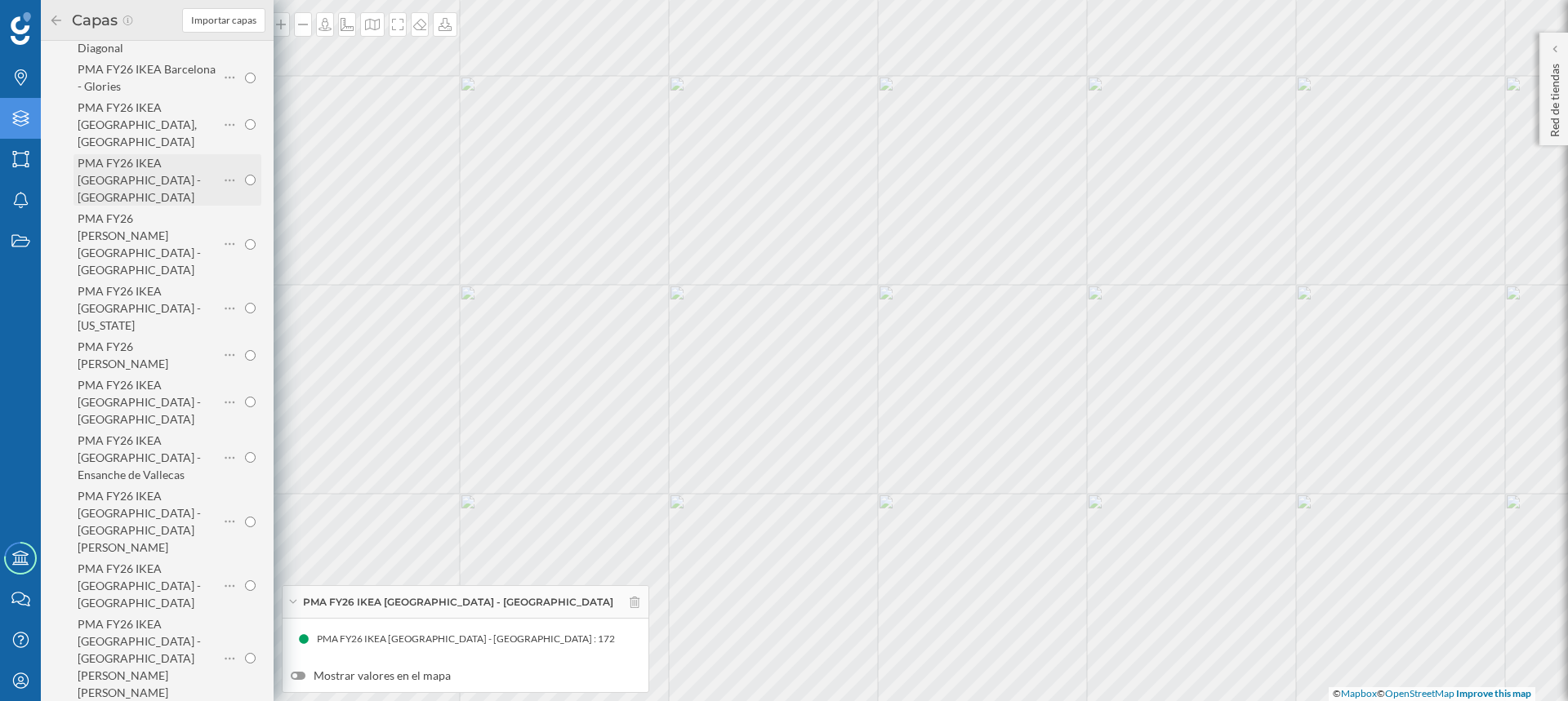
scroll to position [408, 0]
radio input "true"
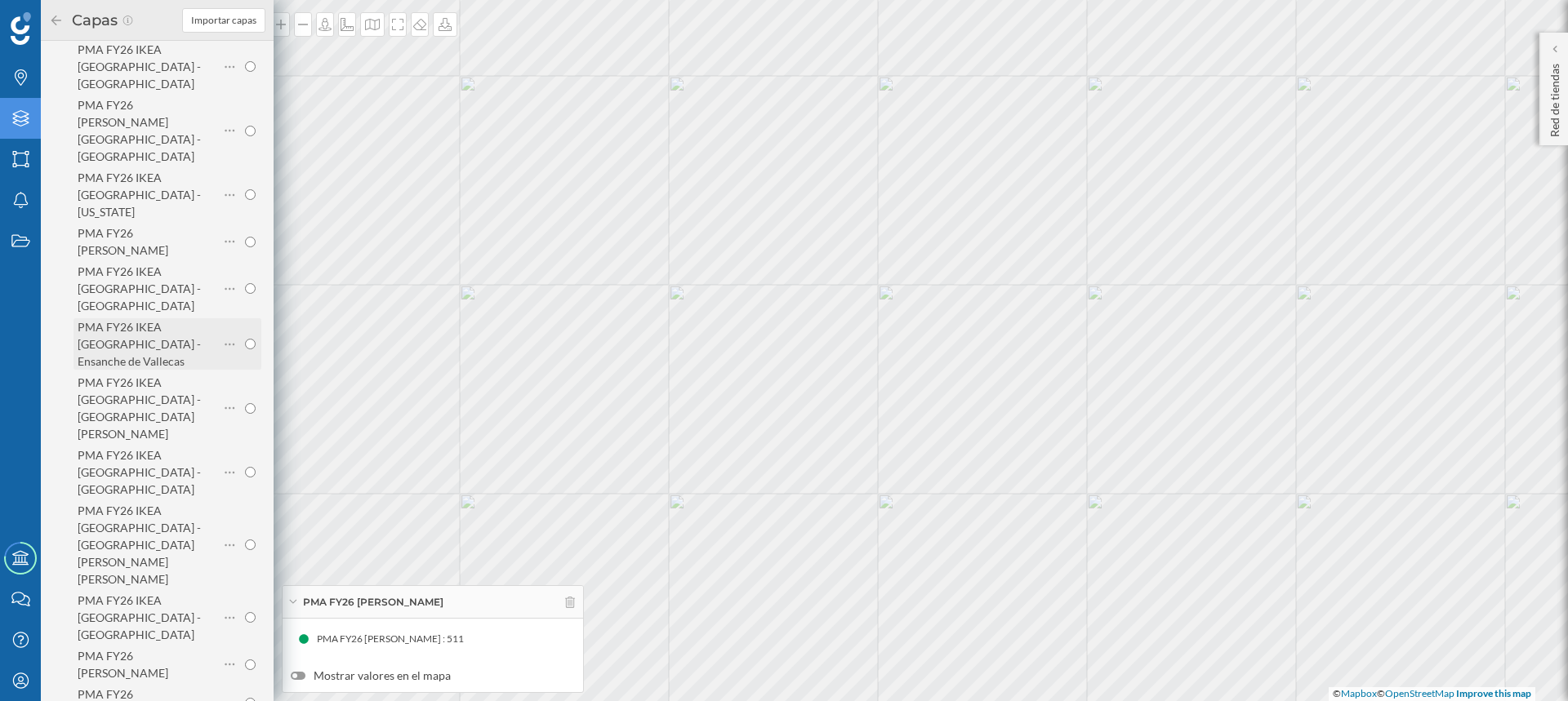
scroll to position [571, 0]
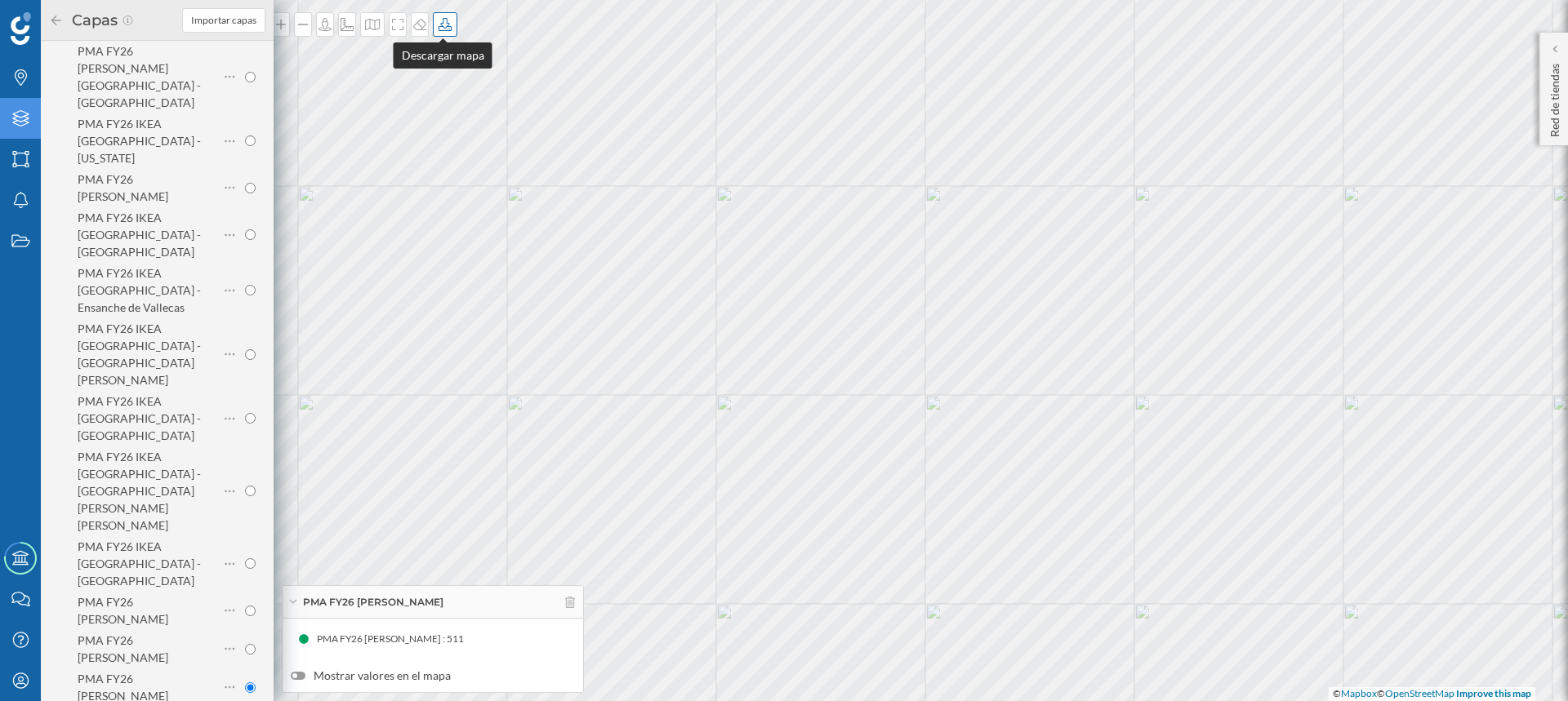
click at [439, 25] on icon at bounding box center [444, 25] width 16 height 13
click at [482, 93] on div "Descargar con leyenda" at bounding box center [495, 91] width 115 height 17
click at [439, 26] on icon at bounding box center [444, 25] width 16 height 13
click at [458, 114] on div "Descargar sin leyenda" at bounding box center [495, 120] width 115 height 17
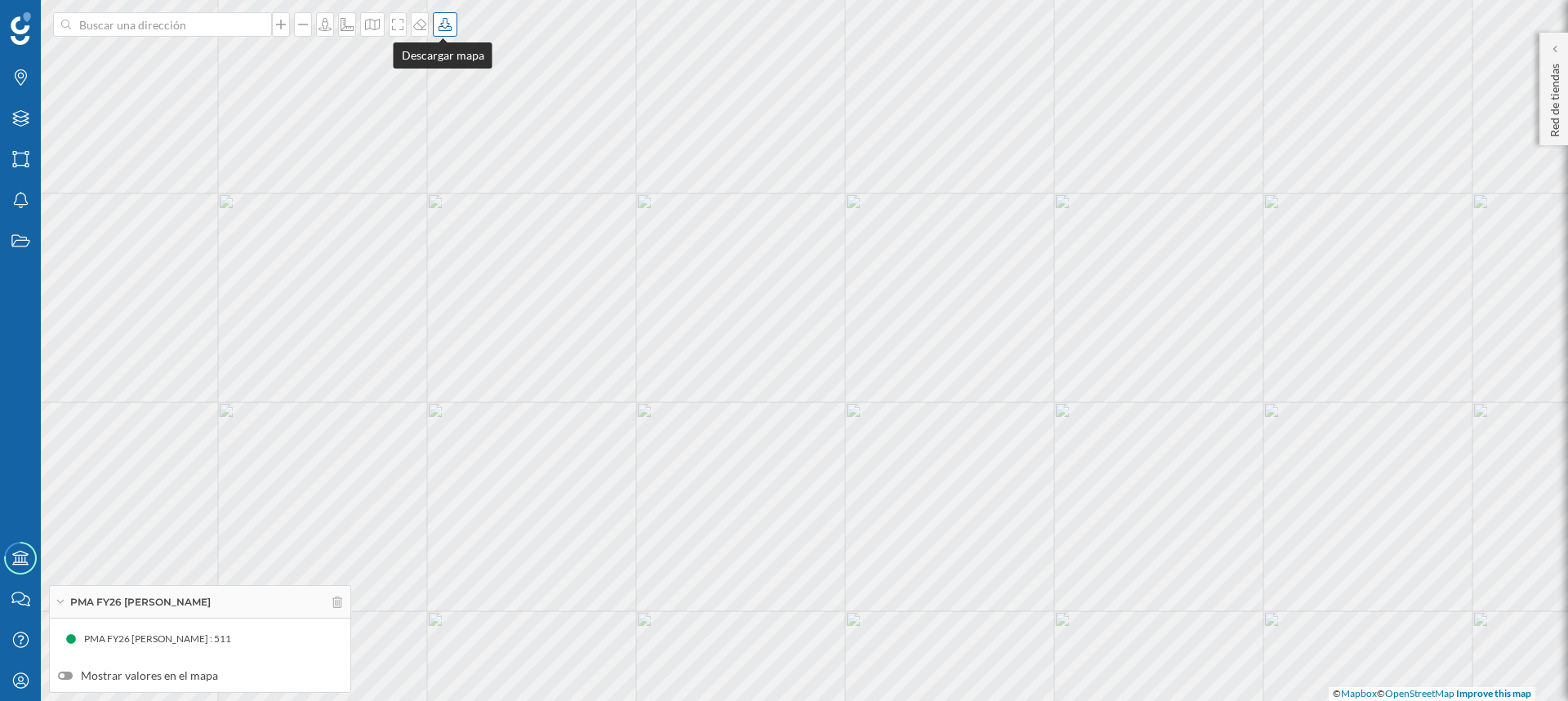
click at [441, 25] on icon at bounding box center [444, 25] width 16 height 13
click at [454, 115] on div "Descargar sin leyenda" at bounding box center [495, 120] width 115 height 17
click at [20, 113] on icon "Capas" at bounding box center [21, 118] width 21 height 16
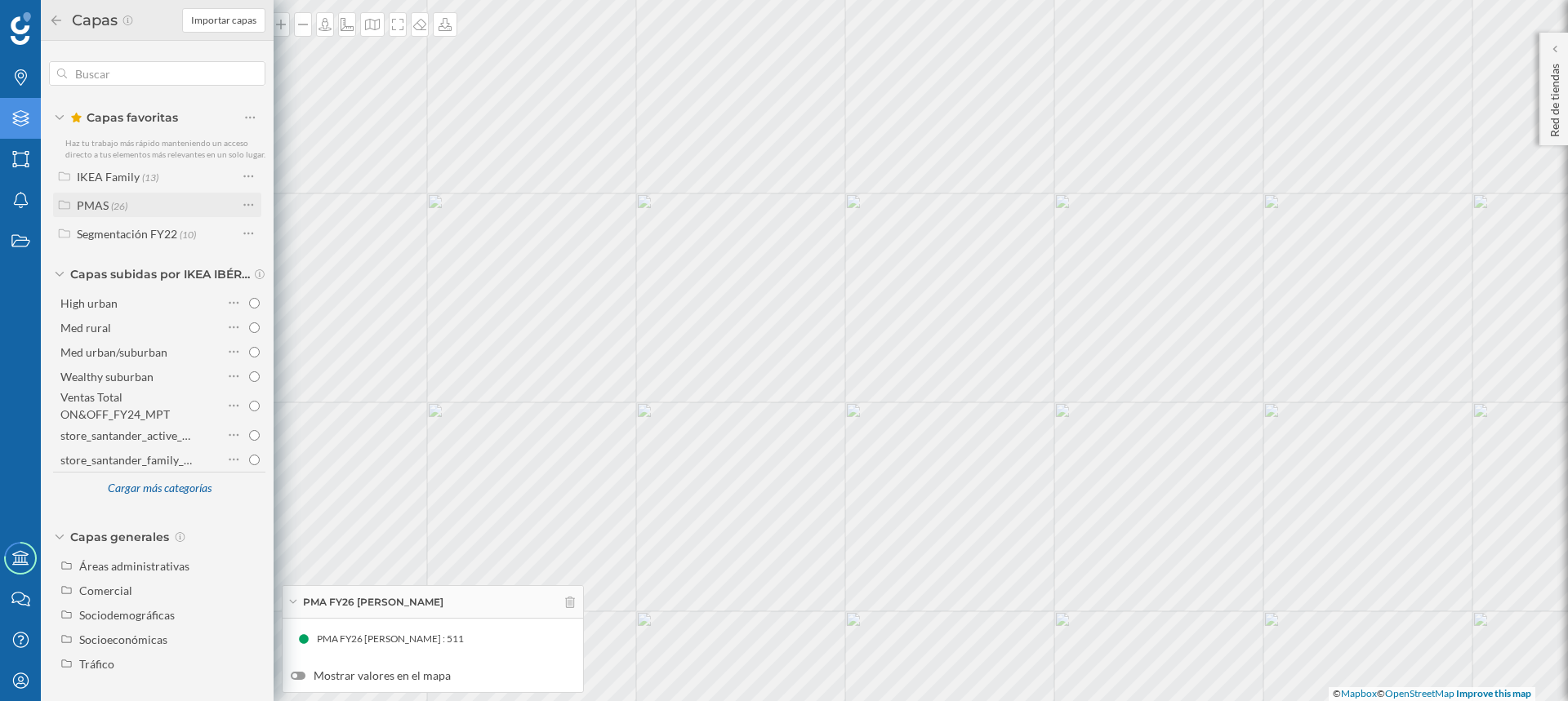
click at [97, 198] on div "PMAS" at bounding box center [93, 205] width 32 height 14
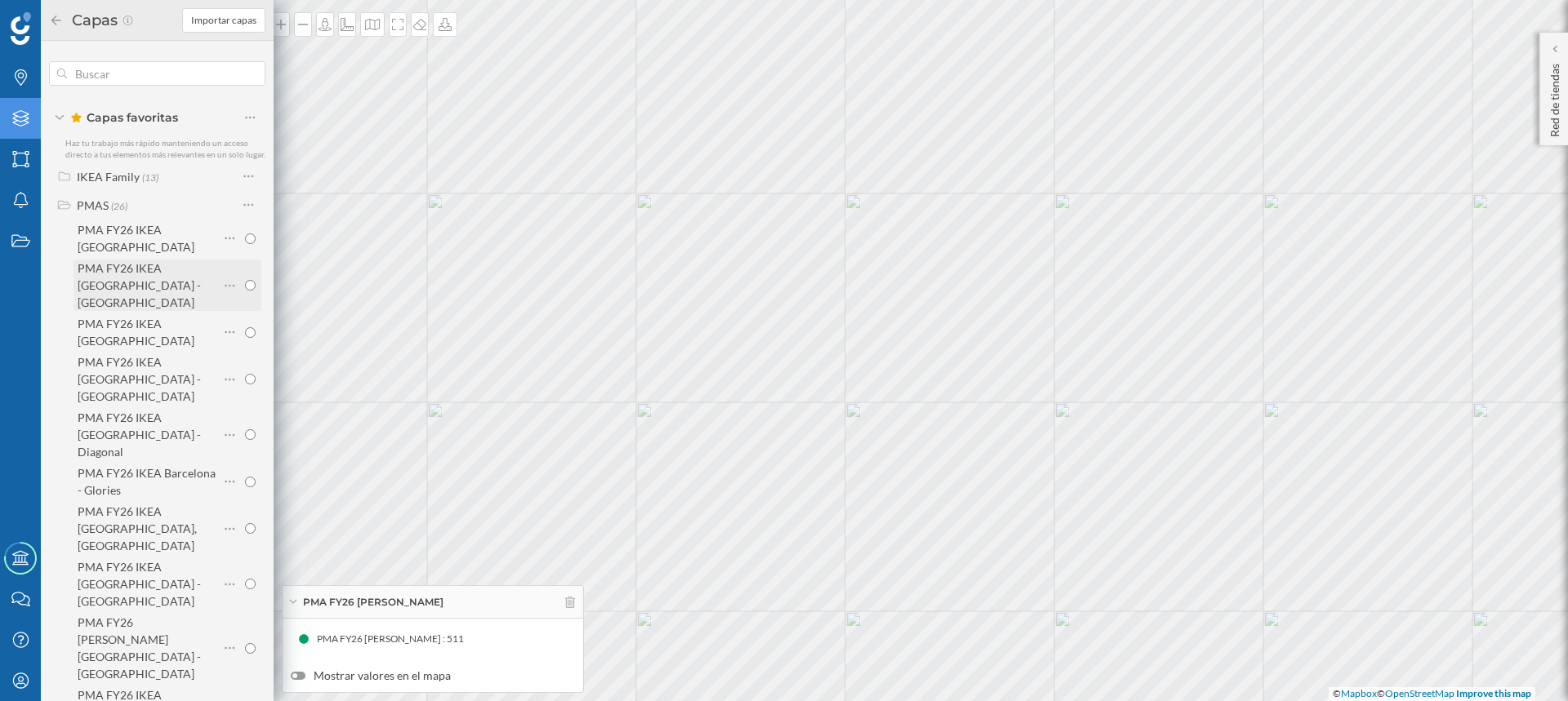
click at [245, 280] on input "radio" at bounding box center [250, 285] width 10 height 10
radio input "true"
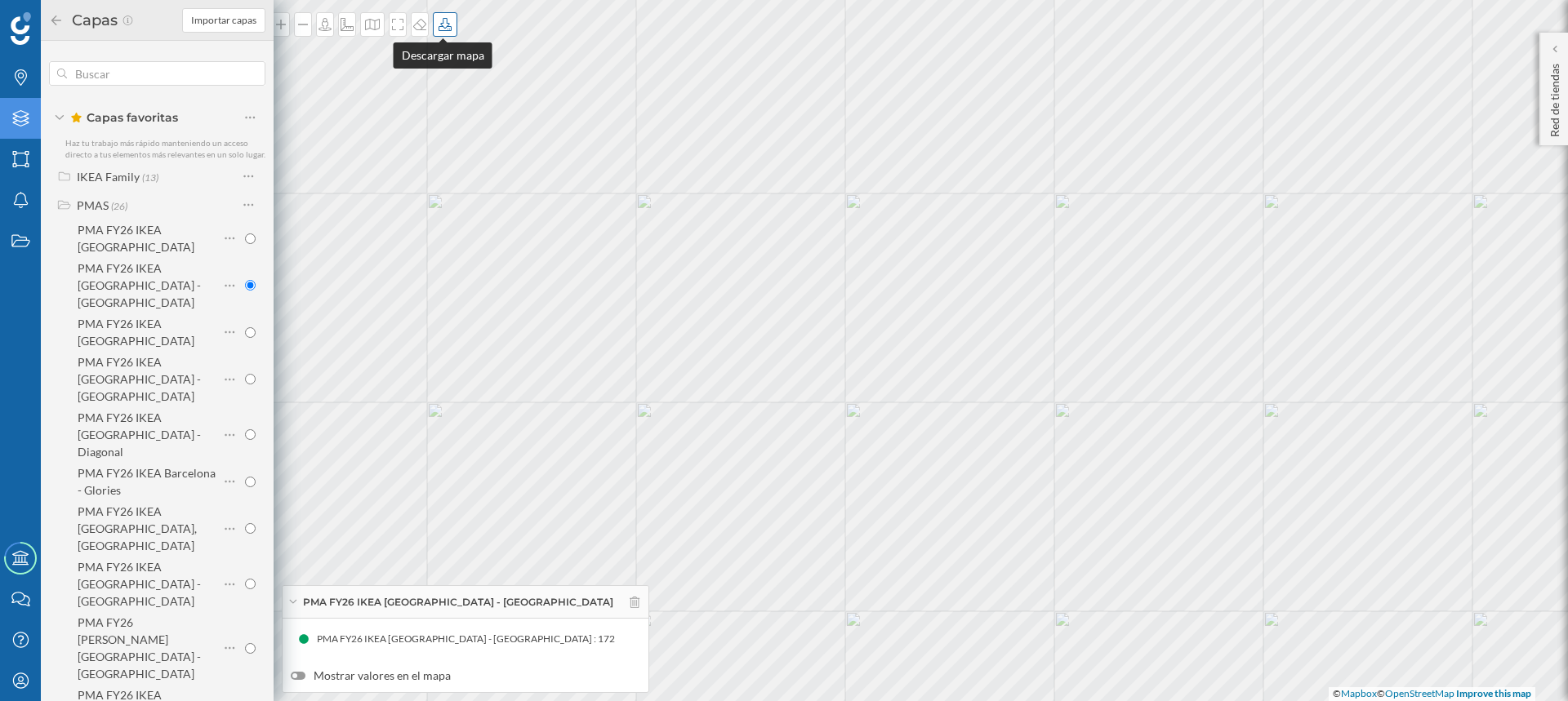
click at [440, 25] on icon at bounding box center [444, 25] width 16 height 13
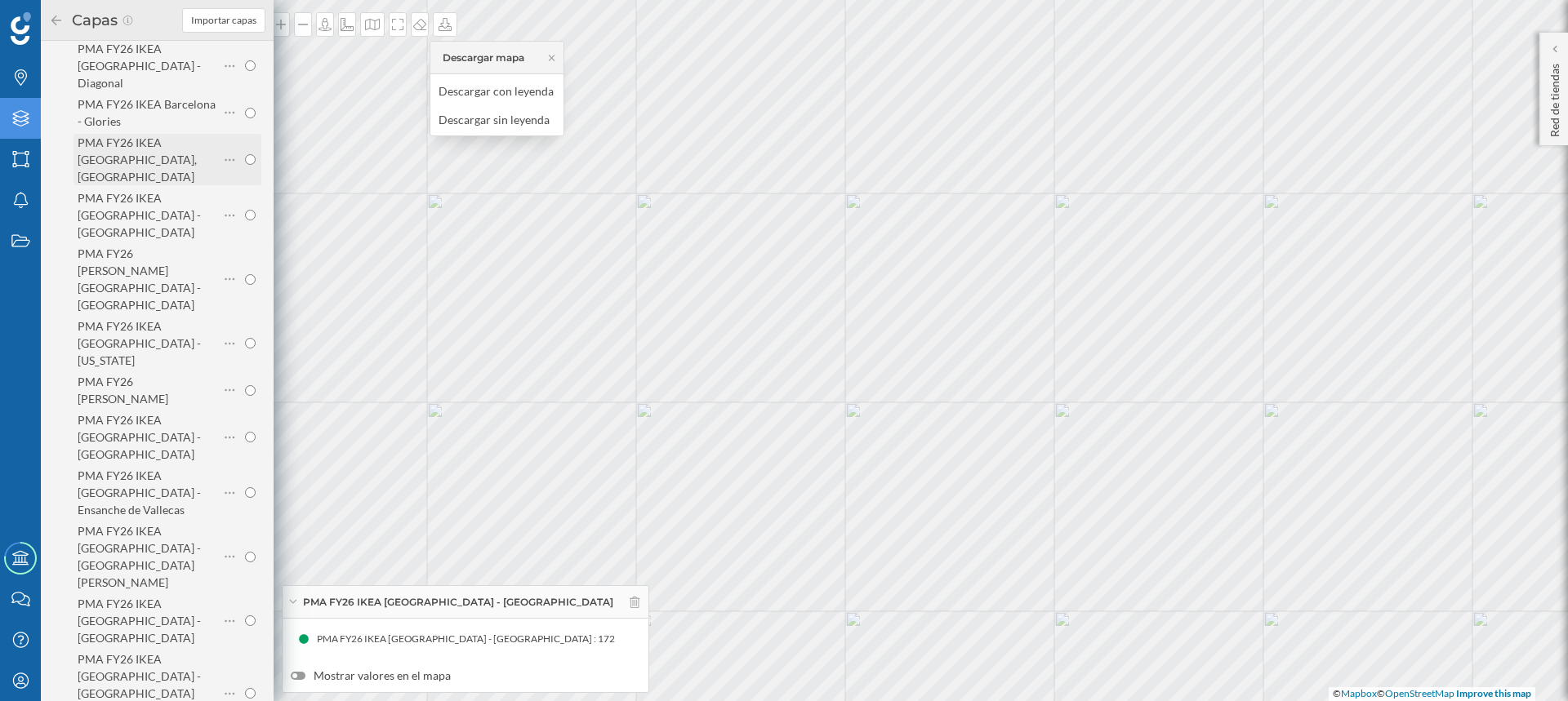
scroll to position [408, 0]
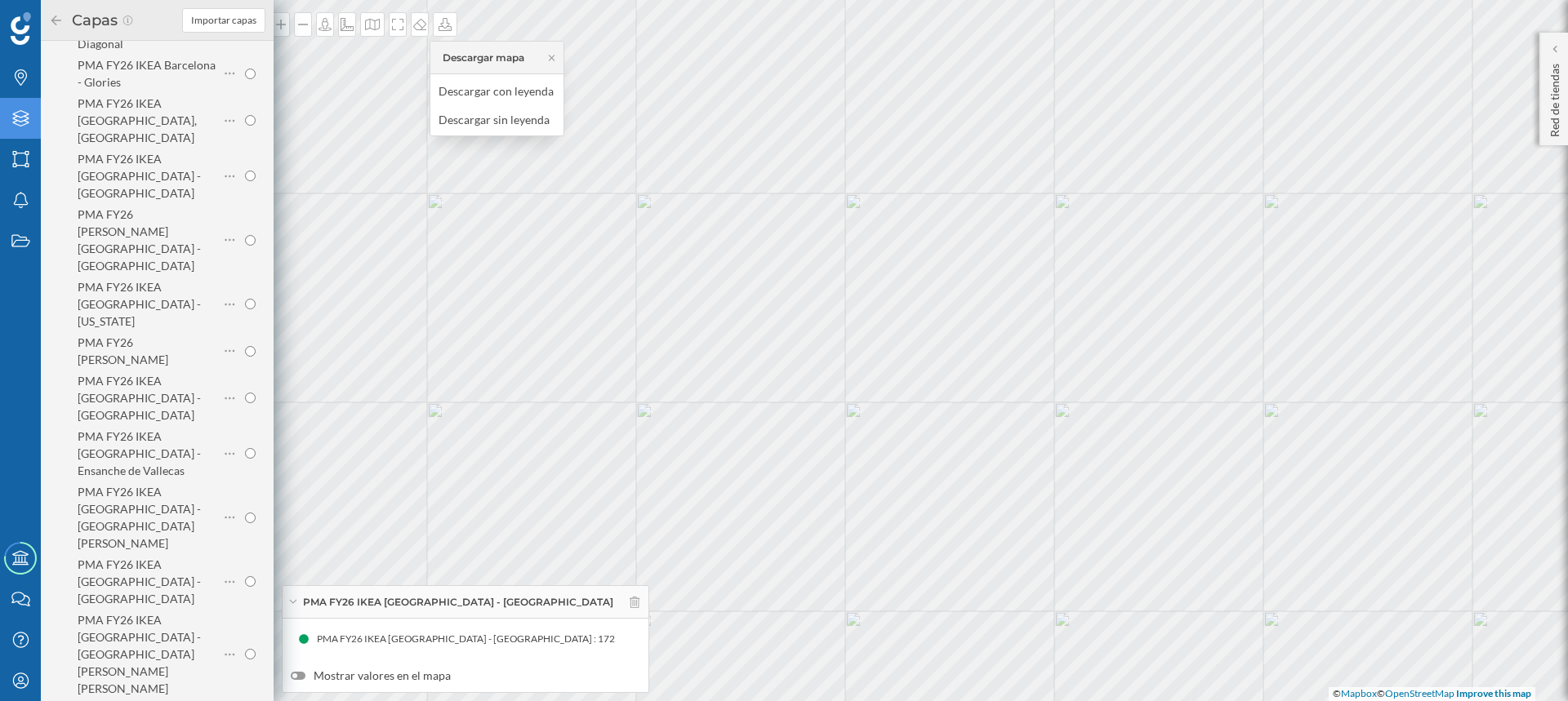
radio input "true"
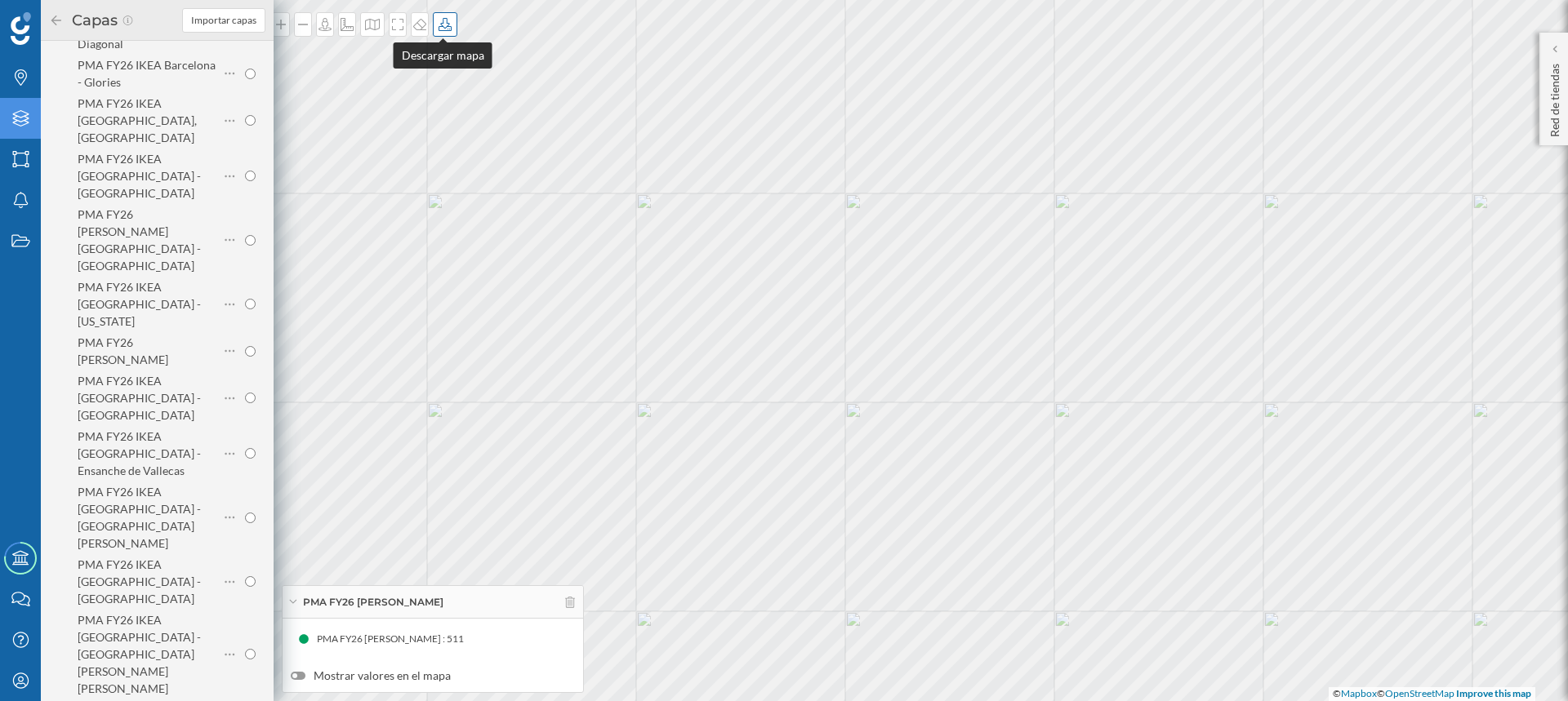
click at [442, 29] on icon at bounding box center [444, 25] width 16 height 13
radio input "true"
click at [443, 24] on icon at bounding box center [445, 25] width 13 height 13
click at [472, 119] on div "Descargar sin leyenda" at bounding box center [495, 120] width 115 height 17
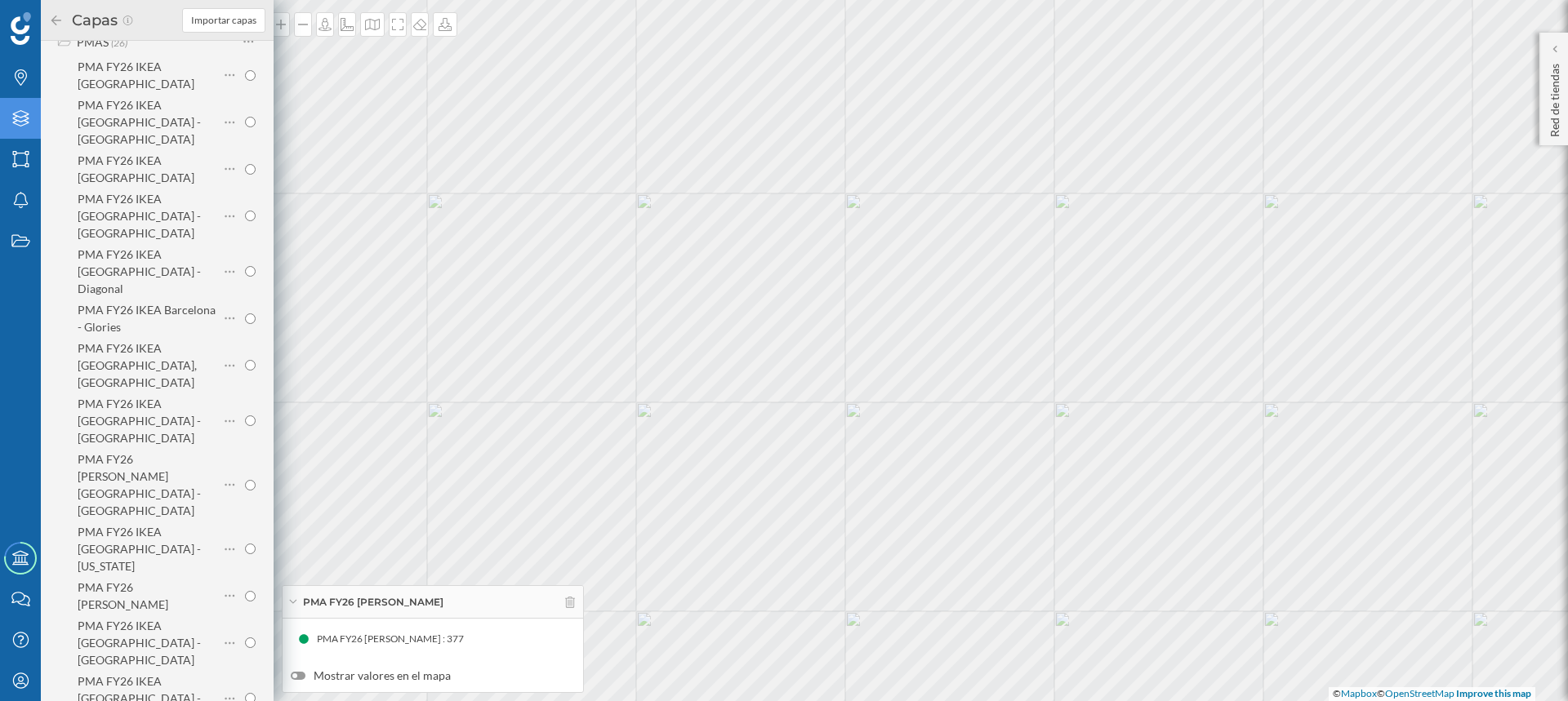
scroll to position [82, 0]
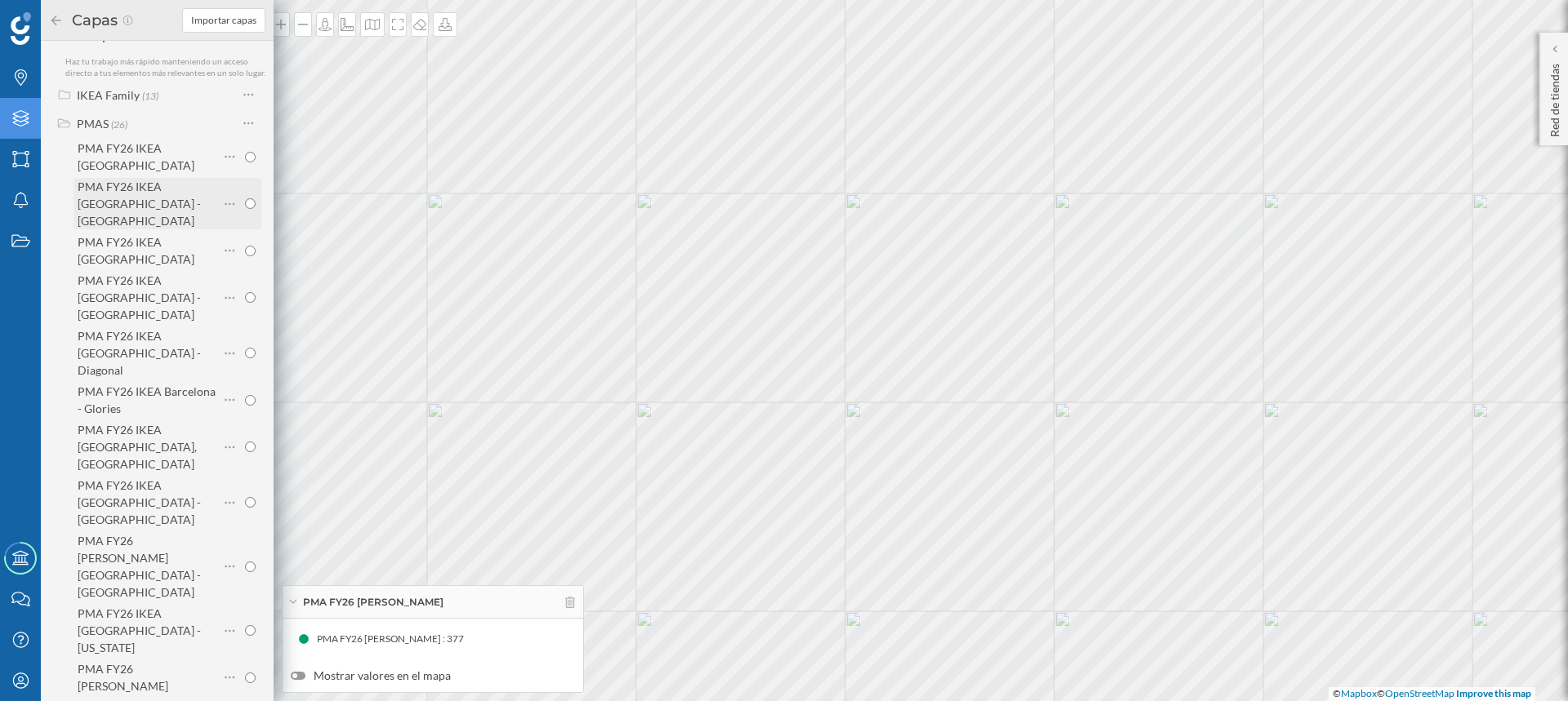
click at [249, 198] on input "radio" at bounding box center [250, 203] width 10 height 10
radio input "true"
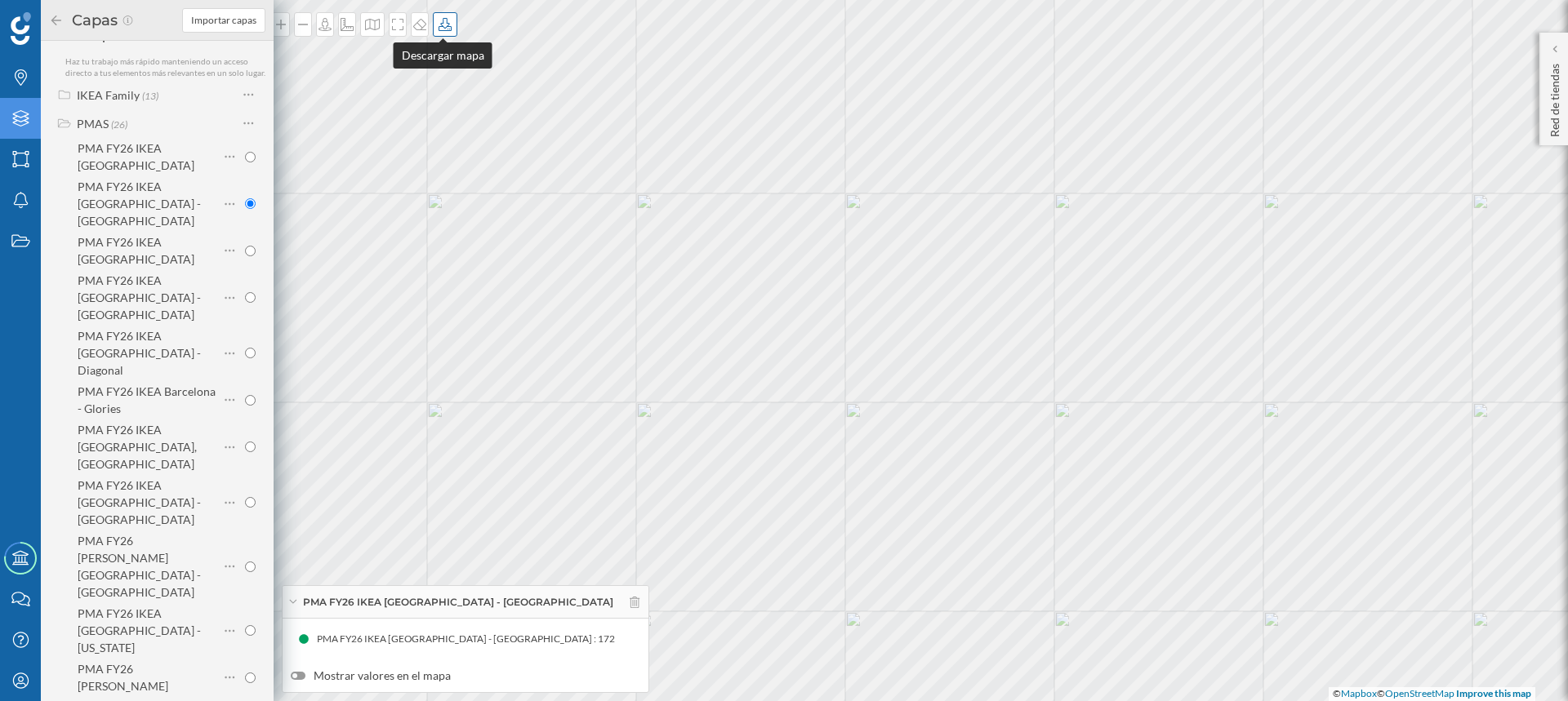
click at [439, 24] on icon at bounding box center [445, 25] width 13 height 13
click at [455, 120] on div "Descargar sin leyenda" at bounding box center [495, 120] width 115 height 17
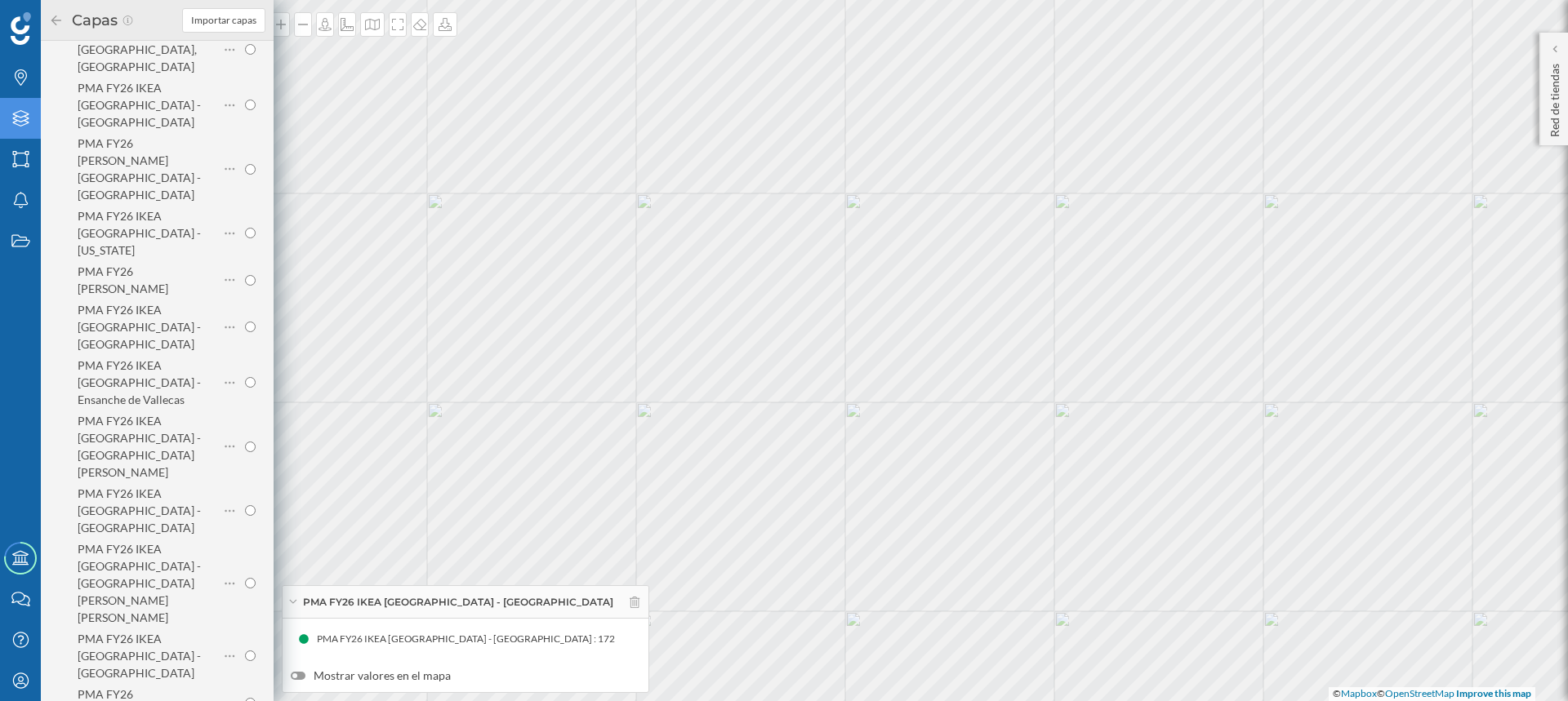
scroll to position [489, 0]
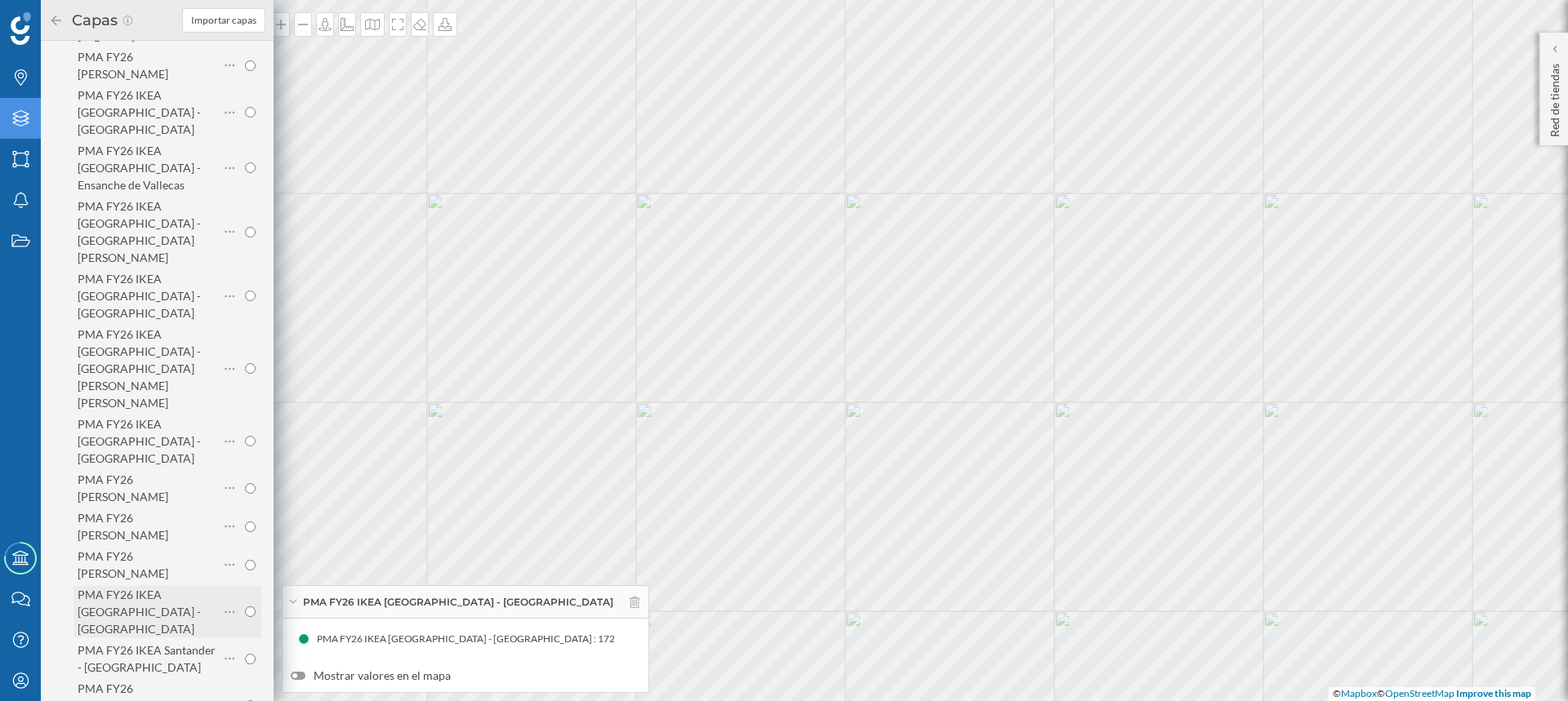
scroll to position [734, 0]
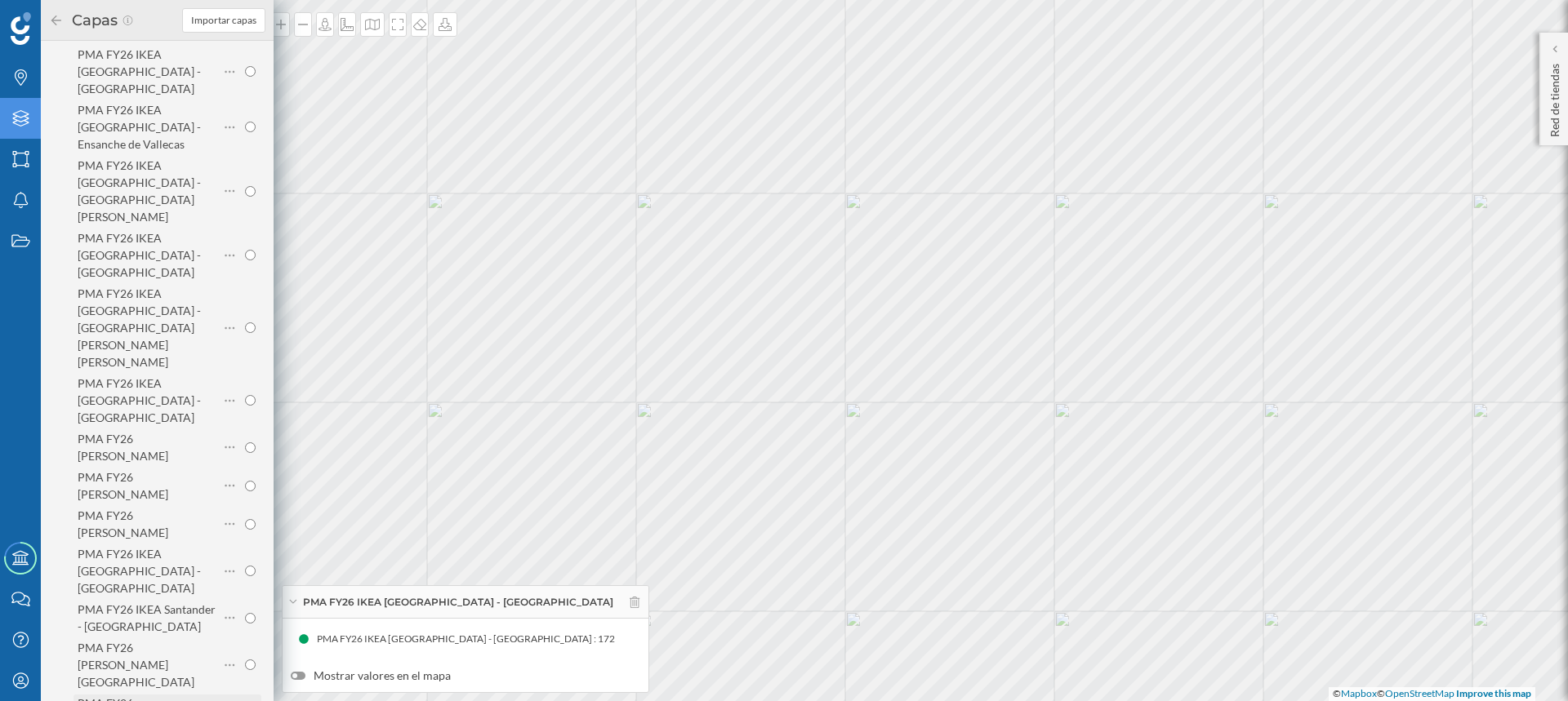
radio input "true"
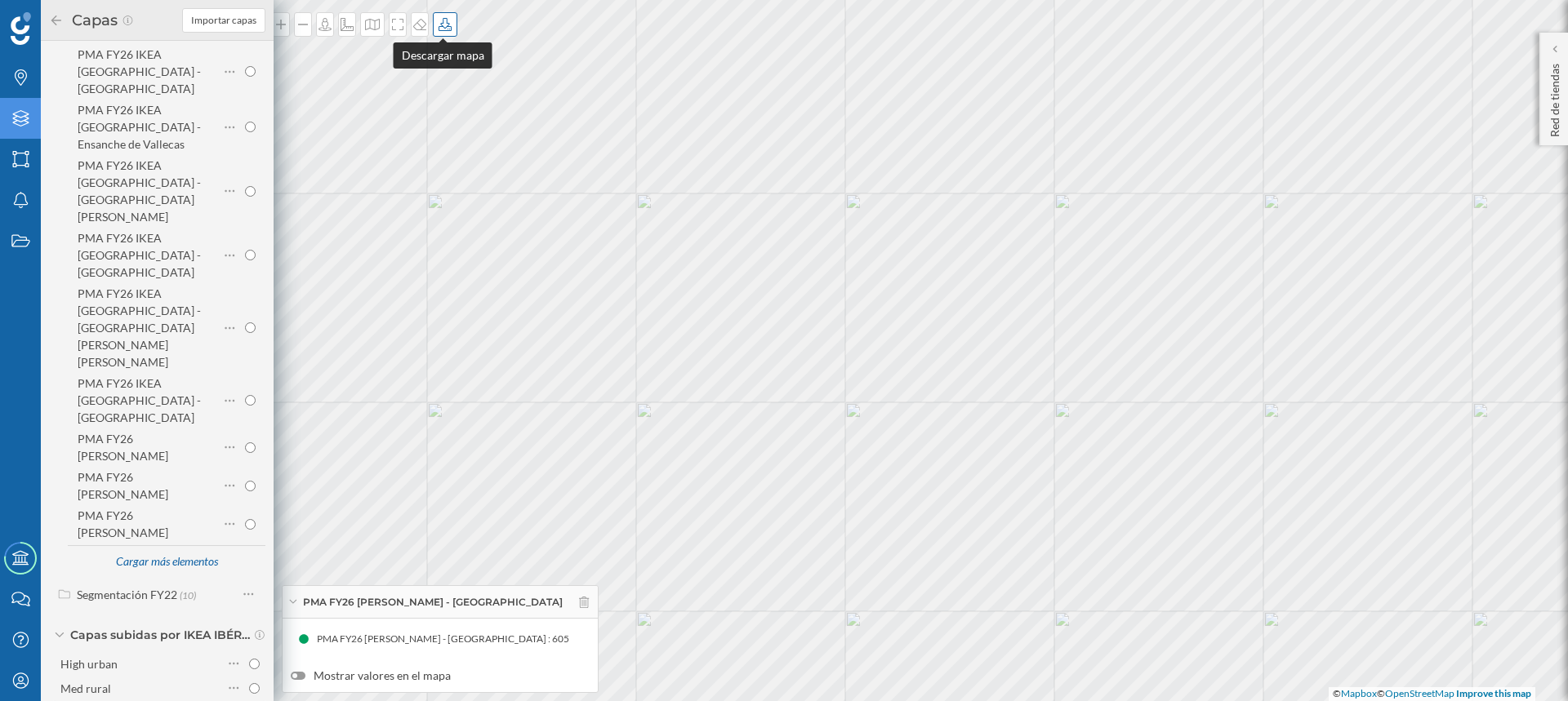
click at [442, 22] on icon at bounding box center [444, 25] width 16 height 13
click at [467, 121] on div "Descargar sin leyenda" at bounding box center [495, 120] width 115 height 17
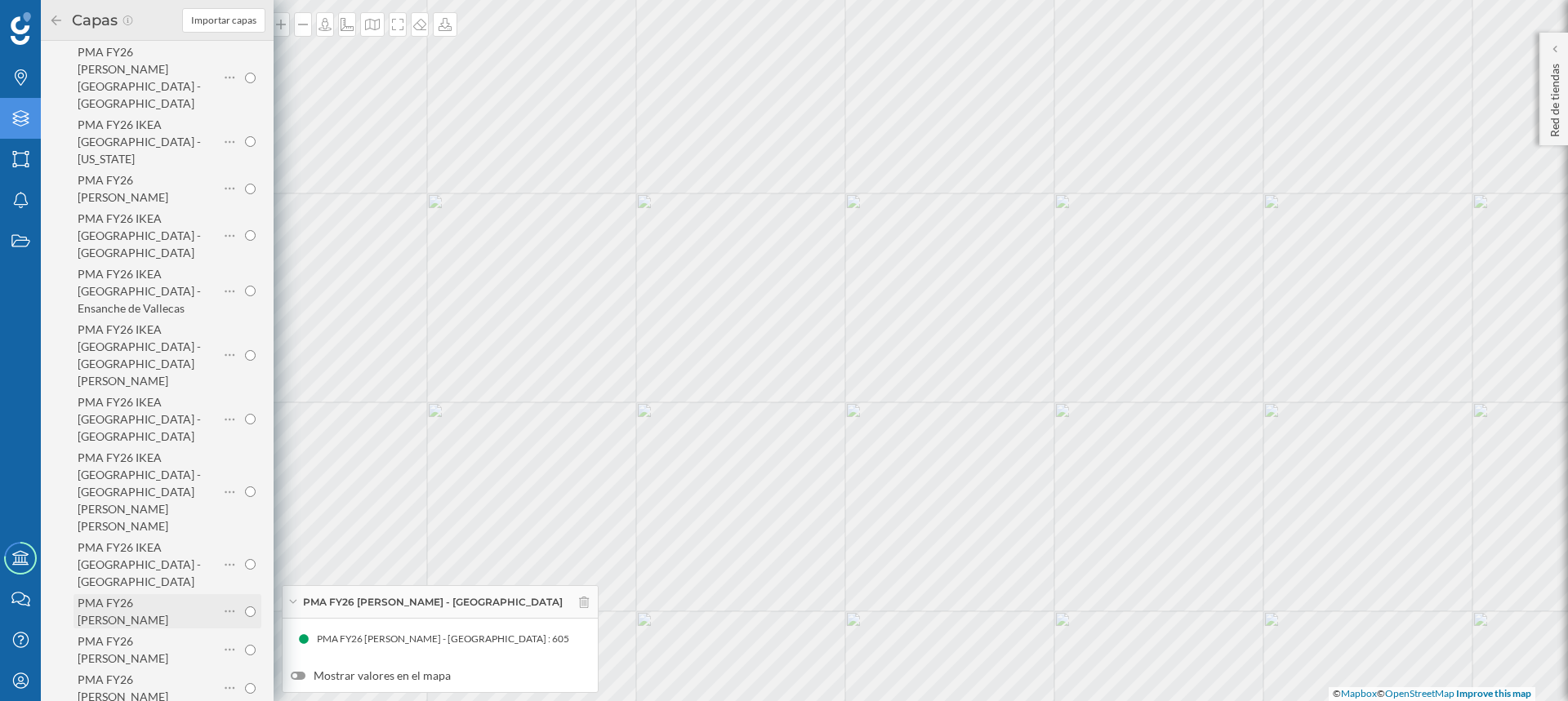
scroll to position [571, 0]
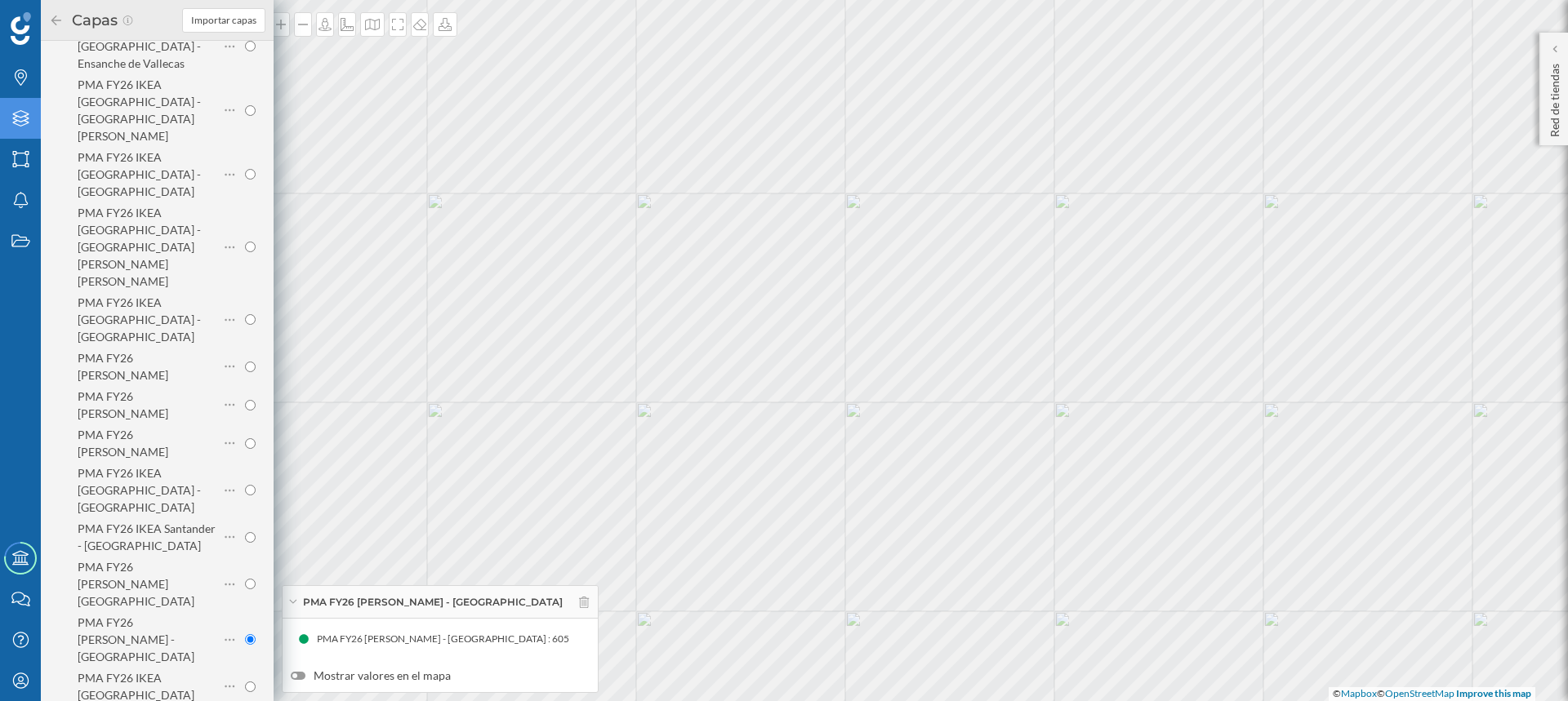
scroll to position [816, 0]
click at [246, 634] on input "radio" at bounding box center [250, 638] width 10 height 10
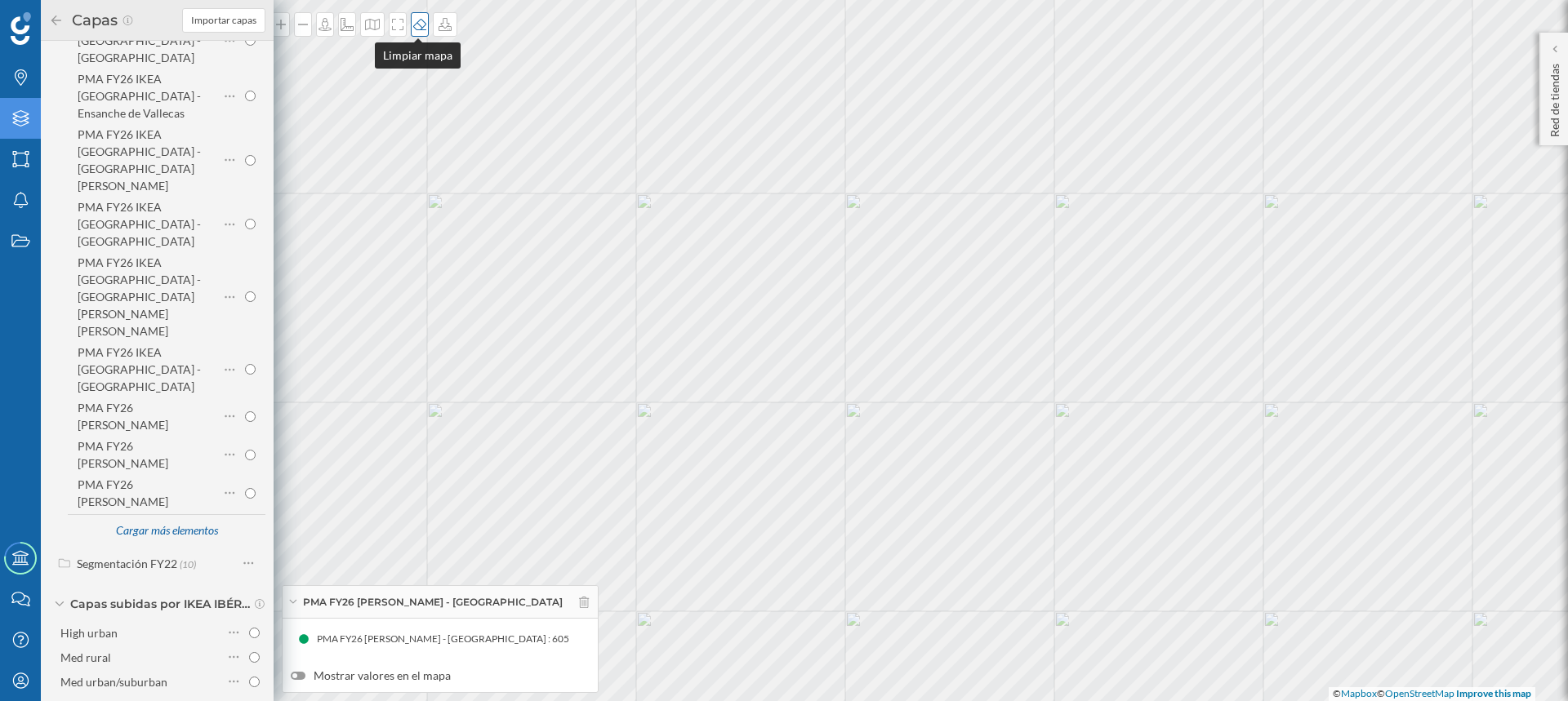
click at [412, 24] on icon at bounding box center [420, 25] width 16 height 13
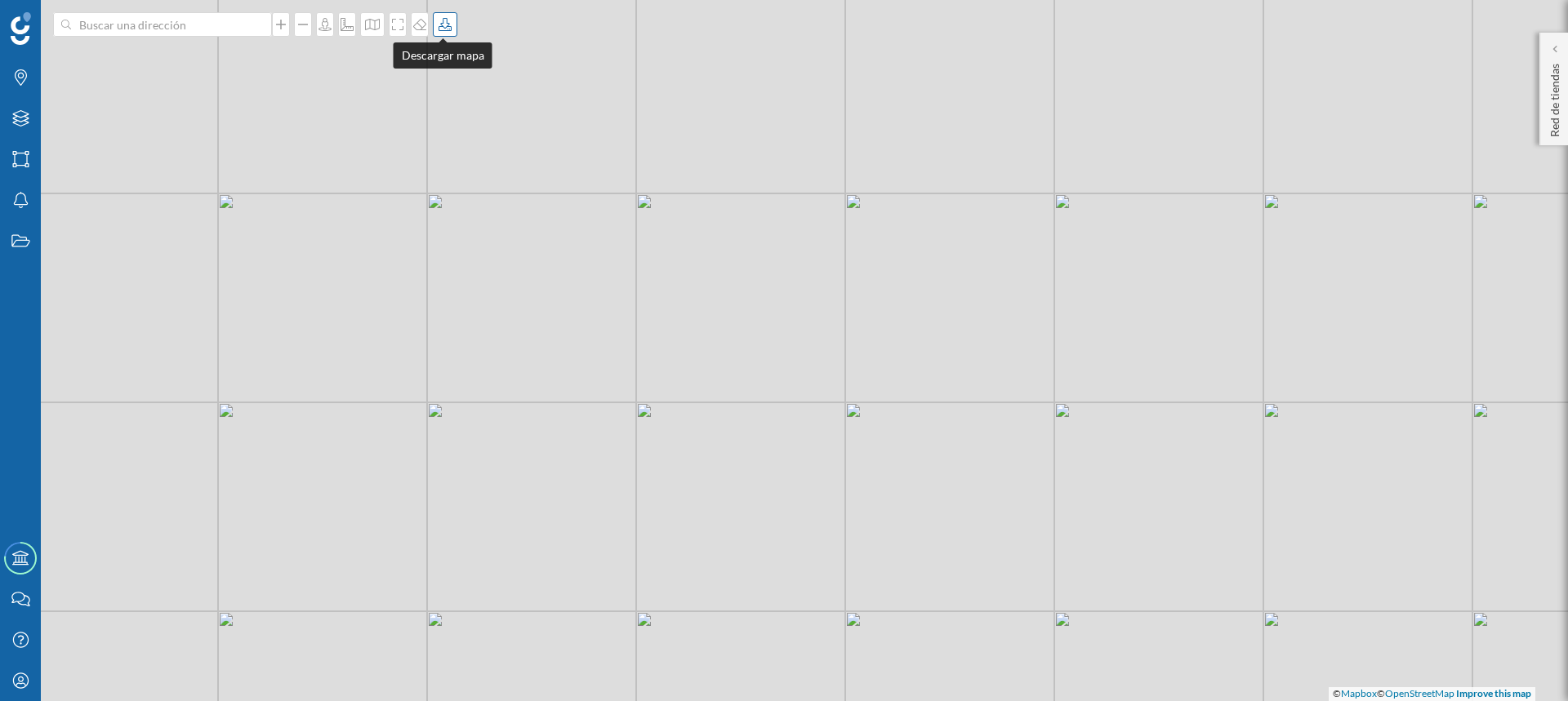
click at [444, 21] on icon at bounding box center [444, 25] width 16 height 13
click at [473, 122] on div "Descargar sin leyenda" at bounding box center [495, 120] width 115 height 17
